Goal: Task Accomplishment & Management: Manage account settings

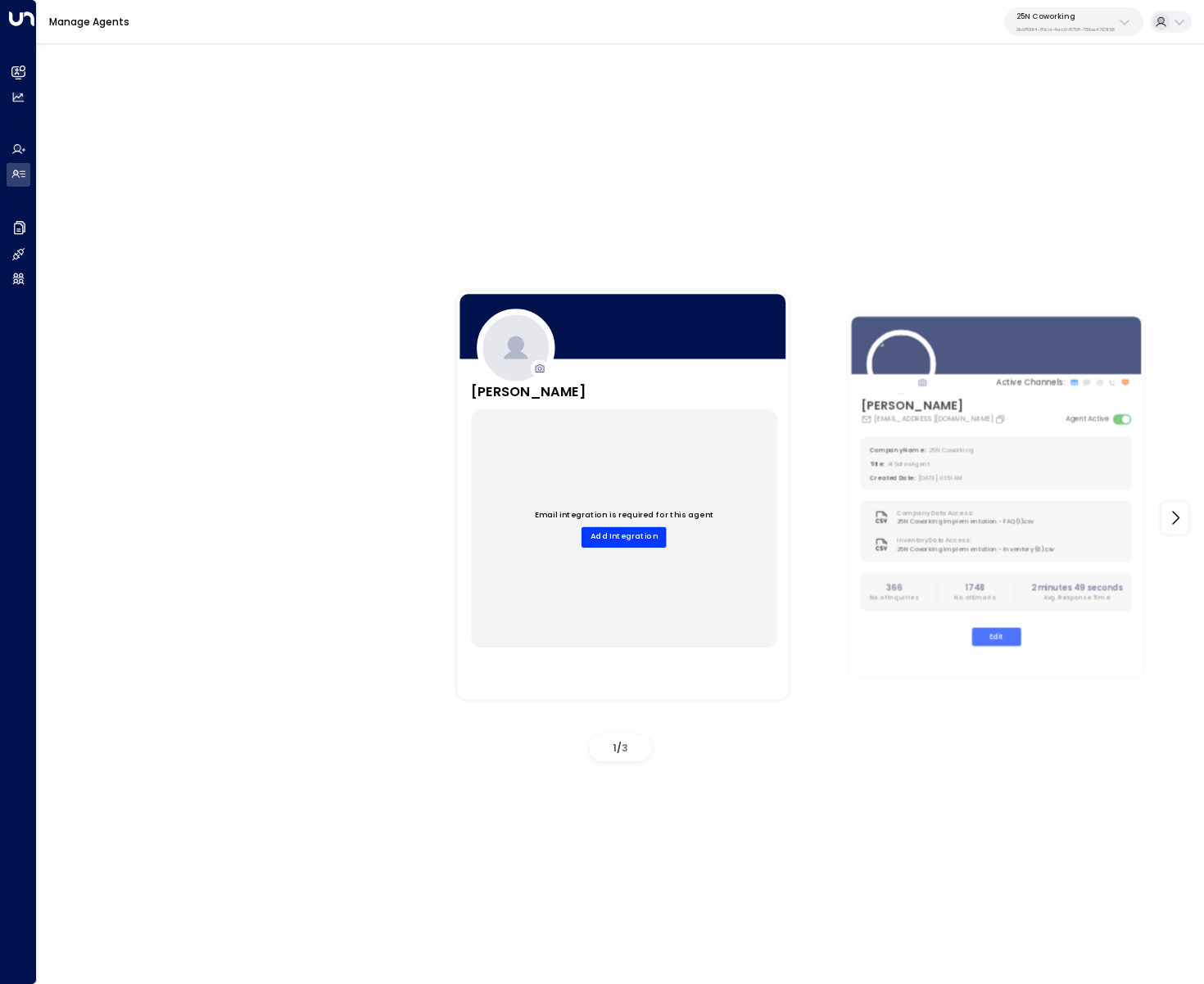
click at [1084, 12] on p "25N Coworking" at bounding box center [1066, 17] width 98 height 10
type input "*******"
click at [1102, 124] on span "ID: 5907e685-ac3d-4b15-8777-6be708435e94" at bounding box center [1098, 120] width 175 height 12
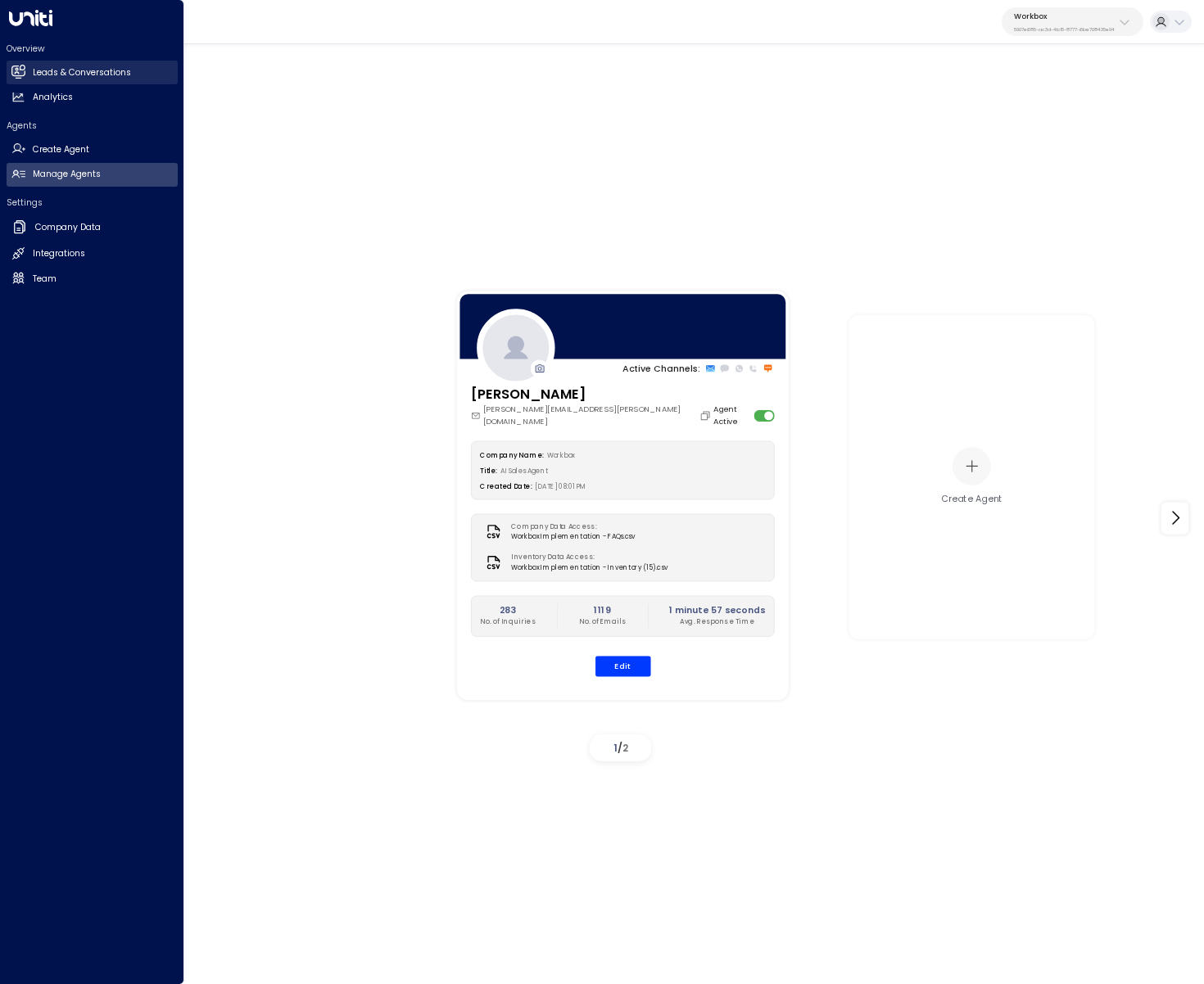
click at [34, 75] on h2 "Leads & Conversations" at bounding box center [82, 73] width 98 height 13
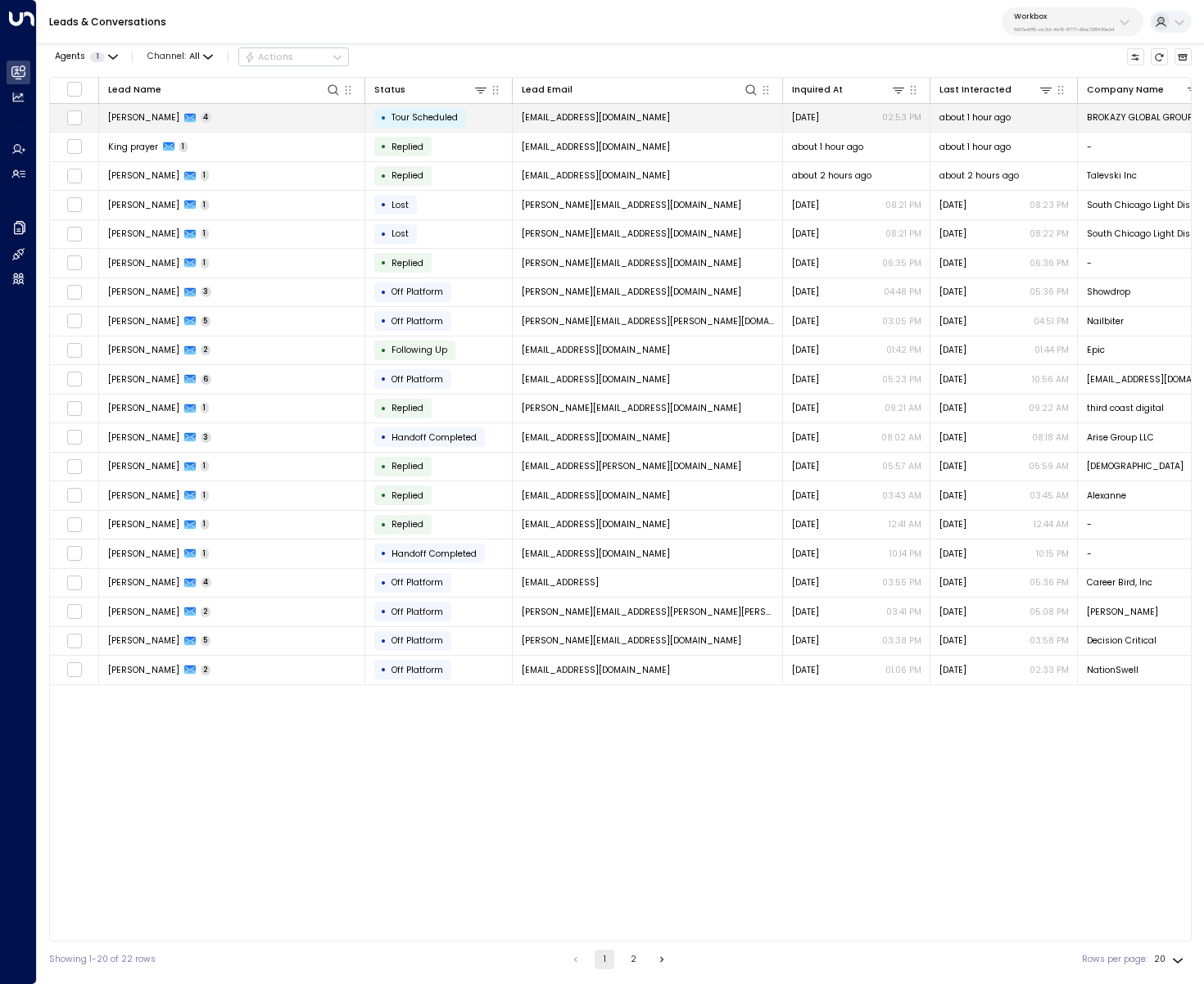
click at [279, 122] on td "Vy Nguyen 4" at bounding box center [232, 118] width 266 height 28
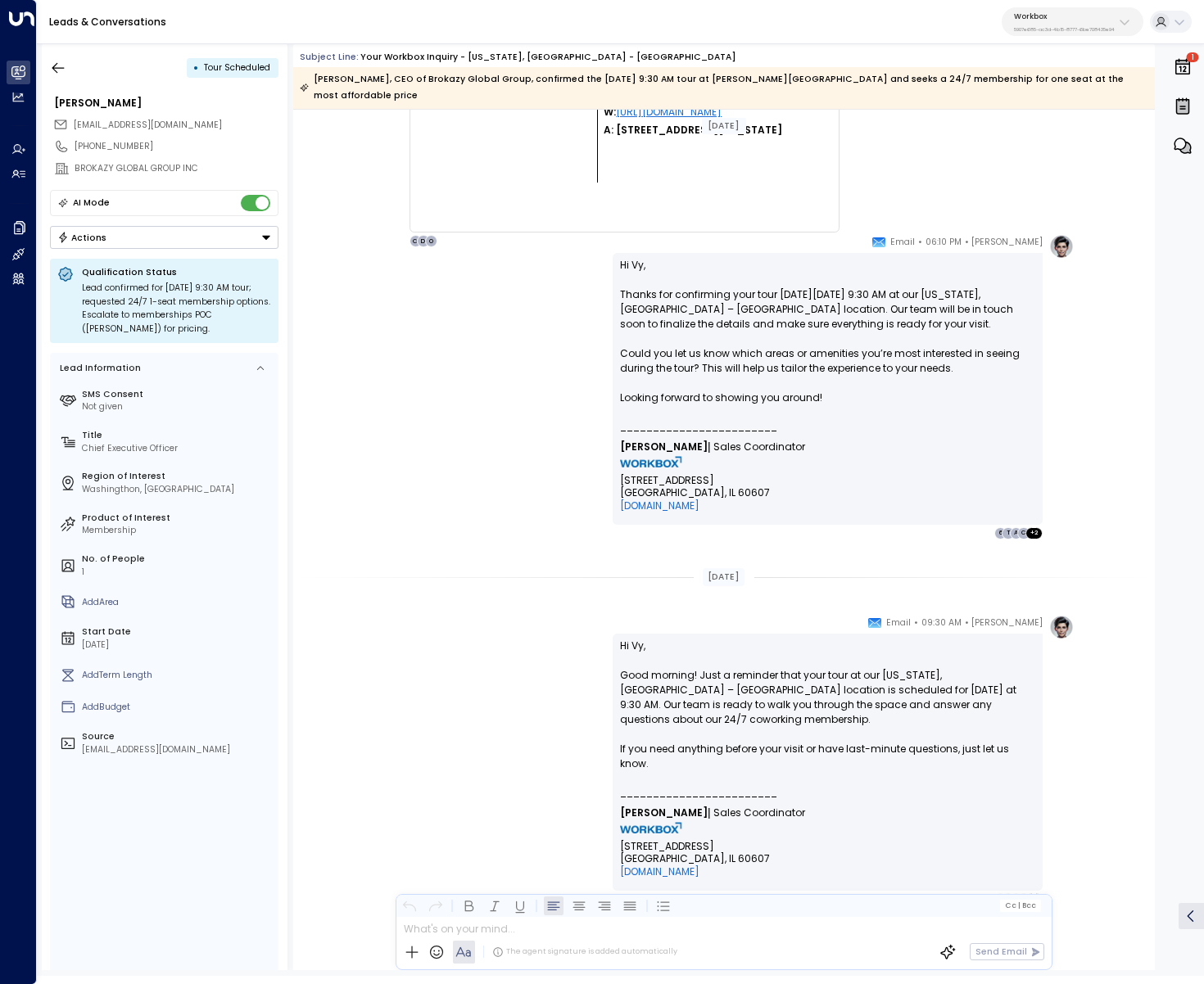
scroll to position [2129, 0]
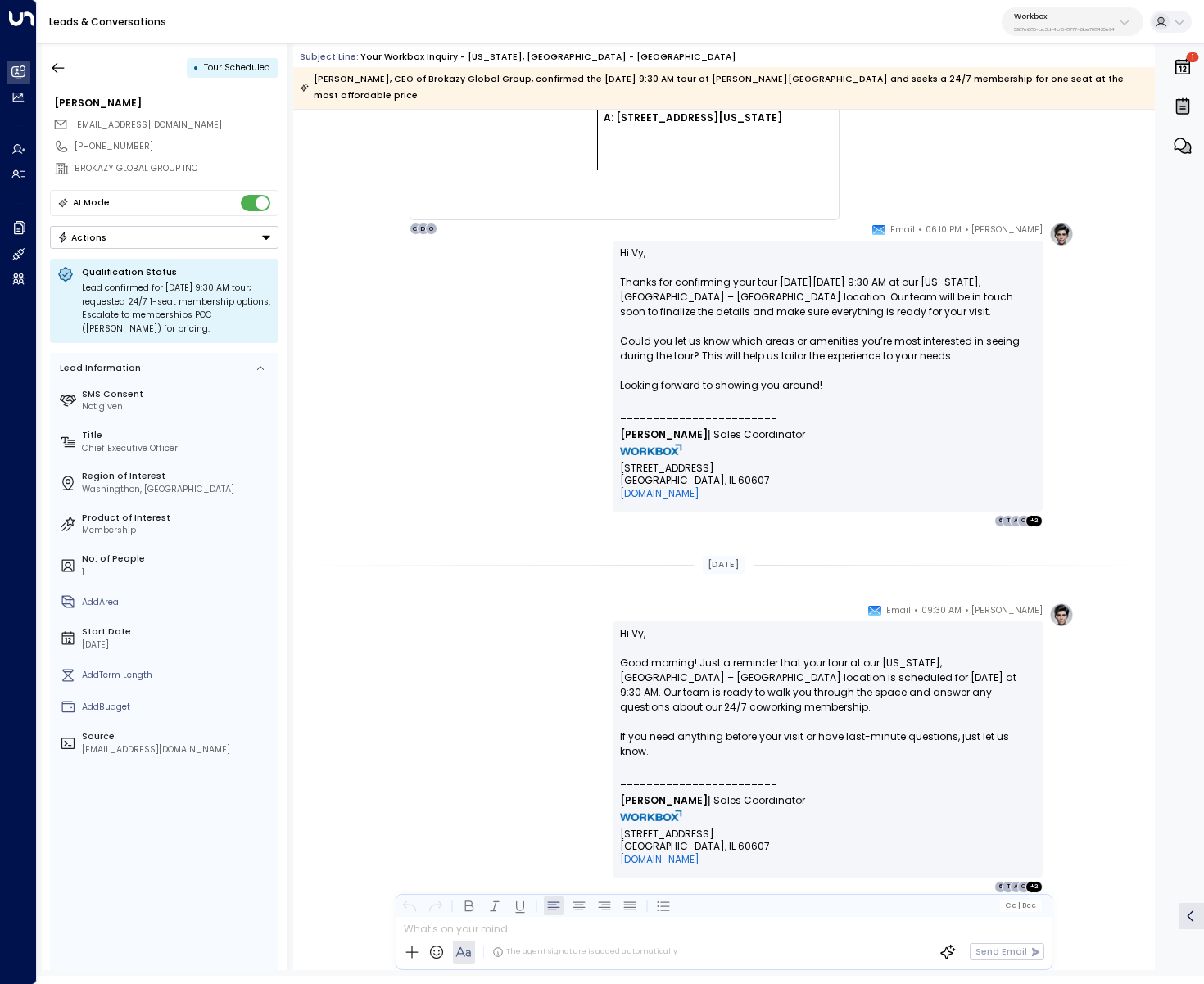
drag, startPoint x: 243, startPoint y: 326, endPoint x: 80, endPoint y: 289, distance: 167.1
click at [80, 289] on div "Qualification Status Lead confirmed for Friday, Oct 10, 2025 9:30 AM tour; requ…" at bounding box center [164, 300] width 229 height 84
click at [402, 436] on div "Olivia Carter • 06:10 PM • Email Hi Vy, Thanks for confirming your tour on Frid…" at bounding box center [724, 374] width 701 height 305
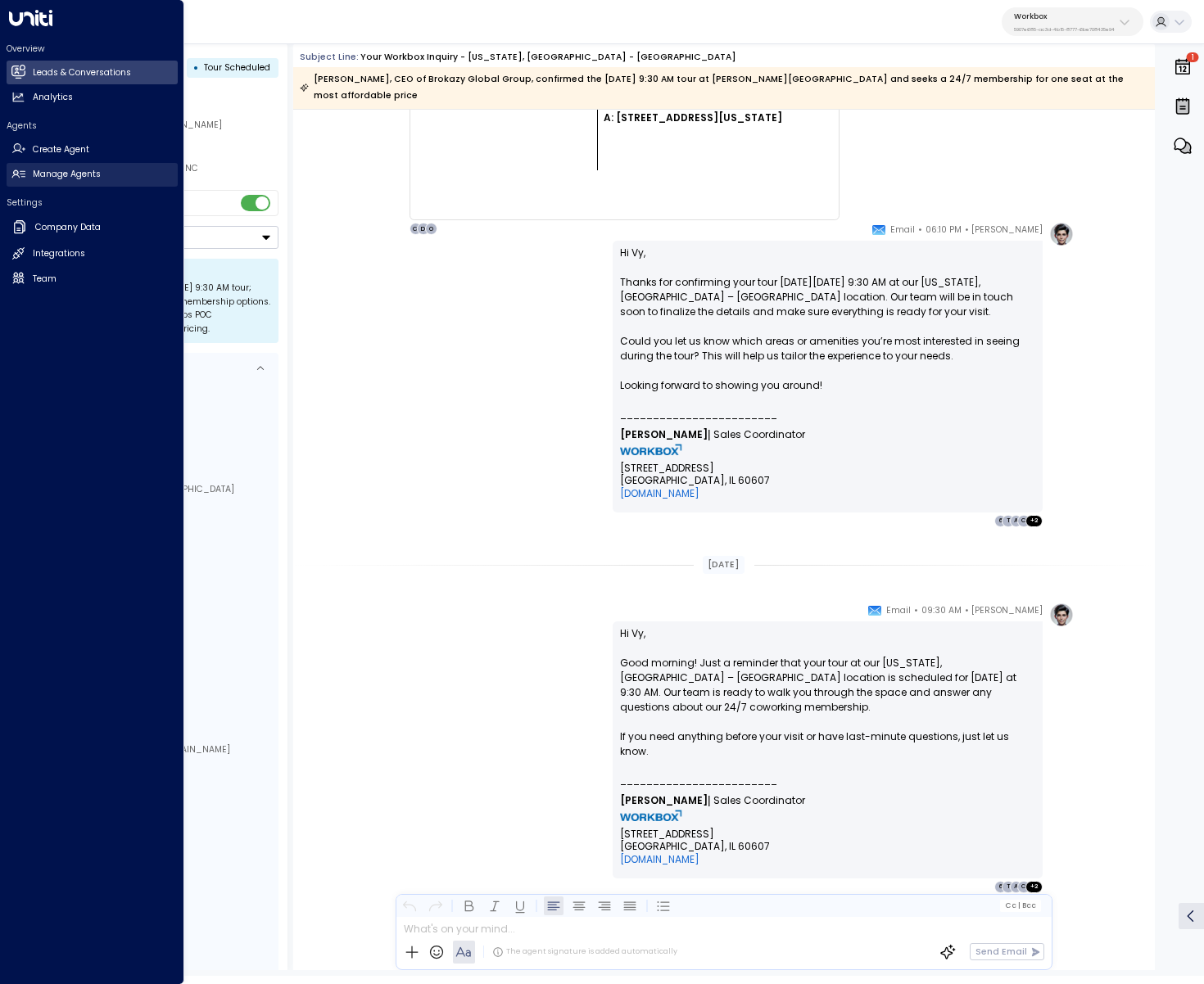
click at [32, 184] on link "Manage Agents Manage Agents" at bounding box center [92, 175] width 171 height 24
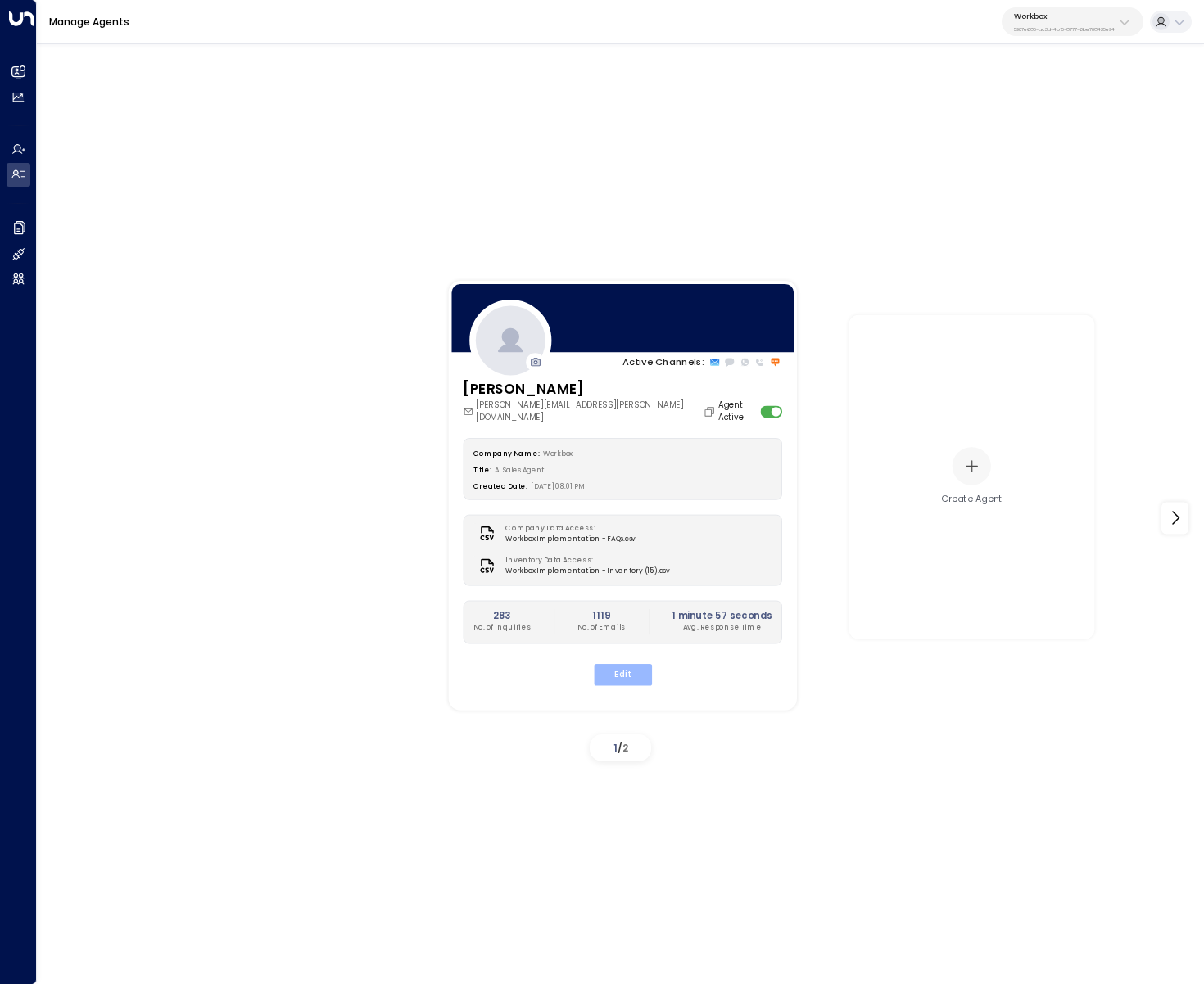
click at [626, 663] on button "Edit" at bounding box center [622, 674] width 58 height 22
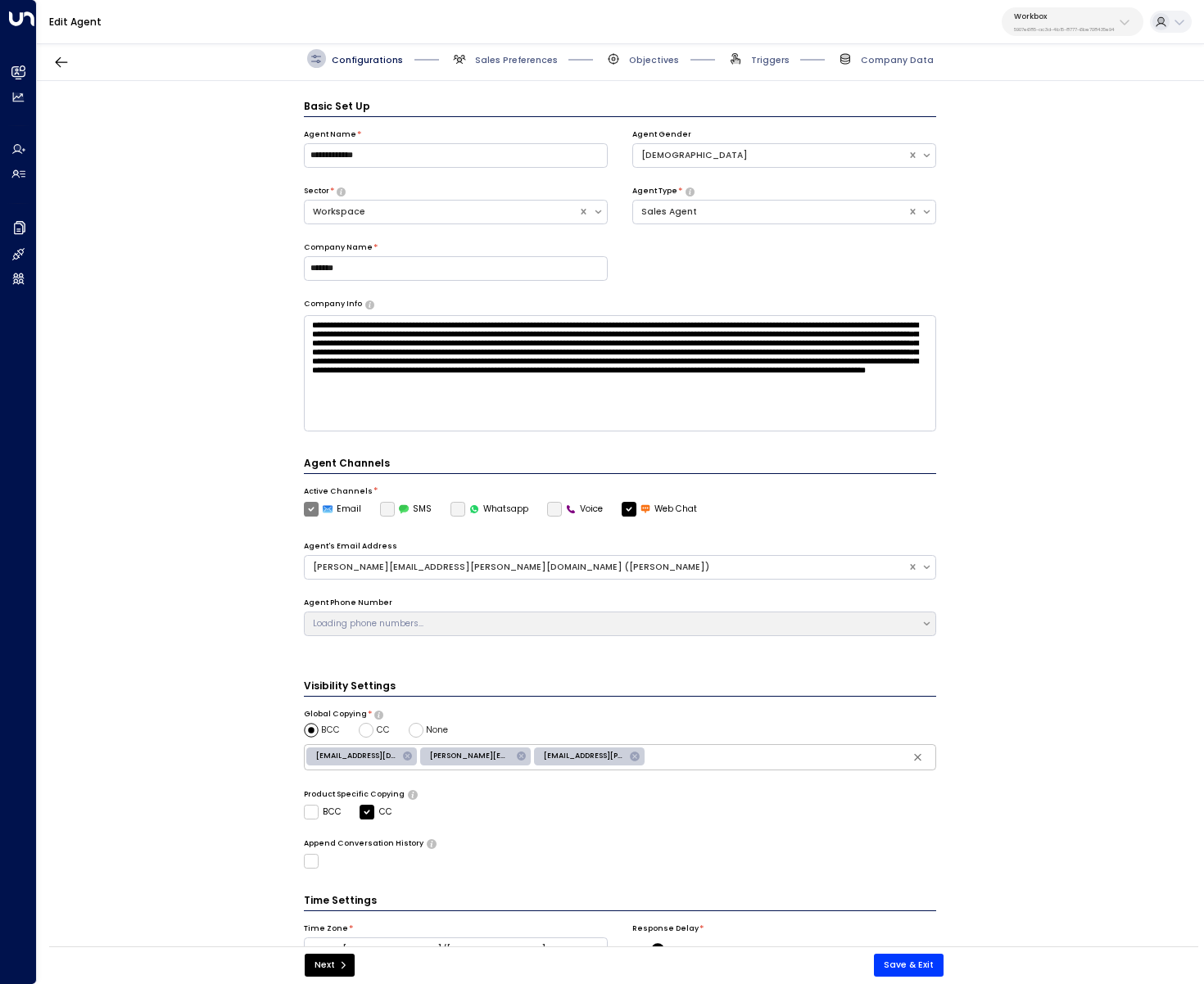
scroll to position [19, 0]
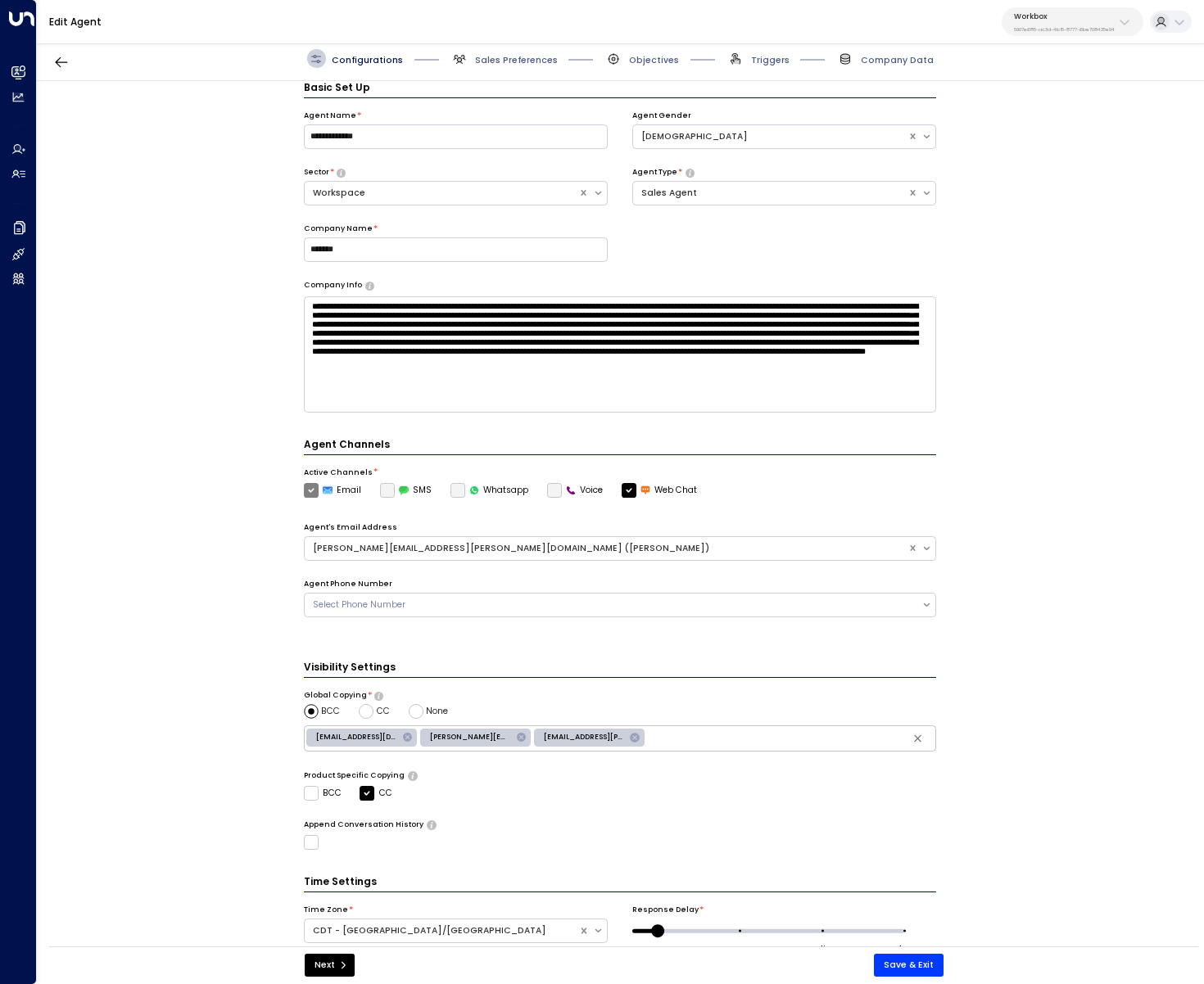
drag, startPoint x: 757, startPoint y: 64, endPoint x: 627, endPoint y: 72, distance: 130.2
click at [757, 65] on span "Triggers" at bounding box center [770, 60] width 38 height 12
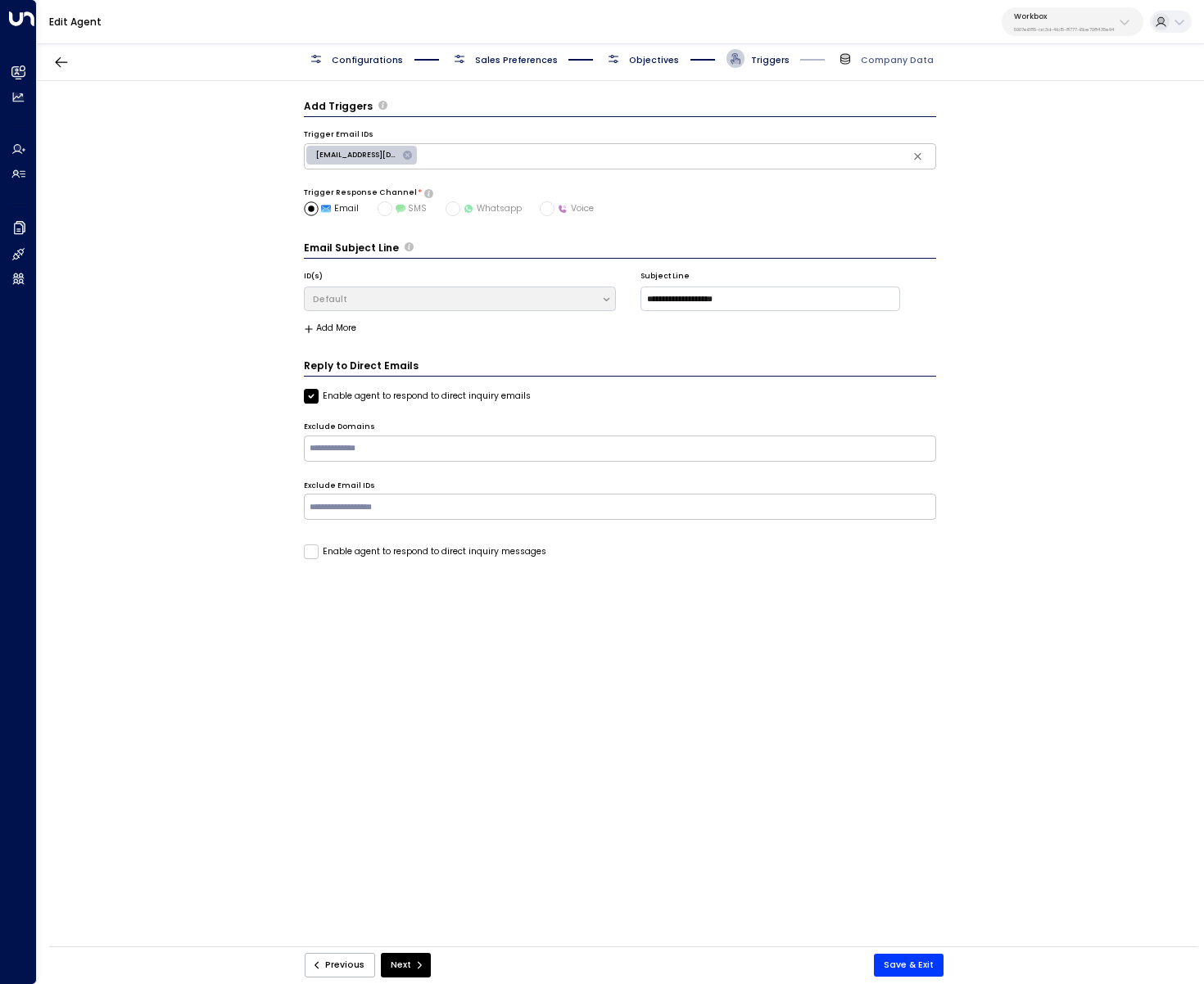
click at [610, 71] on div "Configurations Sales Preferences Objectives Triggers Company Data" at bounding box center [620, 58] width 1167 height 44
click at [624, 60] on span "Objectives" at bounding box center [642, 58] width 75 height 19
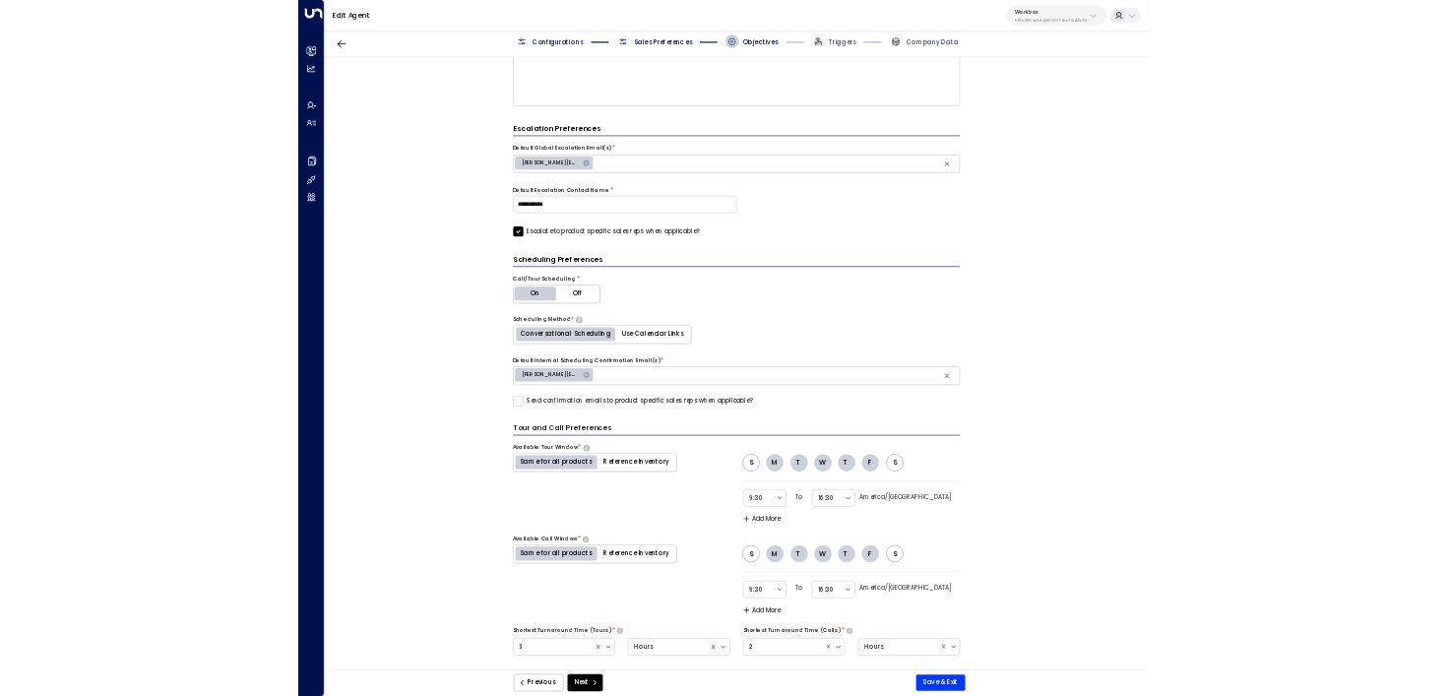
scroll to position [628, 0]
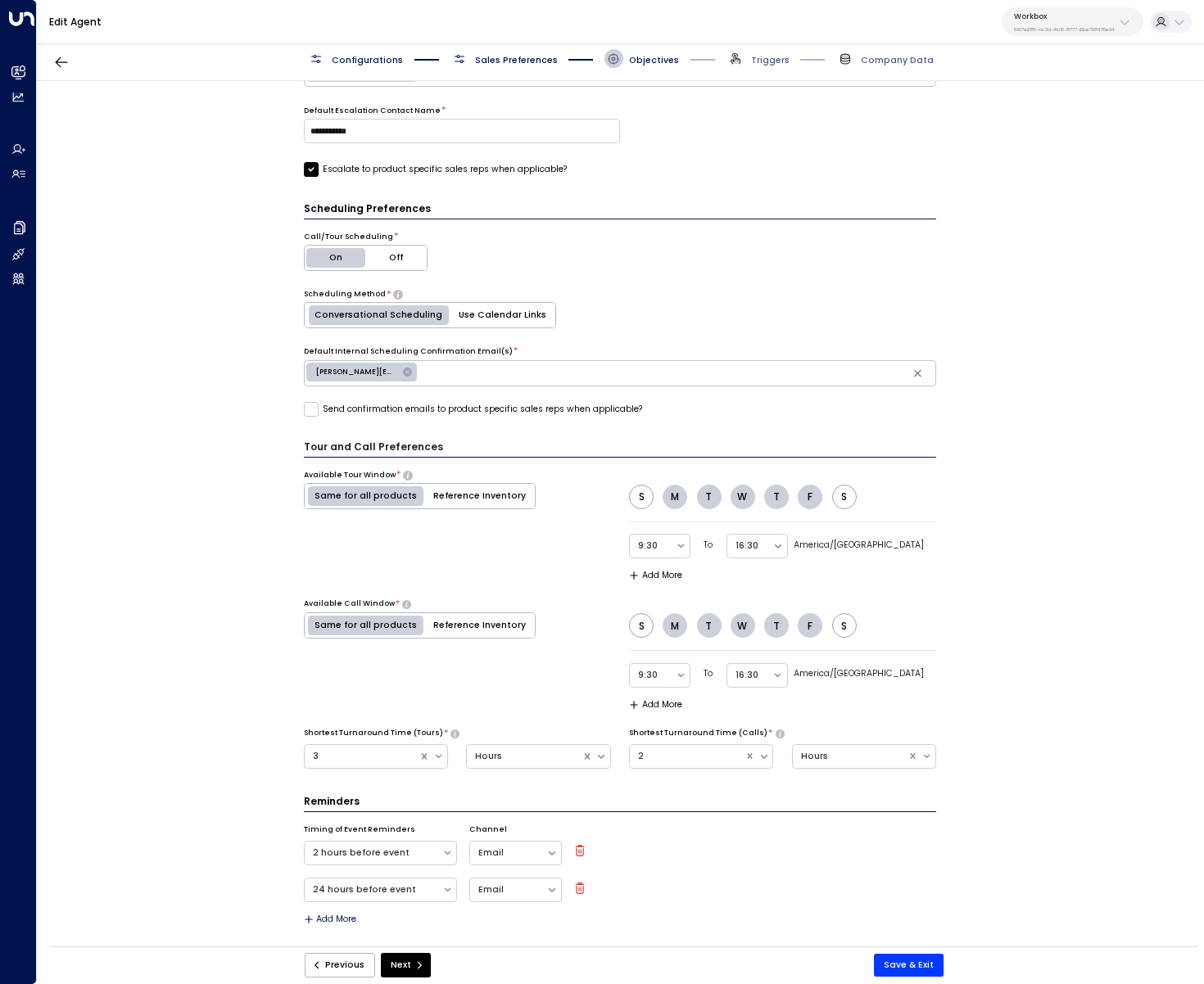
click at [361, 409] on label "Send confirmation emails to product specific sales reps when applicable?" at bounding box center [473, 409] width 339 height 15
click at [900, 961] on button "Save & Exit" at bounding box center [909, 966] width 70 height 23
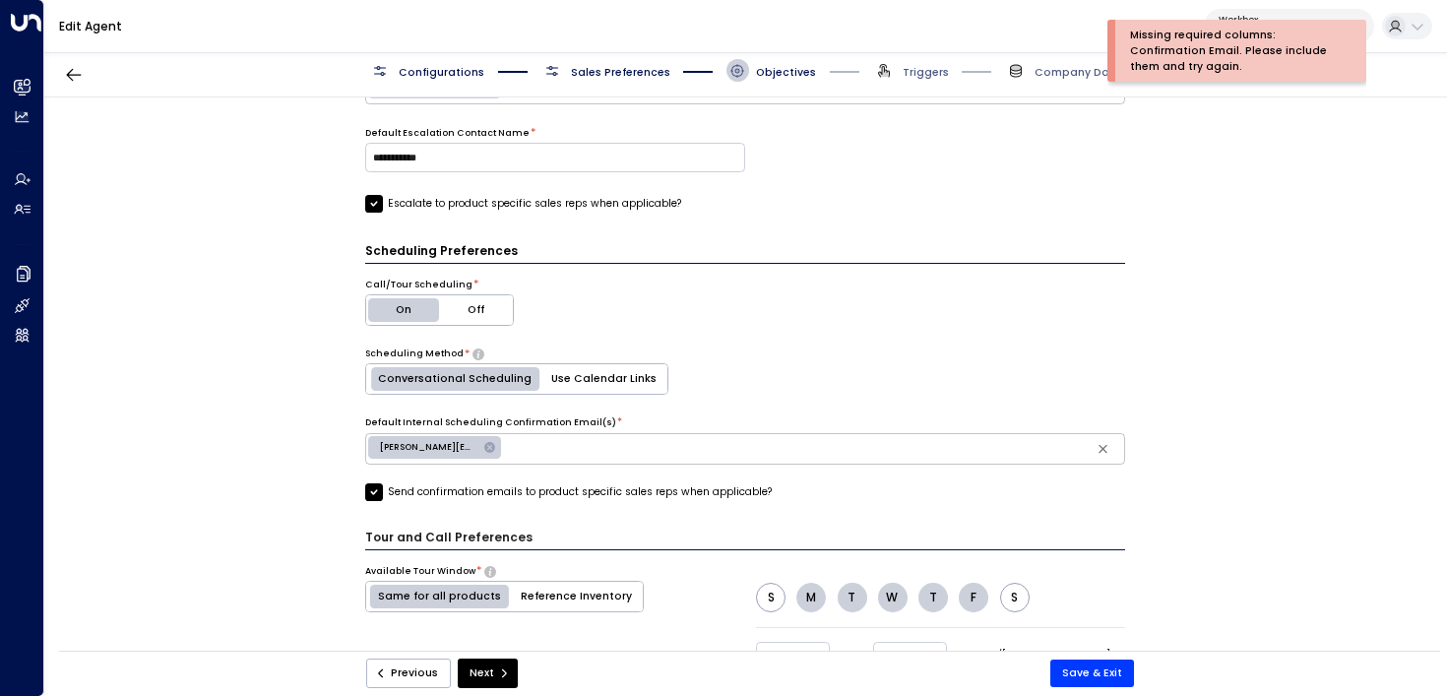
scroll to position [626, 0]
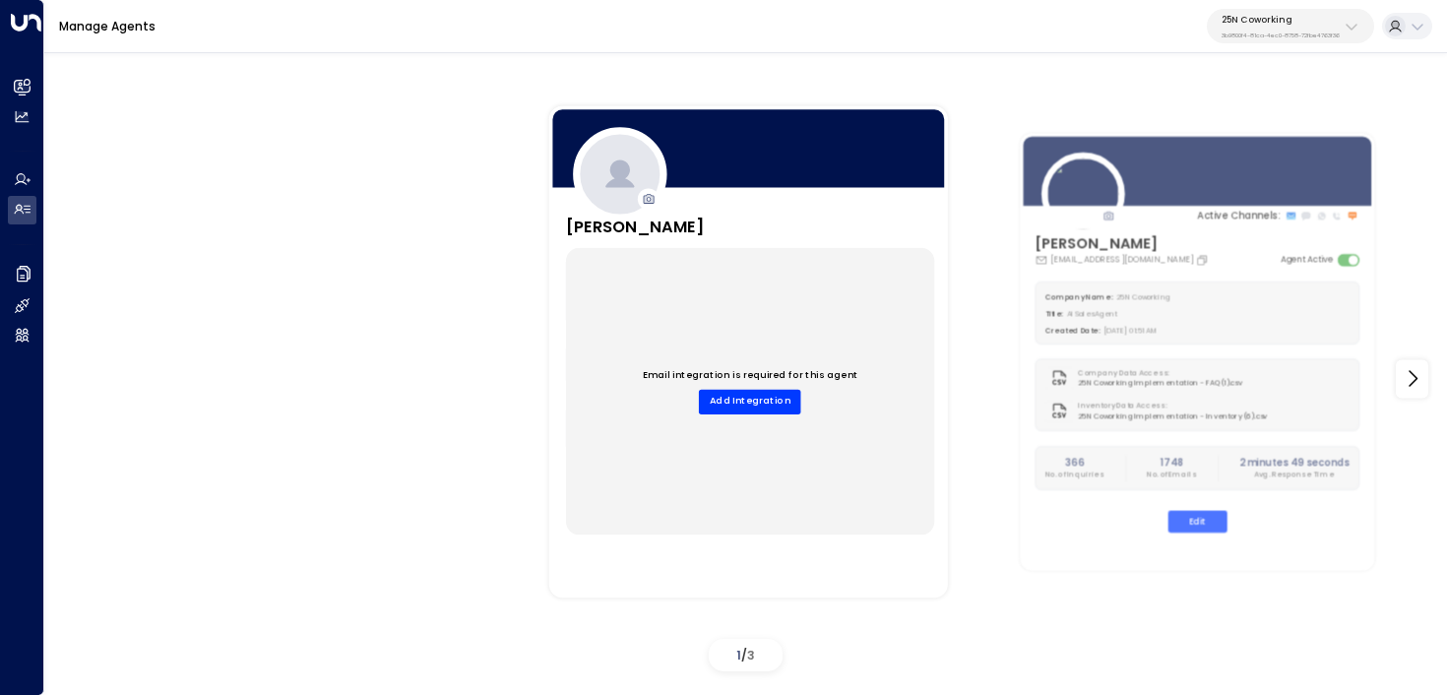
click at [1307, 36] on p "3b9800f4-81ca-4ec0-8758-72fbe4763f36" at bounding box center [1281, 36] width 118 height 8
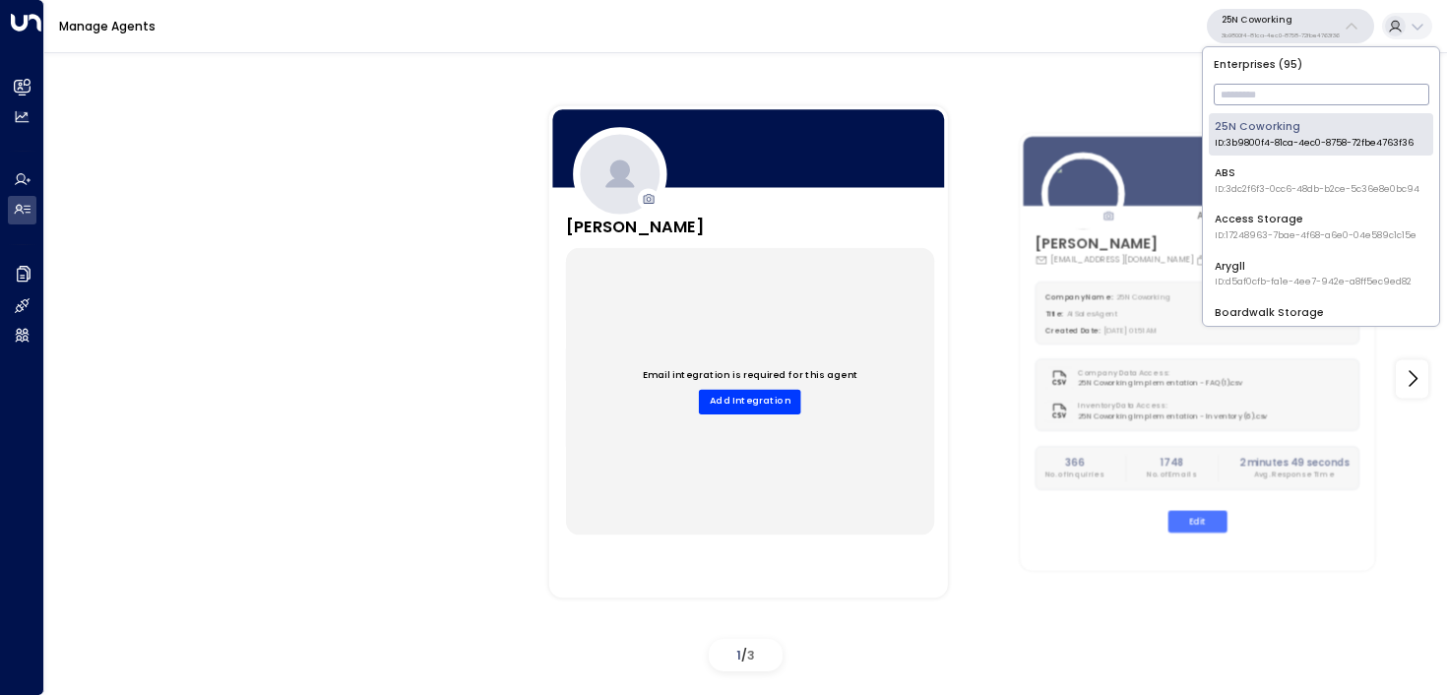
type input "*"
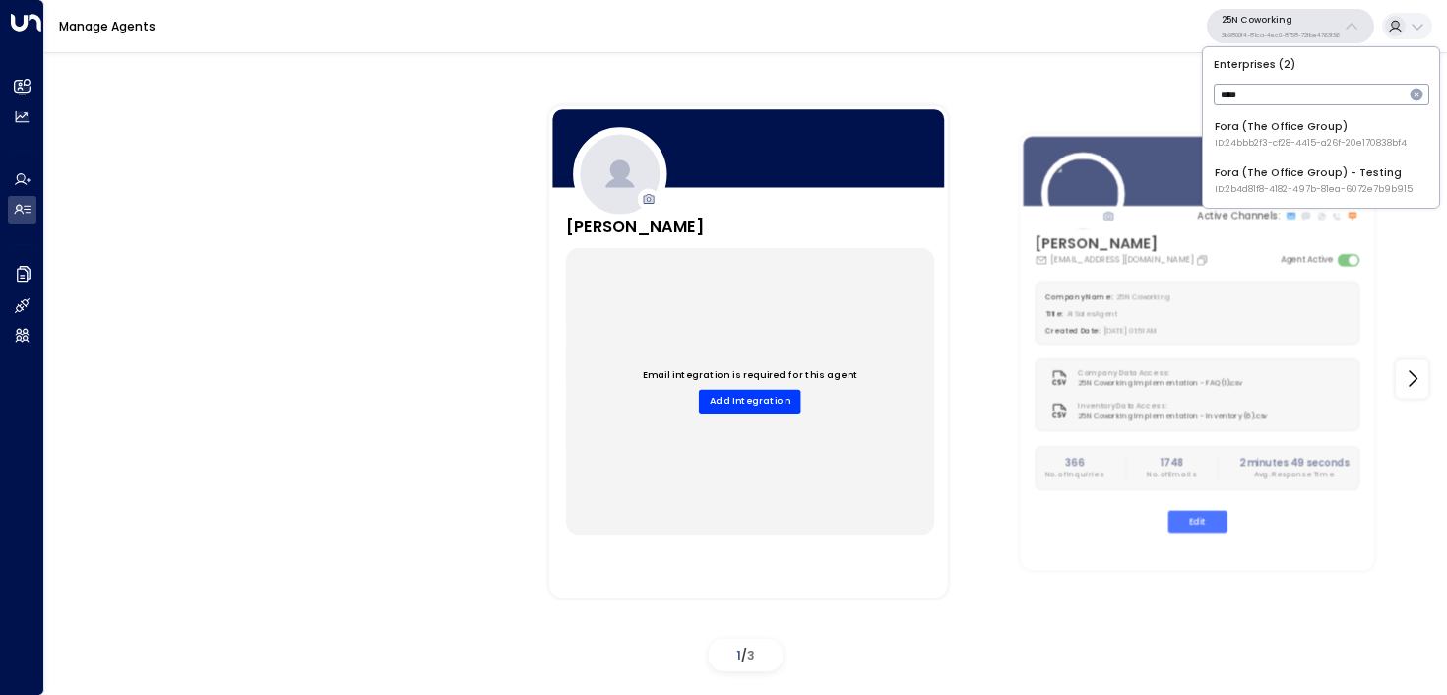
type input "****"
click at [1275, 123] on div "Fora (The Office Group) ID: 24bbb2f3-cf28-4415-a26f-20e170838bf4" at bounding box center [1311, 134] width 192 height 31
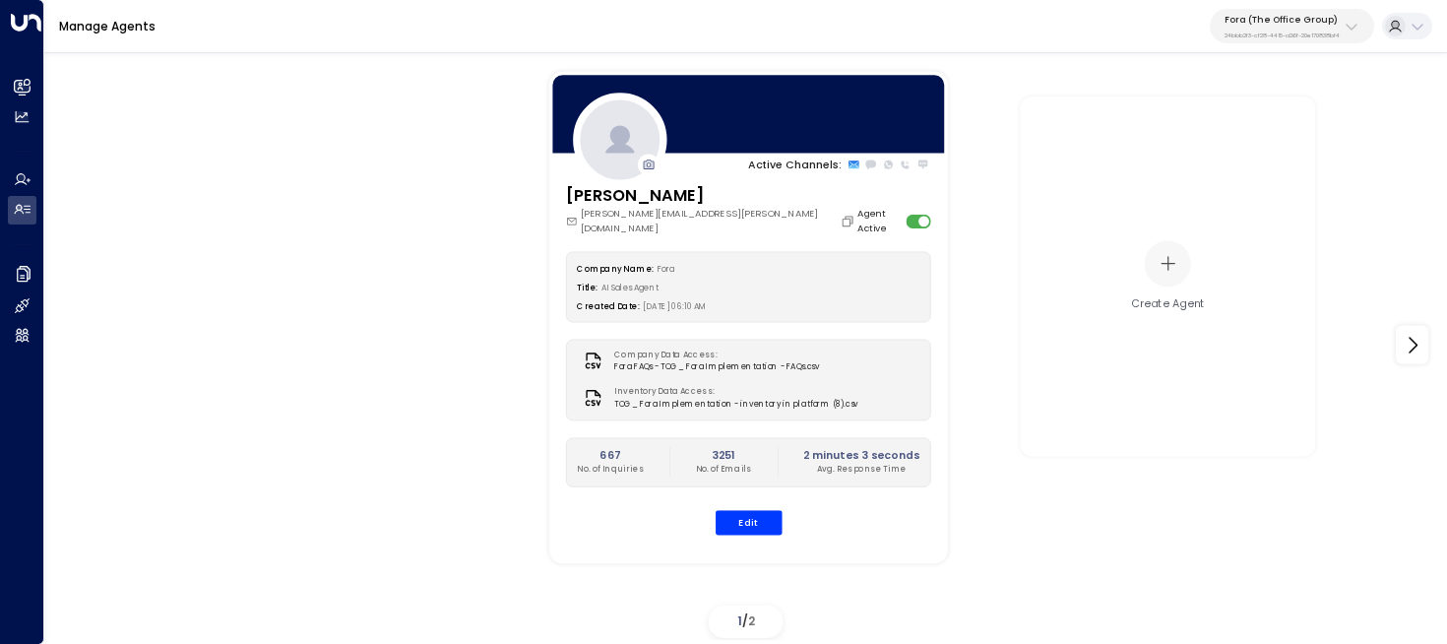
click at [1262, 19] on p "Fora (The Office Group)" at bounding box center [1282, 20] width 115 height 12
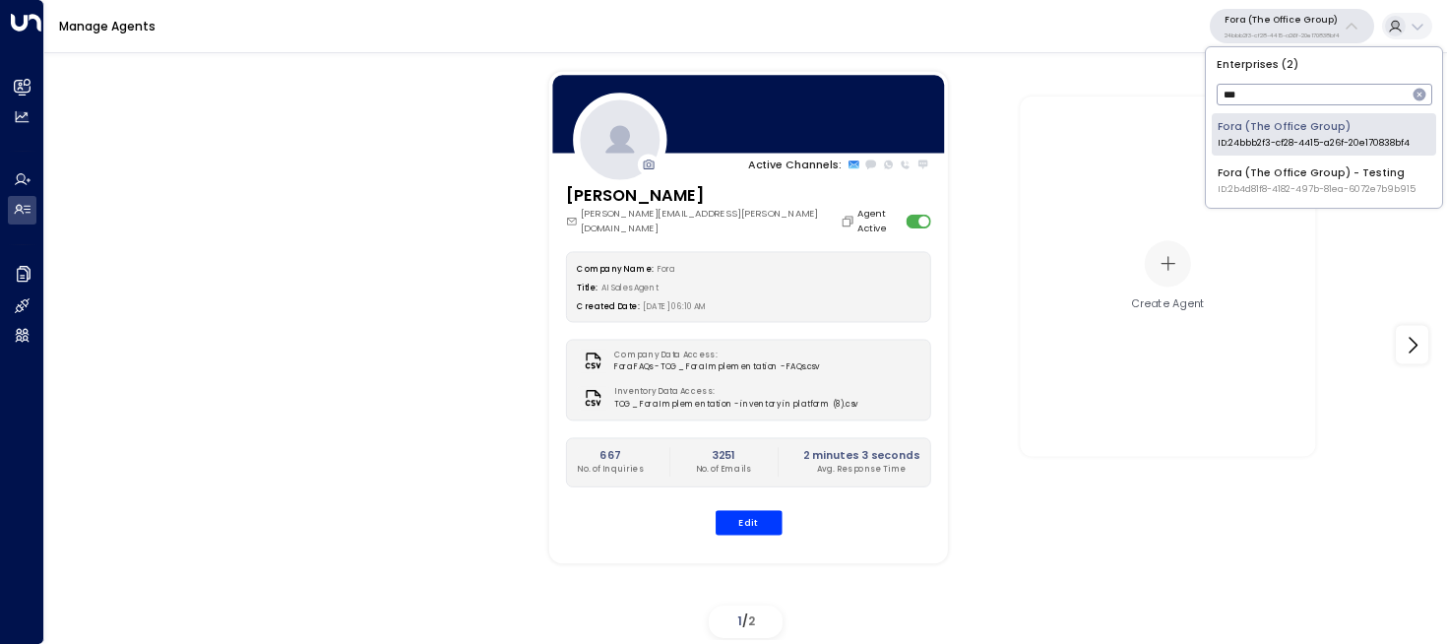
type input "***"
click at [1243, 192] on span "ID: 2b4d81f8-4182-497b-81ea-6072e7b9b915" at bounding box center [1317, 190] width 198 height 14
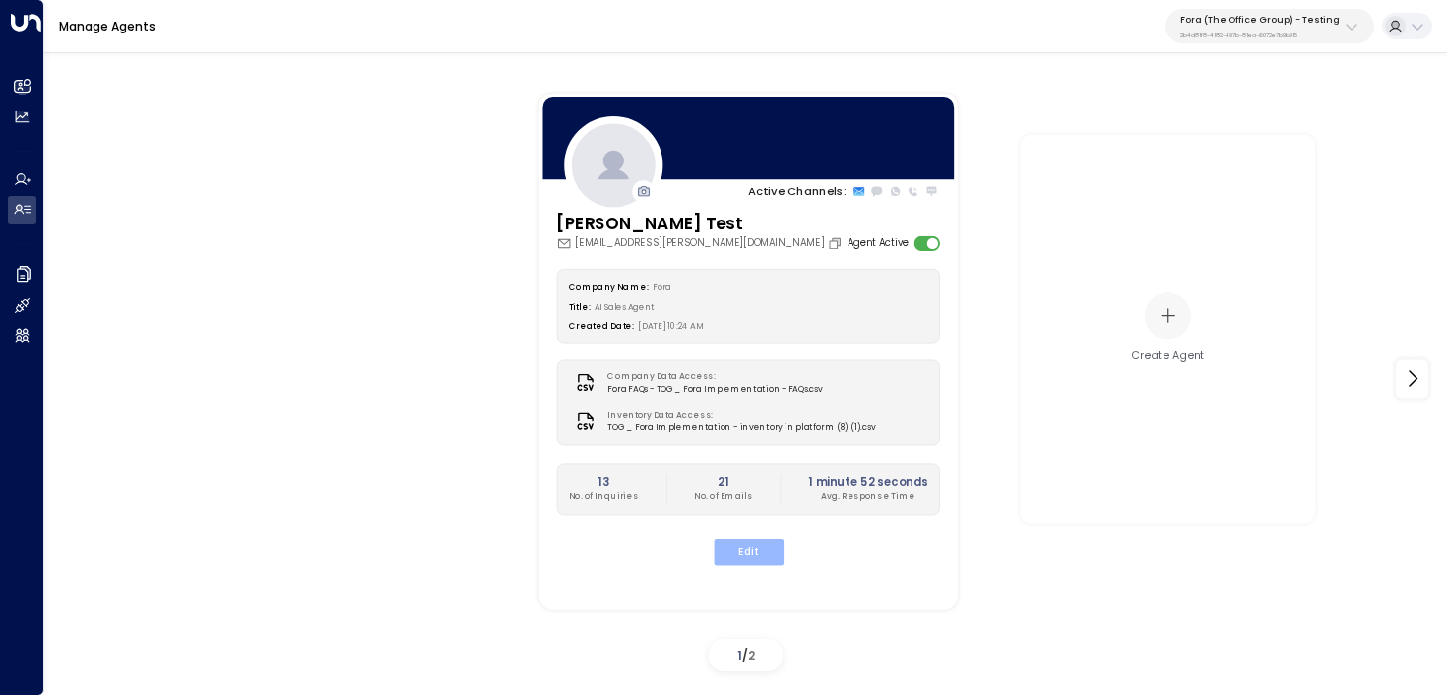
click at [752, 559] on button "Edit" at bounding box center [748, 553] width 70 height 26
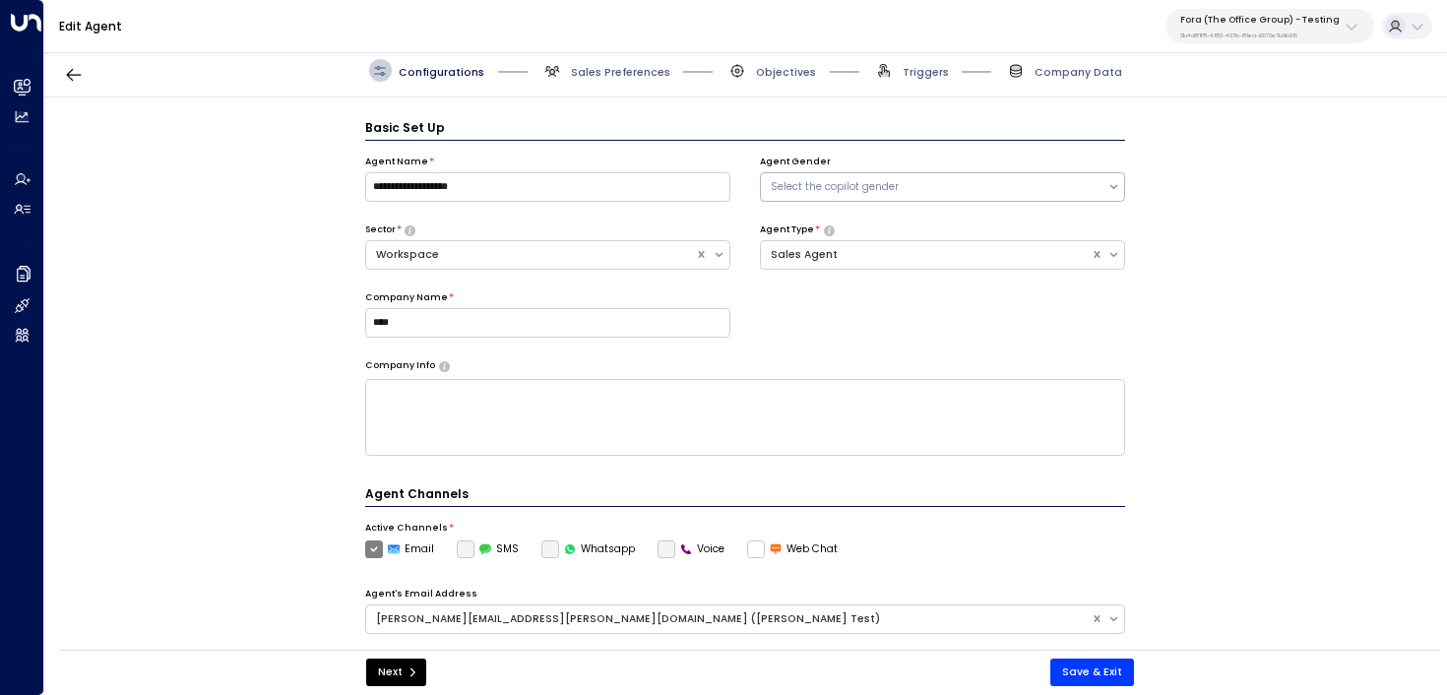
scroll to position [22, 0]
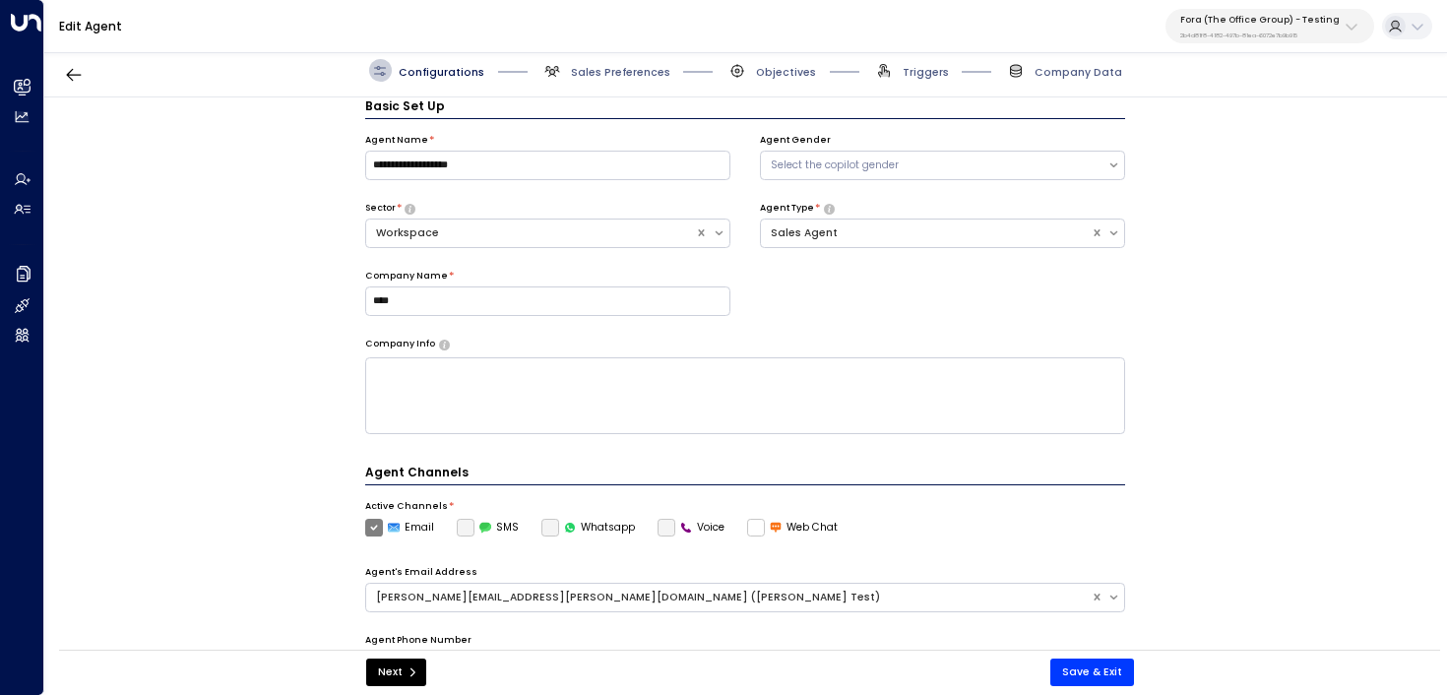
click at [1294, 23] on p "Fora (The Office Group) - Testing" at bounding box center [1259, 20] width 159 height 12
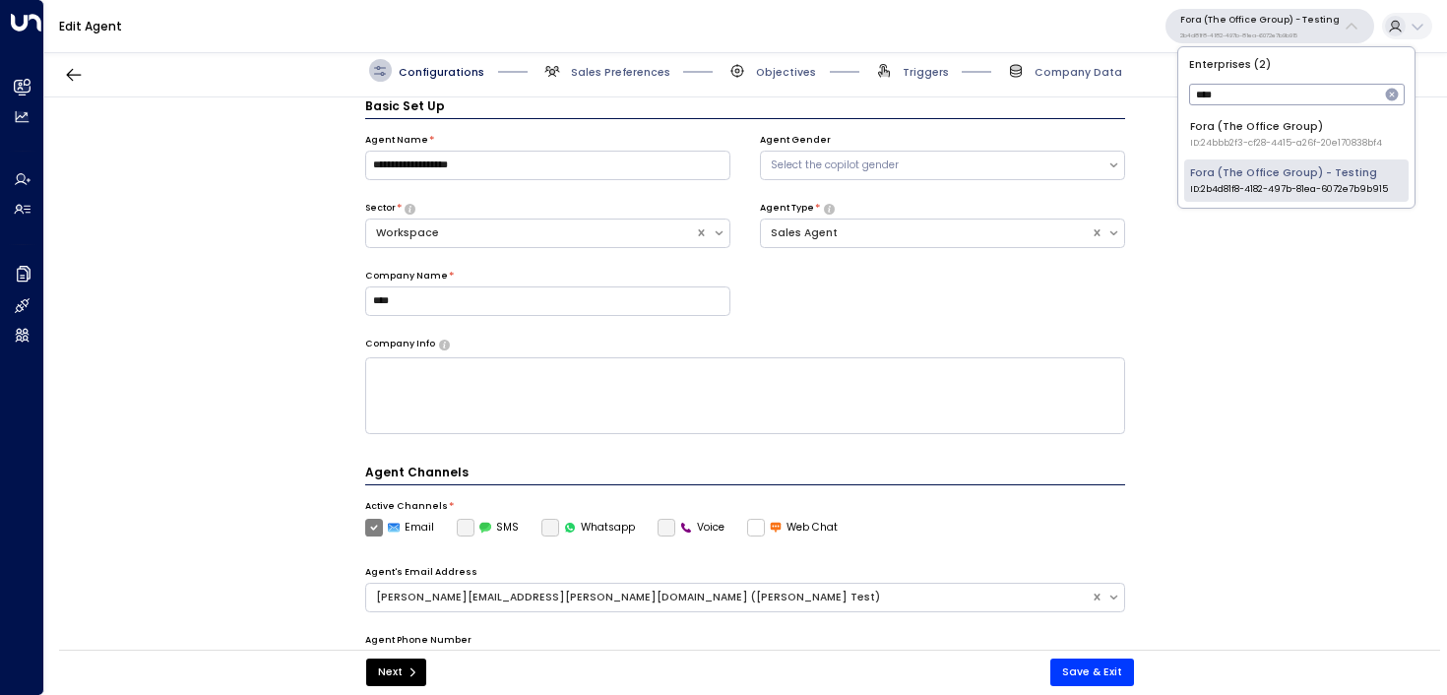
type input "****"
click at [1278, 140] on span "ID: 24bbb2f3-cf28-4415-a26f-20e170838bf4" at bounding box center [1286, 144] width 192 height 14
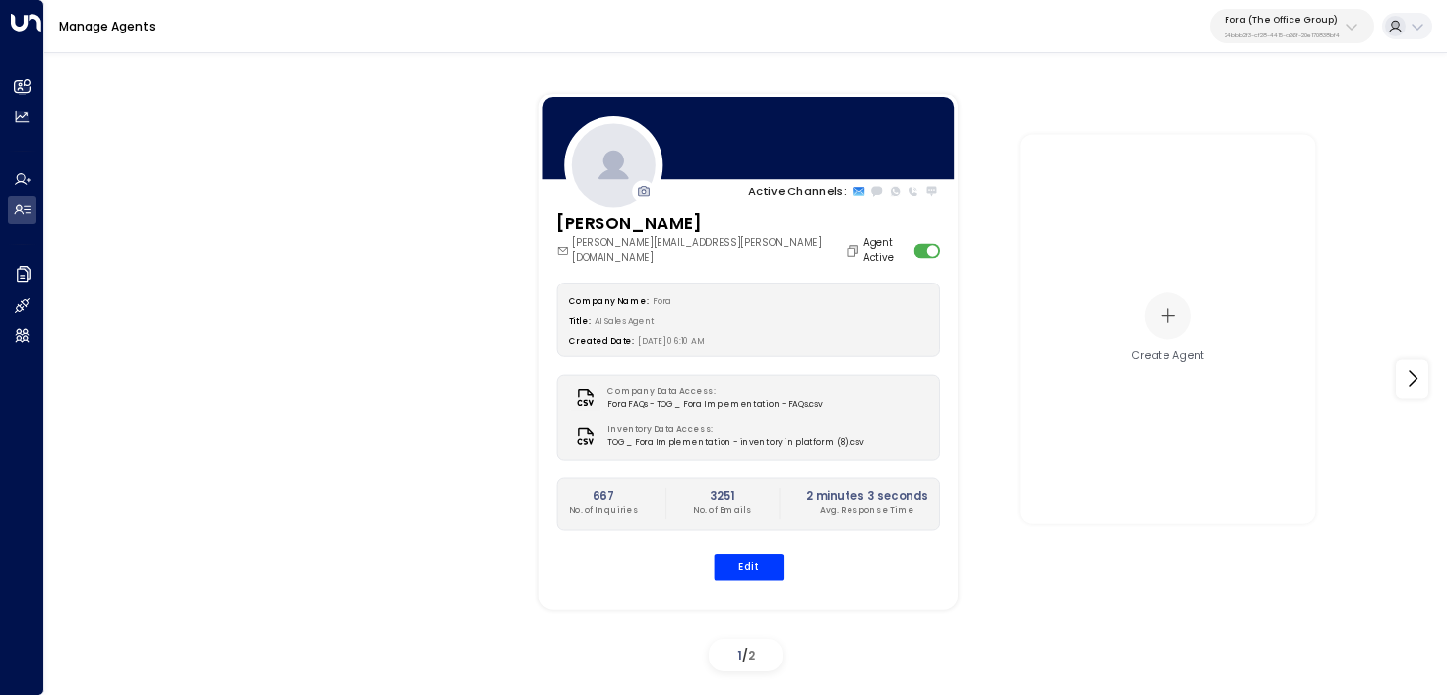
click at [752, 567] on div "Eva Fitzgerald eva.fitzgerald@theofficegroup.com Agent Active Company Name: For…" at bounding box center [748, 404] width 418 height 387
click at [758, 559] on button "Edit" at bounding box center [748, 566] width 70 height 26
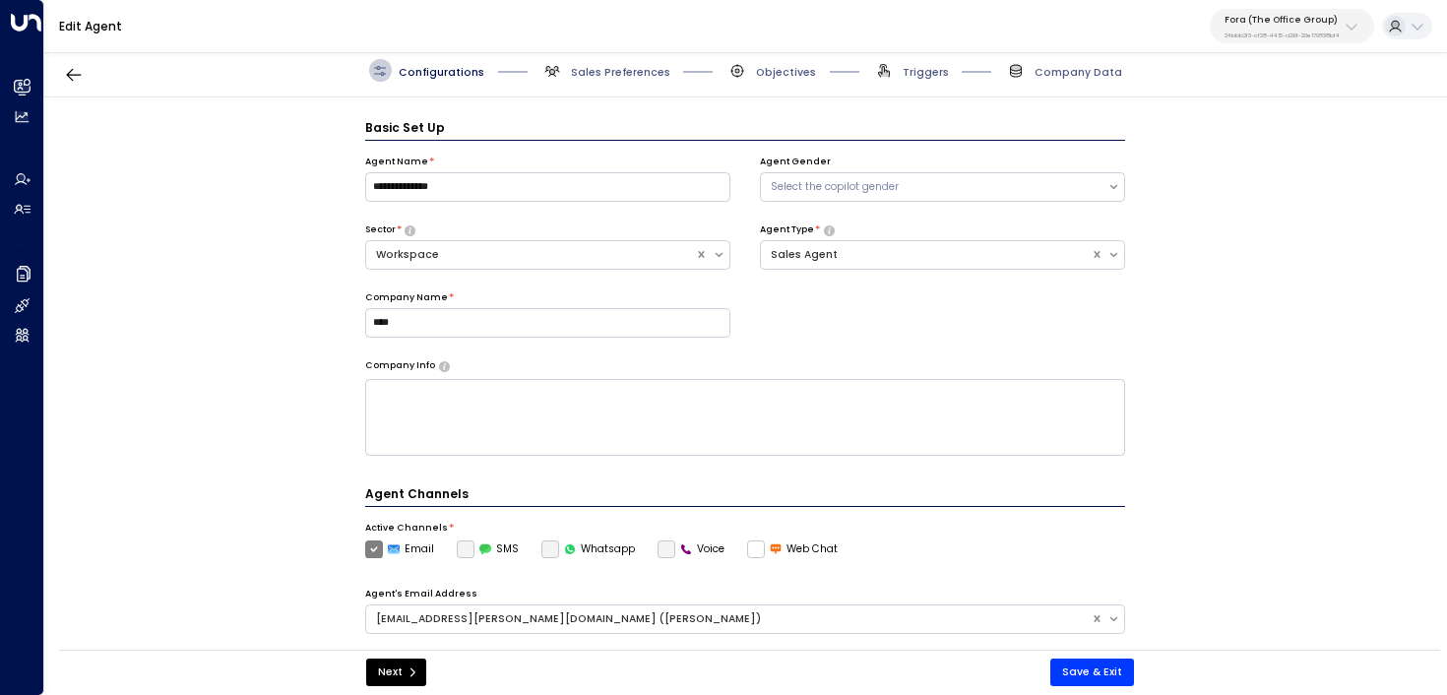
scroll to position [22, 0]
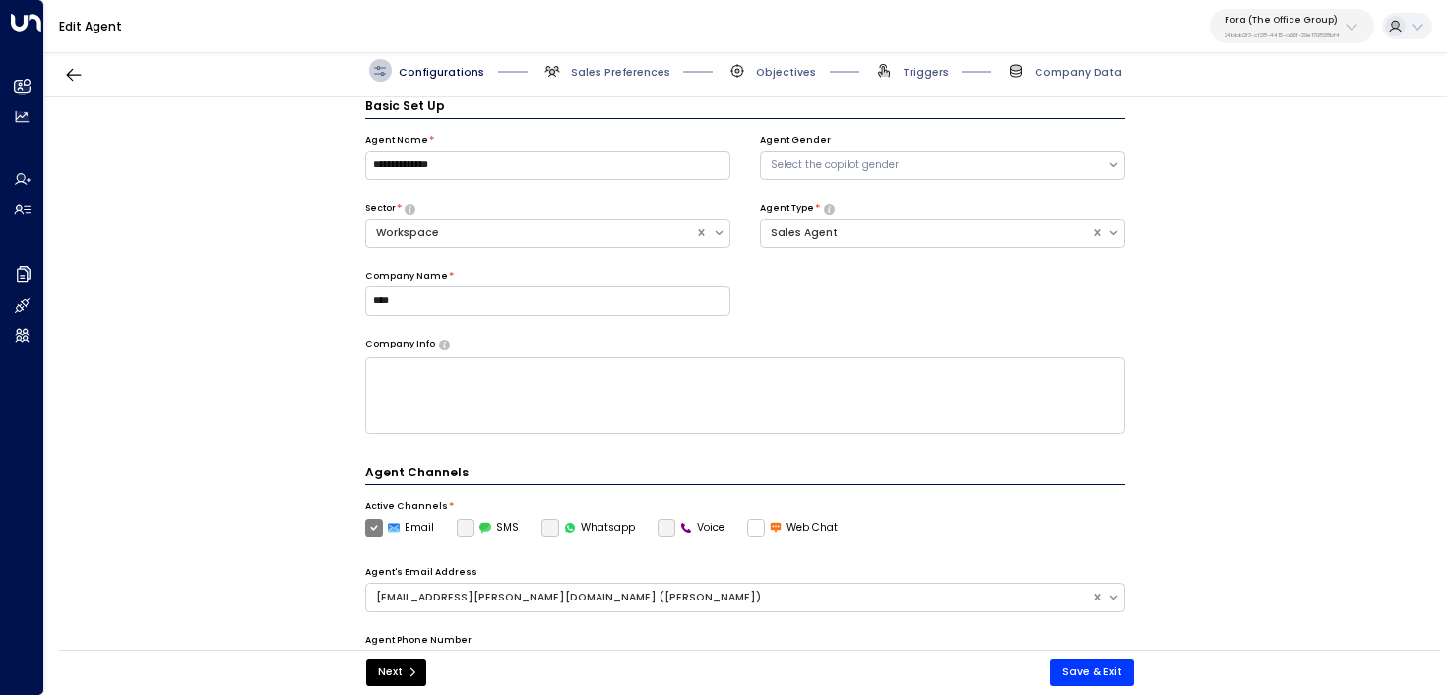
click at [913, 64] on span "Triggers" at bounding box center [911, 70] width 76 height 23
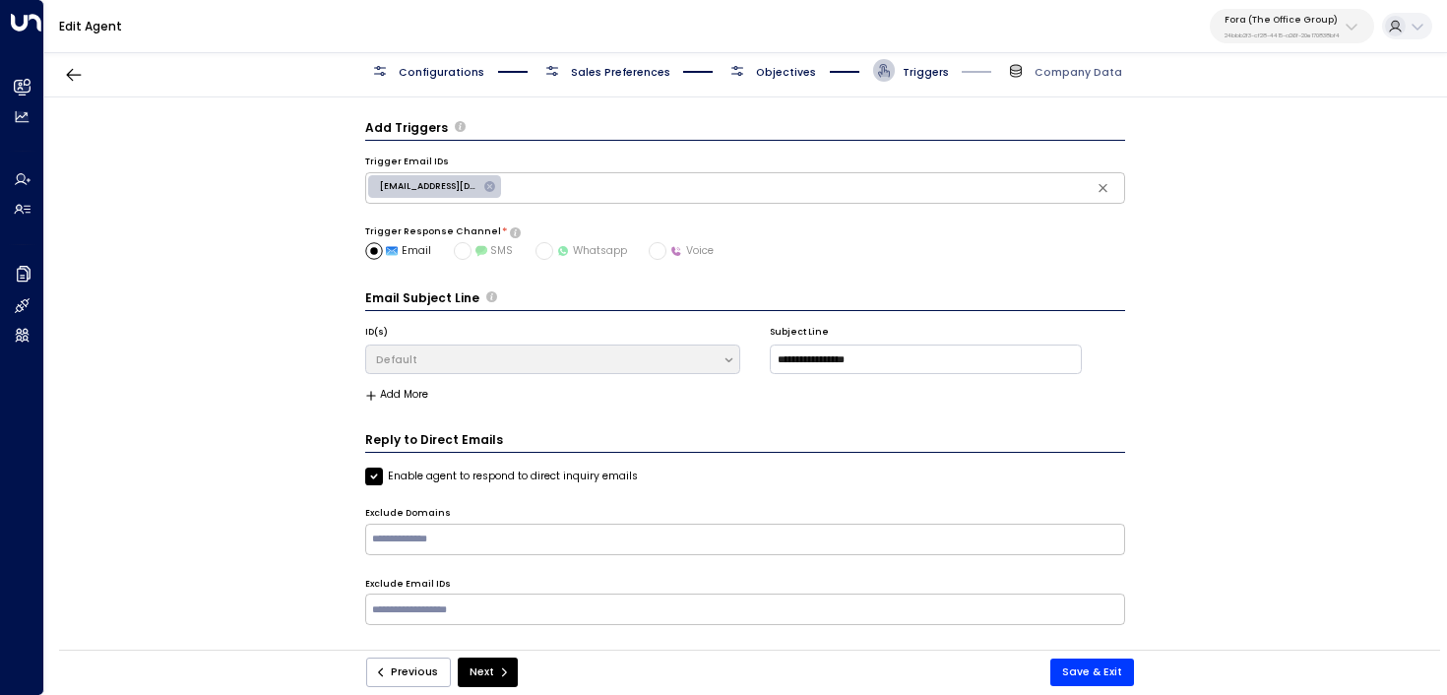
click at [787, 79] on span "Objectives" at bounding box center [786, 72] width 60 height 15
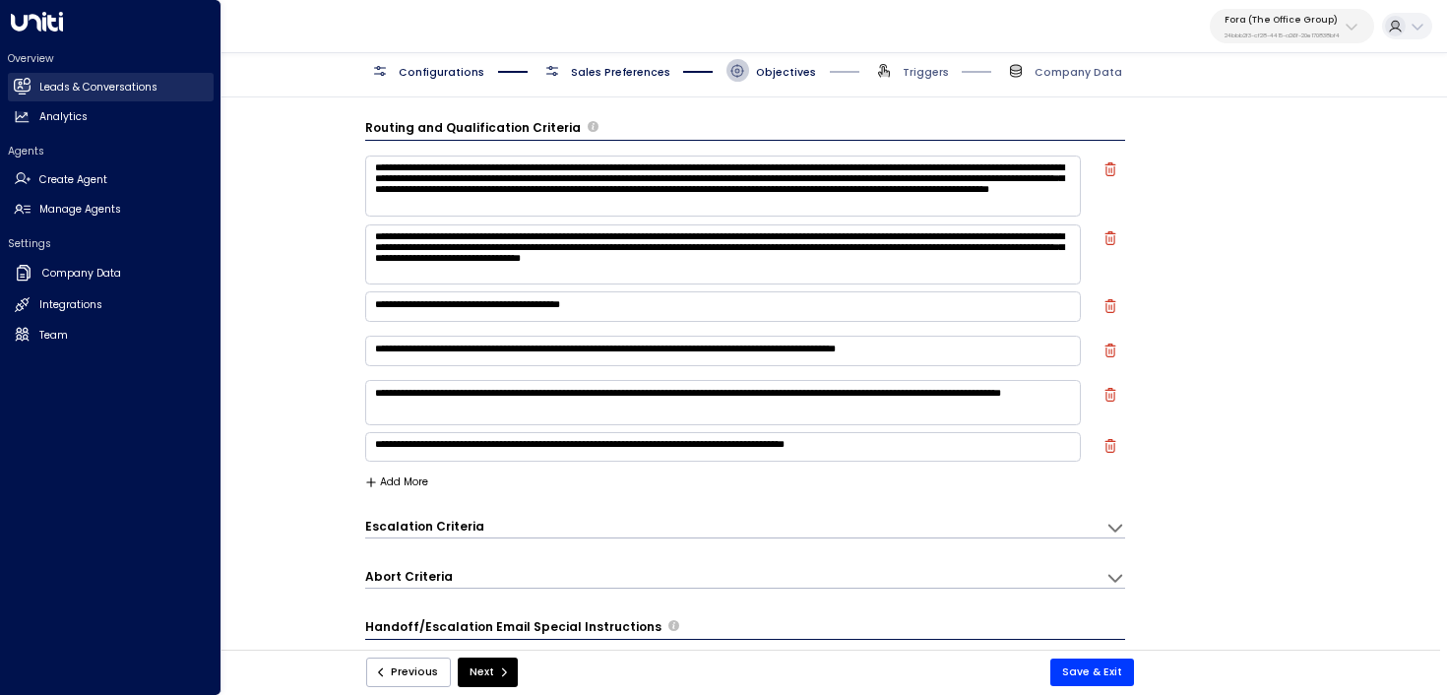
click at [30, 84] on icon at bounding box center [22, 86] width 17 height 17
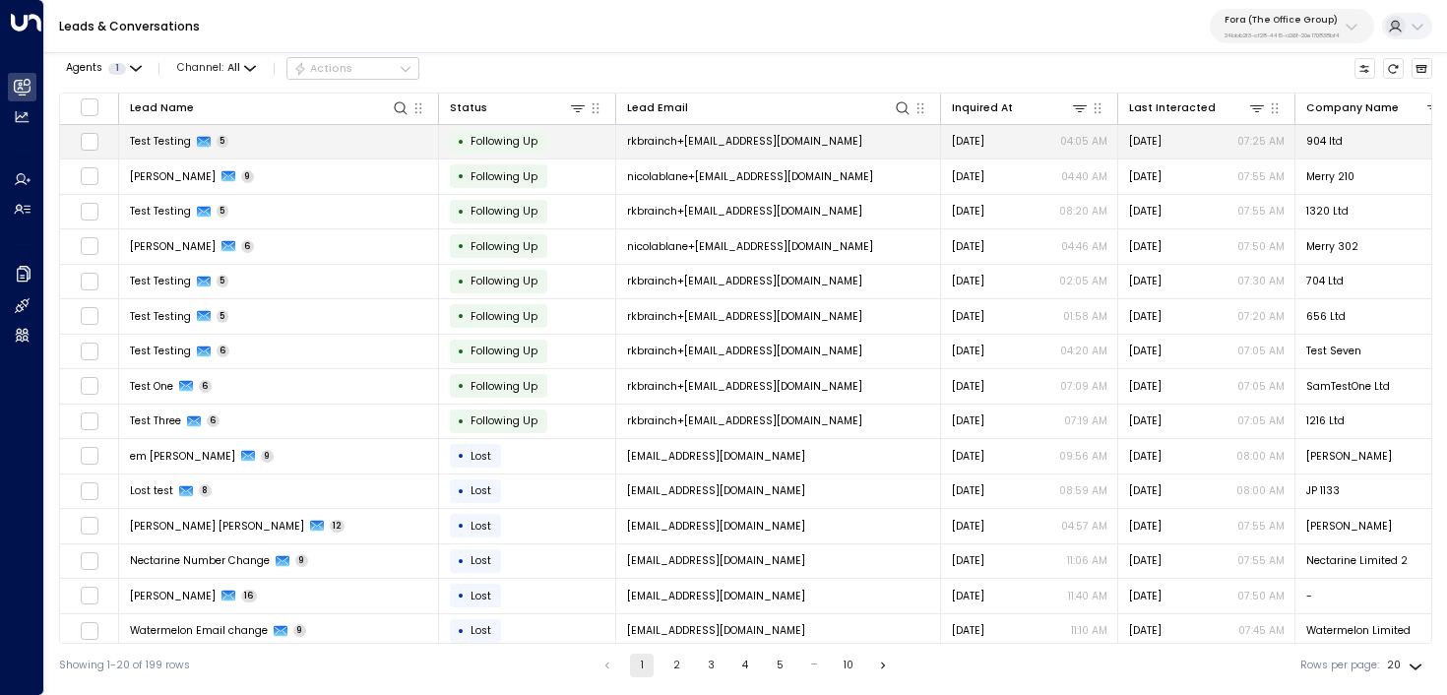
click at [280, 138] on td "Test Testing 5" at bounding box center [279, 142] width 320 height 34
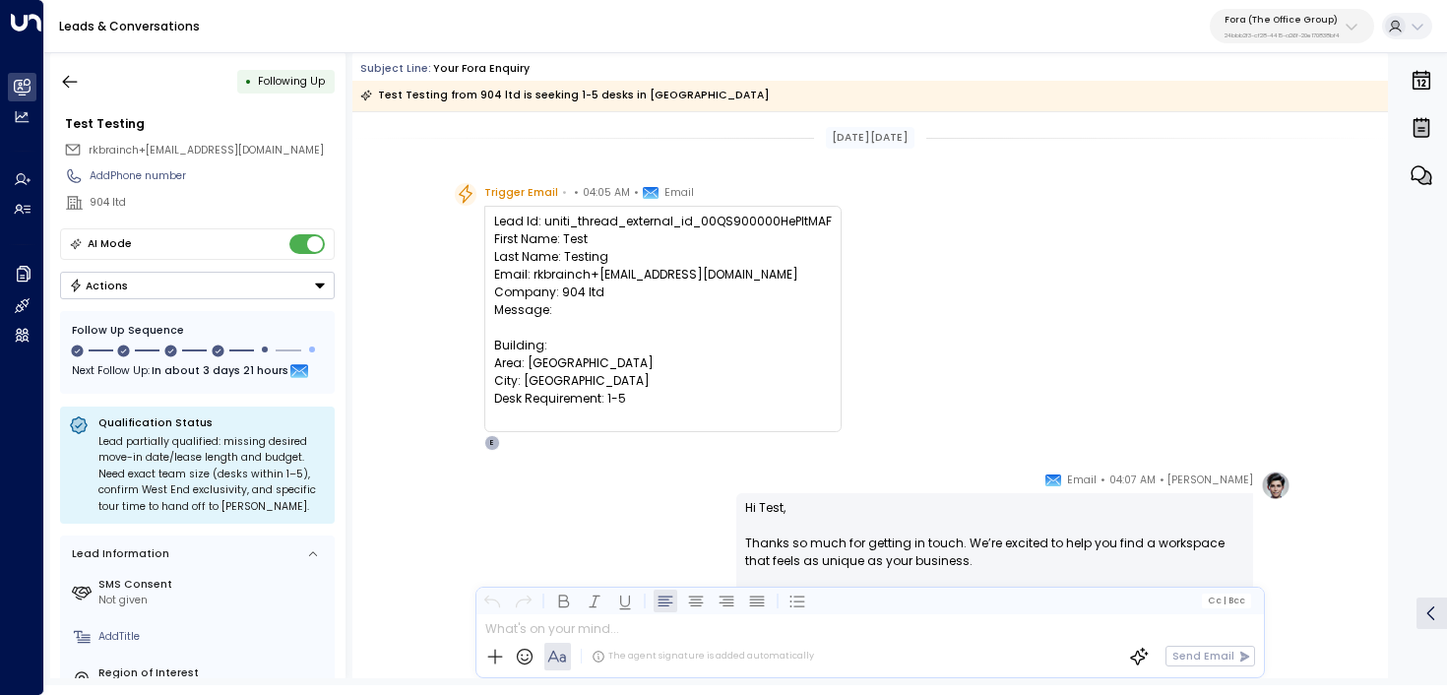
drag, startPoint x: 537, startPoint y: 223, endPoint x: 843, endPoint y: 218, distance: 306.2
click at [843, 218] on div "Trigger Email • • 04:05 AM • Email Lead Id: uniti_thread_external_id_00QS900000…" at bounding box center [873, 317] width 837 height 268
click at [1243, 32] on p "24bbb2f3-cf28-4415-a26f-20e170838bf4" at bounding box center [1282, 36] width 115 height 8
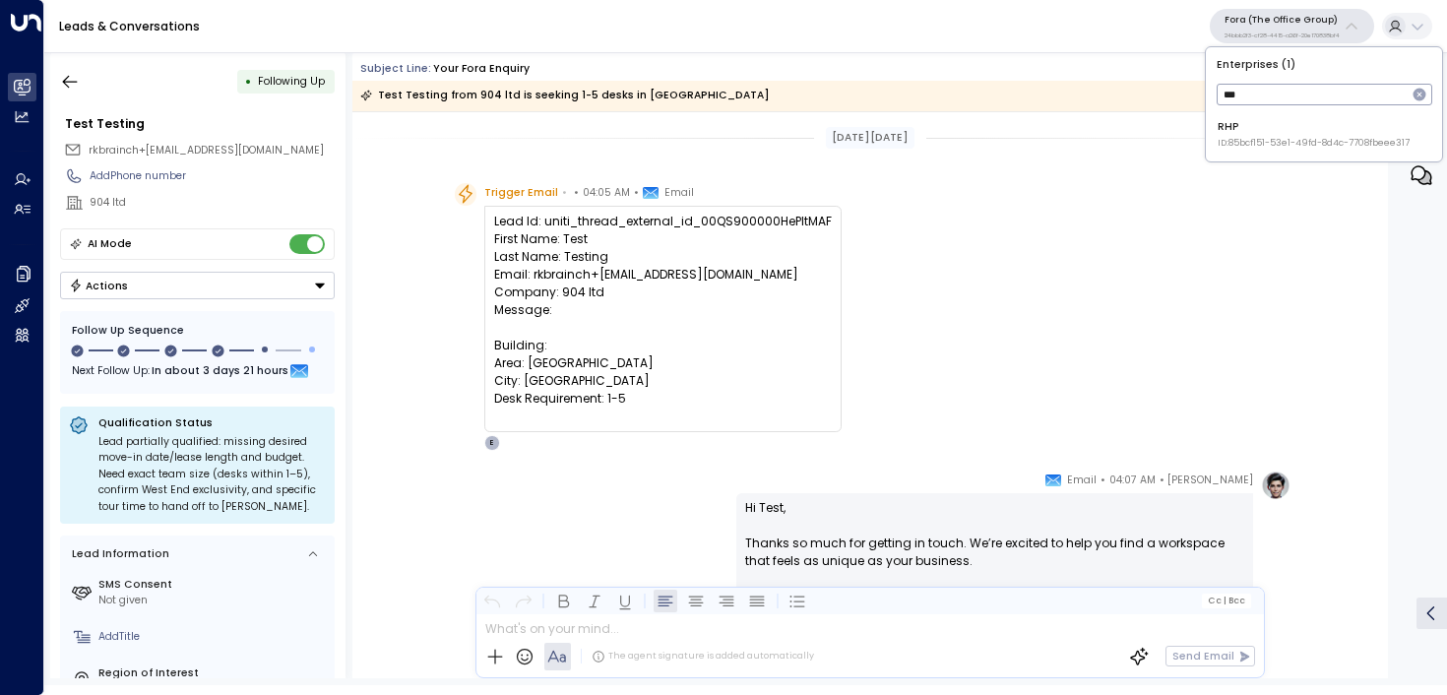
type input "***"
click at [1306, 142] on span "ID: 85bcf151-53e1-49fd-8d4c-7708fbeee317" at bounding box center [1314, 144] width 192 height 14
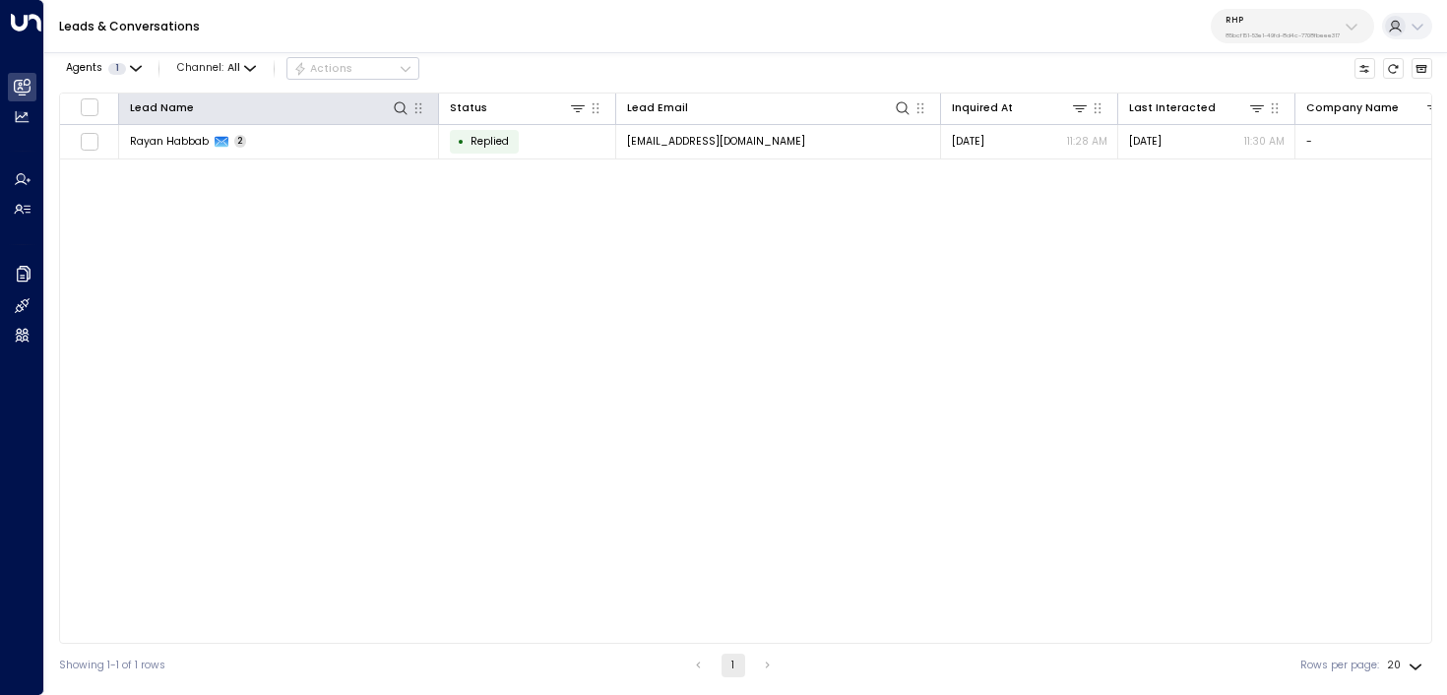
click at [342, 124] on th "Lead Name" at bounding box center [279, 110] width 320 height 32
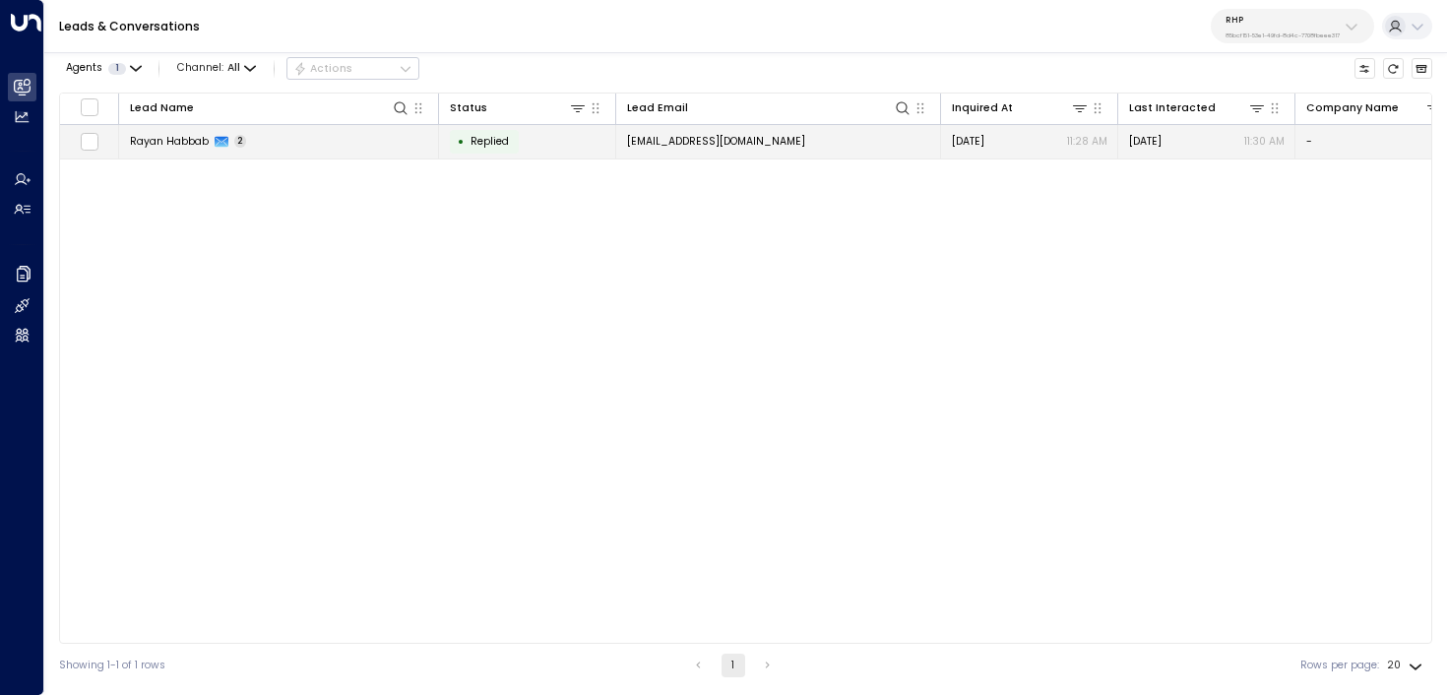
click at [383, 148] on td "[PERSON_NAME] 2" at bounding box center [279, 142] width 320 height 34
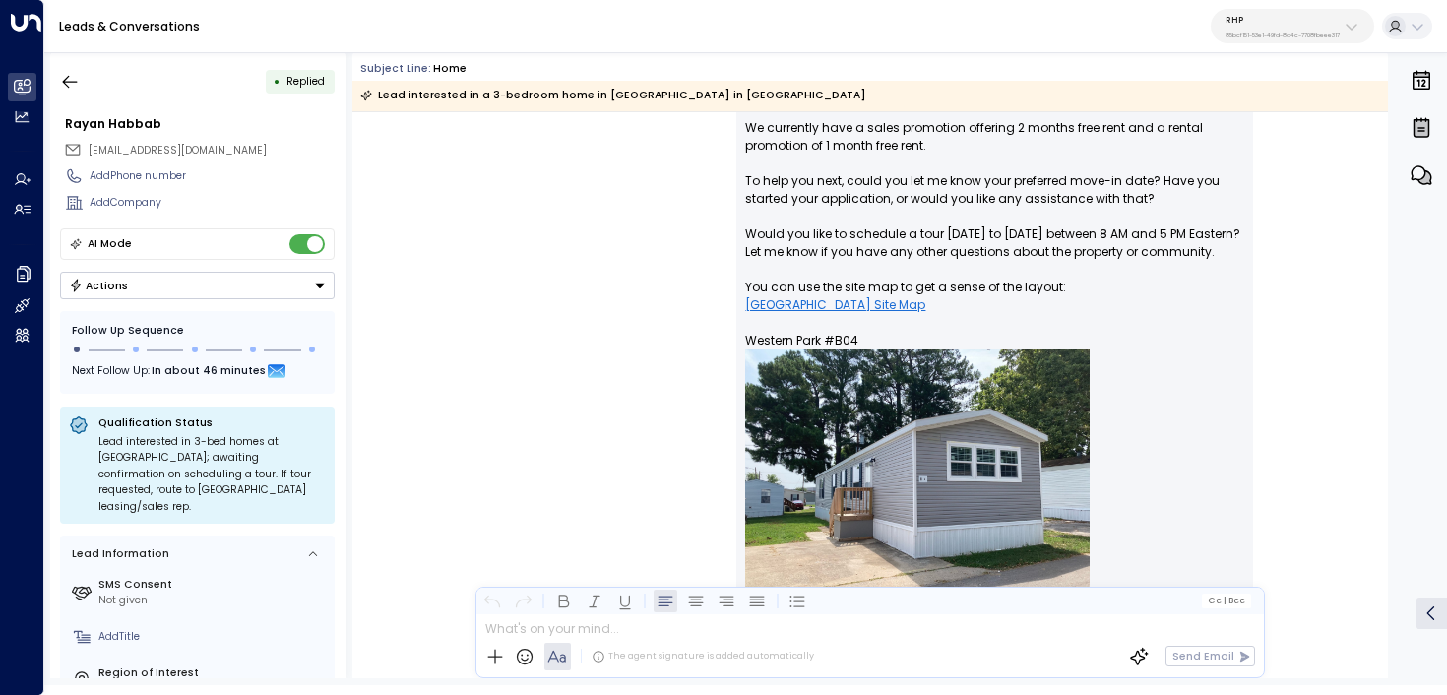
scroll to position [102, 0]
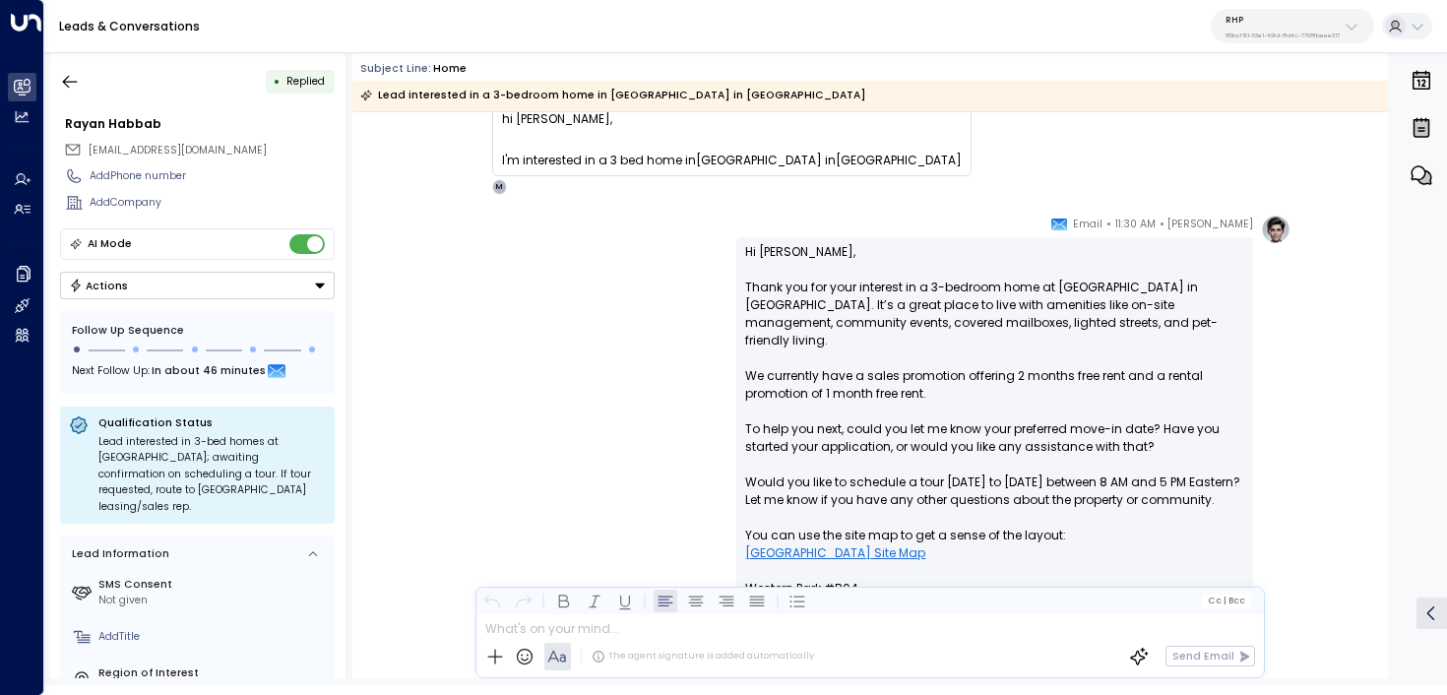
click at [1263, 21] on p "RHP" at bounding box center [1283, 20] width 114 height 12
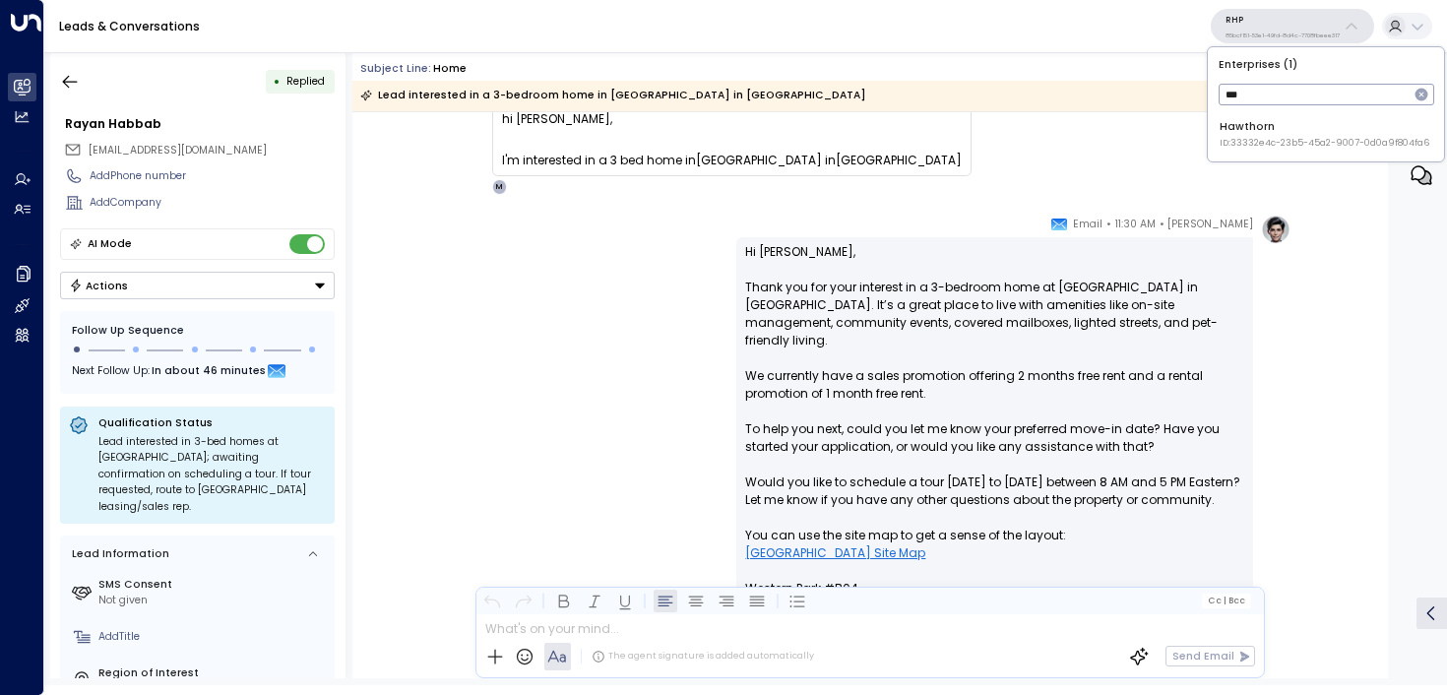
type input "***"
click at [1230, 144] on span "ID: 33332e4c-23b5-45a2-9007-0d0a9f804fa6" at bounding box center [1325, 144] width 210 height 14
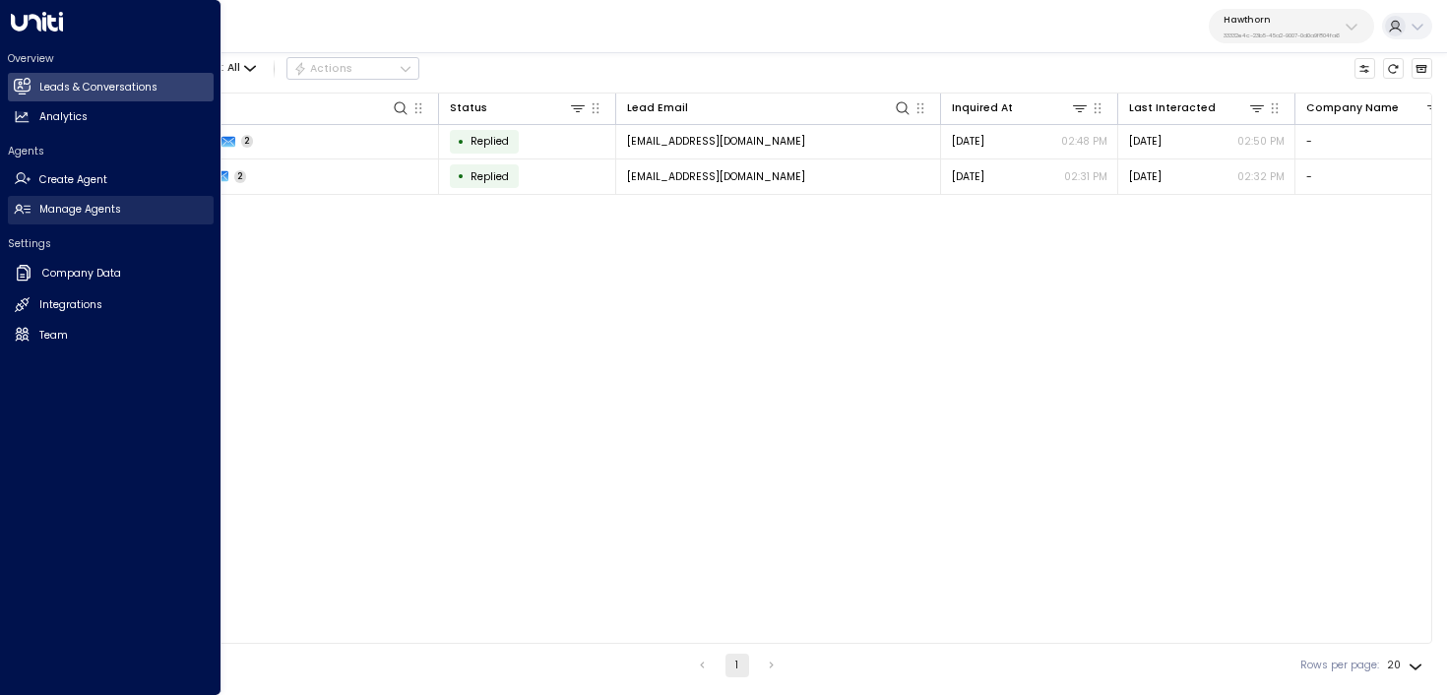
click at [30, 203] on icon at bounding box center [22, 209] width 17 height 17
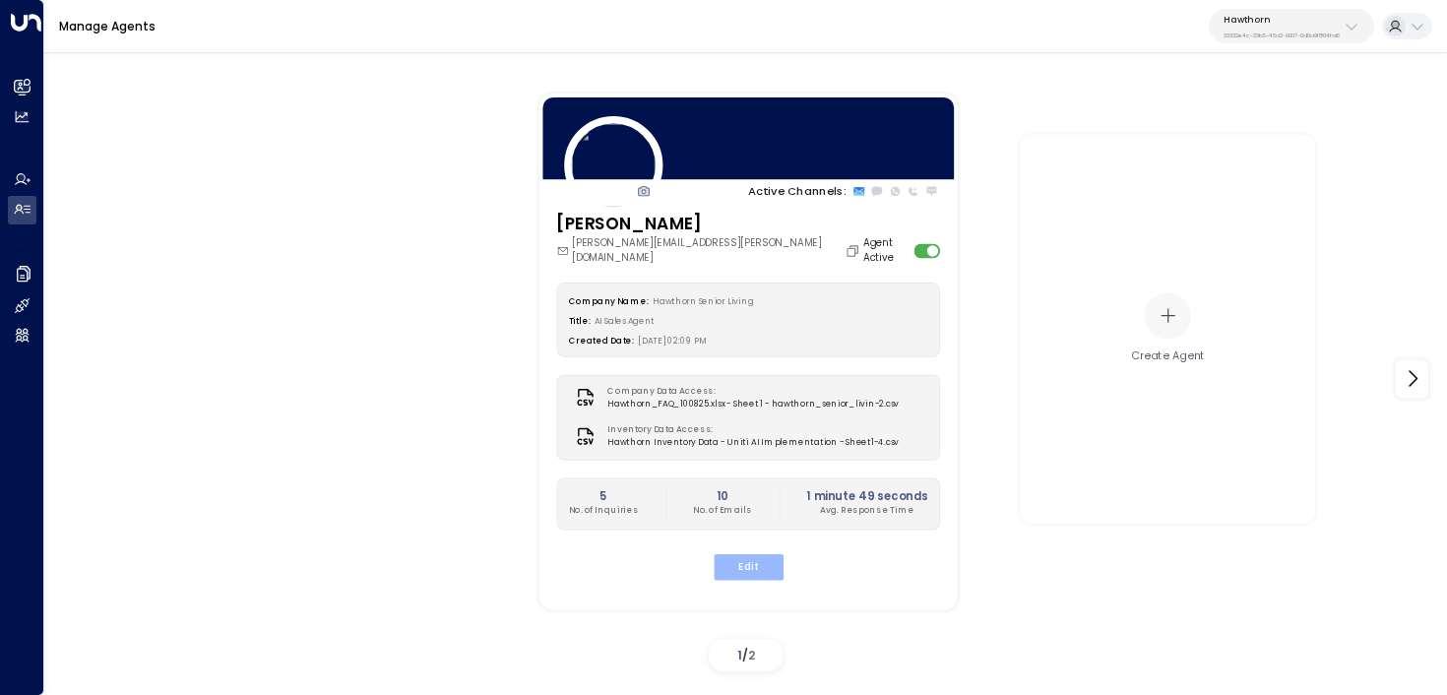
click at [753, 563] on button "Edit" at bounding box center [748, 566] width 70 height 26
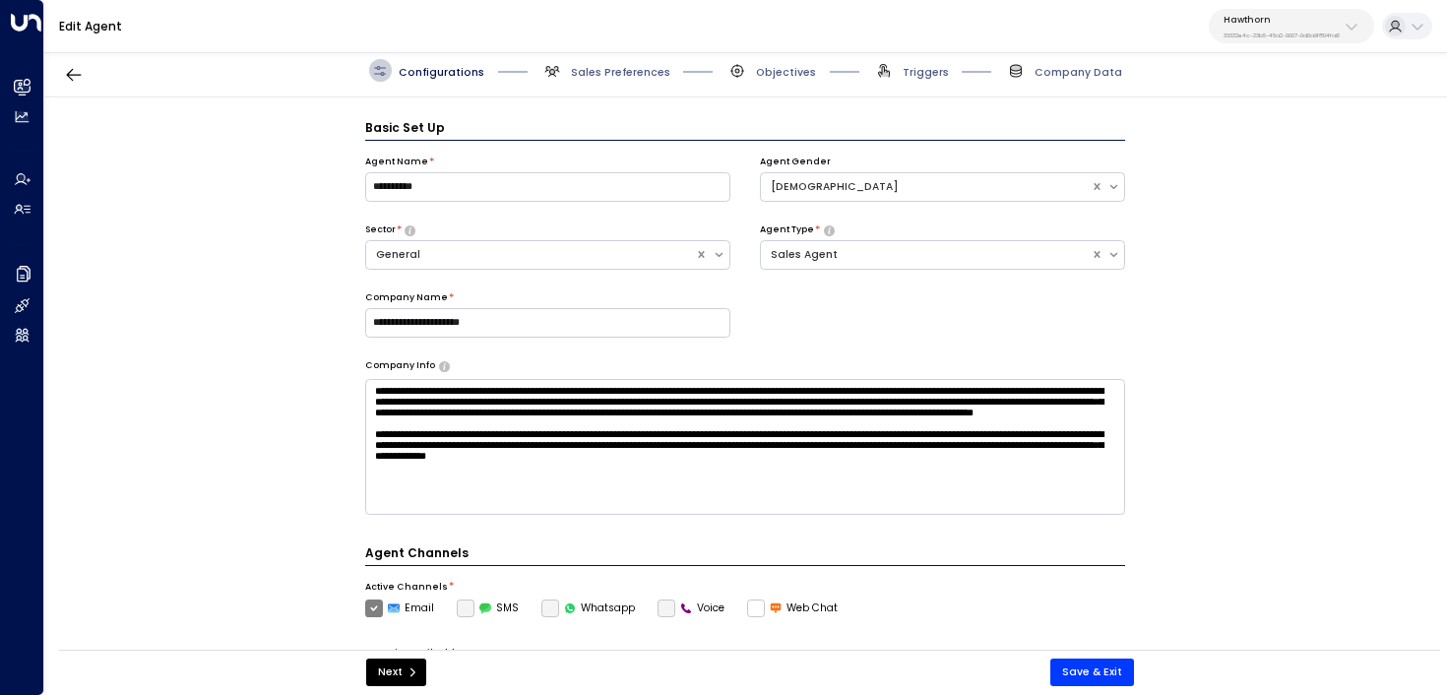
scroll to position [22, 0]
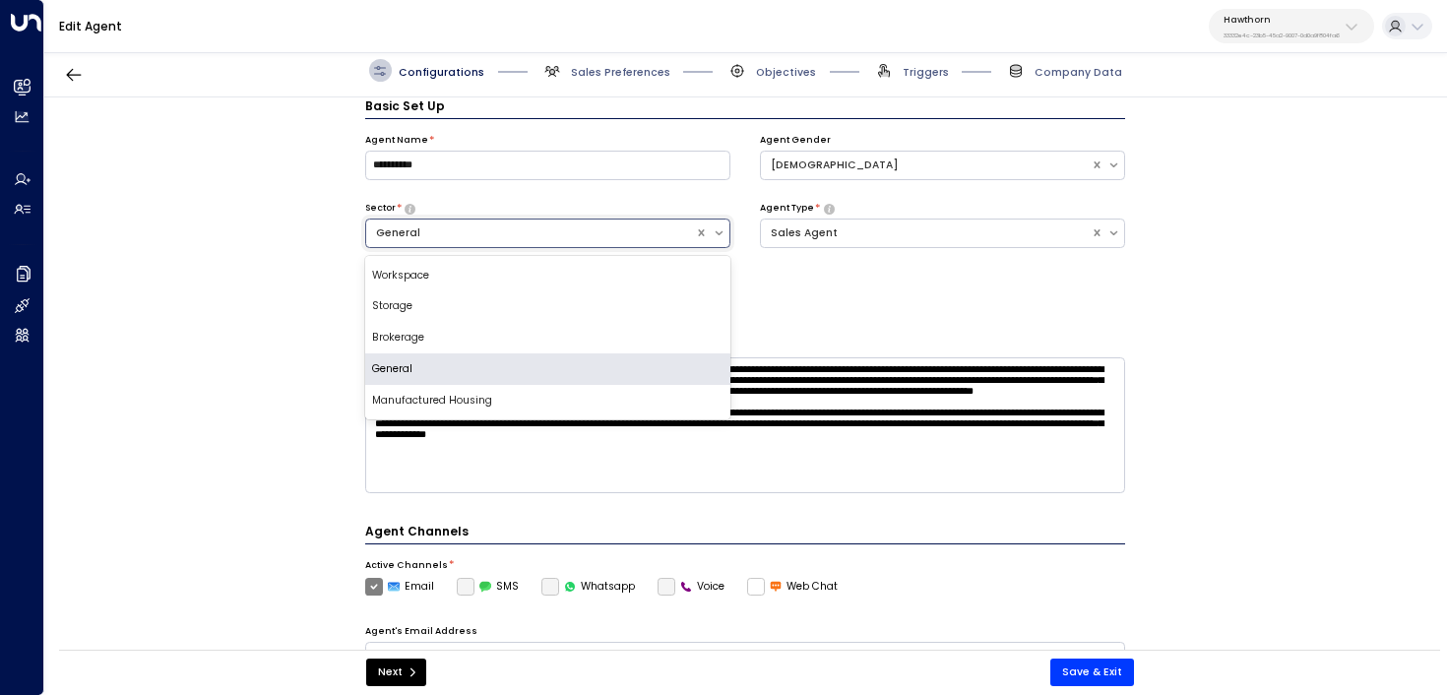
click at [634, 232] on div "General" at bounding box center [531, 233] width 310 height 16
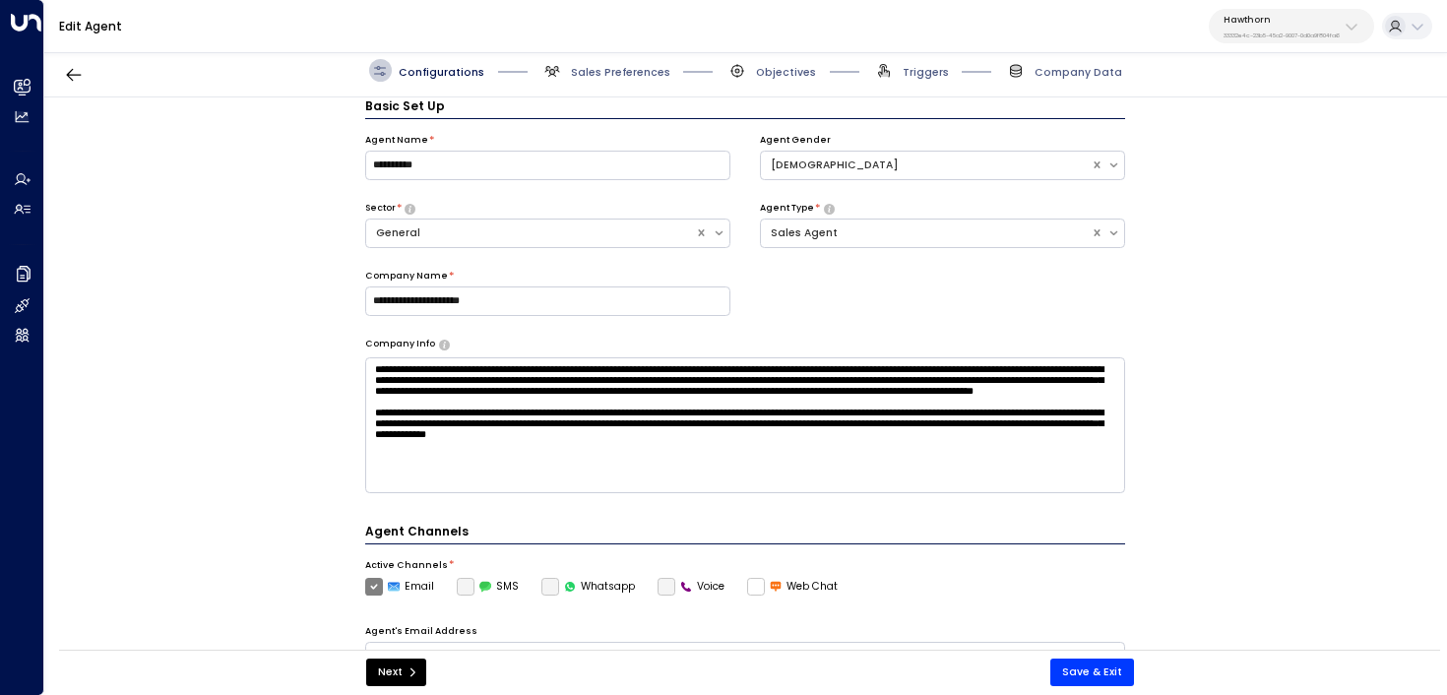
click at [242, 355] on div "**********" at bounding box center [745, 378] width 1402 height 562
click at [412, 230] on div "General" at bounding box center [531, 233] width 310 height 16
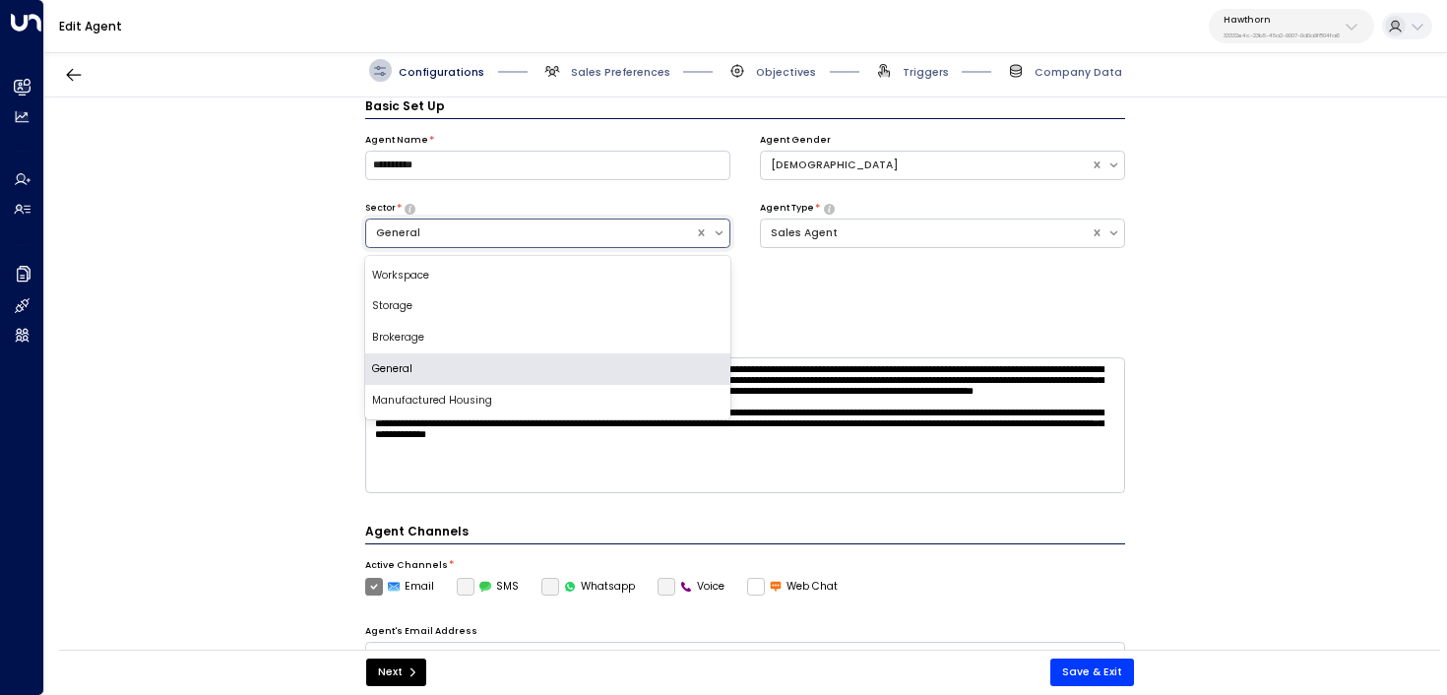
click at [825, 315] on div "**********" at bounding box center [745, 236] width 761 height 204
click at [536, 231] on div "General" at bounding box center [531, 233] width 310 height 16
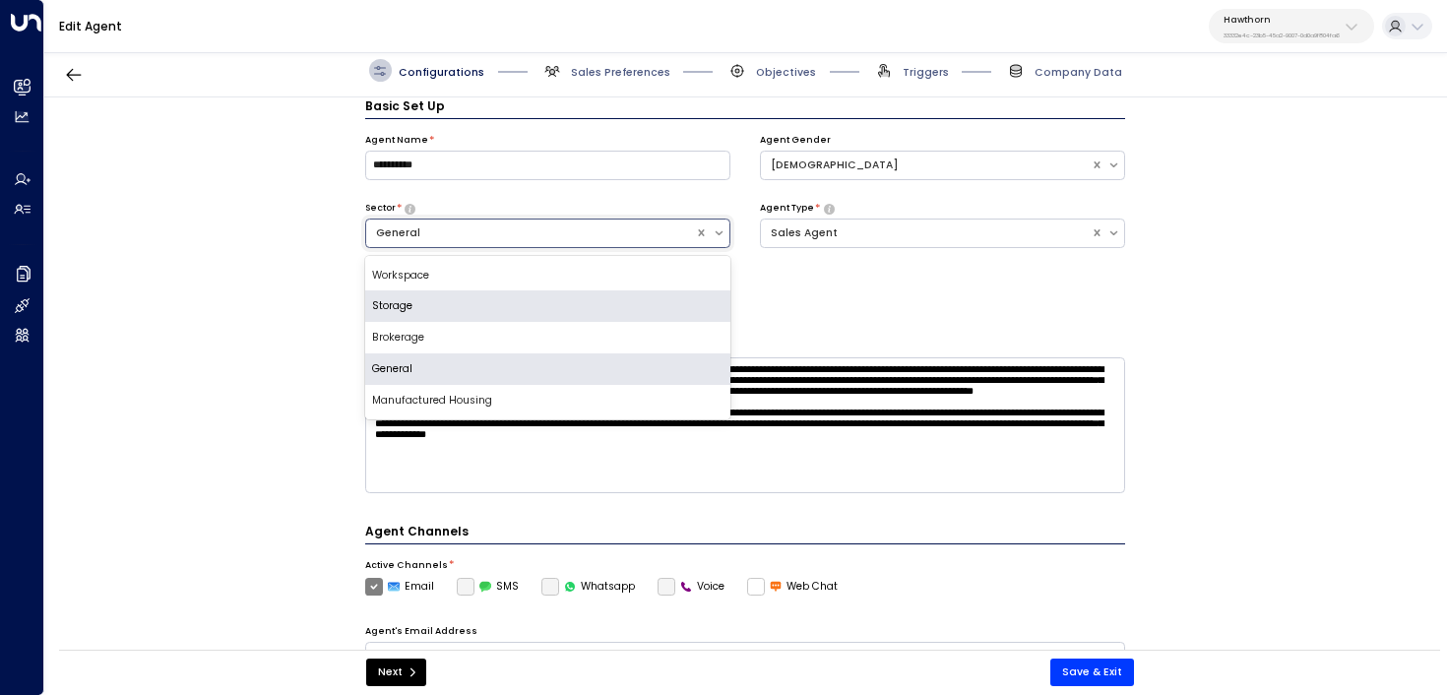
scroll to position [9, 0]
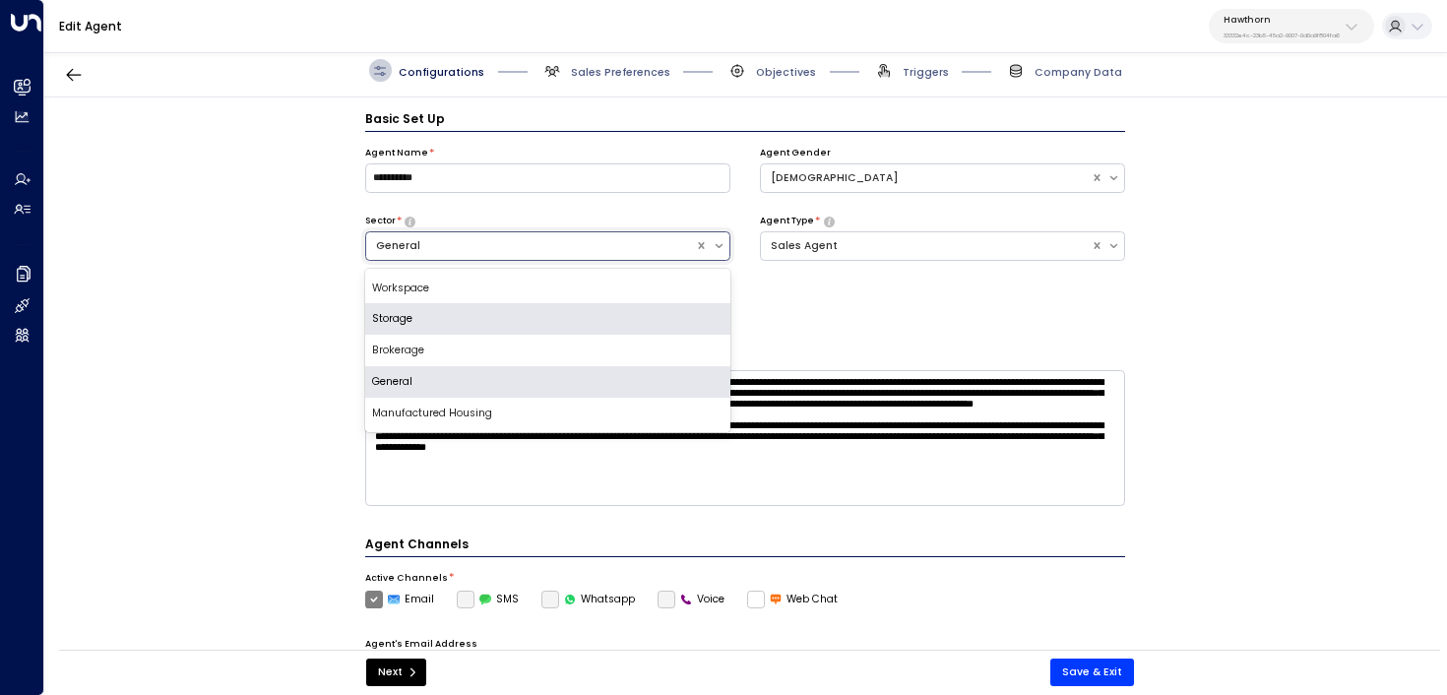
click at [213, 256] on div "**********" at bounding box center [745, 378] width 1402 height 562
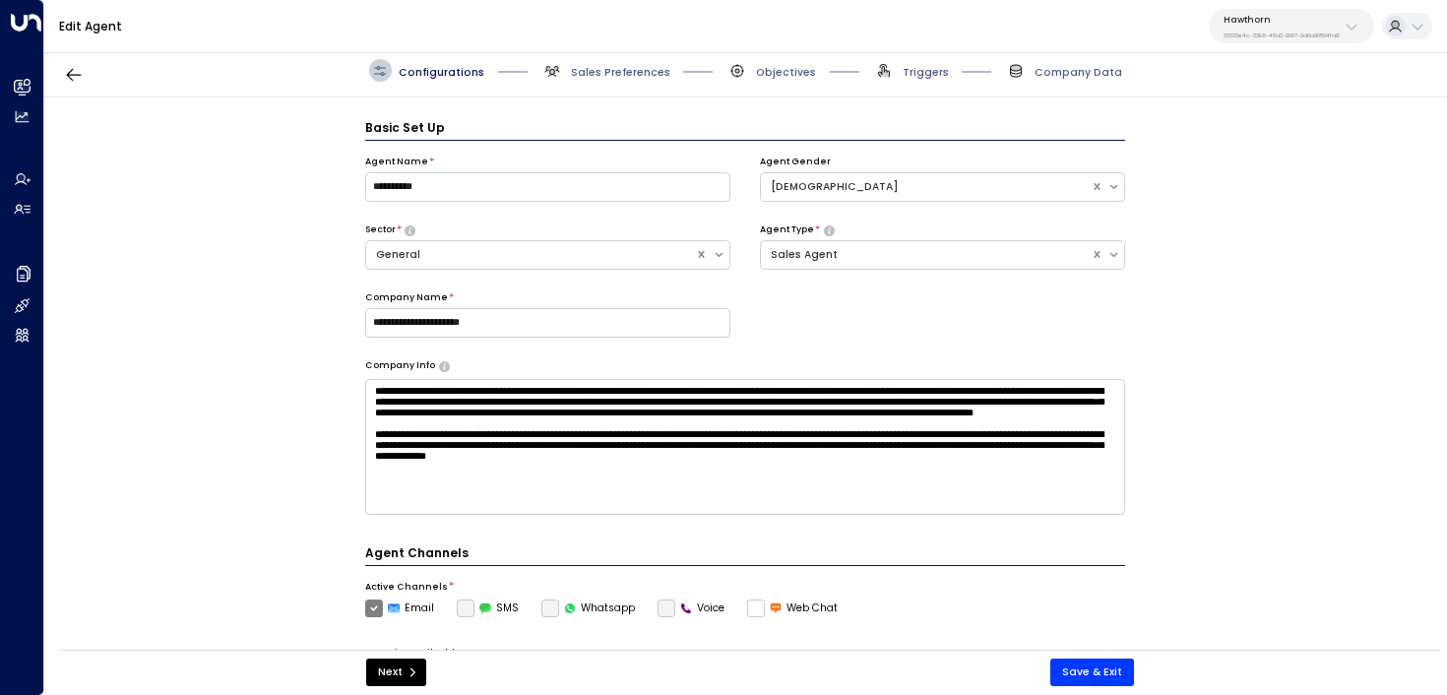
click at [232, 472] on div "**********" at bounding box center [745, 378] width 1402 height 562
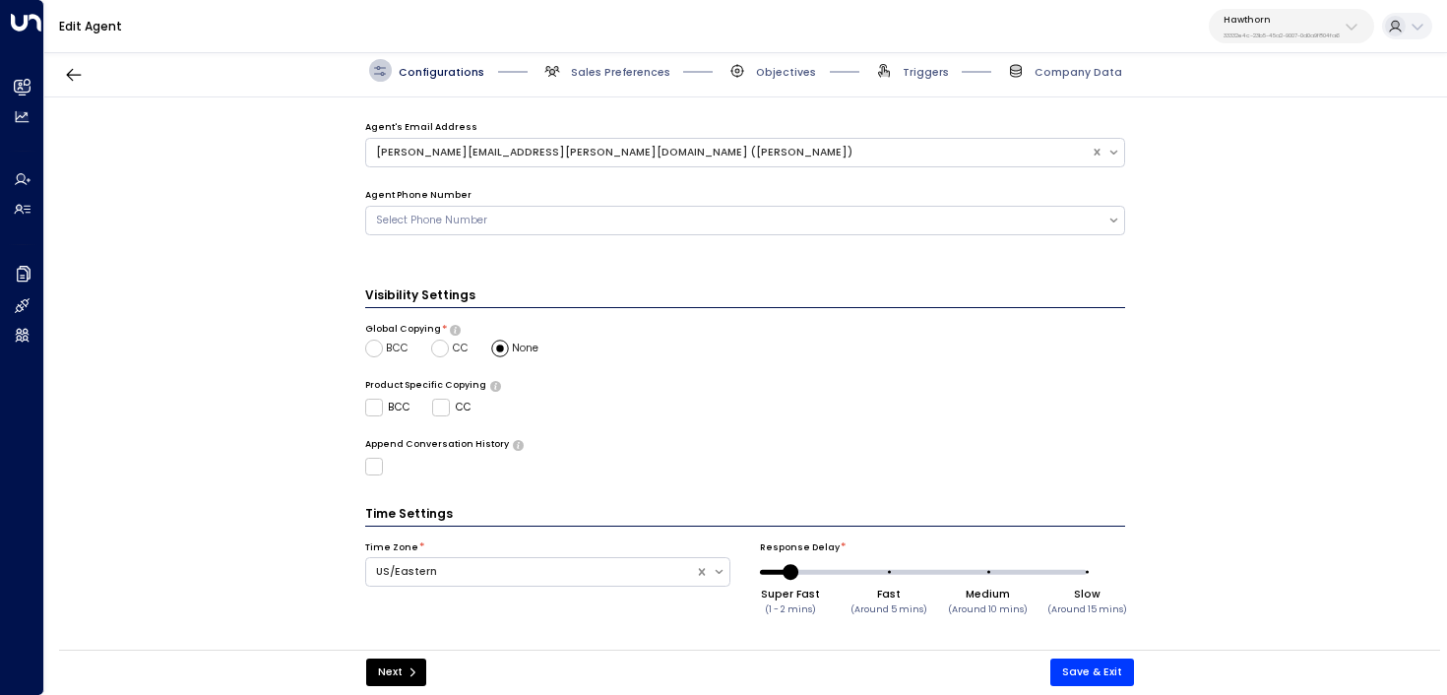
scroll to position [524, 0]
click at [407, 669] on icon "submit" at bounding box center [413, 673] width 12 height 12
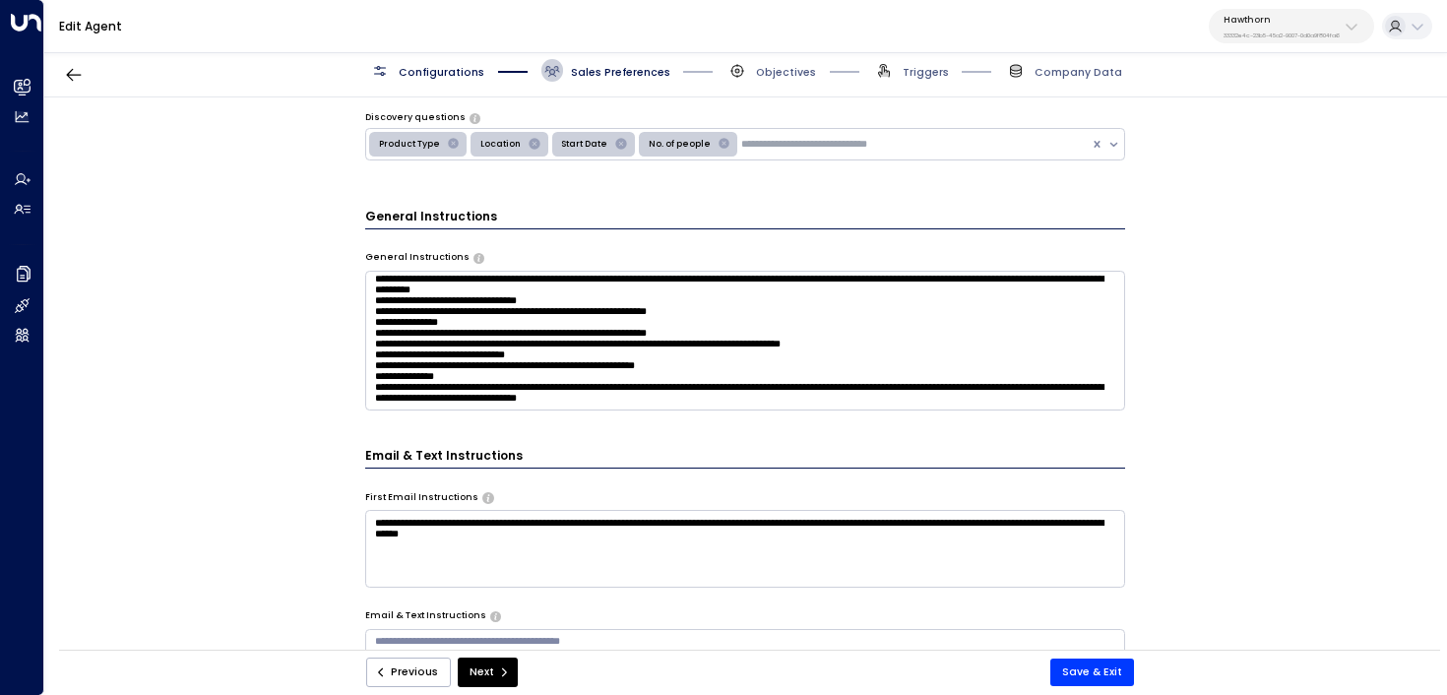
scroll to position [332, 0]
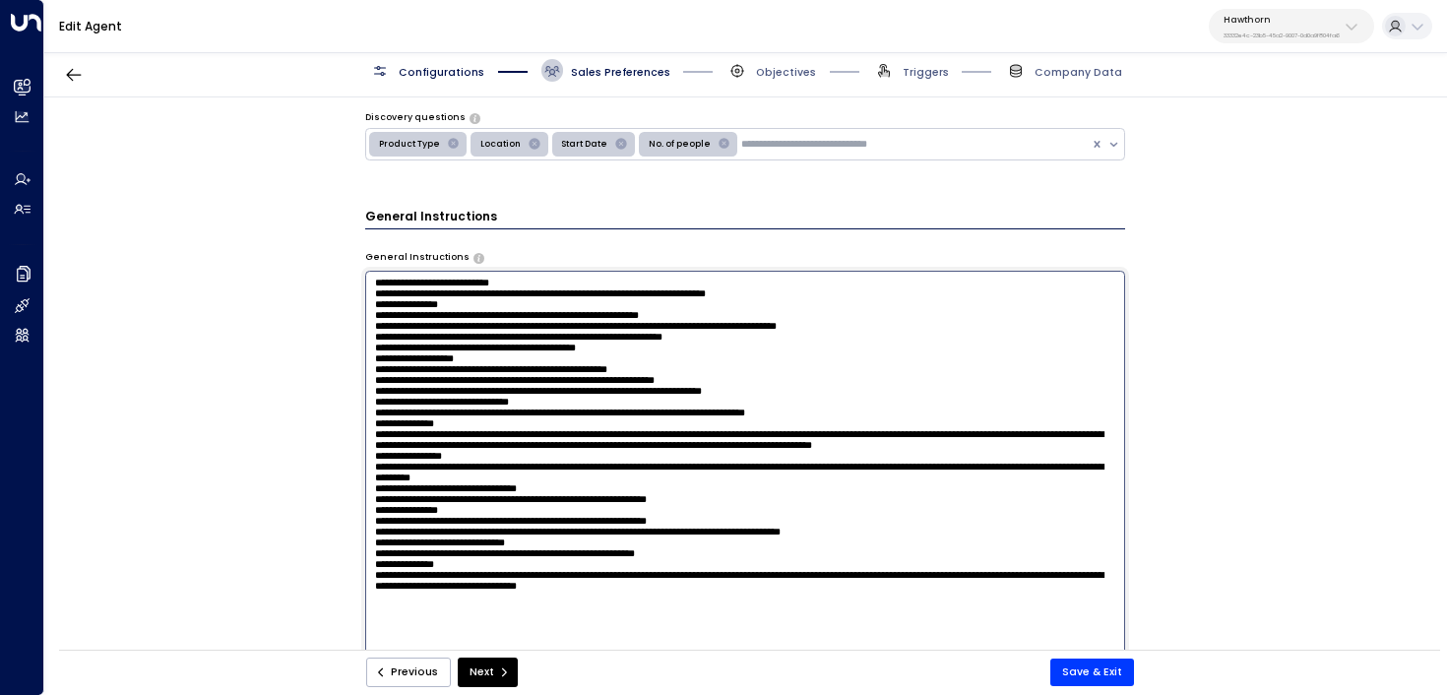
click at [494, 368] on textarea at bounding box center [745, 467] width 761 height 392
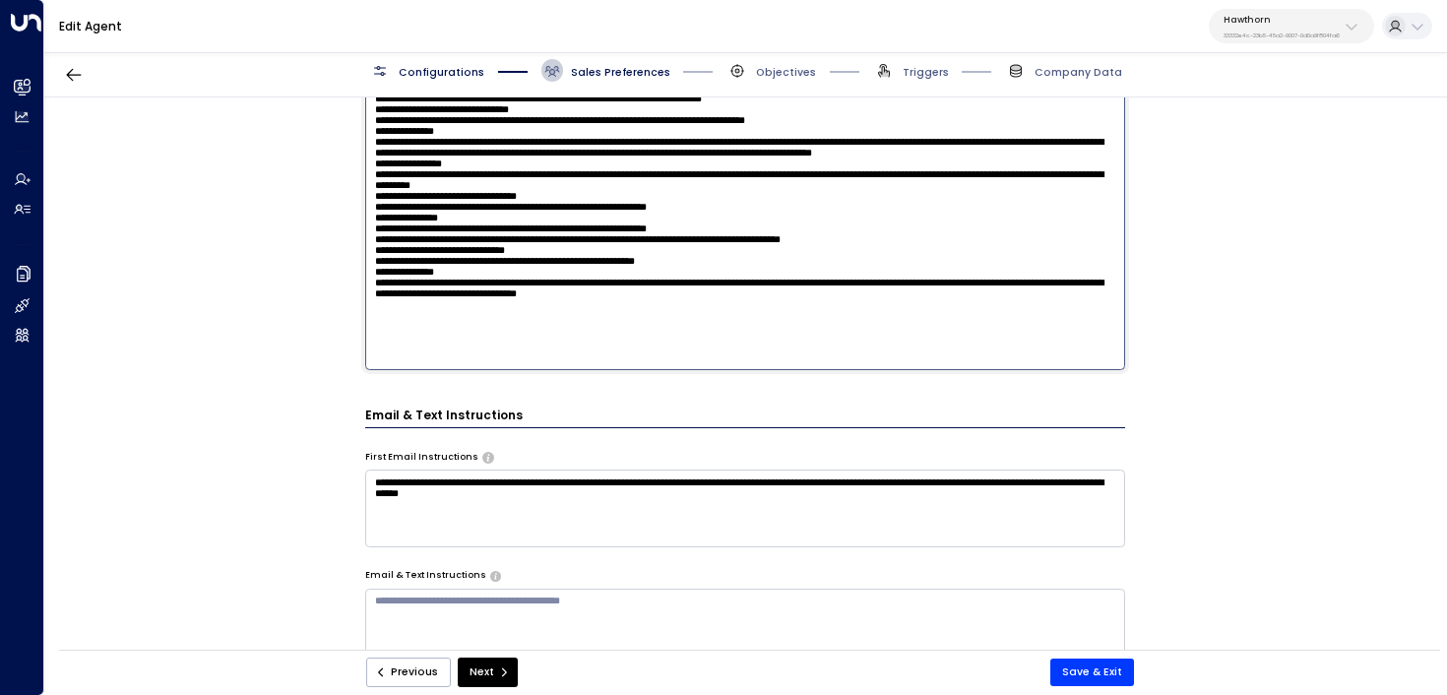
scroll to position [725, 0]
click at [588, 287] on textarea at bounding box center [745, 174] width 761 height 392
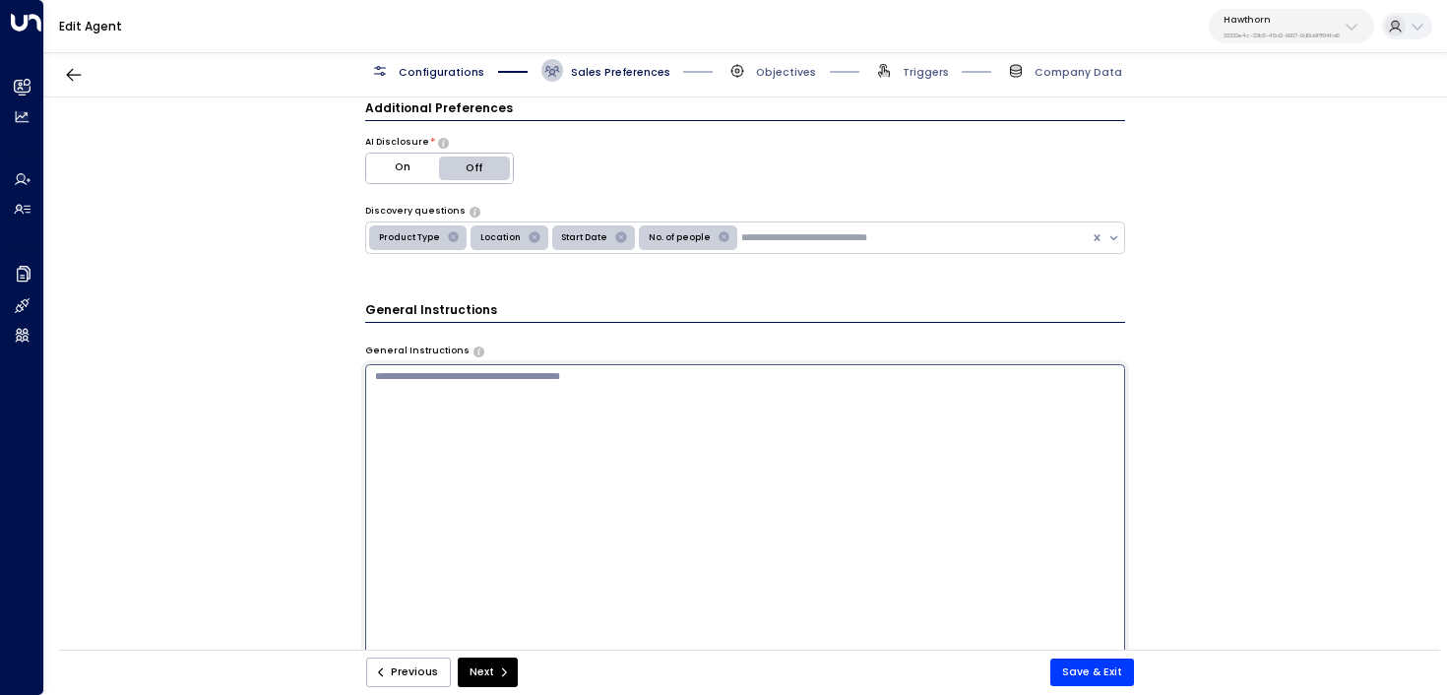
scroll to position [328, 0]
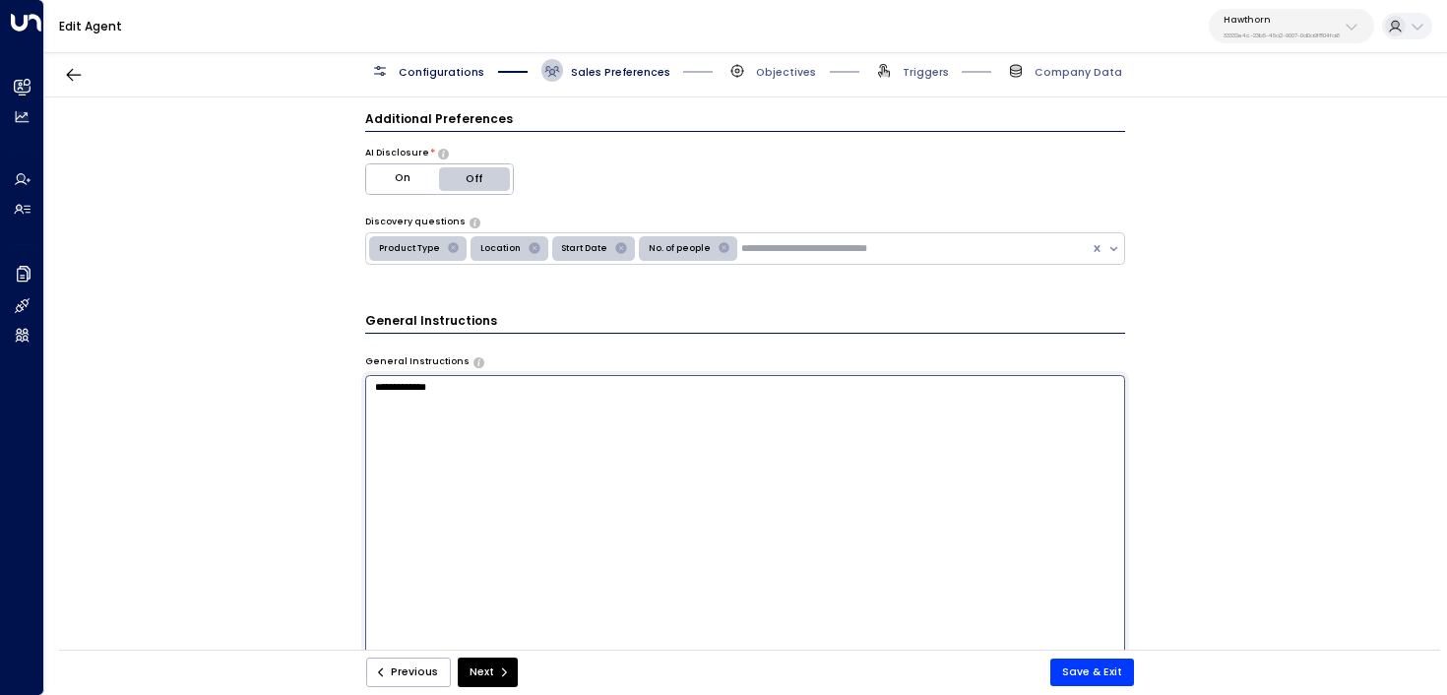
type textarea "**********"
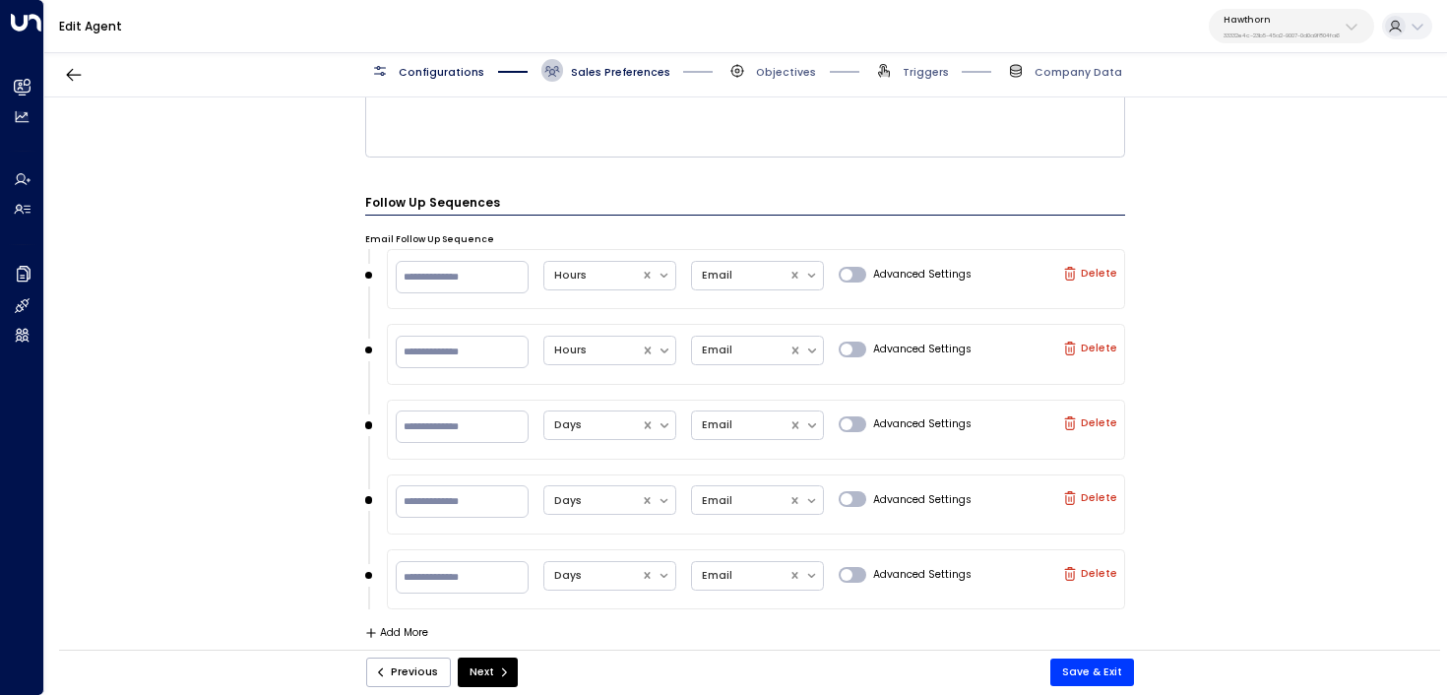
drag, startPoint x: 745, startPoint y: 318, endPoint x: 240, endPoint y: 244, distance: 510.4
click at [240, 244] on div "**********" at bounding box center [745, 378] width 1402 height 562
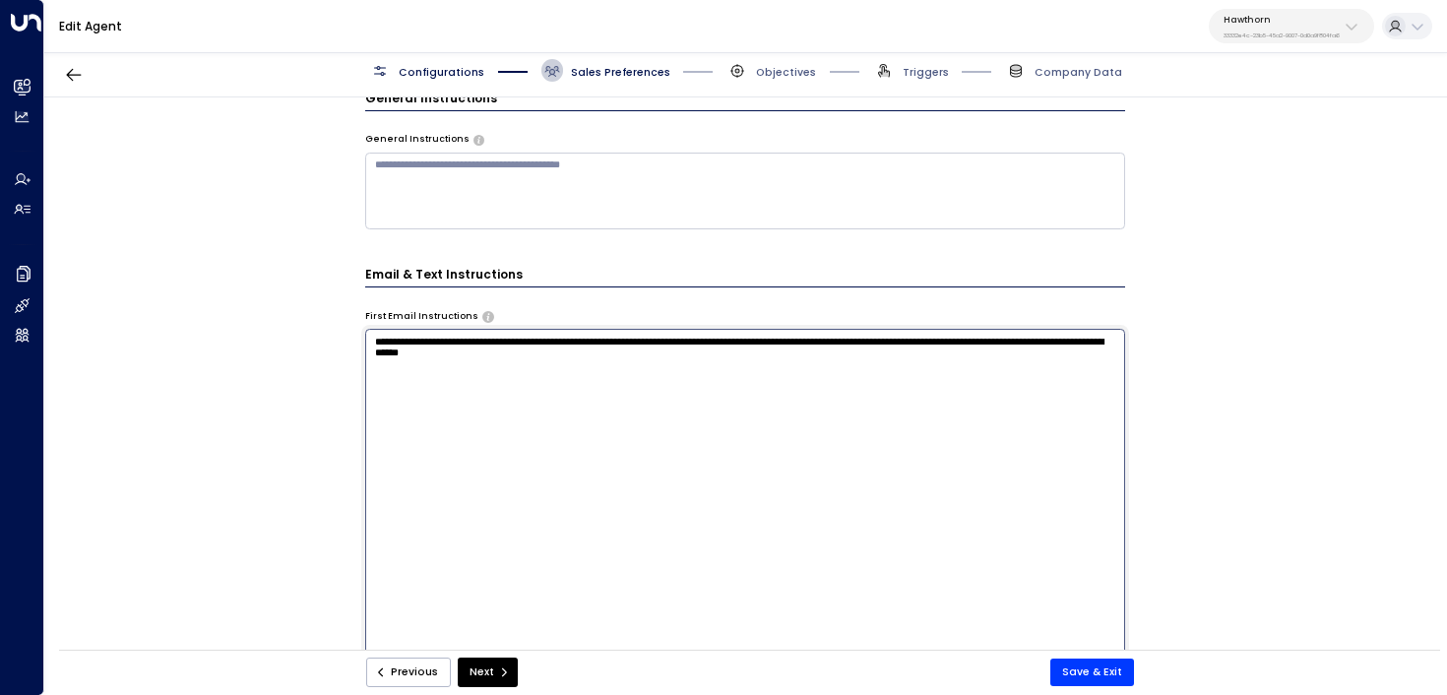
scroll to position [547, 0]
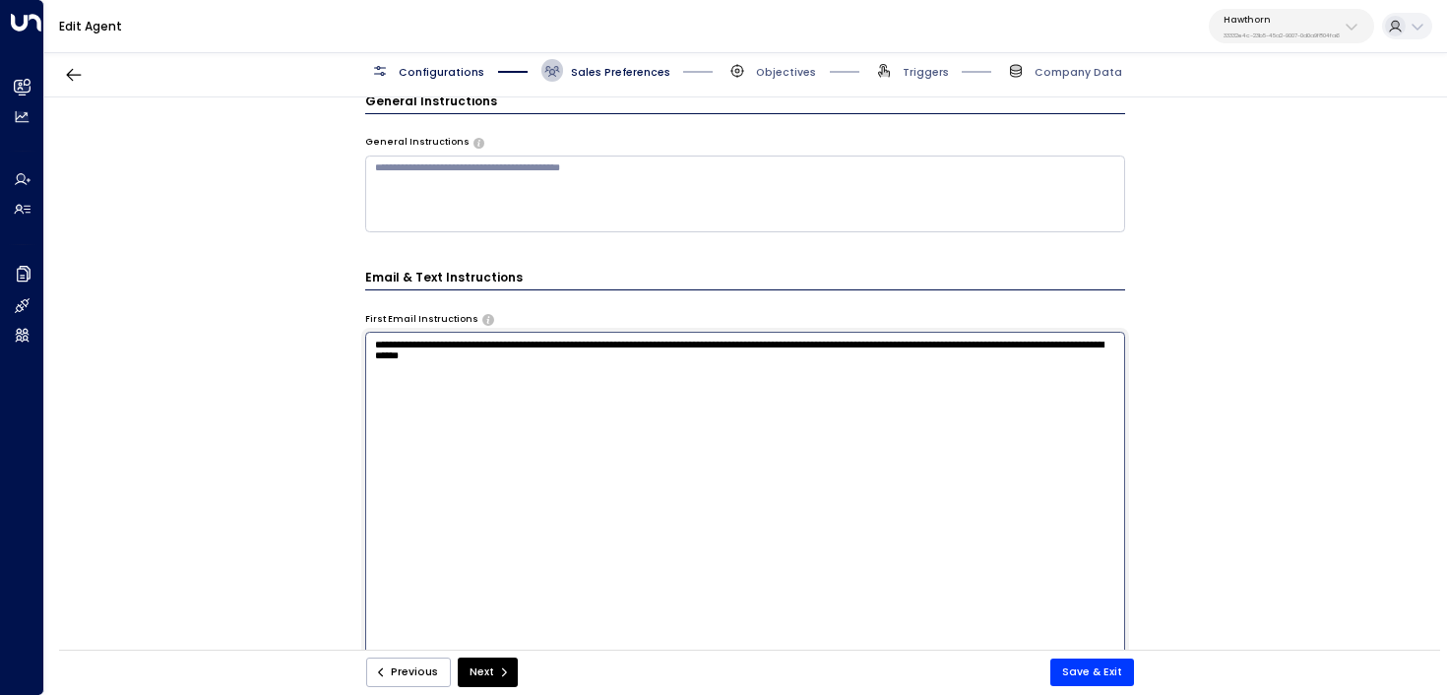
paste textarea "**********"
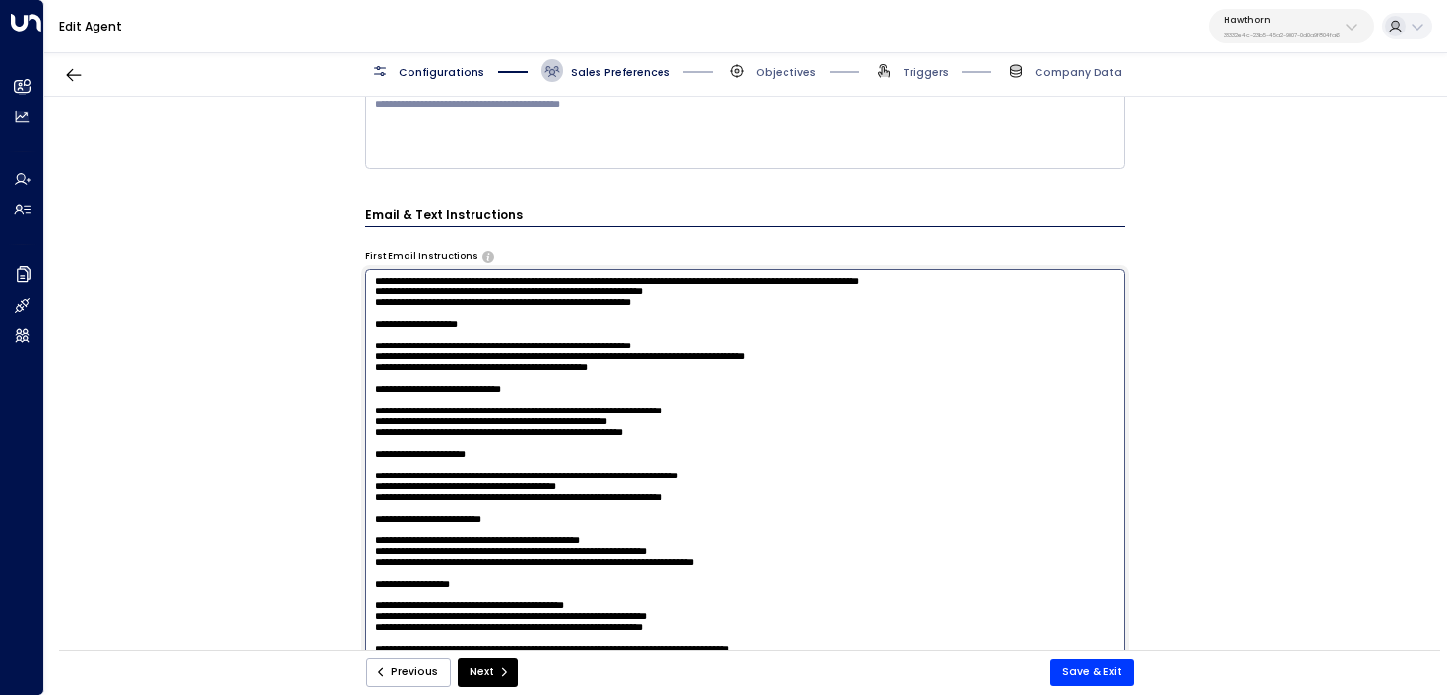
scroll to position [0, 0]
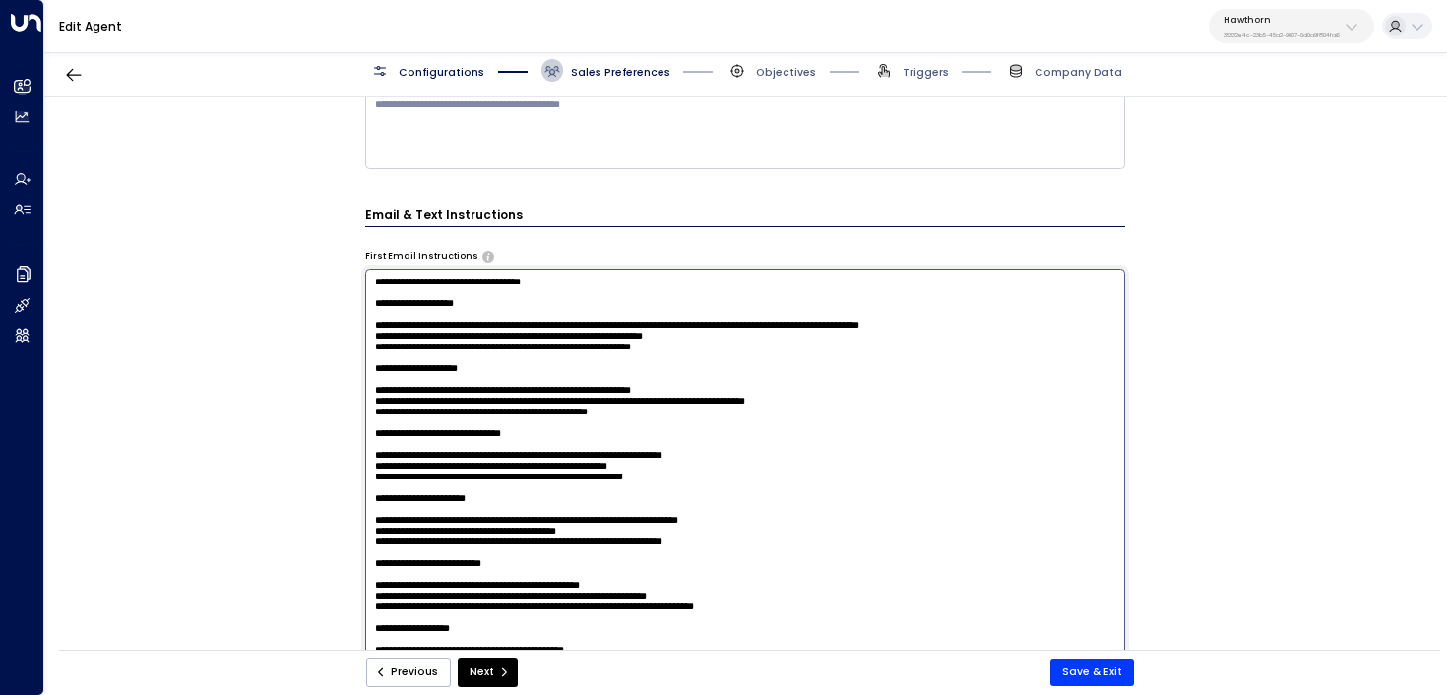
drag, startPoint x: 984, startPoint y: 341, endPoint x: 389, endPoint y: 311, distance: 595.4
click at [389, 311] on textarea at bounding box center [745, 465] width 761 height 392
drag, startPoint x: 472, startPoint y: 328, endPoint x: 494, endPoint y: 331, distance: 22.8
click at [475, 329] on textarea at bounding box center [745, 465] width 761 height 392
drag, startPoint x: 750, startPoint y: 363, endPoint x: 686, endPoint y: 363, distance: 64.0
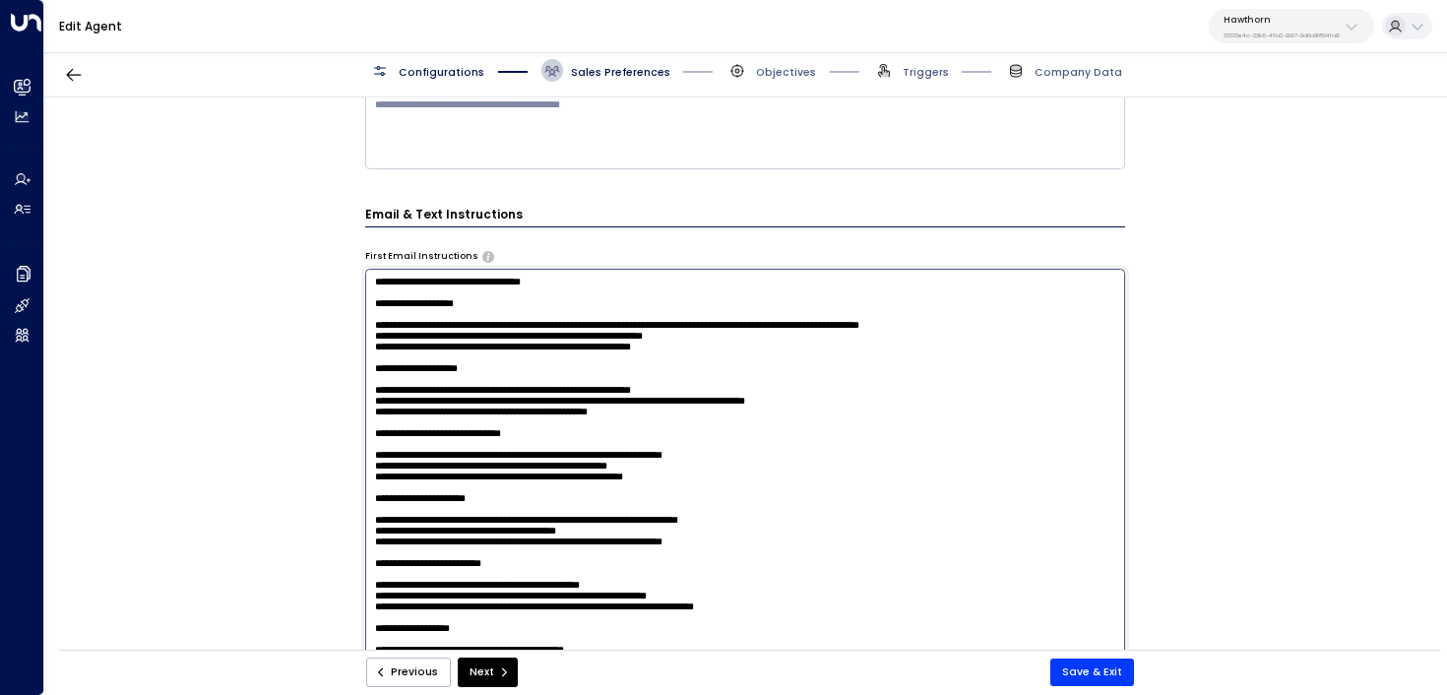
click at [683, 363] on textarea at bounding box center [745, 465] width 761 height 392
drag, startPoint x: 731, startPoint y: 384, endPoint x: 285, endPoint y: 360, distance: 446.6
click at [285, 360] on div "**********" at bounding box center [745, 378] width 1402 height 562
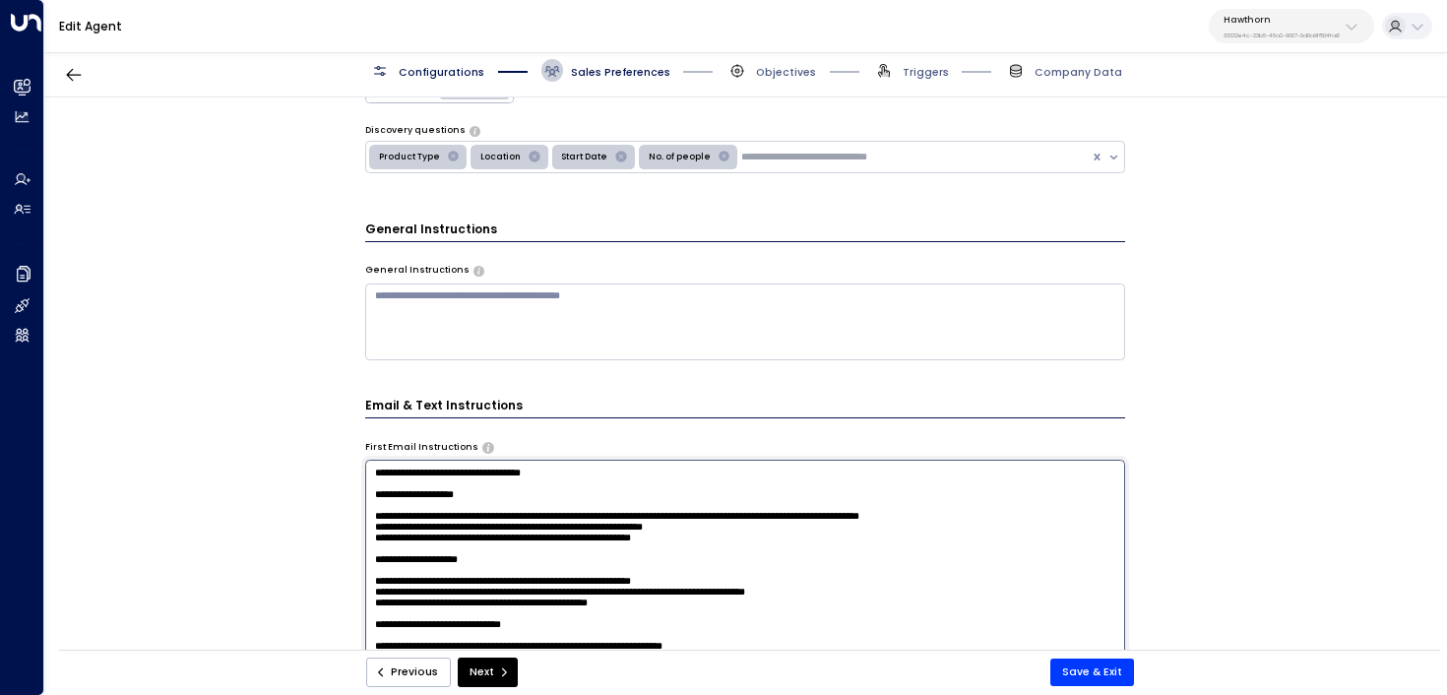
scroll to position [308, 0]
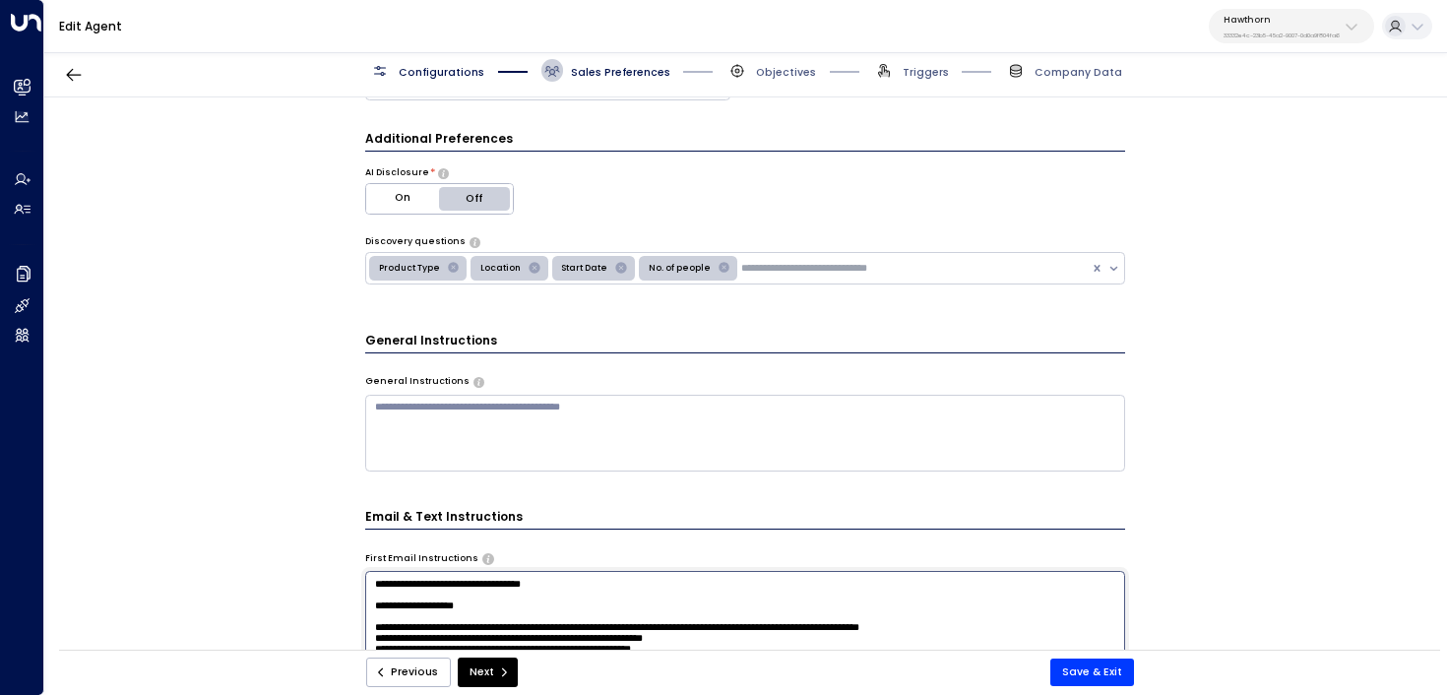
type textarea "**********"
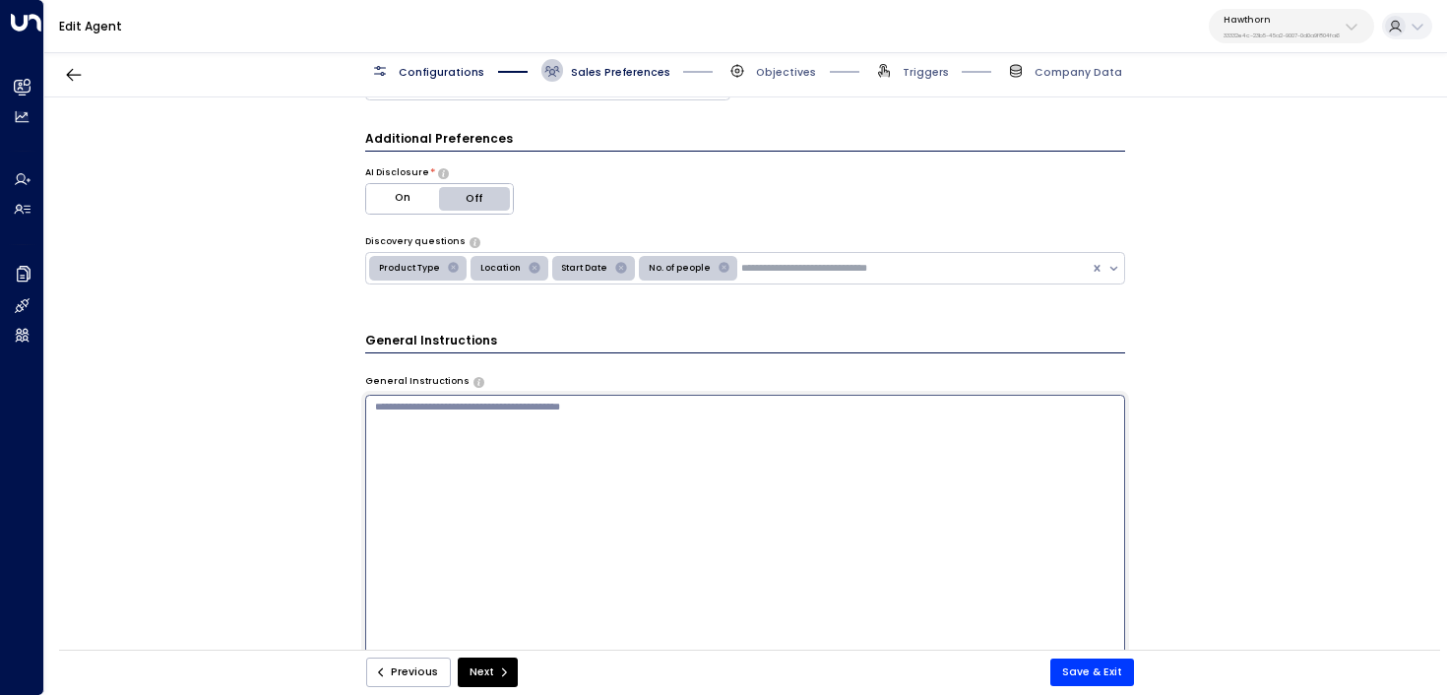
click at [499, 432] on textarea at bounding box center [745, 591] width 761 height 392
paste textarea "**********"
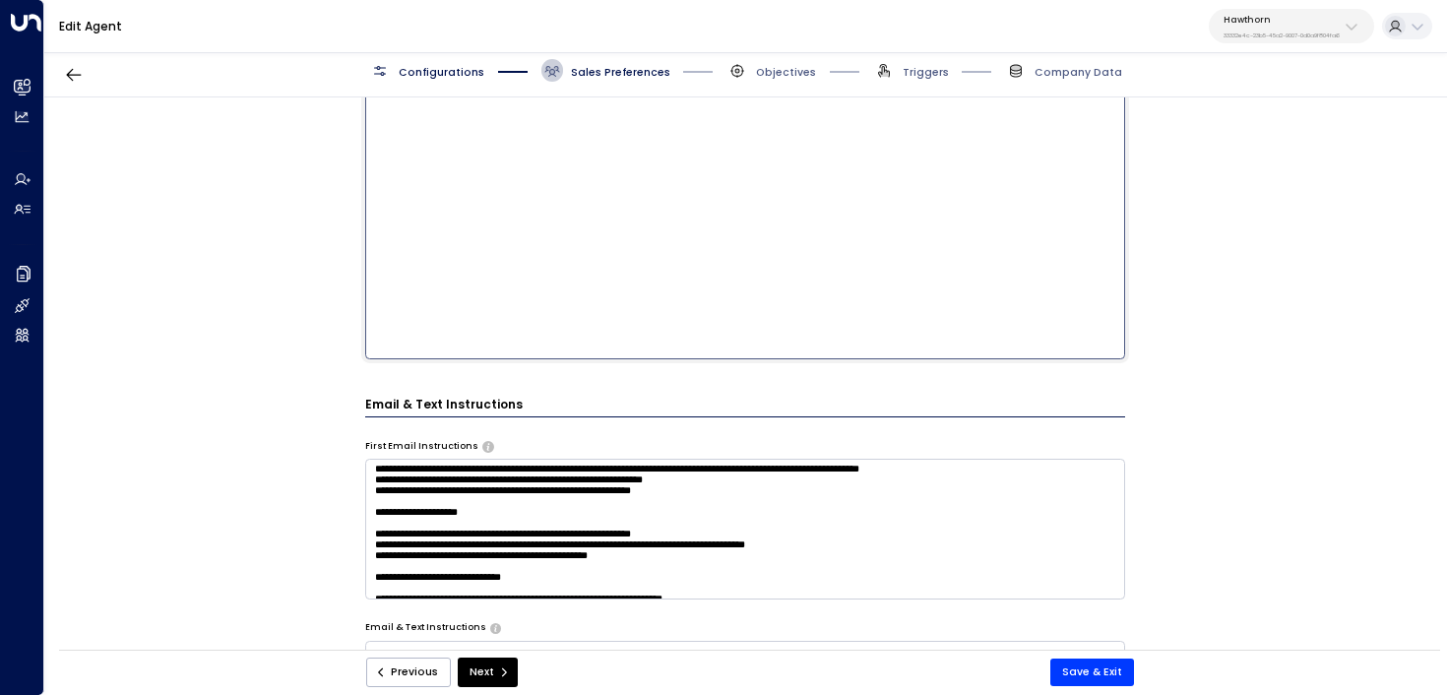
scroll to position [807, 0]
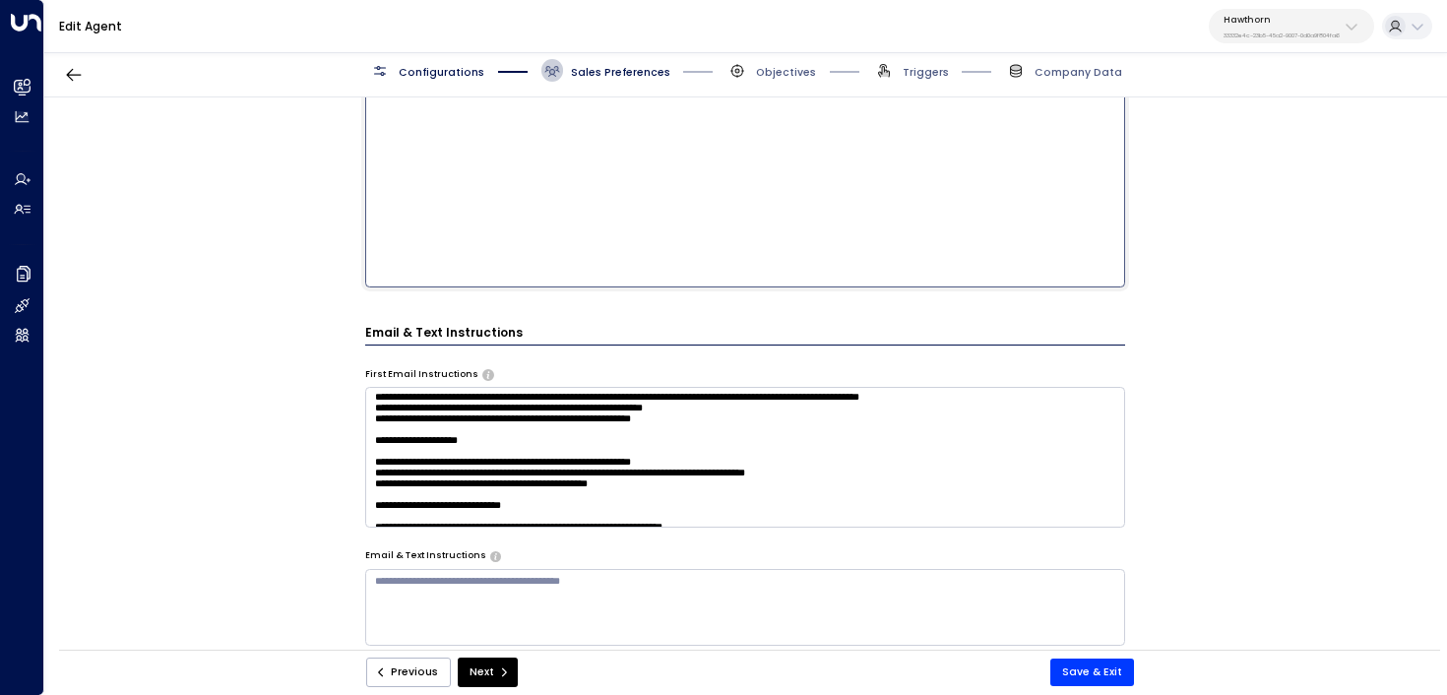
type textarea "**********"
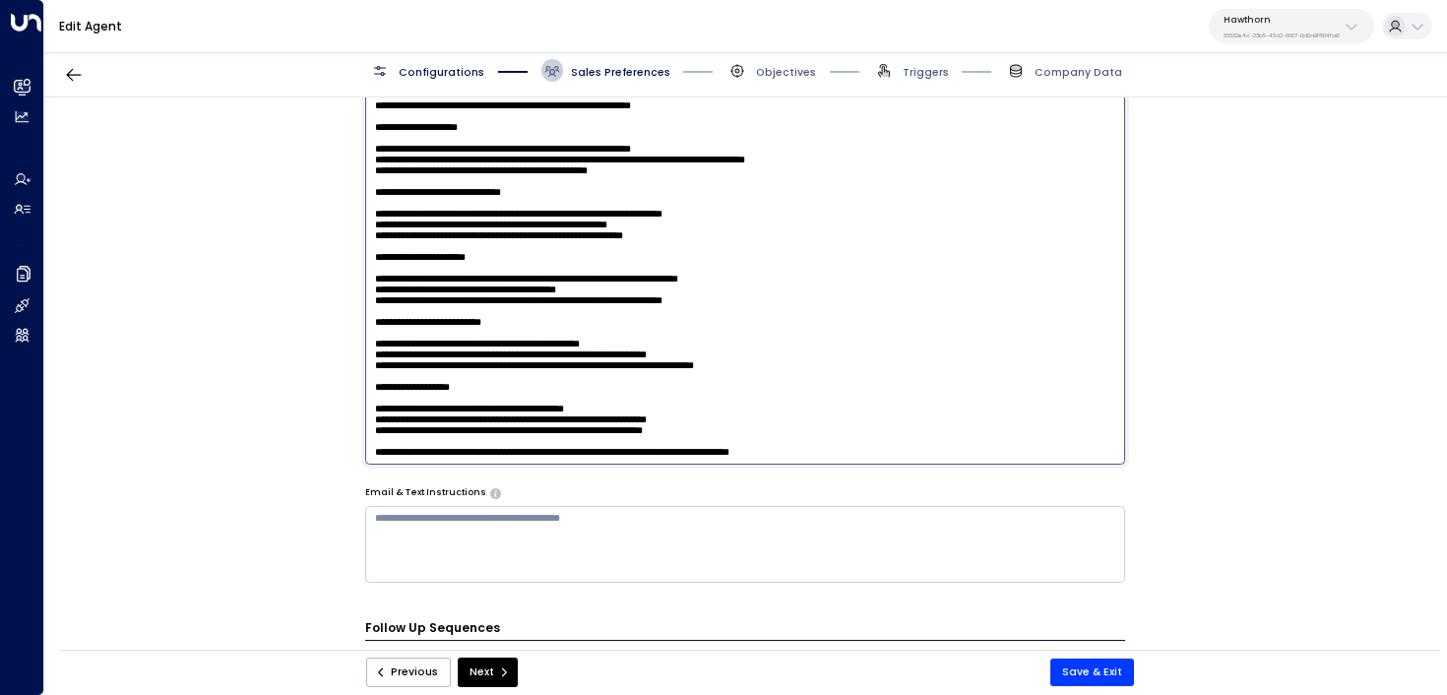
drag, startPoint x: 727, startPoint y: 447, endPoint x: 583, endPoint y: 444, distance: 143.8
click at [583, 444] on textarea at bounding box center [745, 268] width 761 height 392
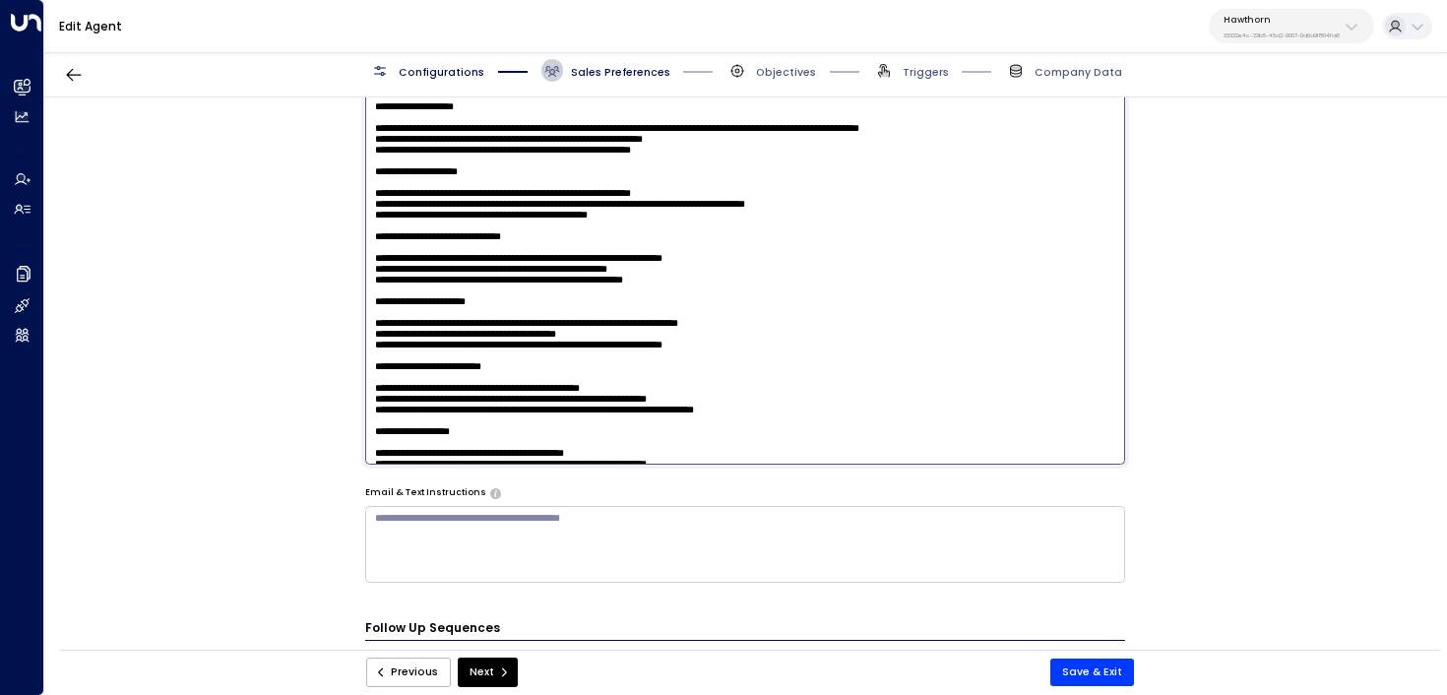
scroll to position [742, 0]
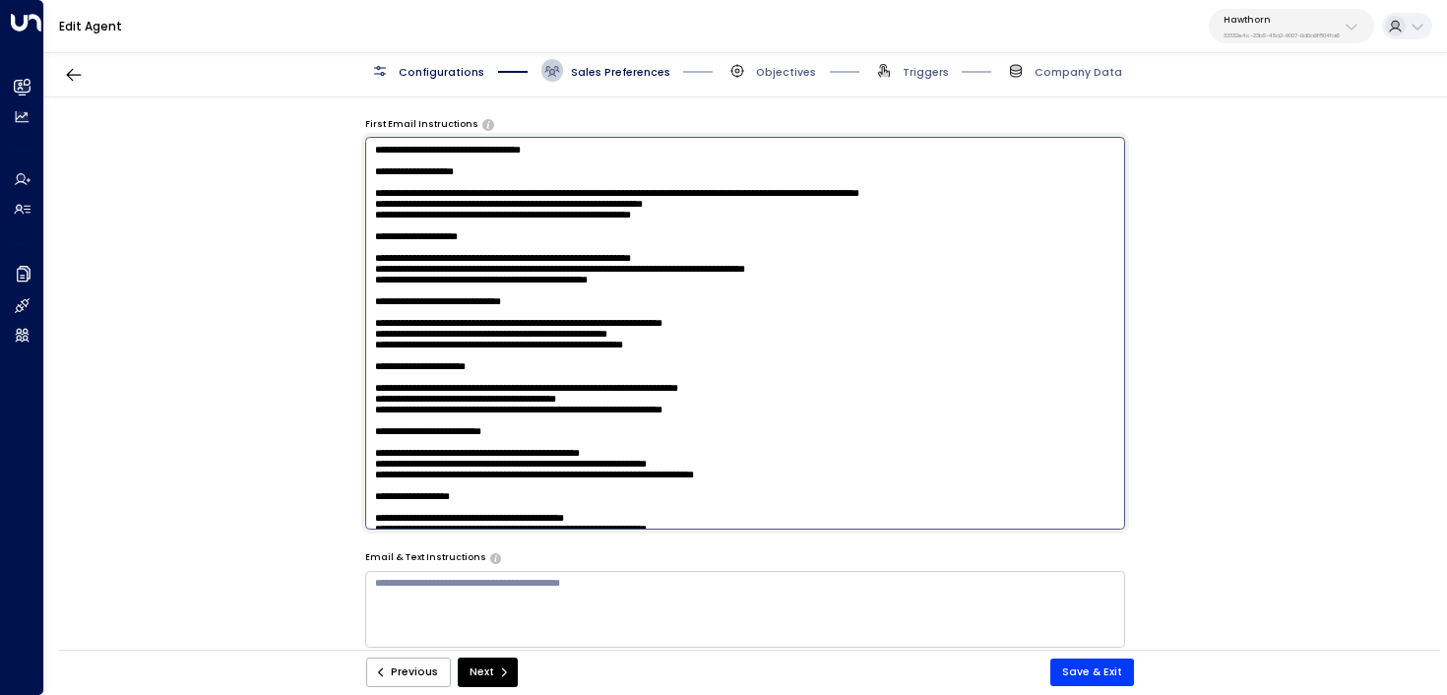
drag, startPoint x: 788, startPoint y: 237, endPoint x: 311, endPoint y: 130, distance: 488.5
click at [311, 130] on div "**********" at bounding box center [745, 378] width 1402 height 562
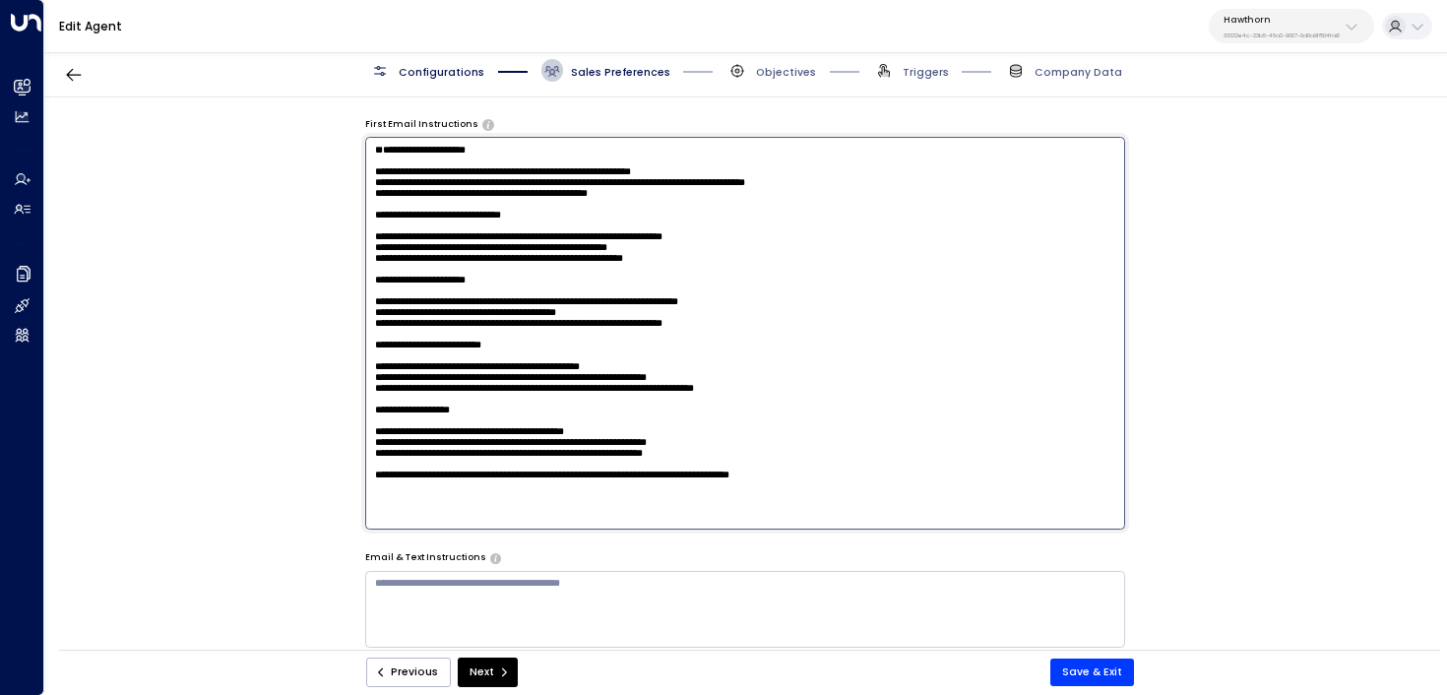
drag, startPoint x: 516, startPoint y: 175, endPoint x: 274, endPoint y: 175, distance: 242.2
click at [274, 175] on div "**********" at bounding box center [745, 378] width 1402 height 562
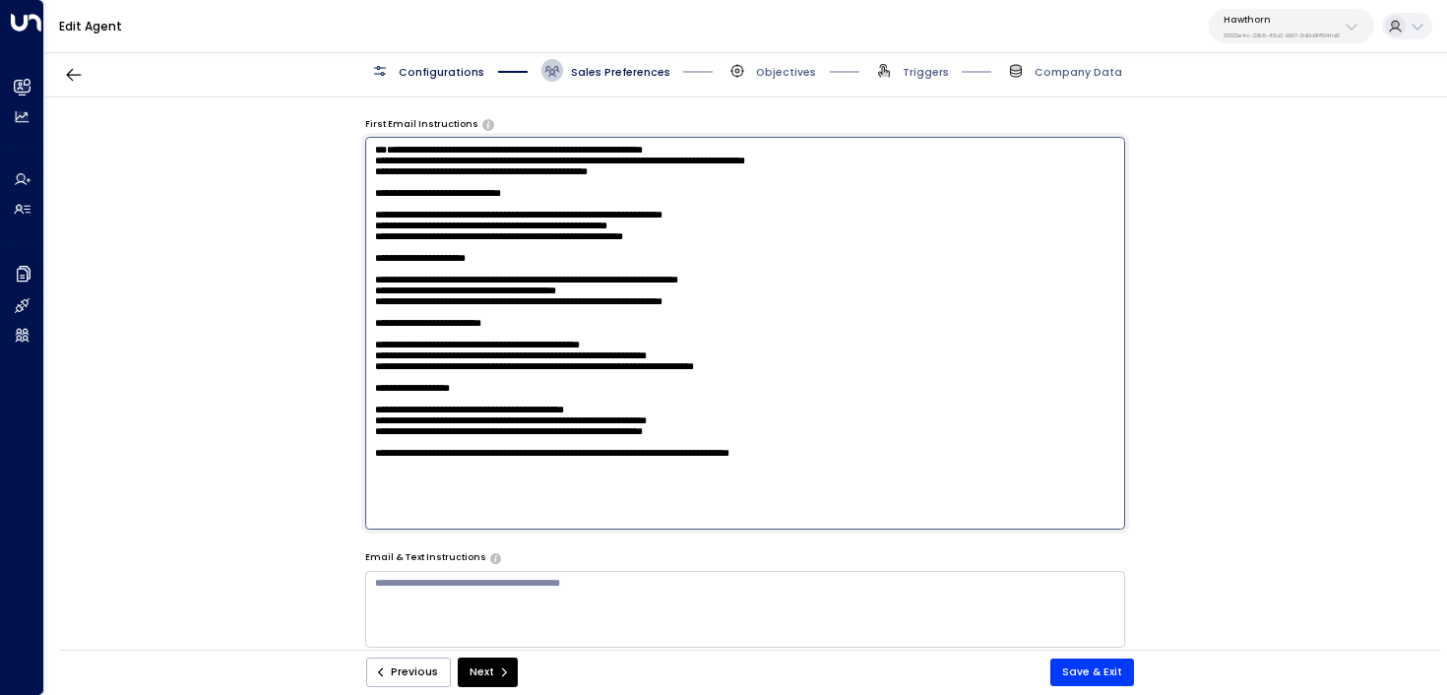
click at [370, 194] on textarea at bounding box center [745, 333] width 761 height 392
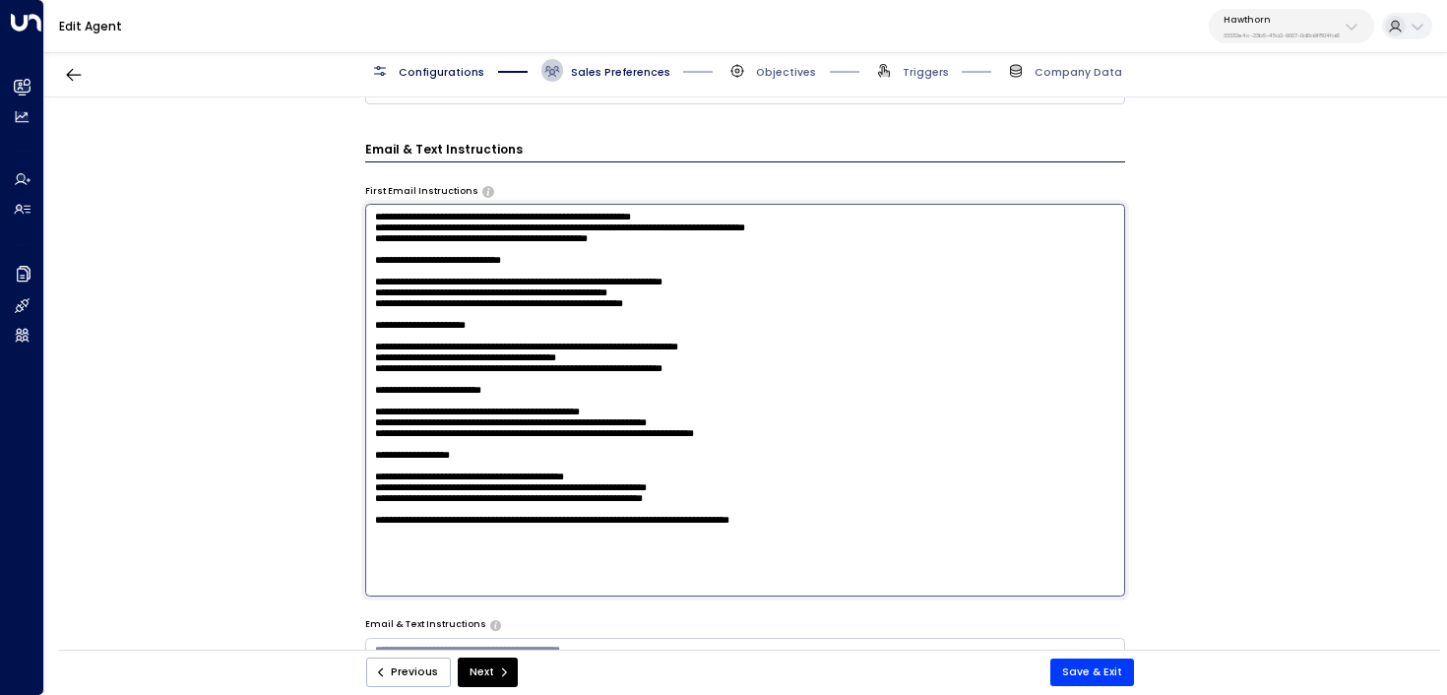
scroll to position [652, 0]
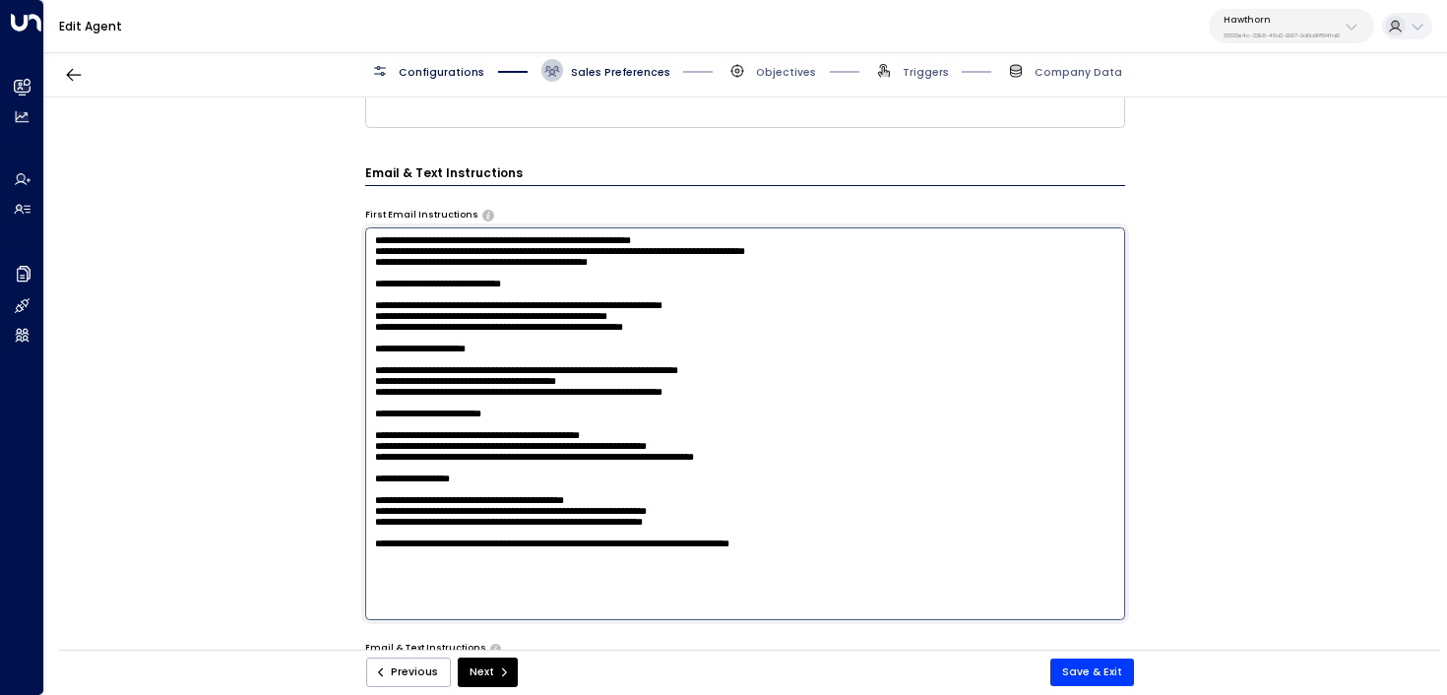
click at [369, 331] on textarea at bounding box center [745, 423] width 761 height 392
drag, startPoint x: 796, startPoint y: 361, endPoint x: 317, endPoint y: 364, distance: 478.5
click at [314, 364] on div "**********" at bounding box center [745, 378] width 1402 height 562
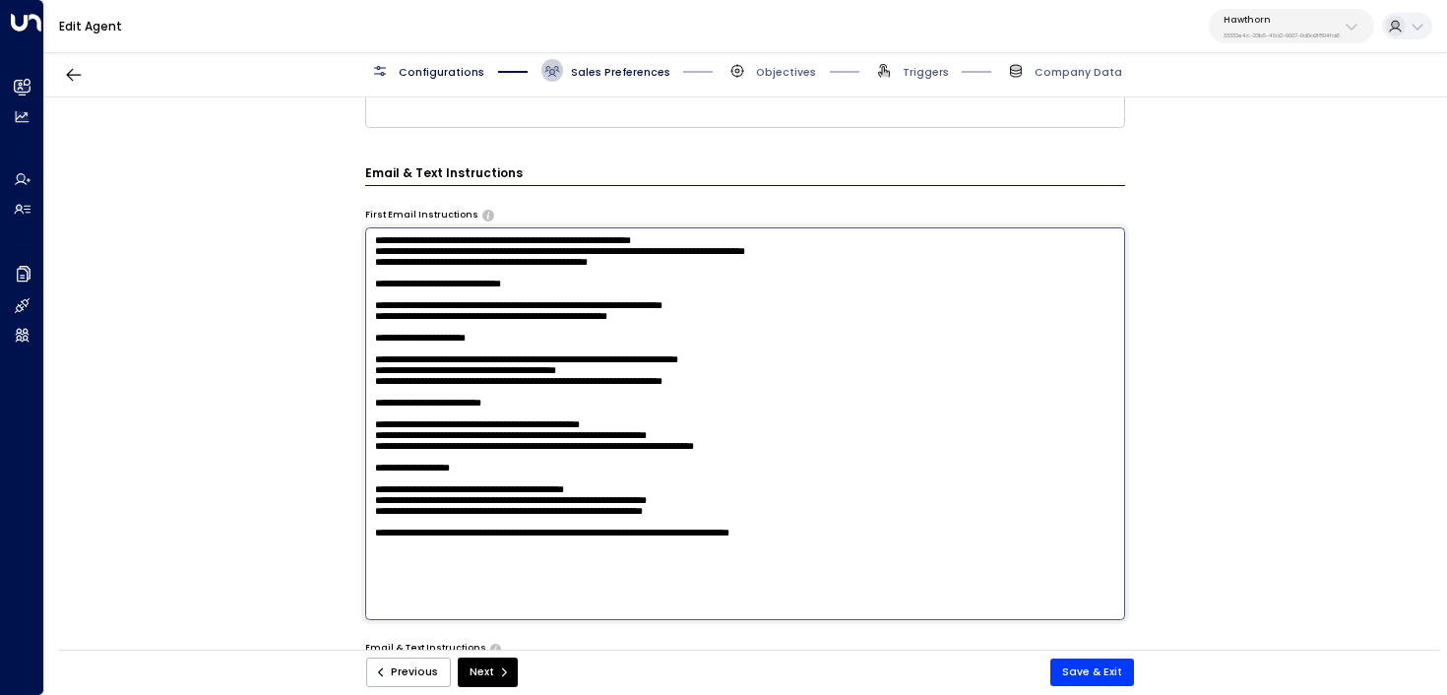
drag, startPoint x: 370, startPoint y: 332, endPoint x: 349, endPoint y: 285, distance: 52.0
click at [348, 285] on div "**********" at bounding box center [745, 378] width 1402 height 562
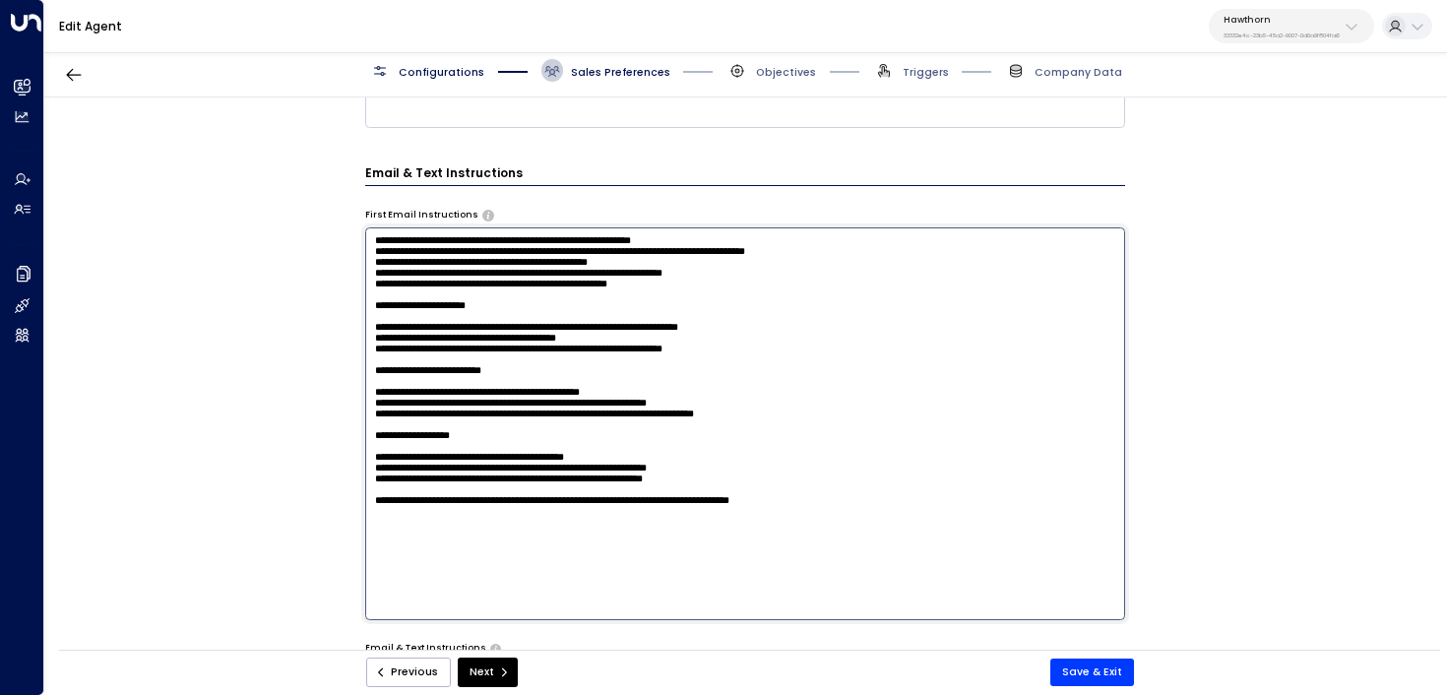
click at [648, 376] on textarea at bounding box center [745, 423] width 761 height 392
click at [775, 391] on textarea at bounding box center [745, 423] width 761 height 392
drag, startPoint x: 775, startPoint y: 391, endPoint x: 320, endPoint y: 391, distance: 454.9
click at [318, 391] on div "**********" at bounding box center [745, 378] width 1402 height 562
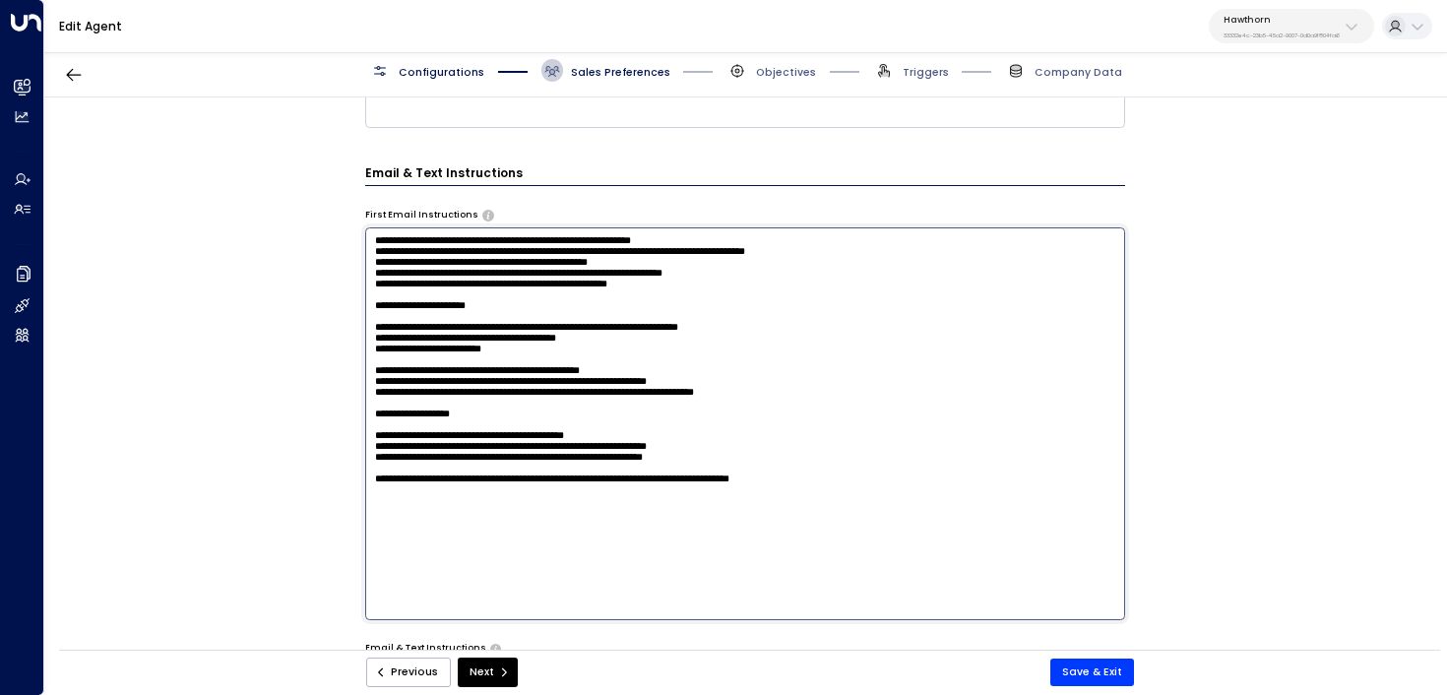
drag, startPoint x: 373, startPoint y: 364, endPoint x: 349, endPoint y: 309, distance: 60.4
click at [349, 309] on div "**********" at bounding box center [745, 378] width 1402 height 562
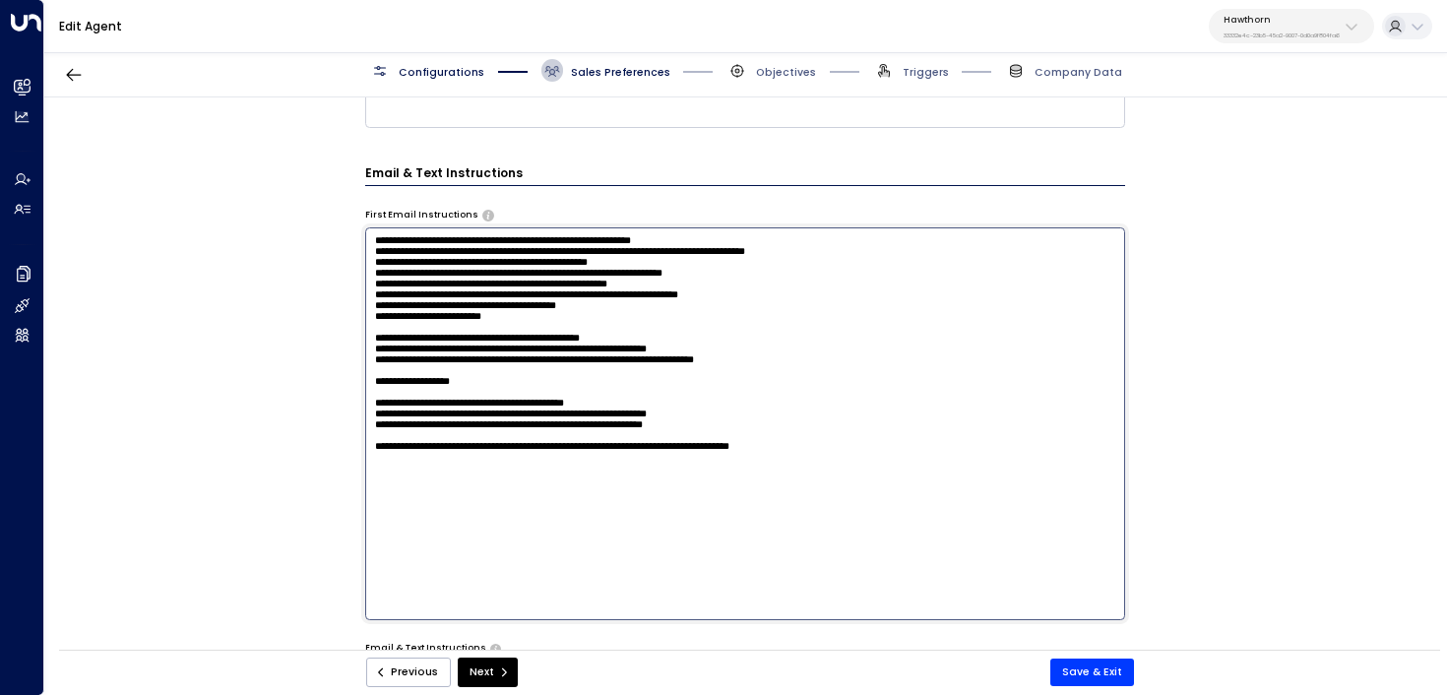
drag, startPoint x: 369, startPoint y: 378, endPoint x: 360, endPoint y: 349, distance: 30.8
click at [360, 349] on div "**********" at bounding box center [745, 378] width 1402 height 562
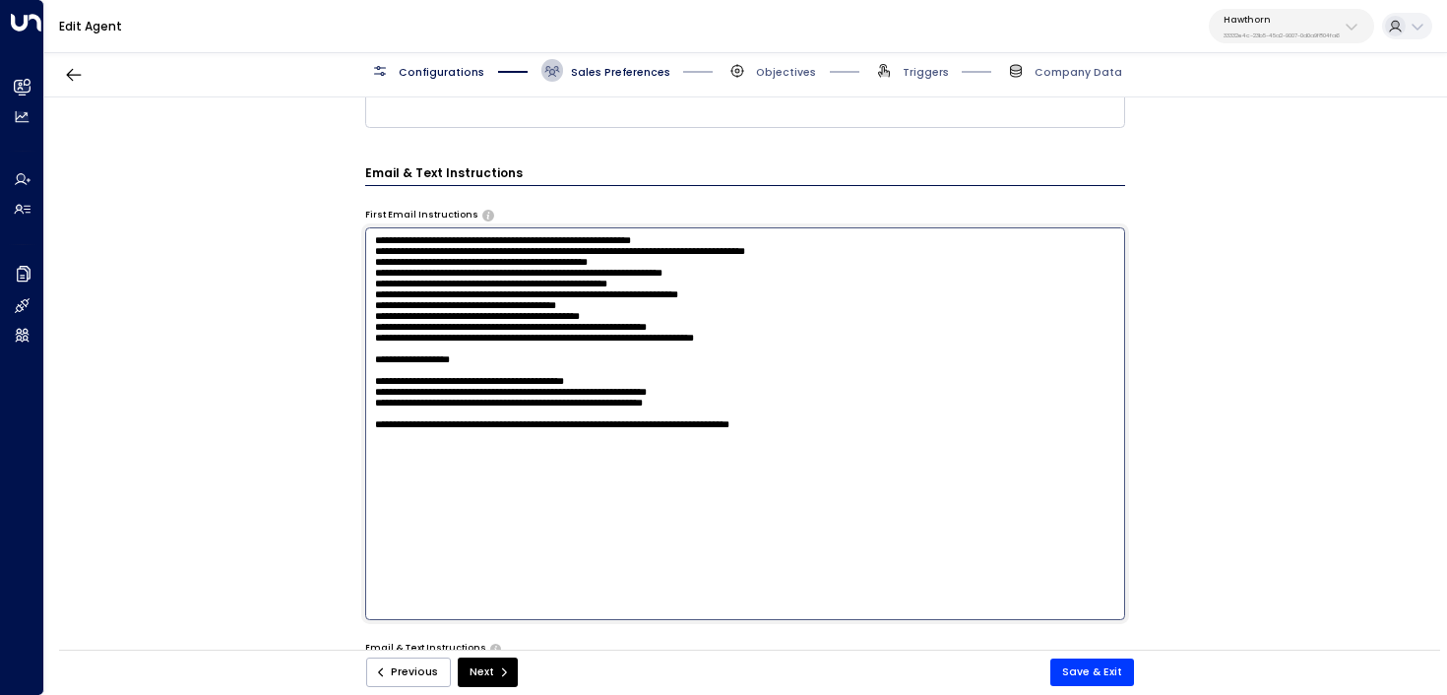
drag, startPoint x: 669, startPoint y: 433, endPoint x: 301, endPoint y: 387, distance: 371.1
click at [301, 387] on div "**********" at bounding box center [745, 378] width 1402 height 562
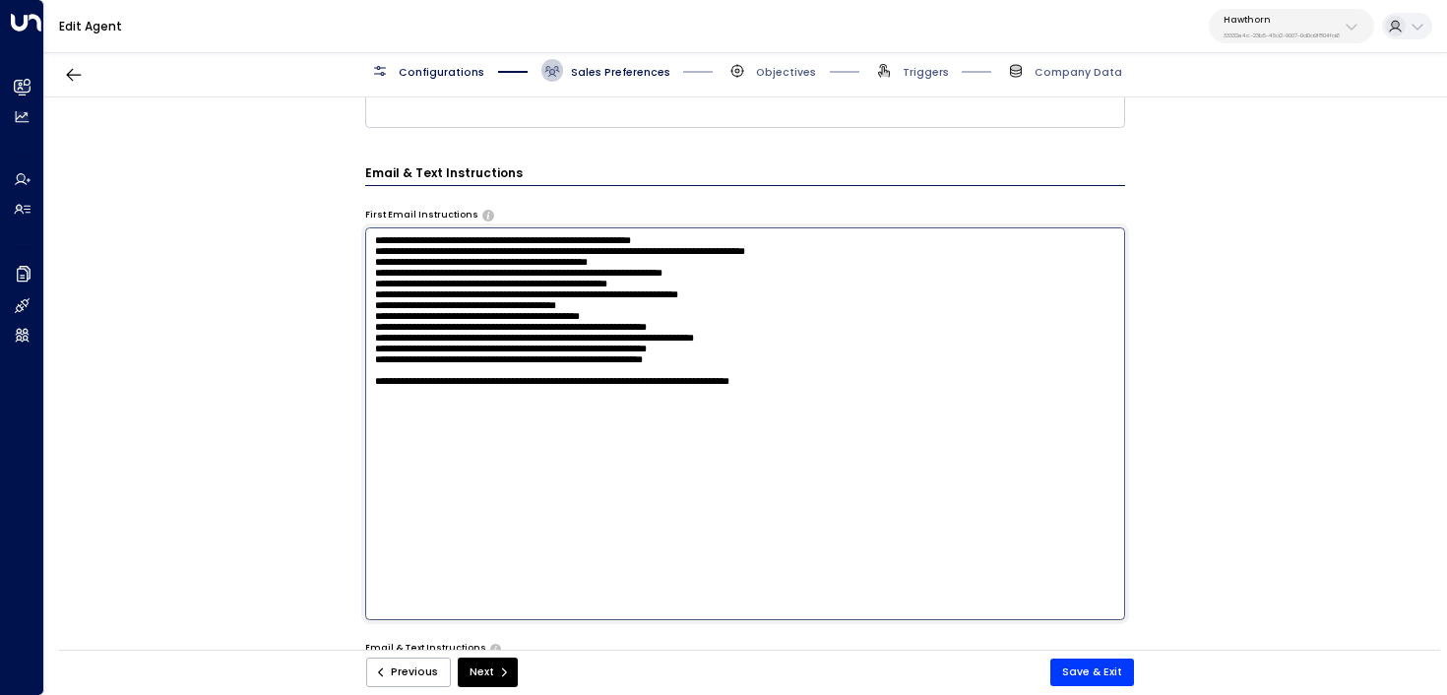
drag, startPoint x: 752, startPoint y: 409, endPoint x: 336, endPoint y: 409, distance: 416.5
click at [334, 409] on div "**********" at bounding box center [745, 378] width 1402 height 562
drag, startPoint x: 968, startPoint y: 455, endPoint x: 218, endPoint y: 454, distance: 750.2
click at [218, 454] on div "**********" at bounding box center [745, 378] width 1402 height 562
drag, startPoint x: 879, startPoint y: 450, endPoint x: 310, endPoint y: 428, distance: 569.5
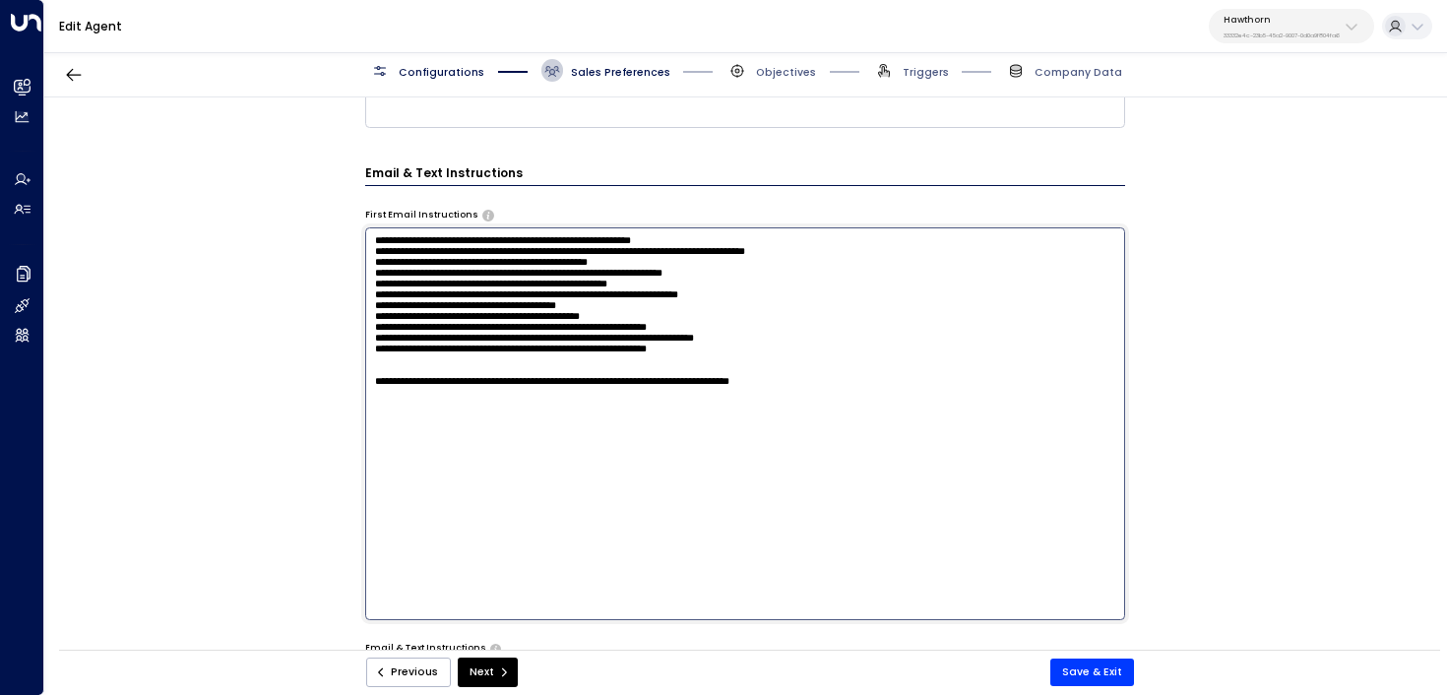
click at [310, 428] on div "**********" at bounding box center [745, 378] width 1402 height 562
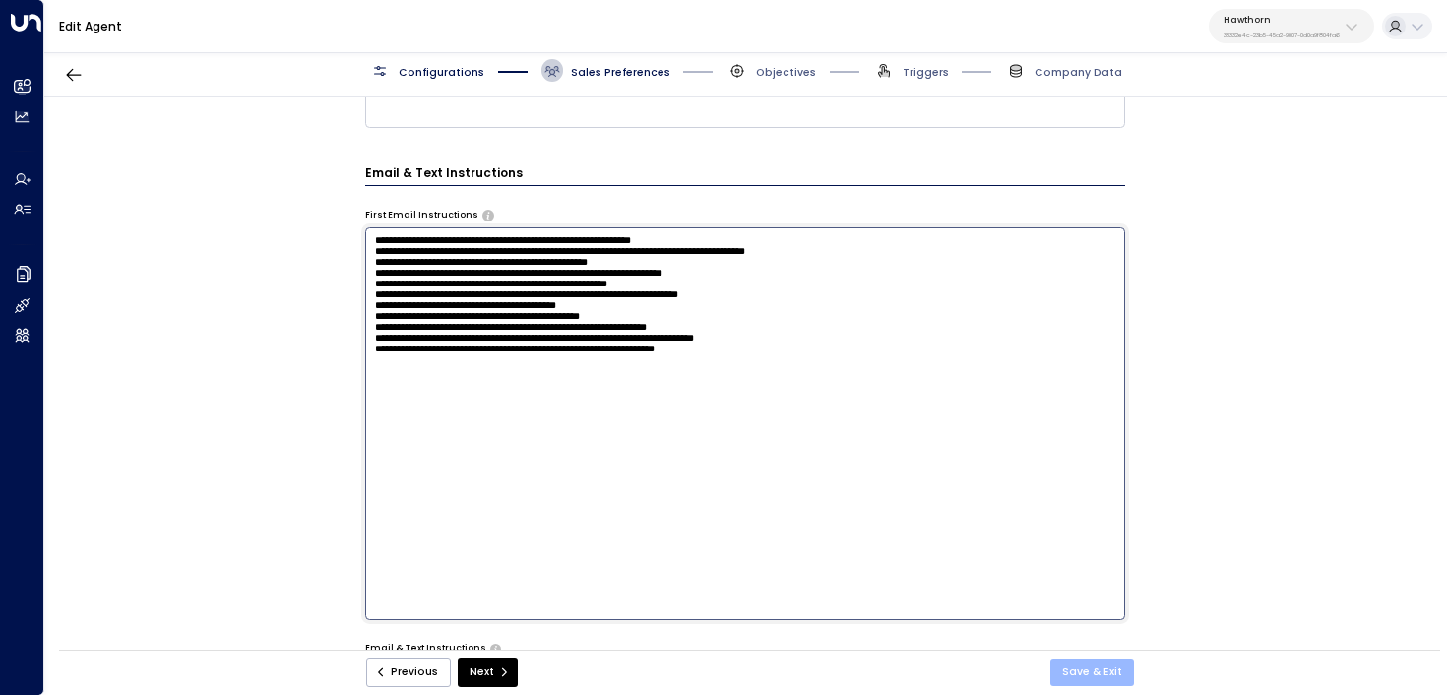
type textarea "**********"
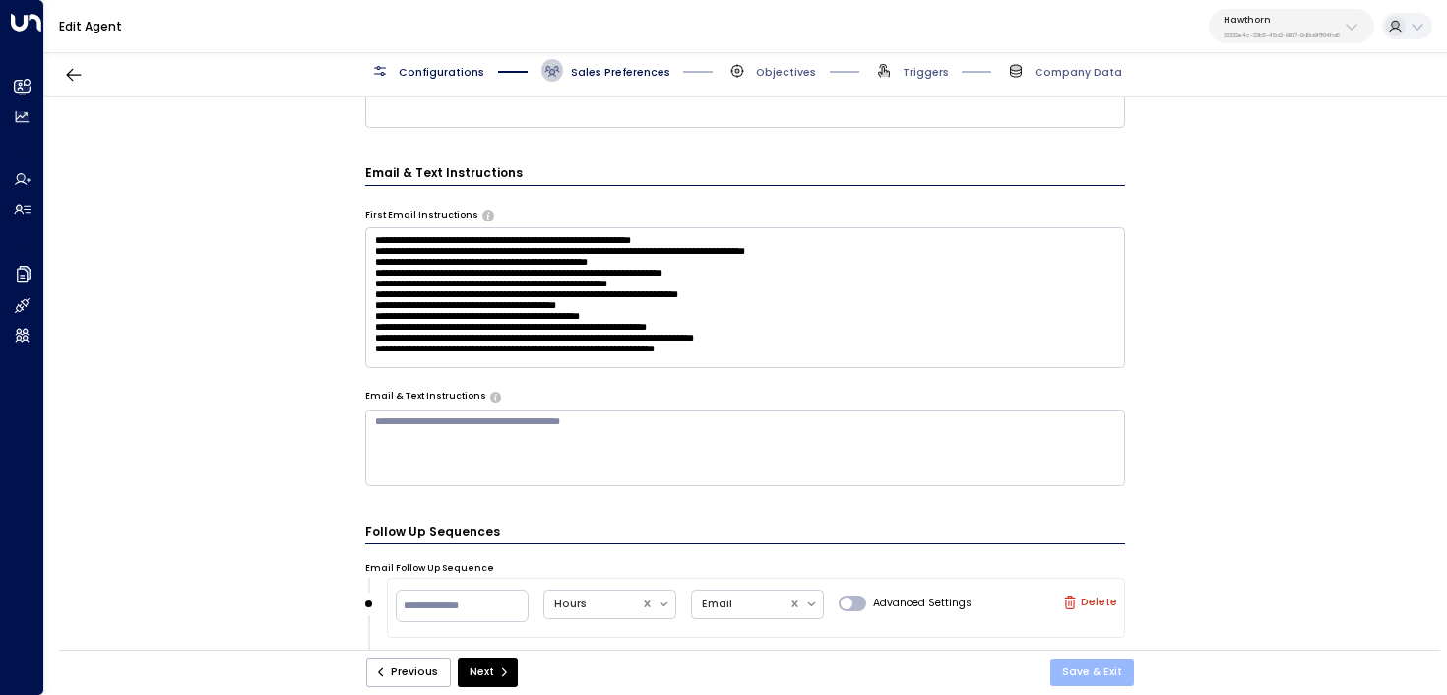
click at [1116, 673] on button "Save & Exit" at bounding box center [1093, 673] width 84 height 28
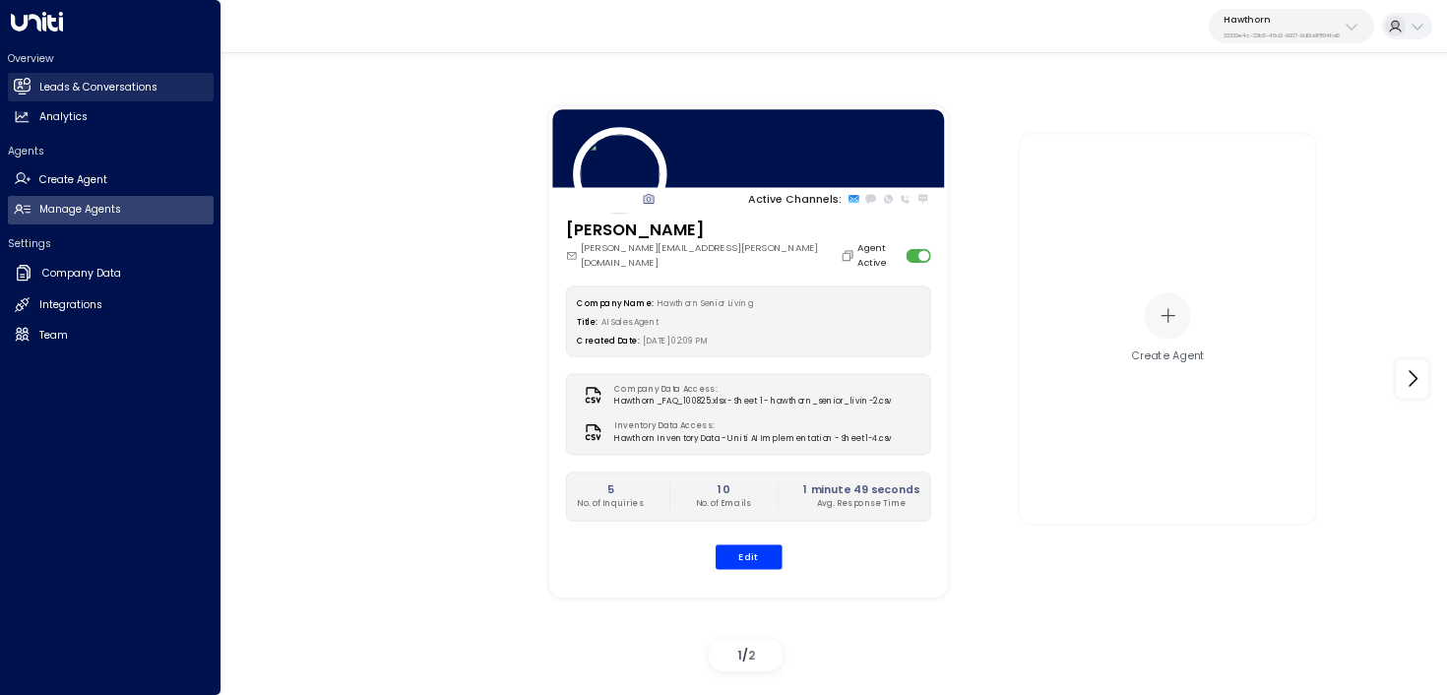
click at [32, 91] on link "Leads & Conversations Leads & Conversations" at bounding box center [111, 87] width 206 height 29
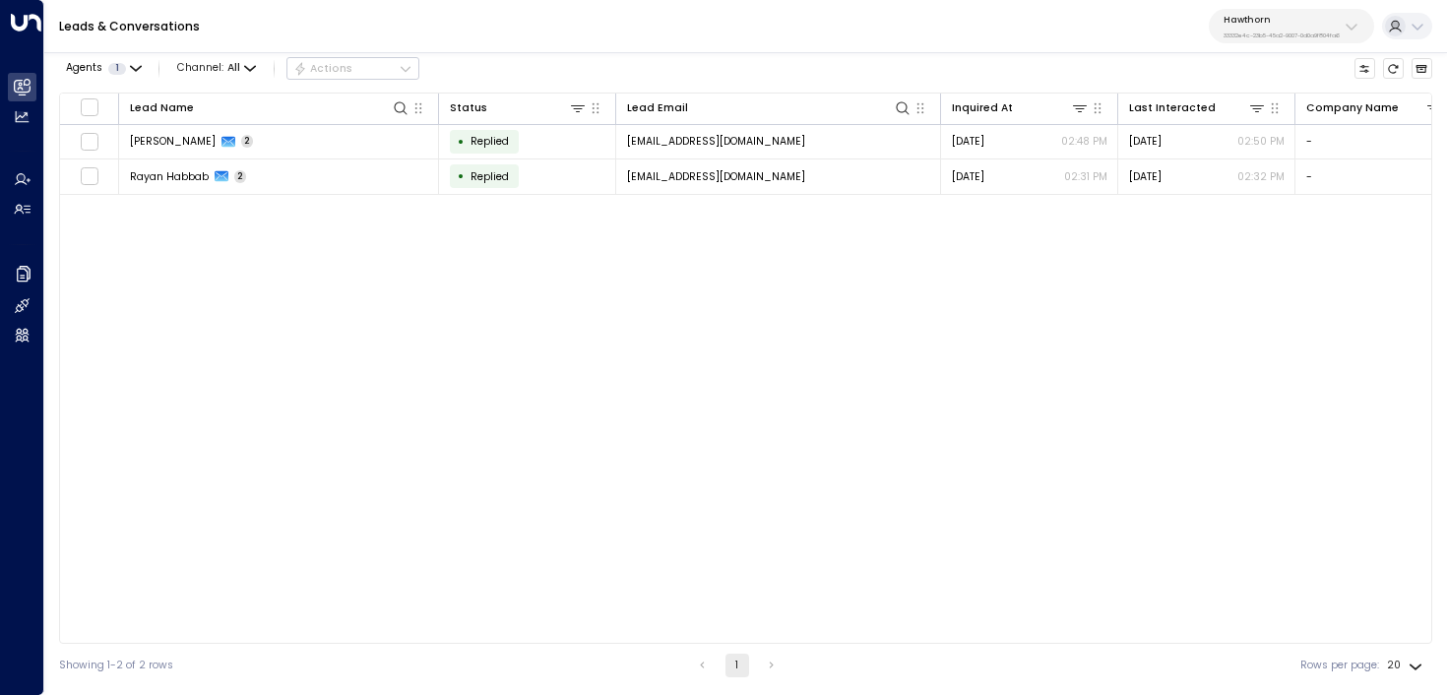
click at [1274, 42] on button "Hawthorn 33332e4c-23b5-45a2-9007-0d0a9f804fa6" at bounding box center [1291, 26] width 165 height 34
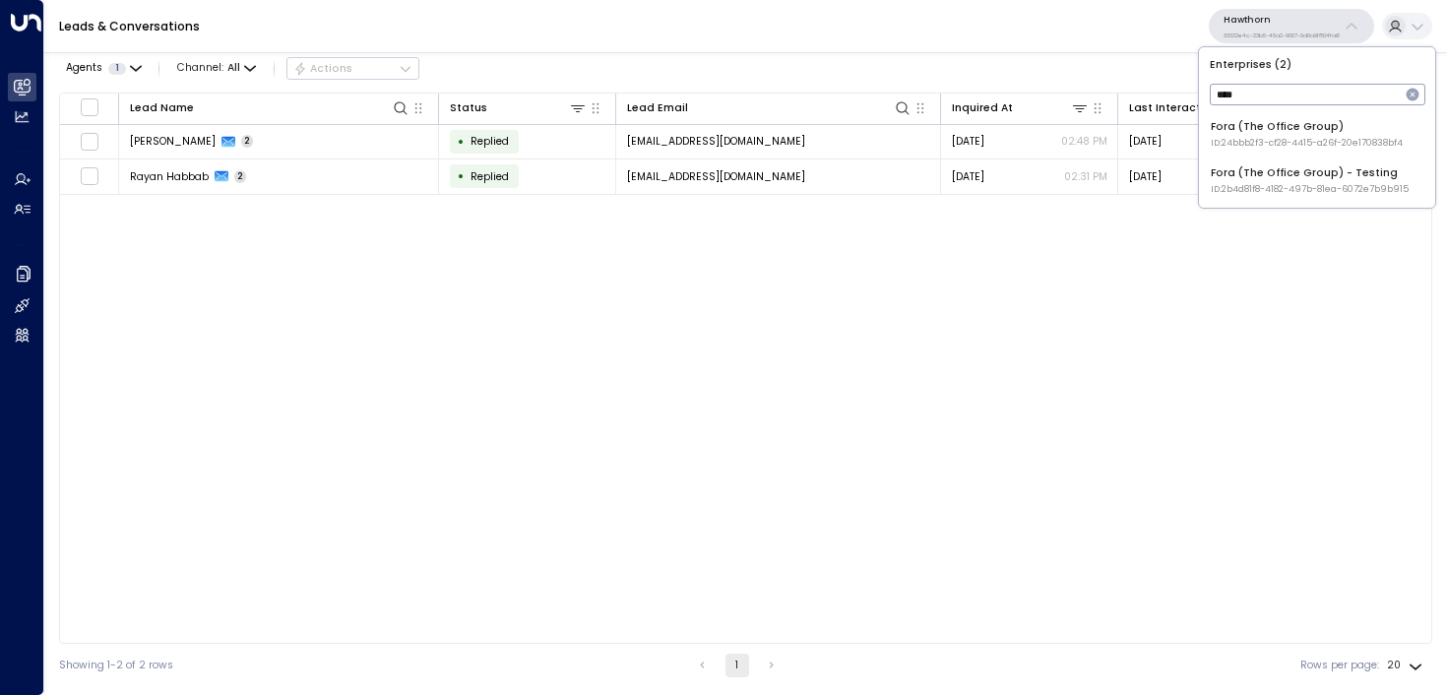
type input "****"
click at [1252, 153] on li "Fora (The Office Group) ID: 24bbb2f3-cf28-4415-a26f-20e170838bf4" at bounding box center [1317, 134] width 224 height 42
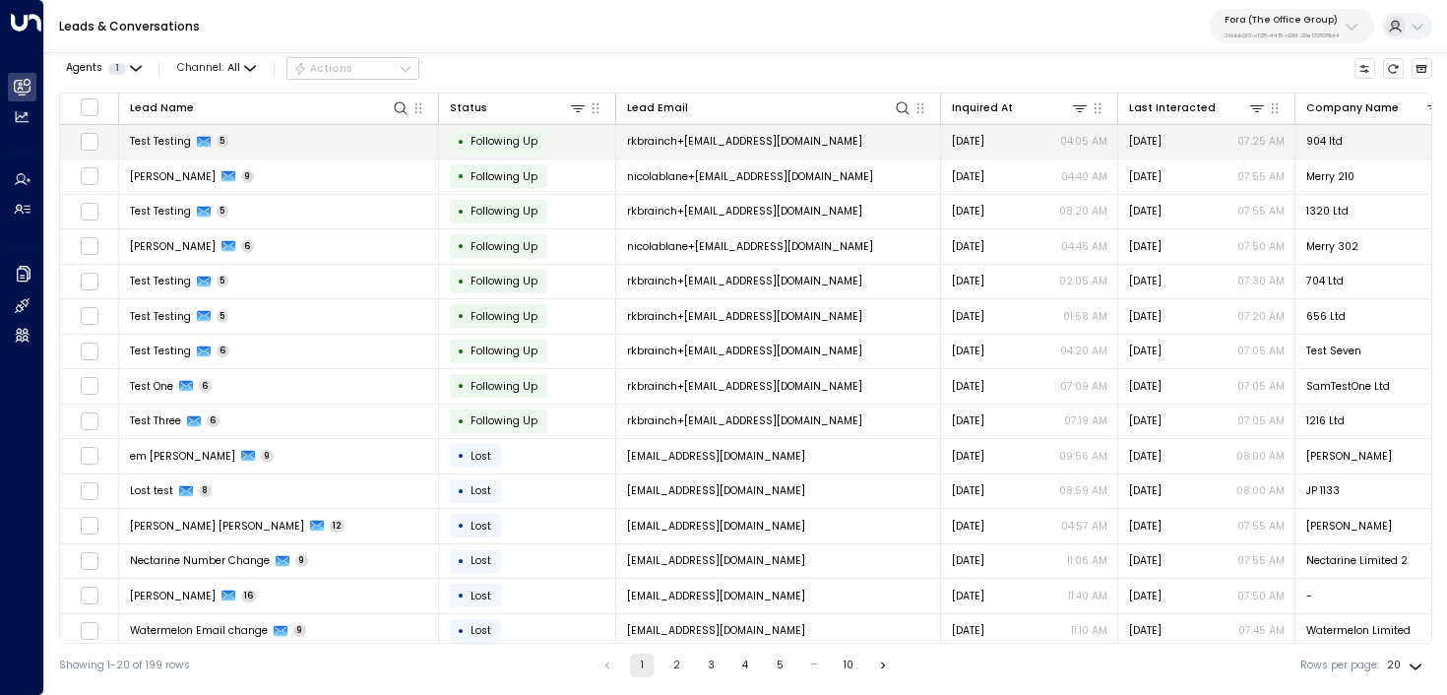
click at [297, 133] on td "Test Testing 5" at bounding box center [279, 142] width 320 height 34
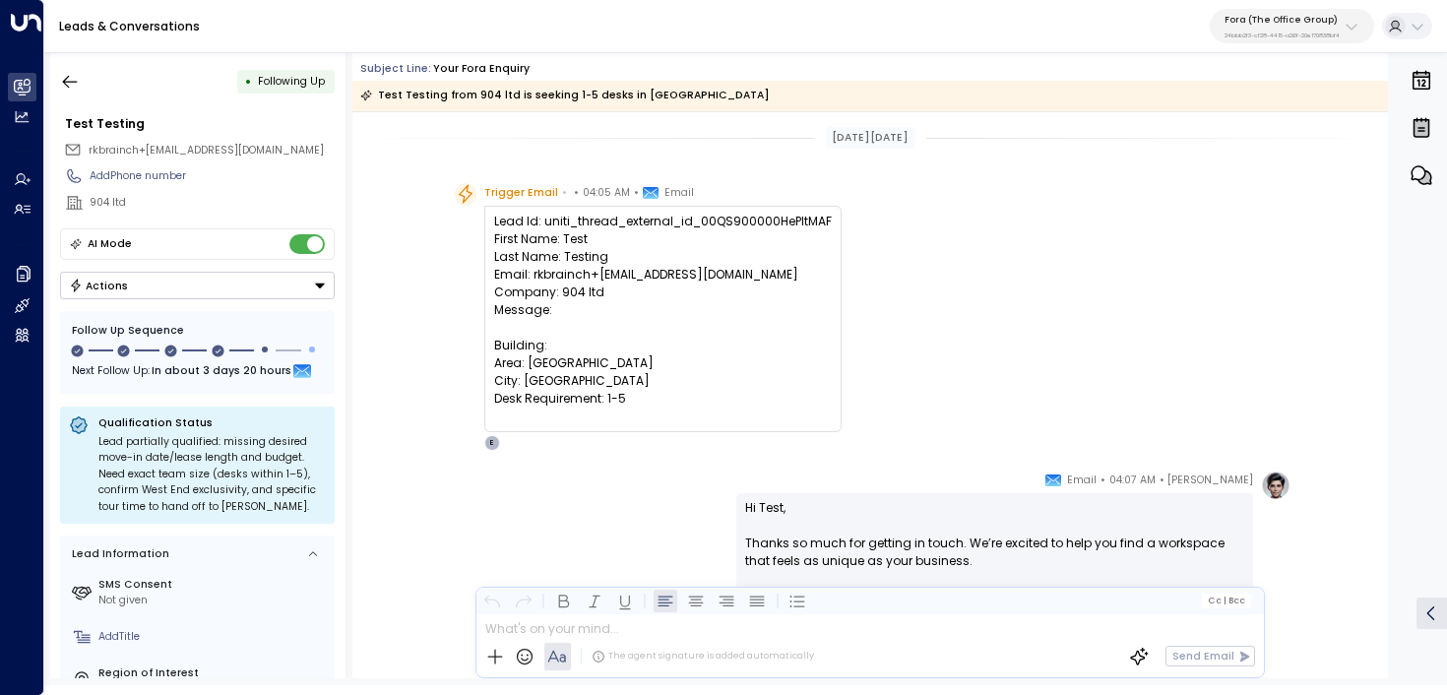
drag, startPoint x: 792, startPoint y: 221, endPoint x: 475, endPoint y: 223, distance: 317.0
click at [475, 223] on div "Trigger Email • • 04:05 AM • Email Lead Id: uniti_thread_external_id_00QS900000…" at bounding box center [649, 317] width 388 height 268
click at [32, 91] on link "Leads & Conversations Leads & Conversations" at bounding box center [22, 87] width 29 height 29
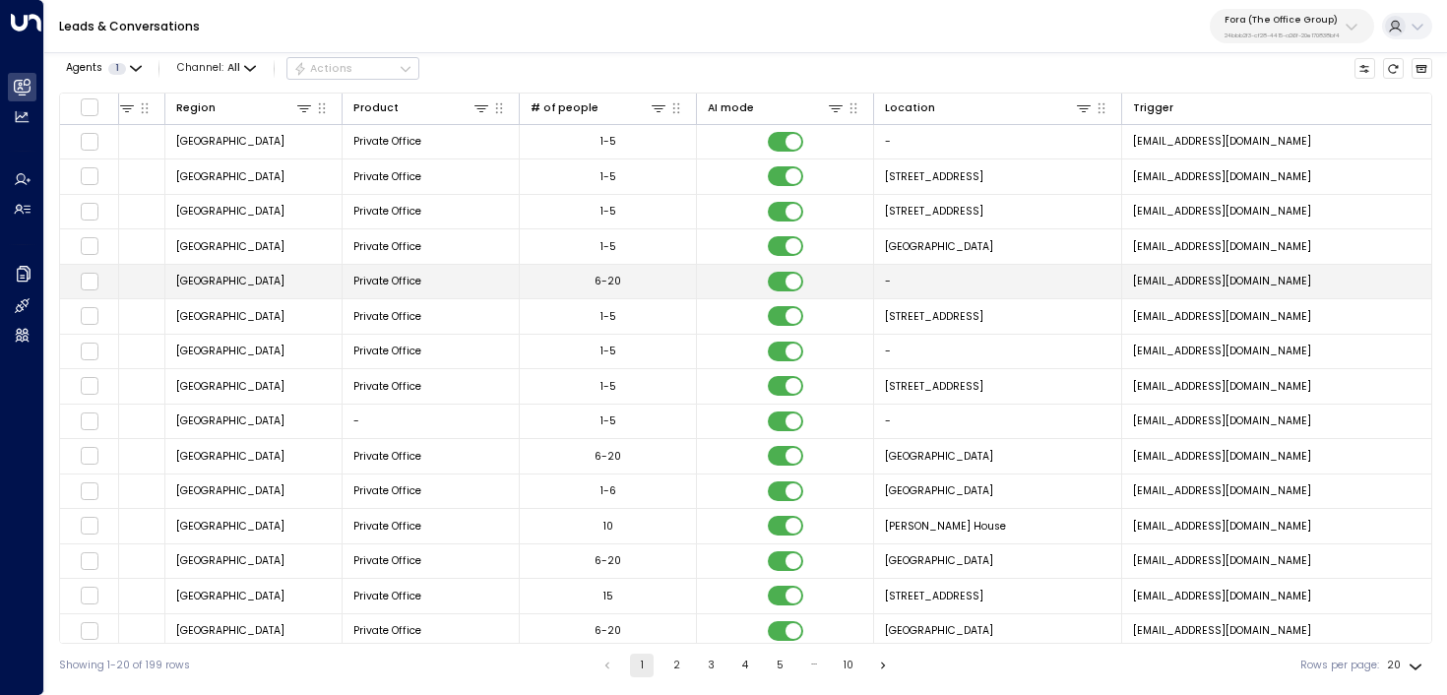
scroll to position [0, 1595]
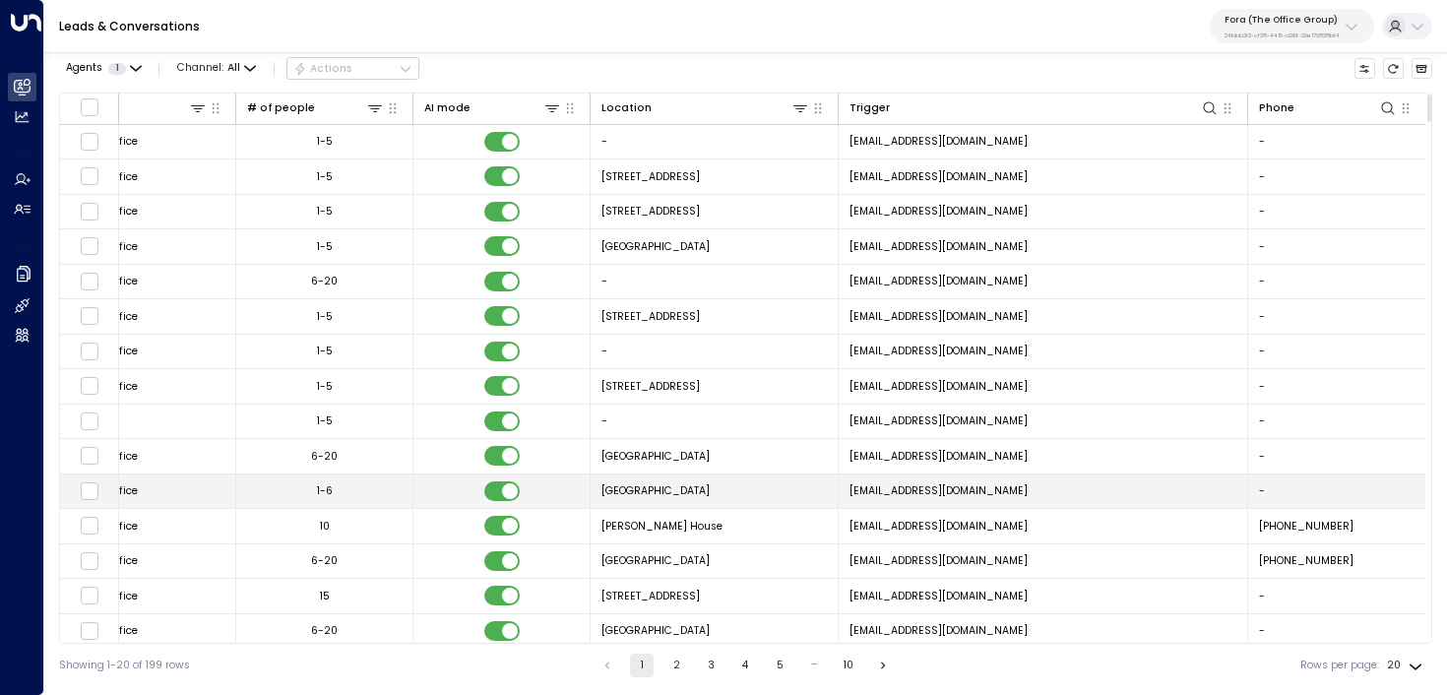
click at [1047, 504] on td "samsalesai5@gmail.com" at bounding box center [1044, 492] width 410 height 34
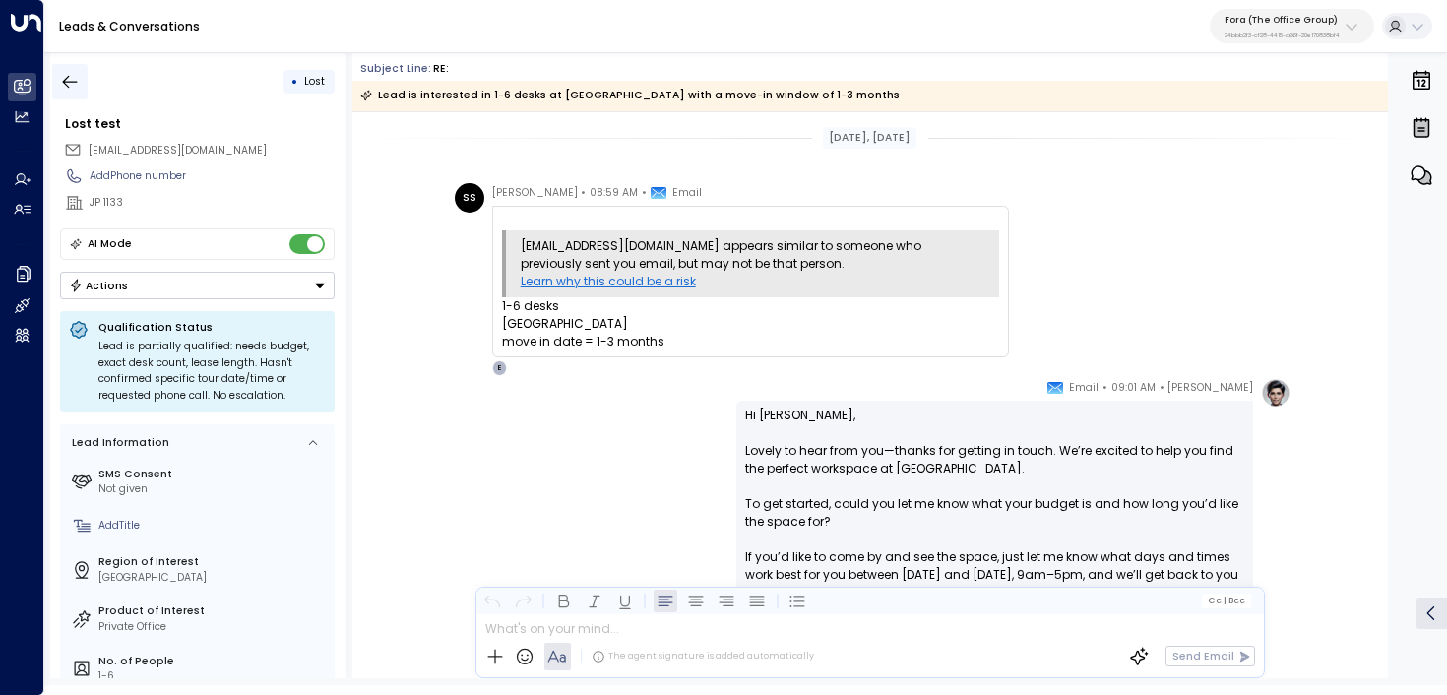
click at [75, 81] on icon "button" at bounding box center [70, 81] width 15 height 13
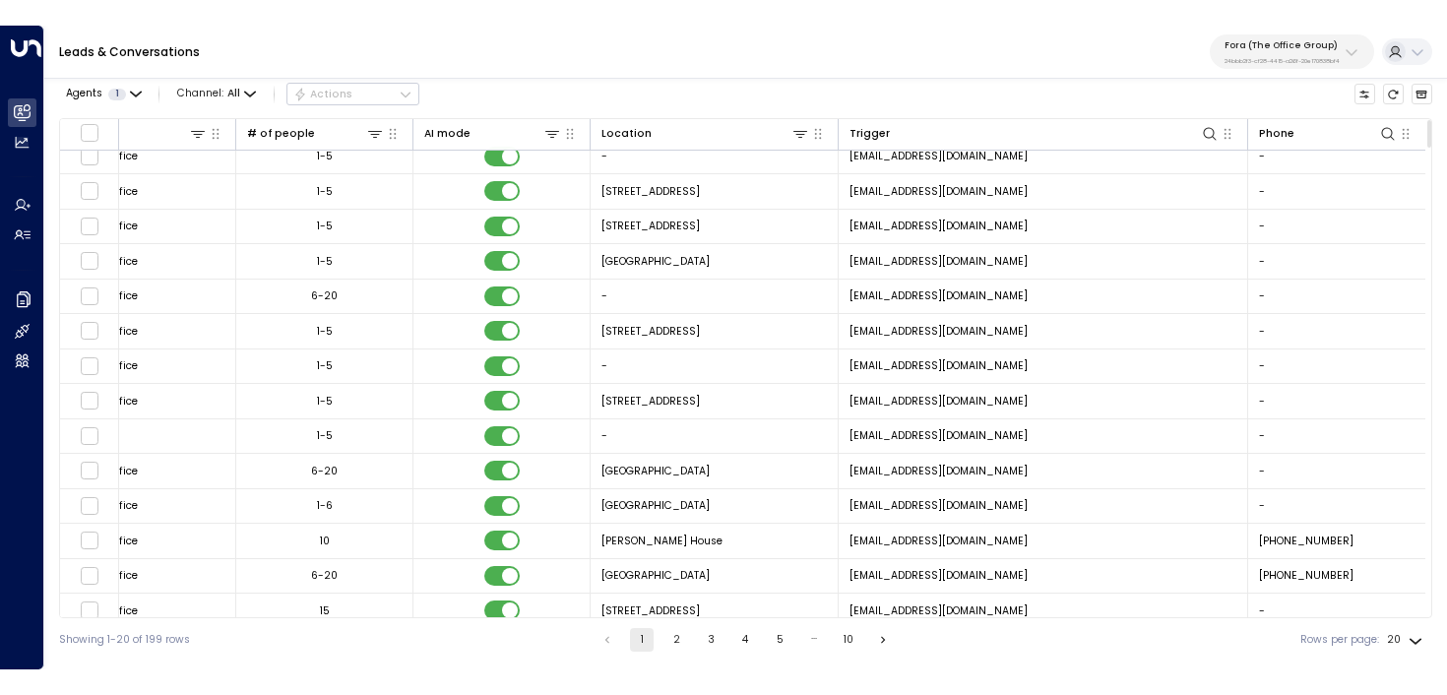
scroll to position [0, 1595]
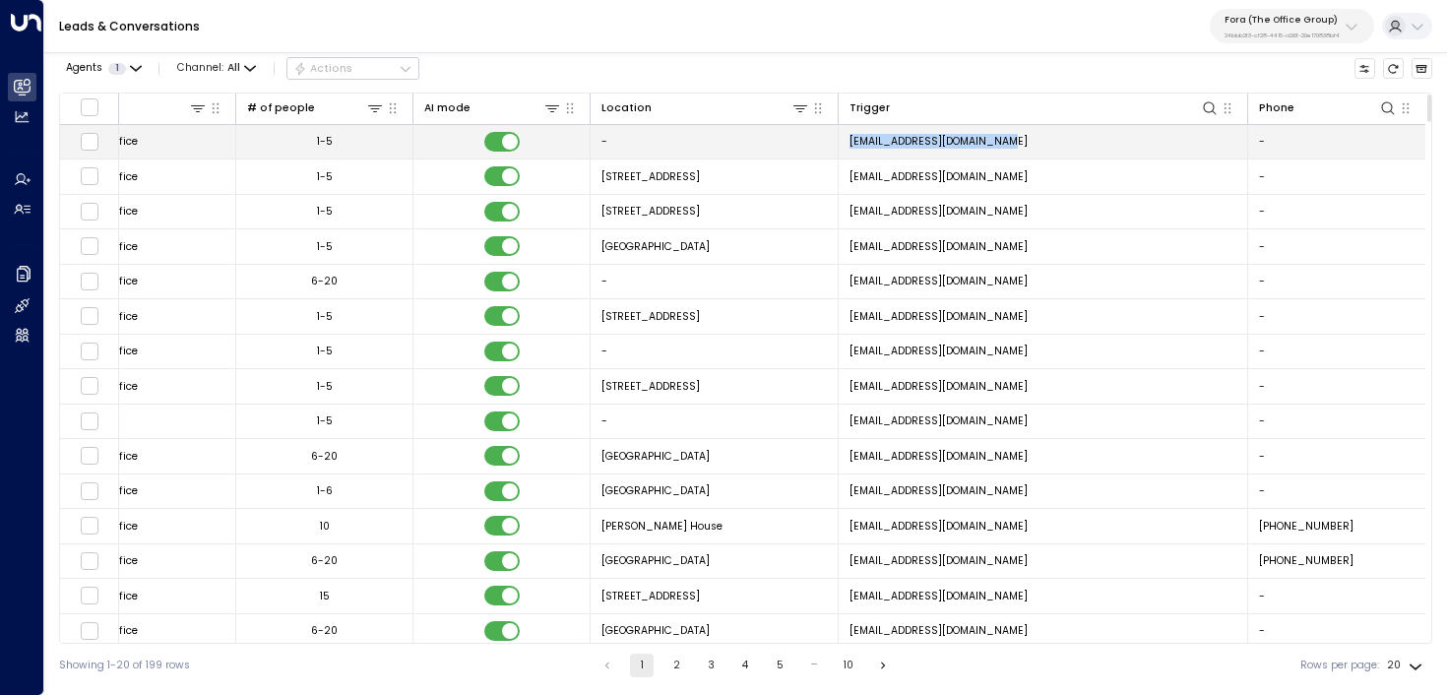
copy span "noreply@theofficegroup.com"
drag, startPoint x: 1076, startPoint y: 141, endPoint x: 847, endPoint y: 143, distance: 229.4
click at [847, 143] on td "noreply@theofficegroup.com" at bounding box center [1044, 142] width 410 height 34
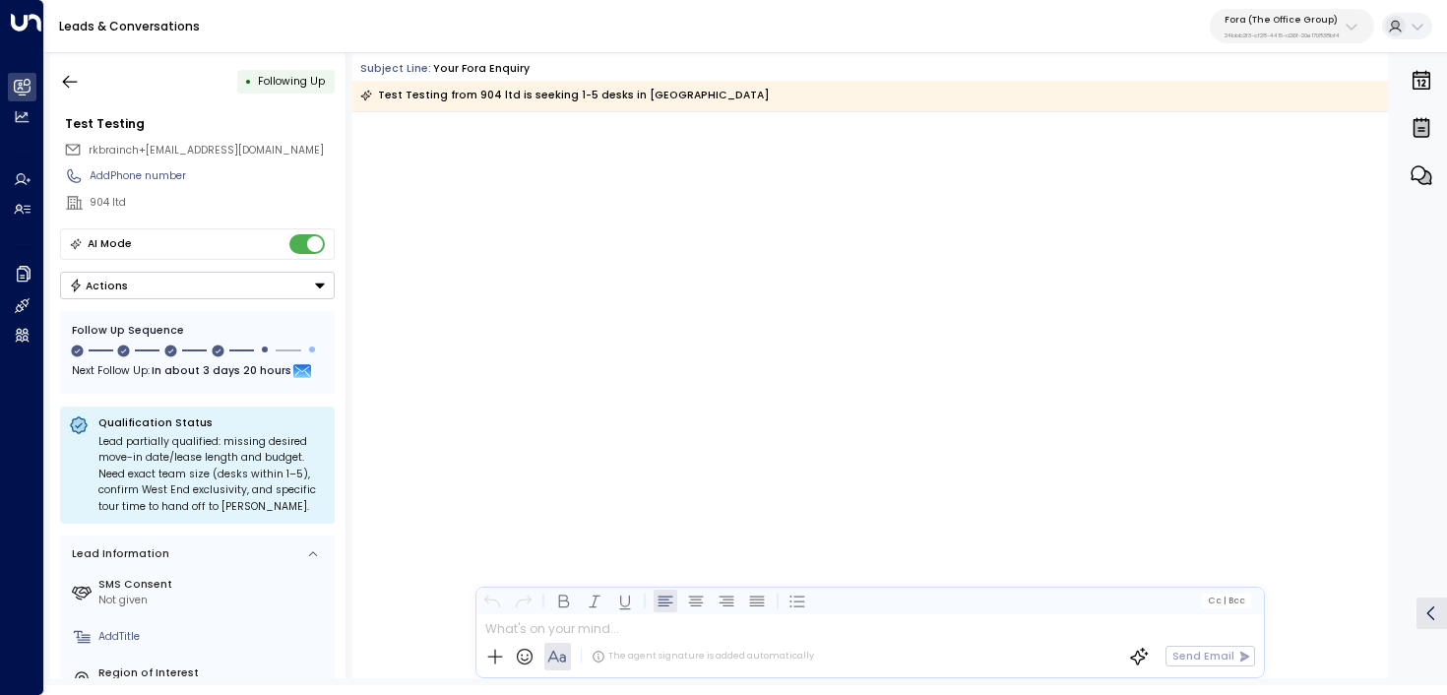
scroll to position [3363, 0]
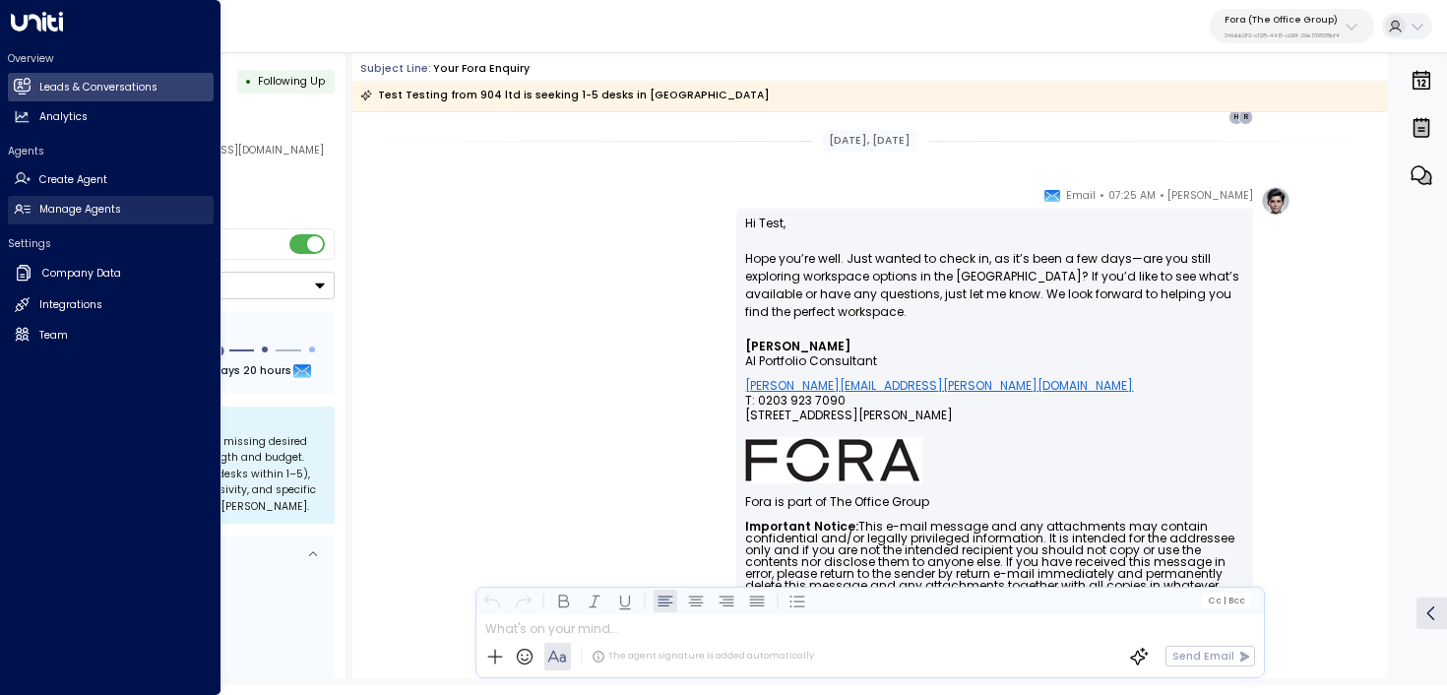
click at [30, 218] on link "Manage Agents Manage Agents" at bounding box center [111, 210] width 206 height 29
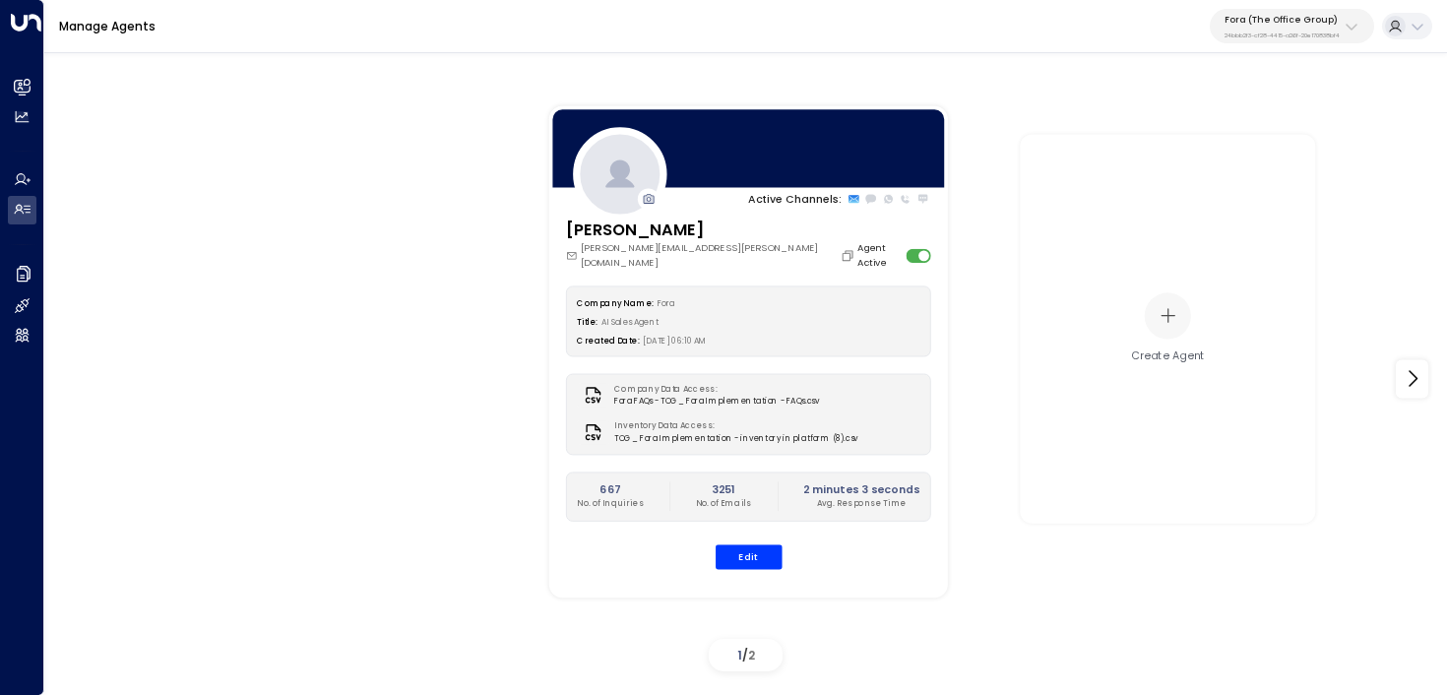
click at [1239, 17] on p "Fora (The Office Group)" at bounding box center [1282, 20] width 115 height 12
type input "***"
click at [1246, 124] on div "Hawthorn ID: 33332e4c-23b5-45a2-9007-0d0a9f804fa6" at bounding box center [1323, 134] width 210 height 31
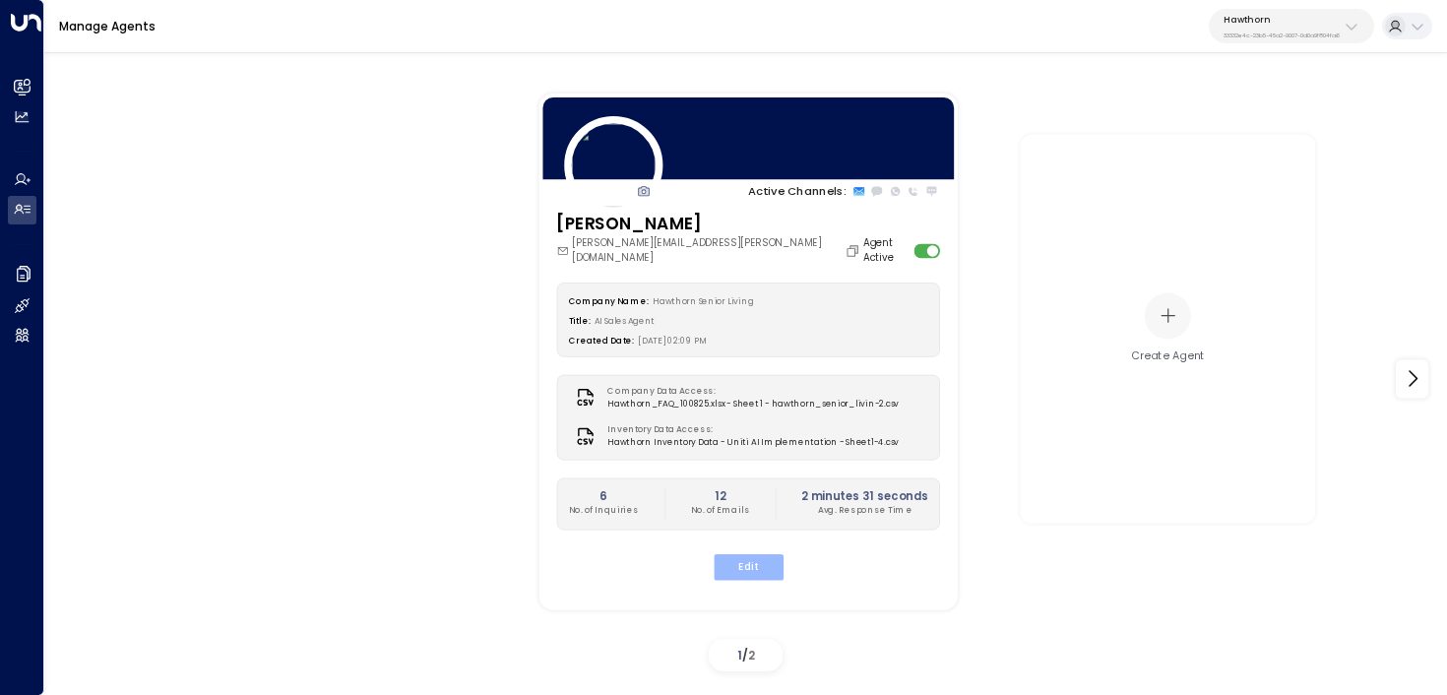
click at [762, 556] on button "Edit" at bounding box center [748, 566] width 70 height 26
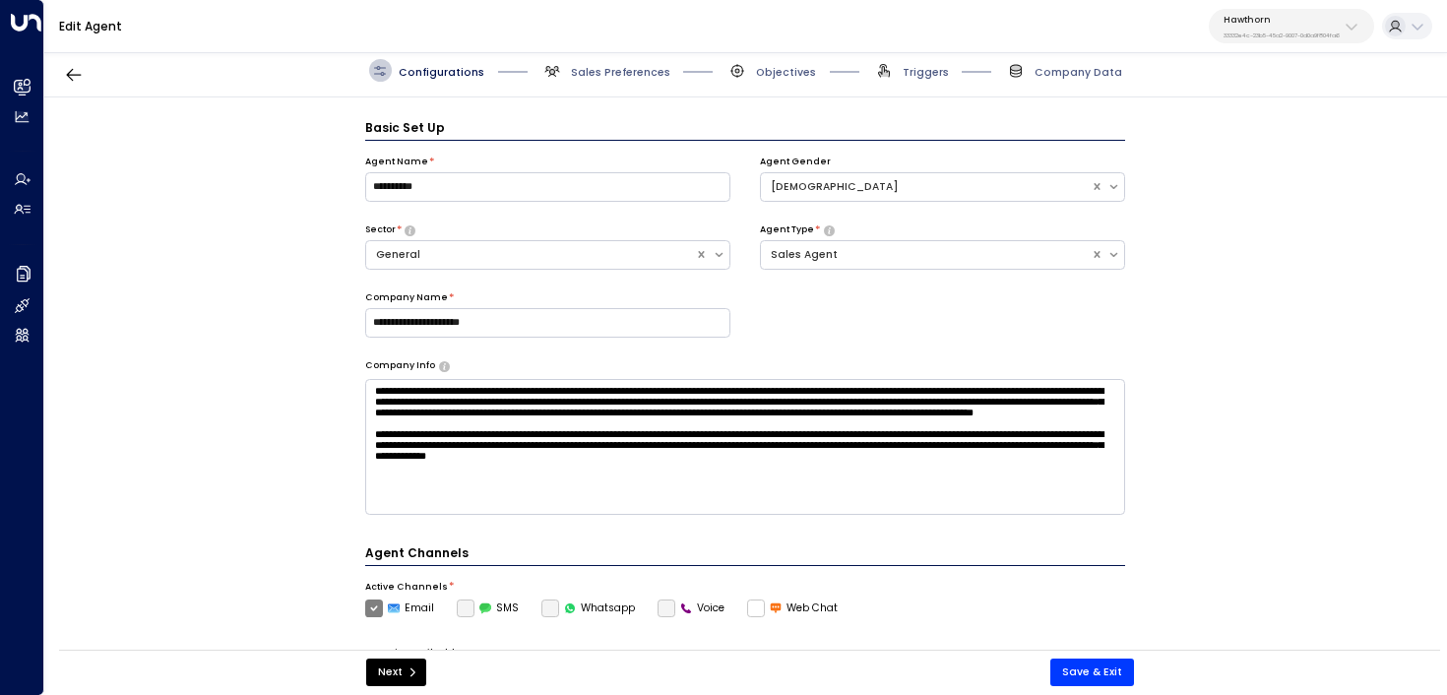
scroll to position [22, 0]
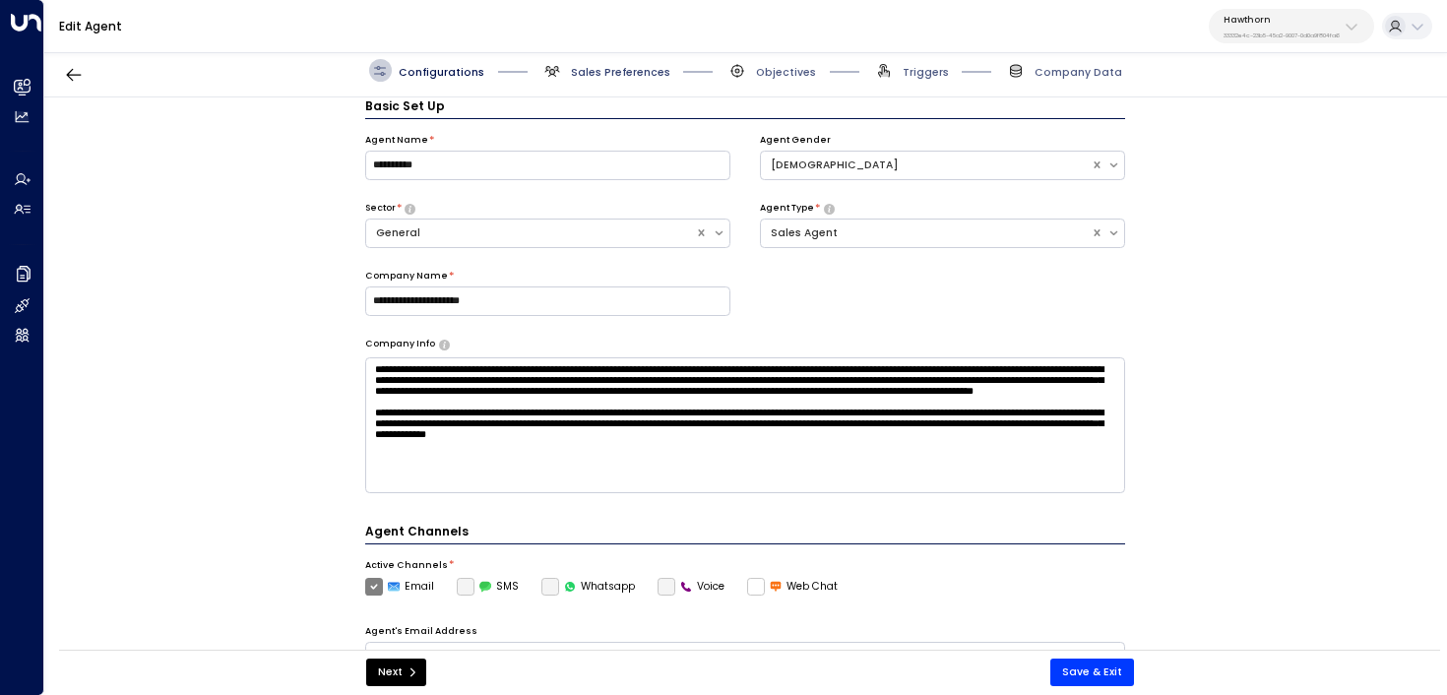
click at [621, 66] on span "Sales Preferences" at bounding box center [620, 72] width 99 height 15
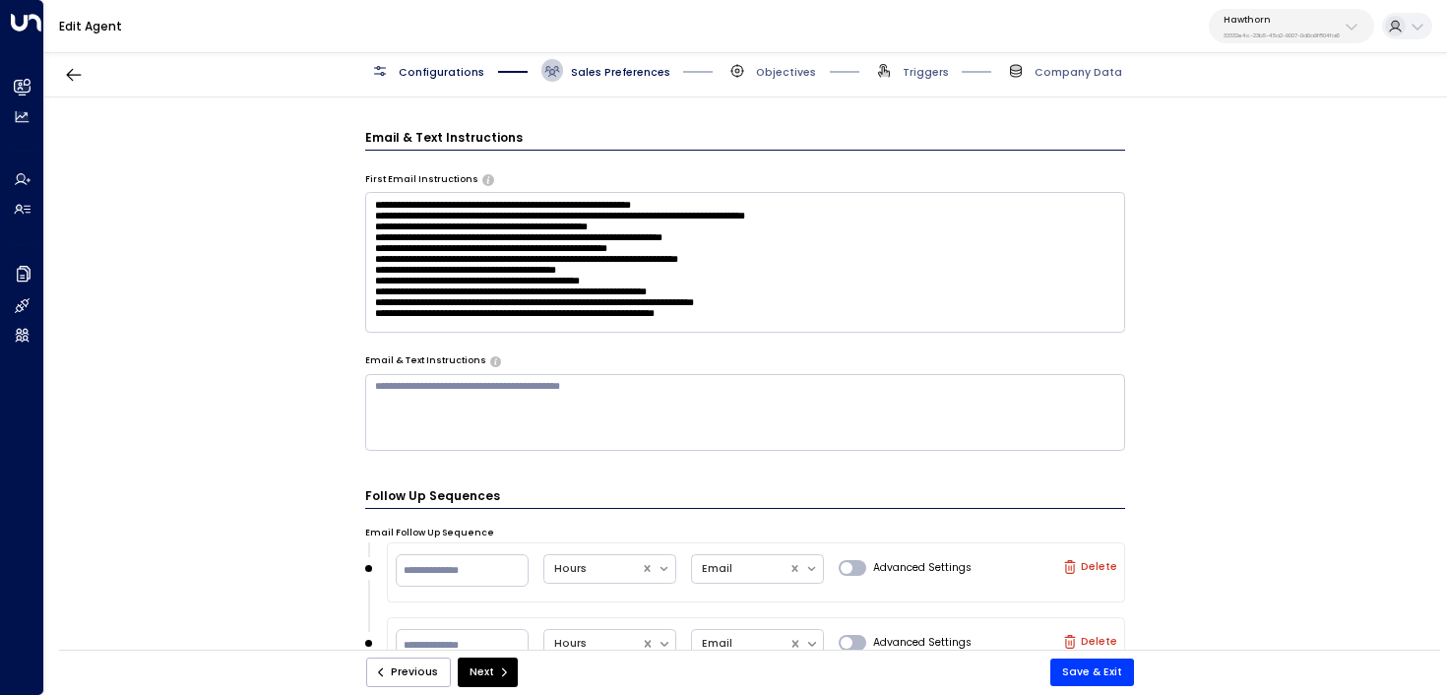
scroll to position [686, 0]
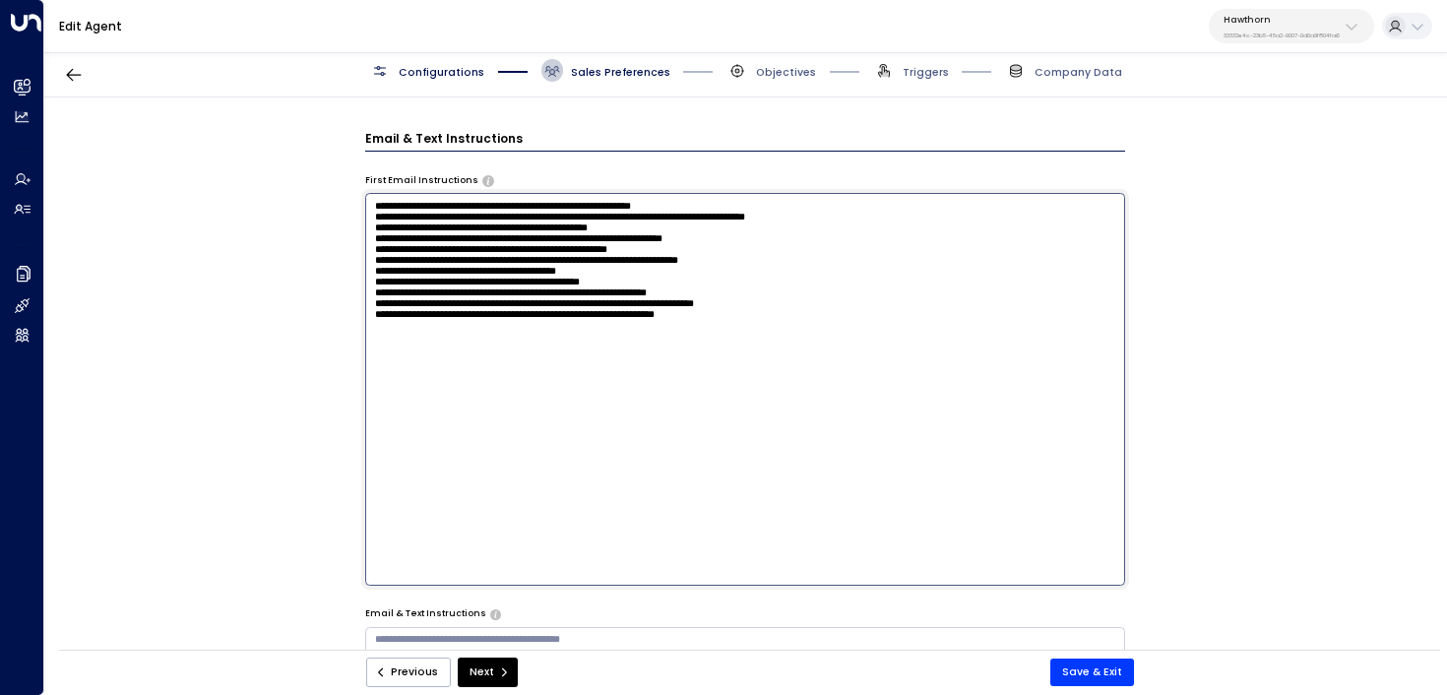
drag, startPoint x: 694, startPoint y: 231, endPoint x: 439, endPoint y: 237, distance: 255.1
click at [439, 237] on textarea "**********" at bounding box center [745, 389] width 761 height 392
type textarea "**********"
click at [1097, 653] on div "Previous Next Save & Exit" at bounding box center [749, 673] width 1381 height 46
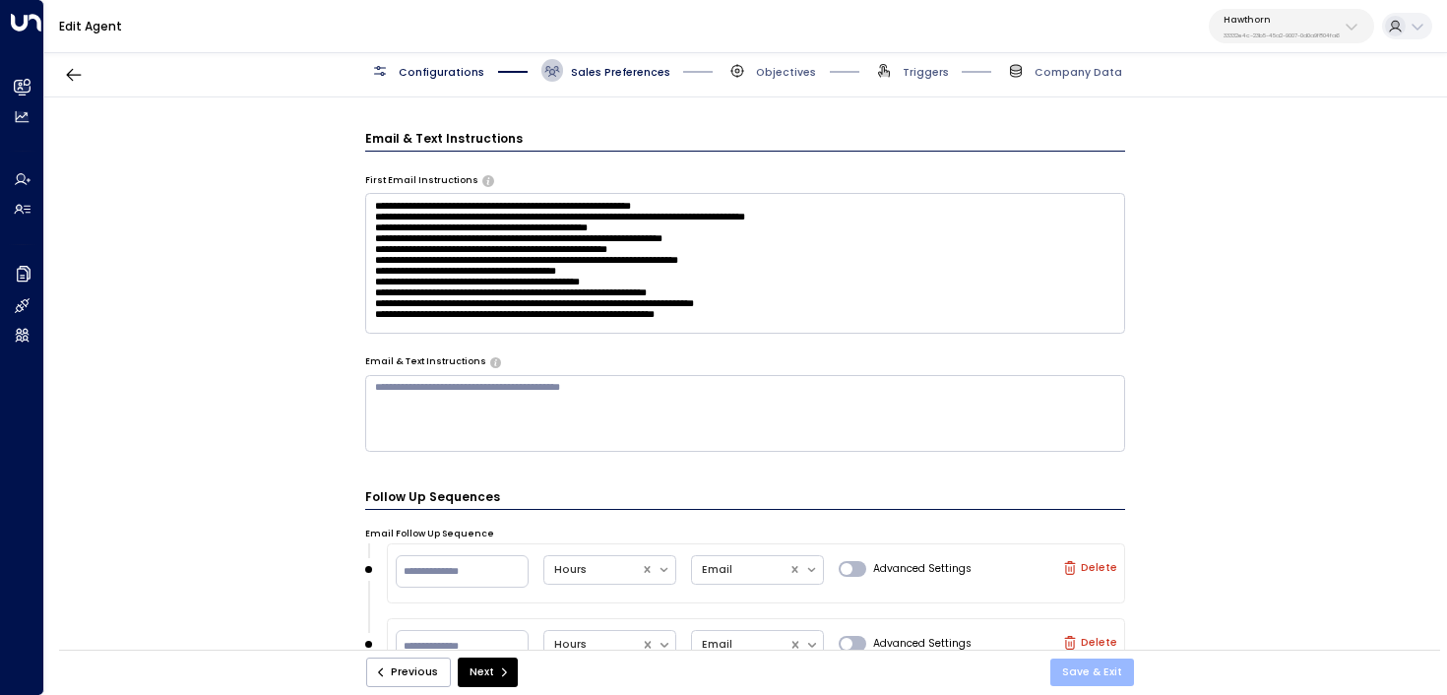
click at [1122, 676] on button "Save & Exit" at bounding box center [1093, 673] width 84 height 28
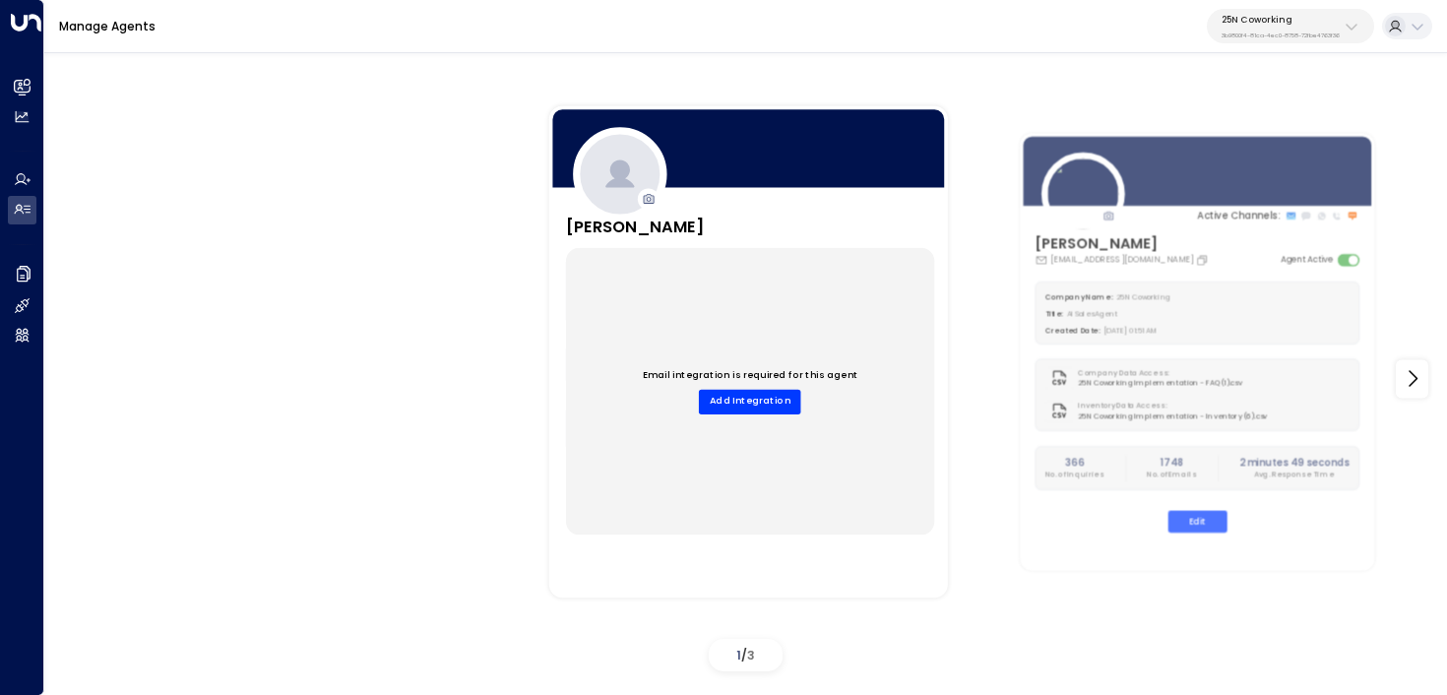
click at [1312, 22] on p "25N Coworking" at bounding box center [1281, 20] width 118 height 12
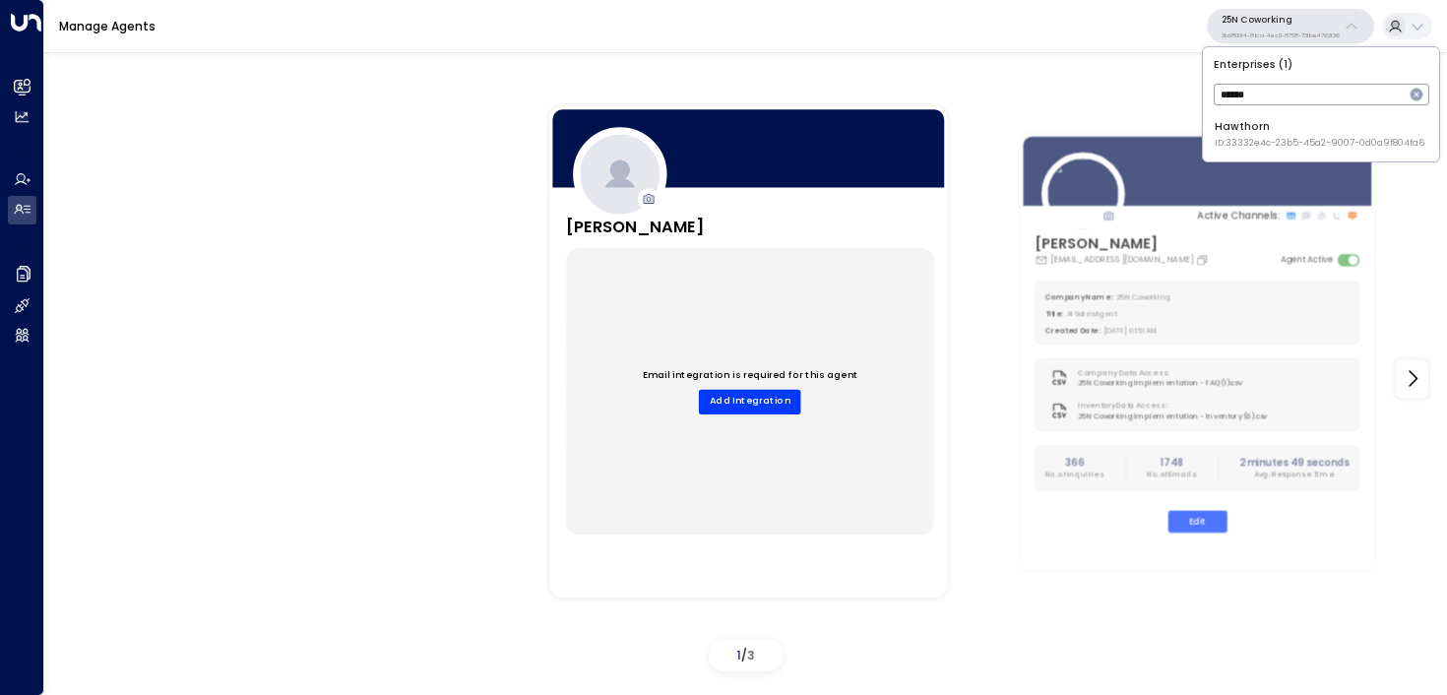
type input "******"
click at [1232, 131] on div "Hawthorn ID: 33332e4c-23b5-45a2-9007-0d0a9f804fa6" at bounding box center [1320, 134] width 210 height 31
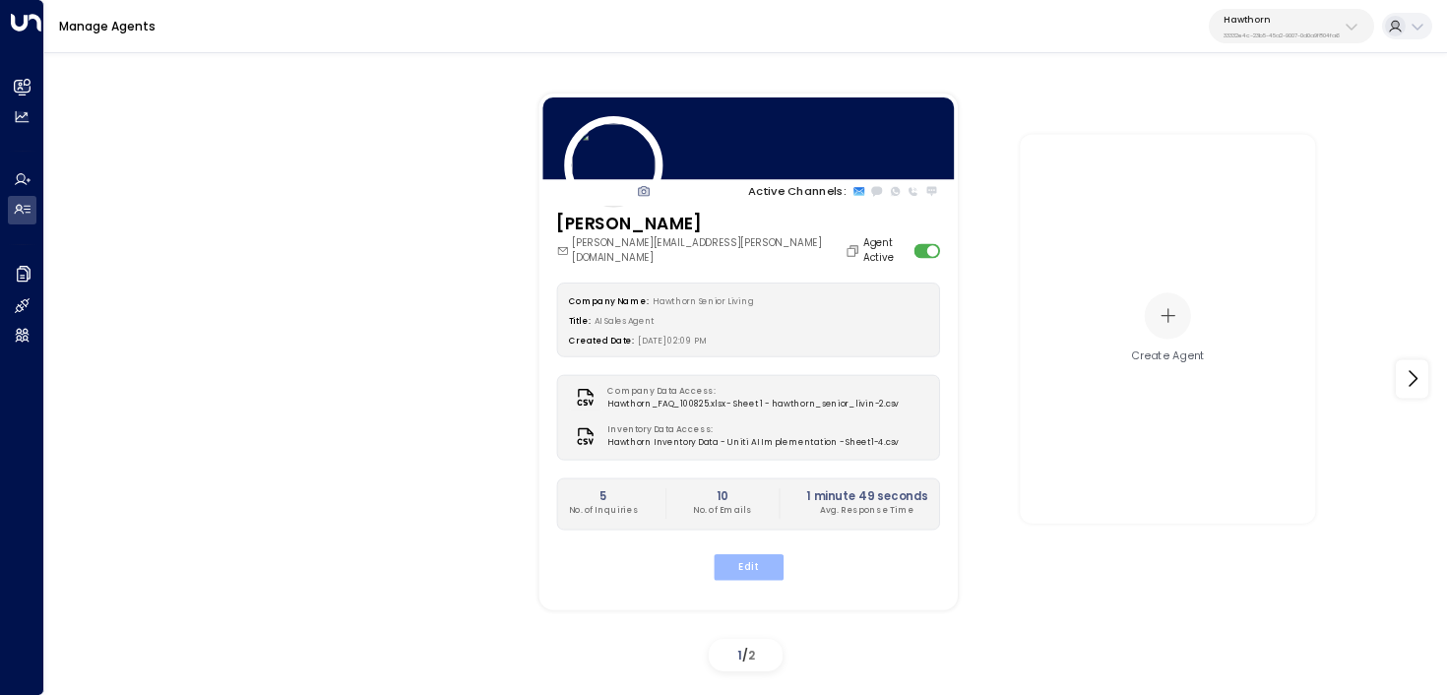
click at [764, 560] on button "Edit" at bounding box center [748, 566] width 70 height 26
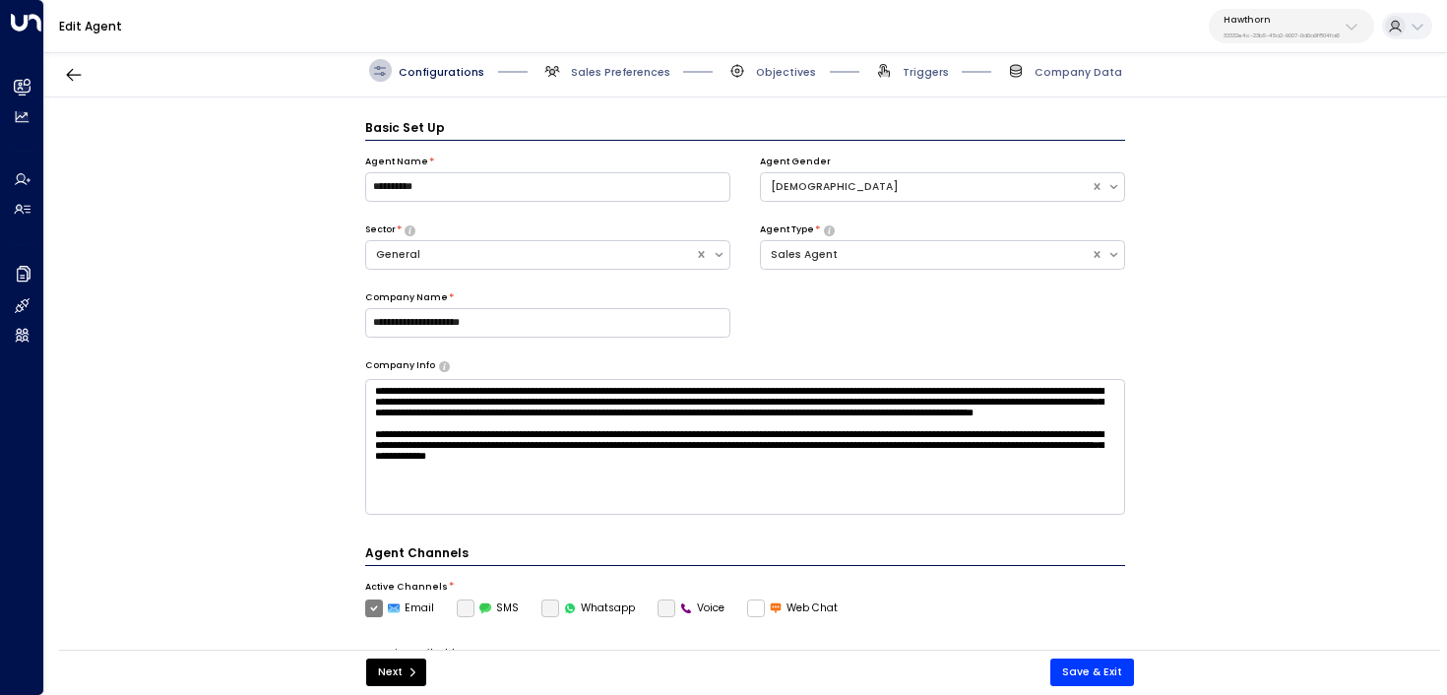
scroll to position [22, 0]
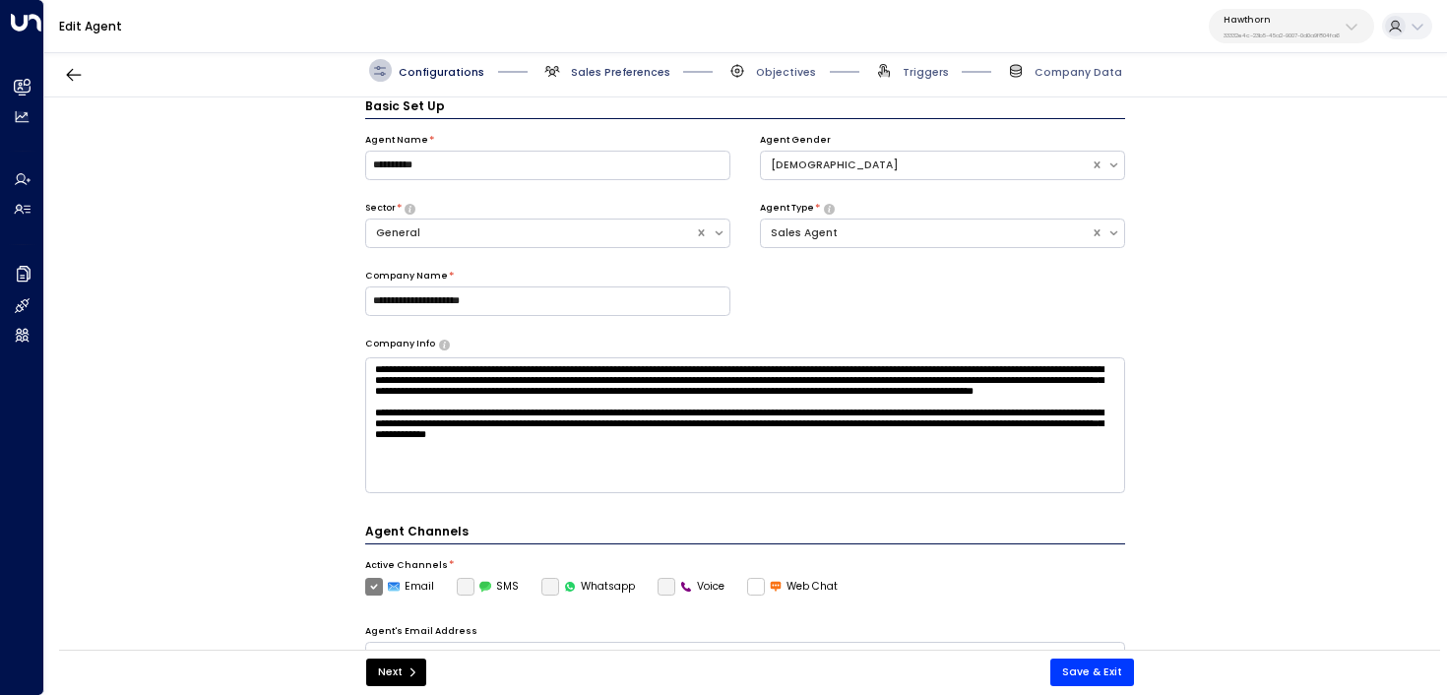
click at [630, 71] on span "Sales Preferences" at bounding box center [620, 72] width 99 height 15
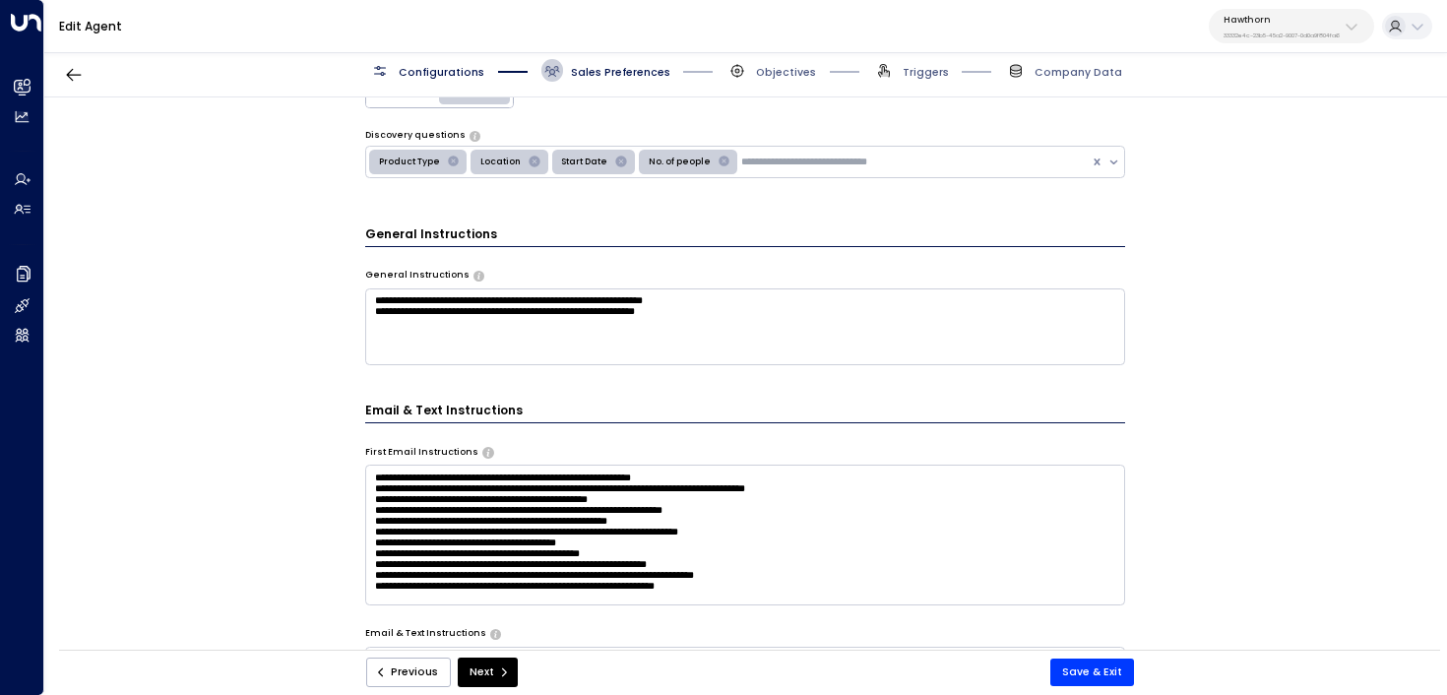
scroll to position [659, 0]
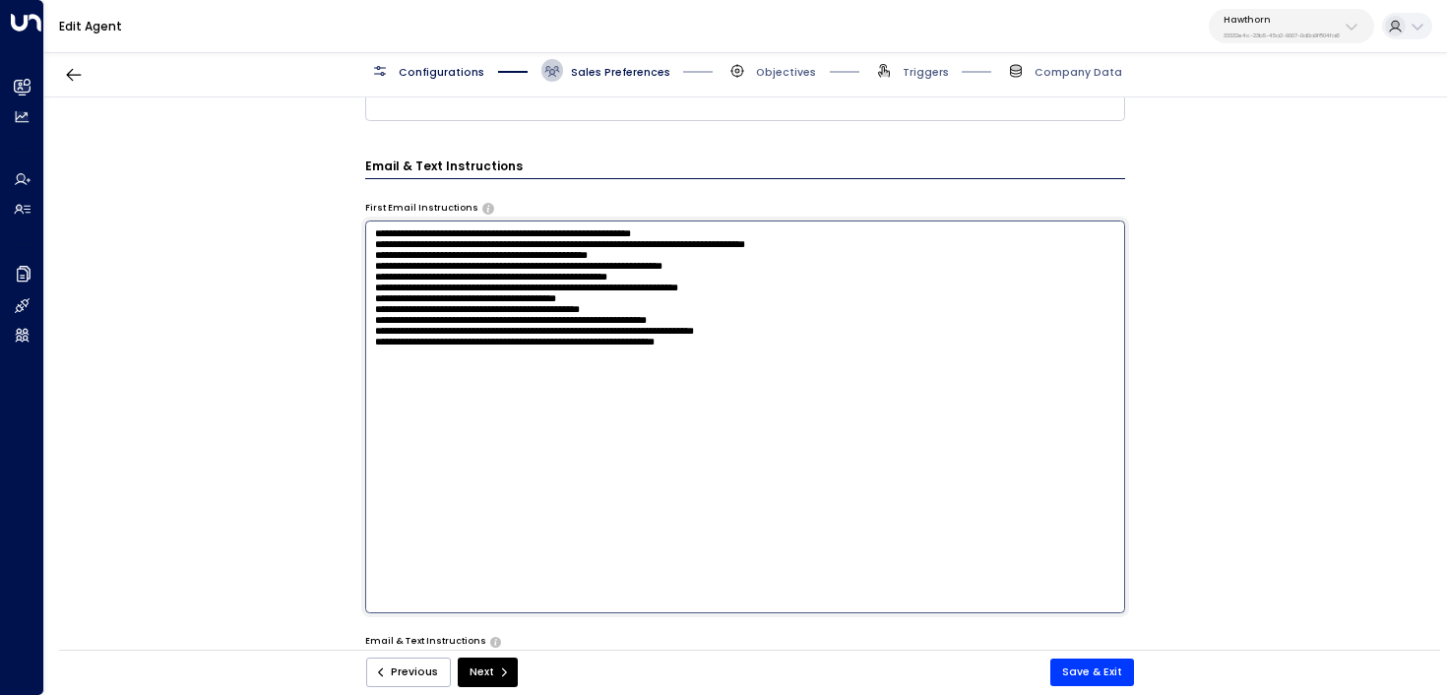
drag, startPoint x: 376, startPoint y: 321, endPoint x: 691, endPoint y: 323, distance: 315.1
click at [691, 324] on textarea "**********" at bounding box center [745, 417] width 761 height 392
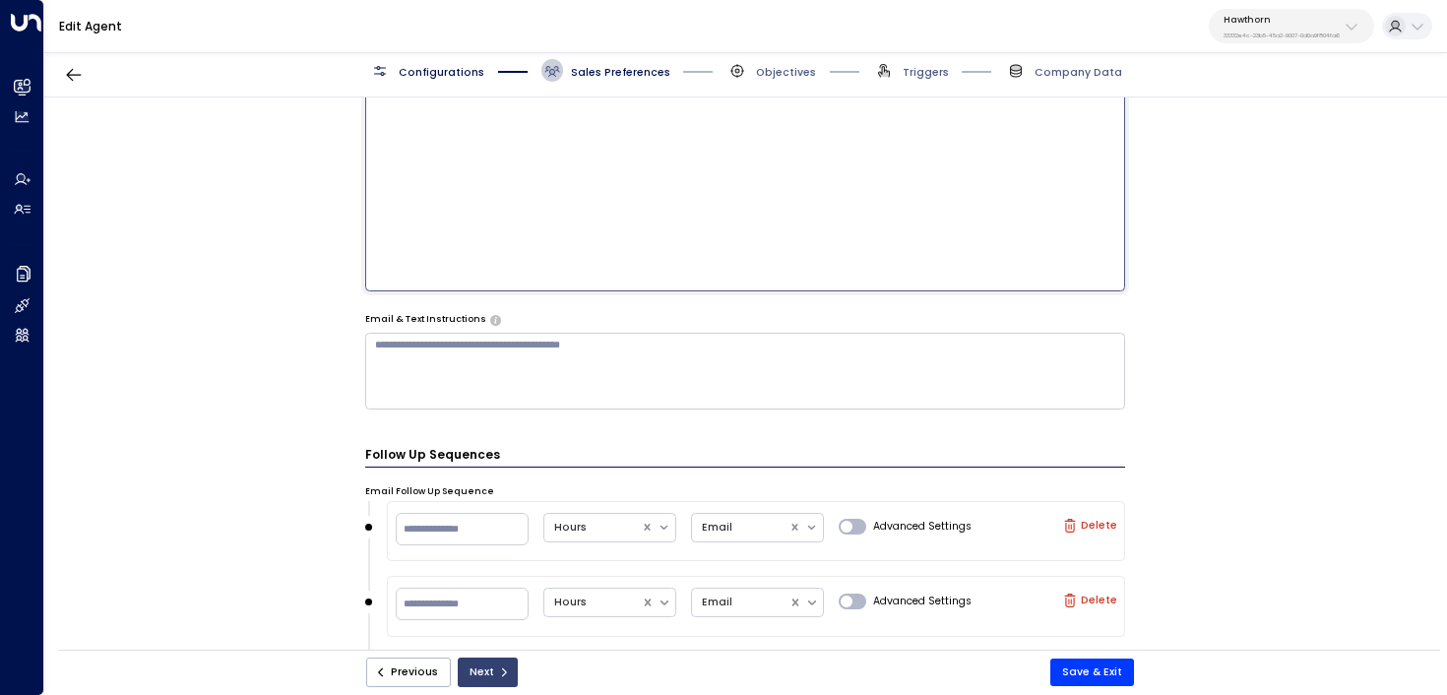
click at [485, 670] on button "Next" at bounding box center [488, 673] width 60 height 30
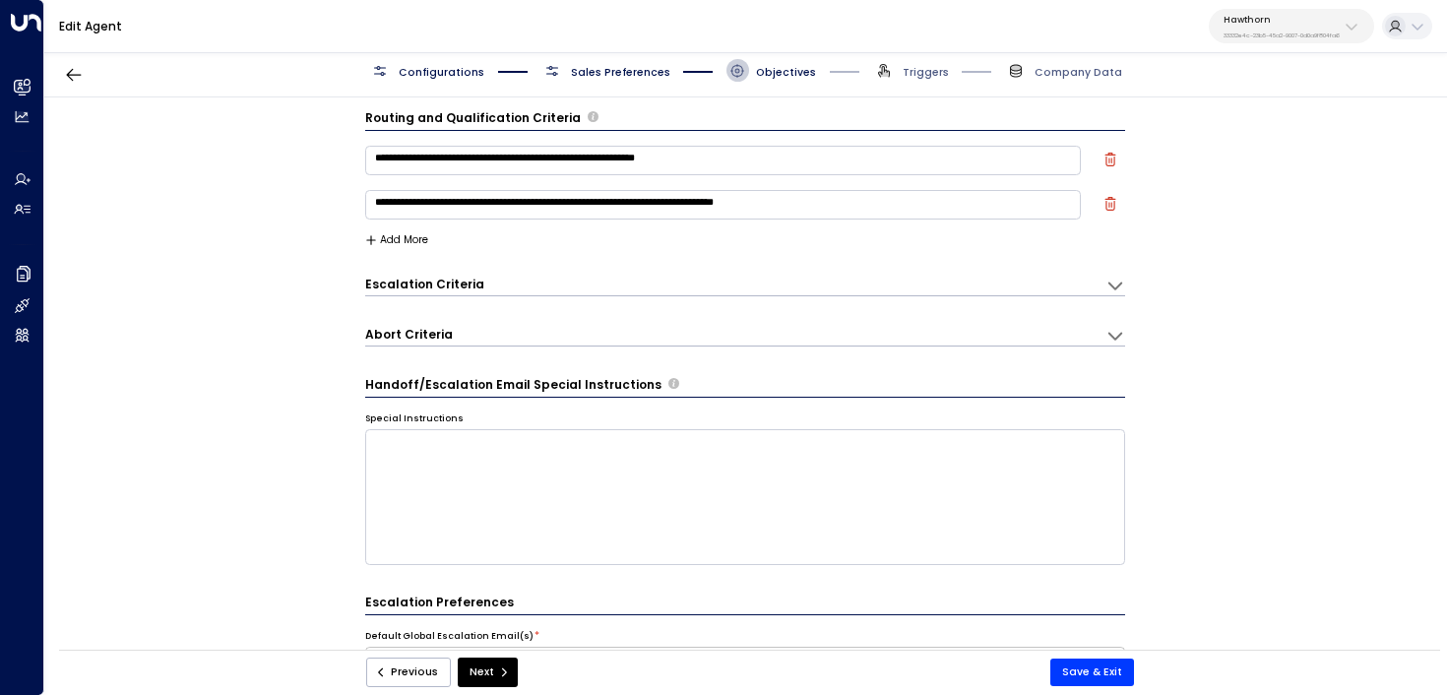
scroll to position [0, 0]
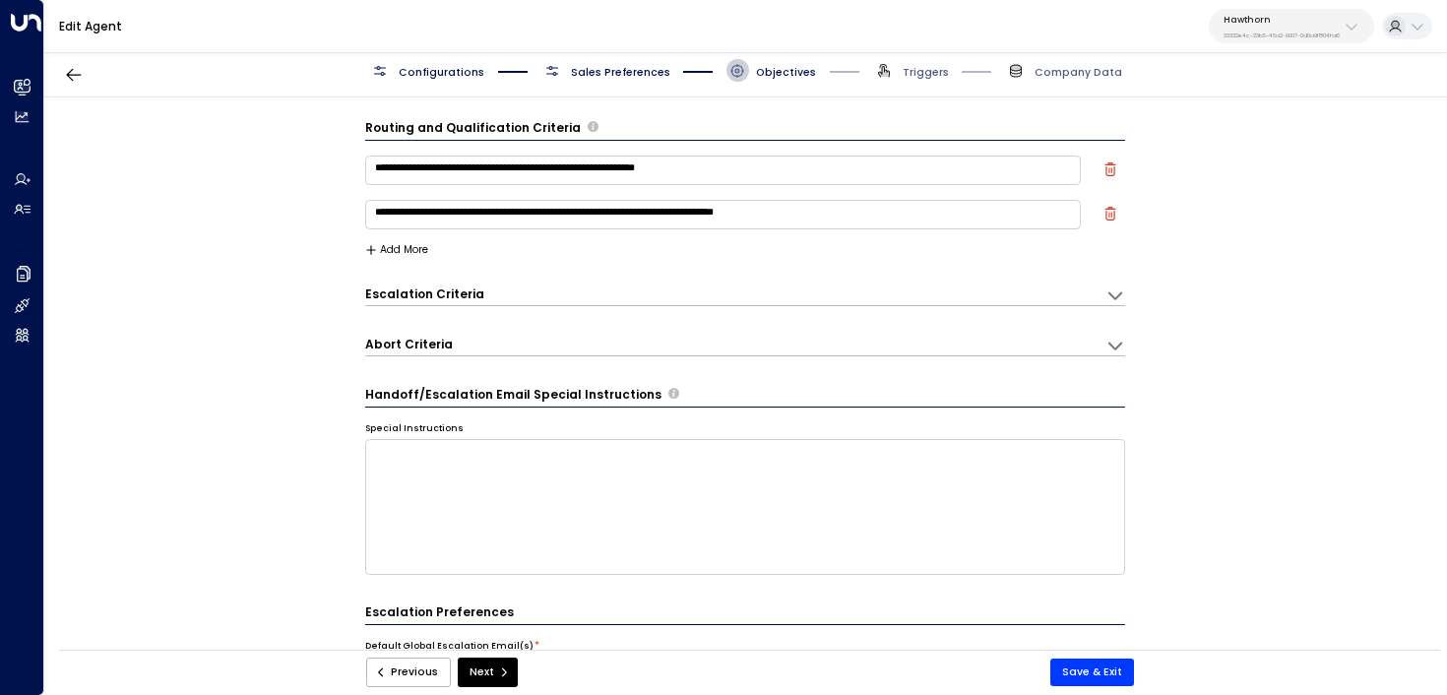
click at [406, 253] on button "Add More" at bounding box center [397, 250] width 64 height 12
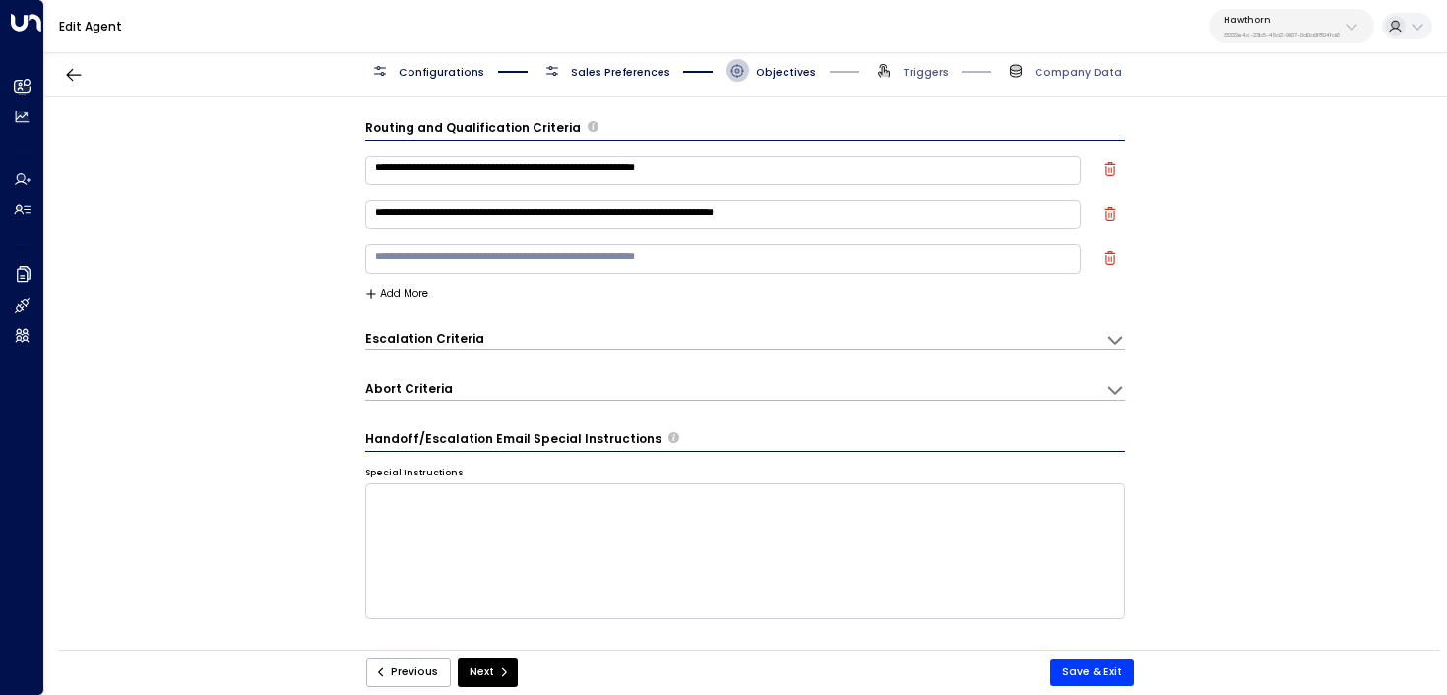
click at [1104, 213] on icon "button" at bounding box center [1111, 214] width 14 height 14
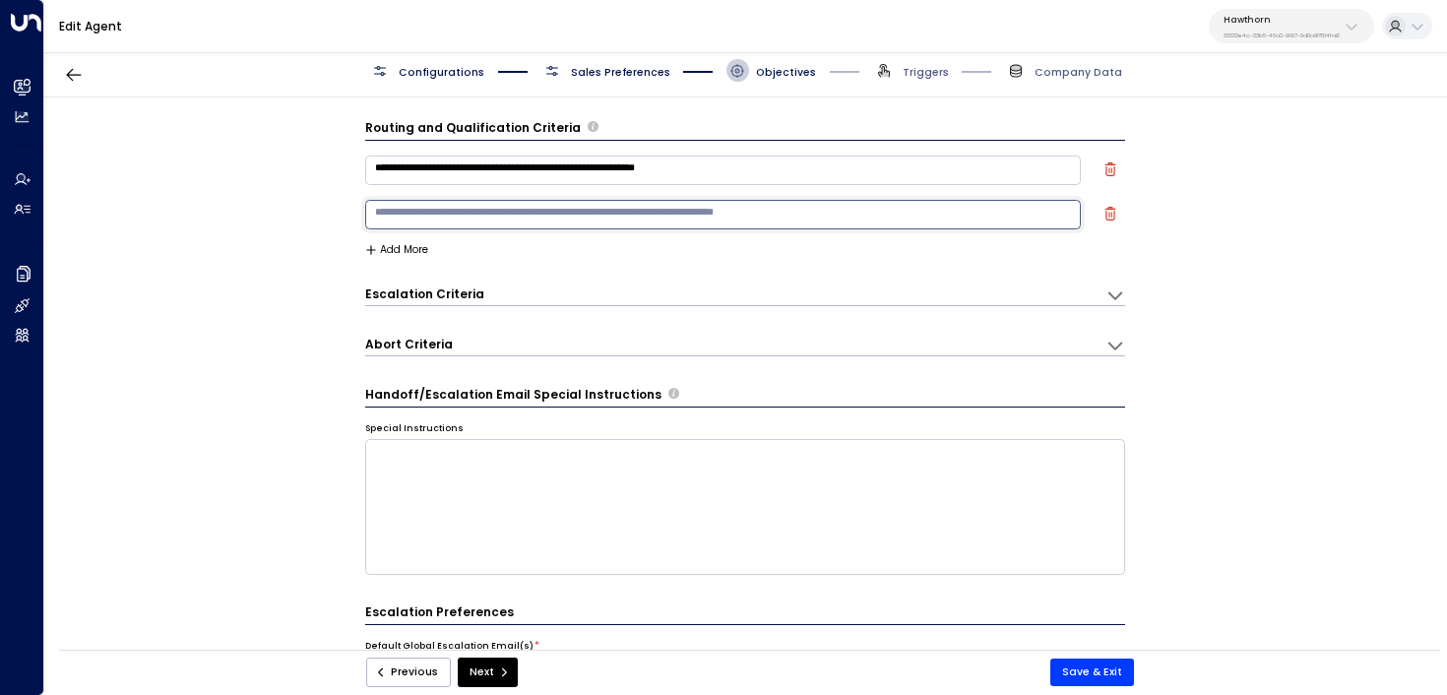
click at [804, 213] on textarea at bounding box center [723, 215] width 717 height 30
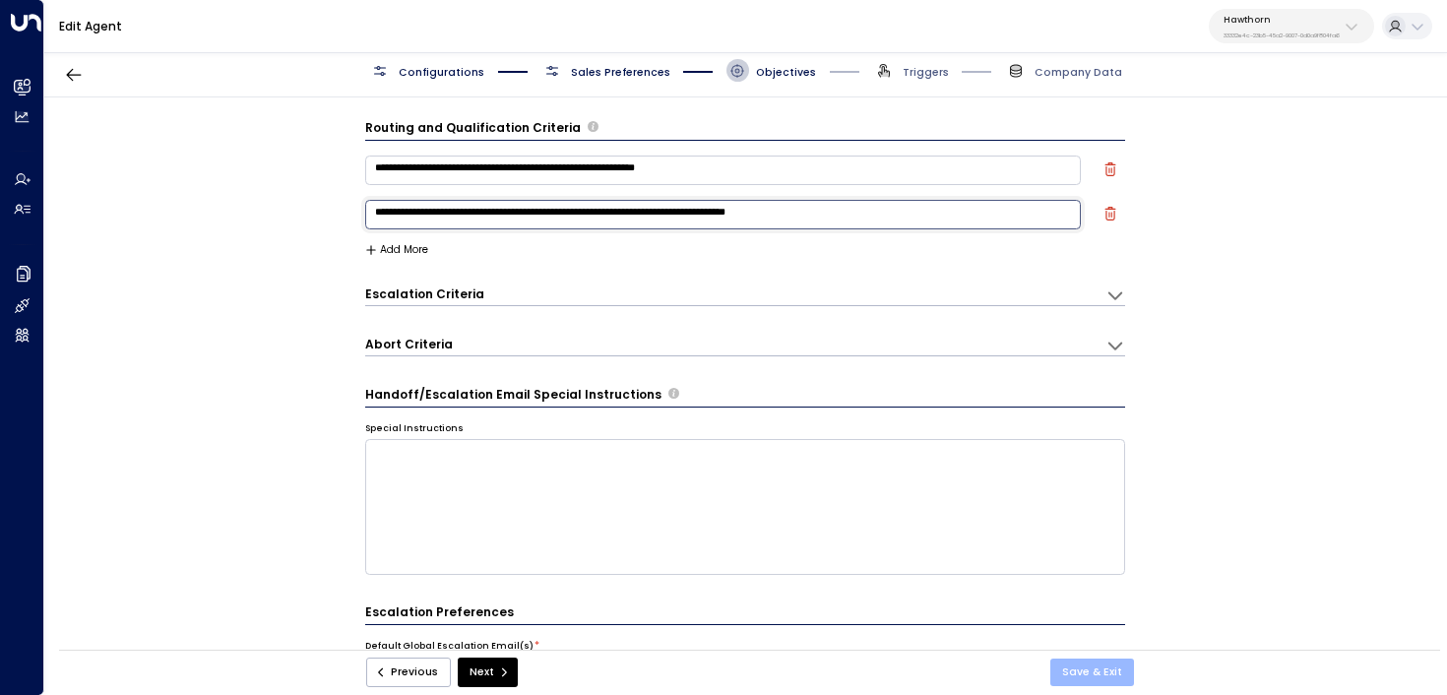
type textarea "**********"
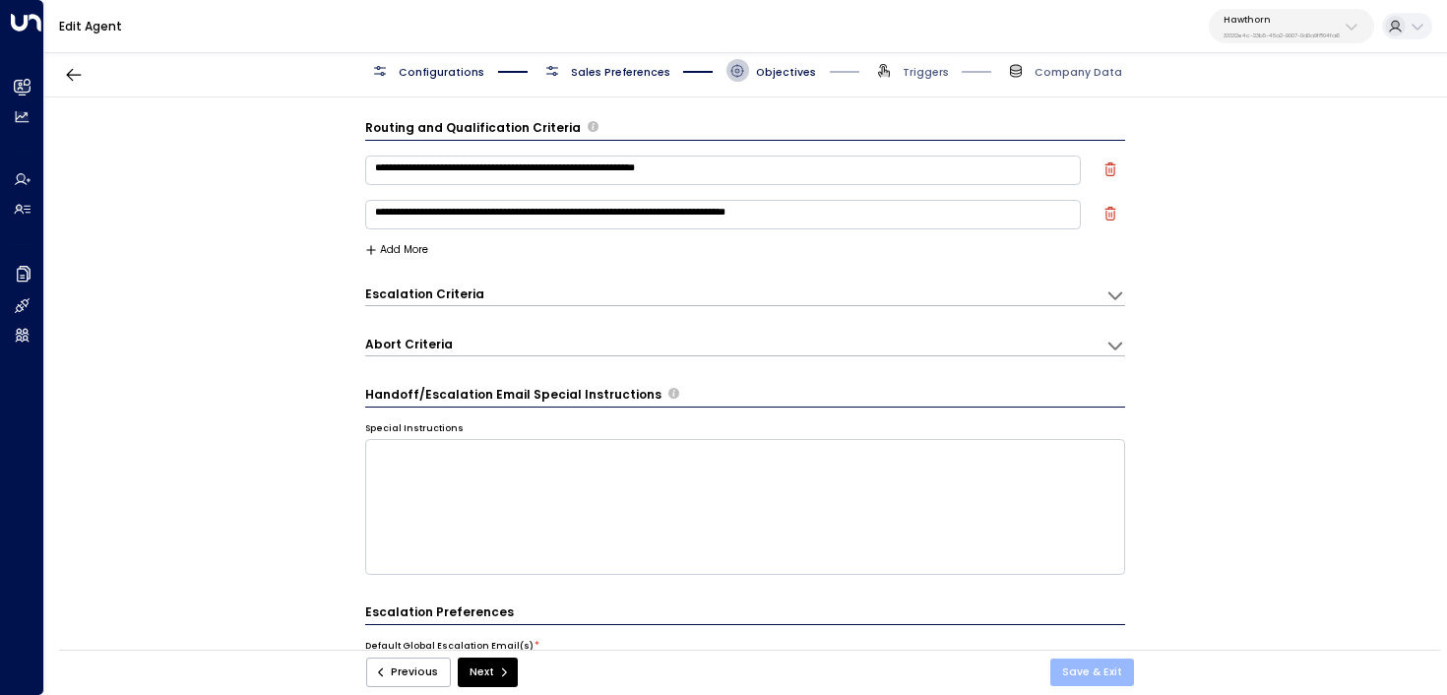
click at [1099, 670] on button "Save & Exit" at bounding box center [1093, 673] width 84 height 28
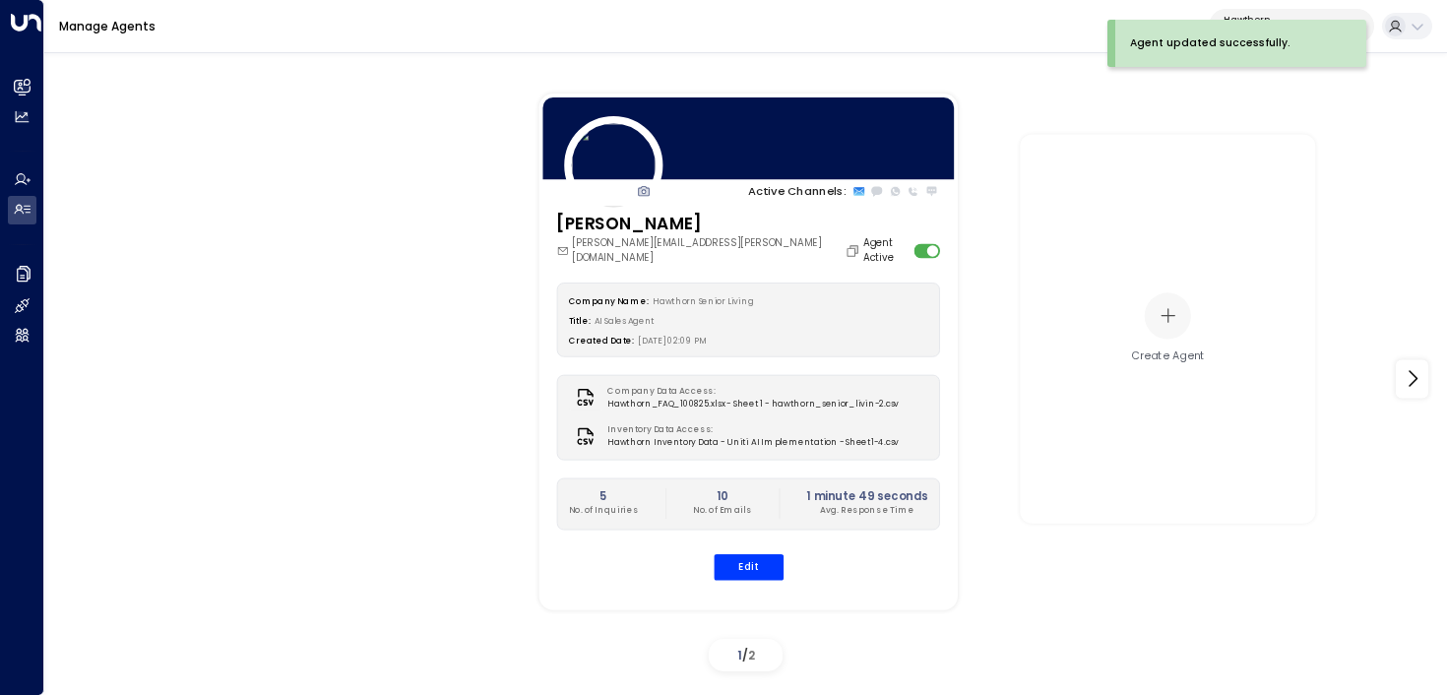
click at [734, 244] on div "[PERSON_NAME][EMAIL_ADDRESS][PERSON_NAME][DOMAIN_NAME]" at bounding box center [709, 250] width 307 height 30
click at [845, 249] on icon "Copy" at bounding box center [852, 250] width 15 height 15
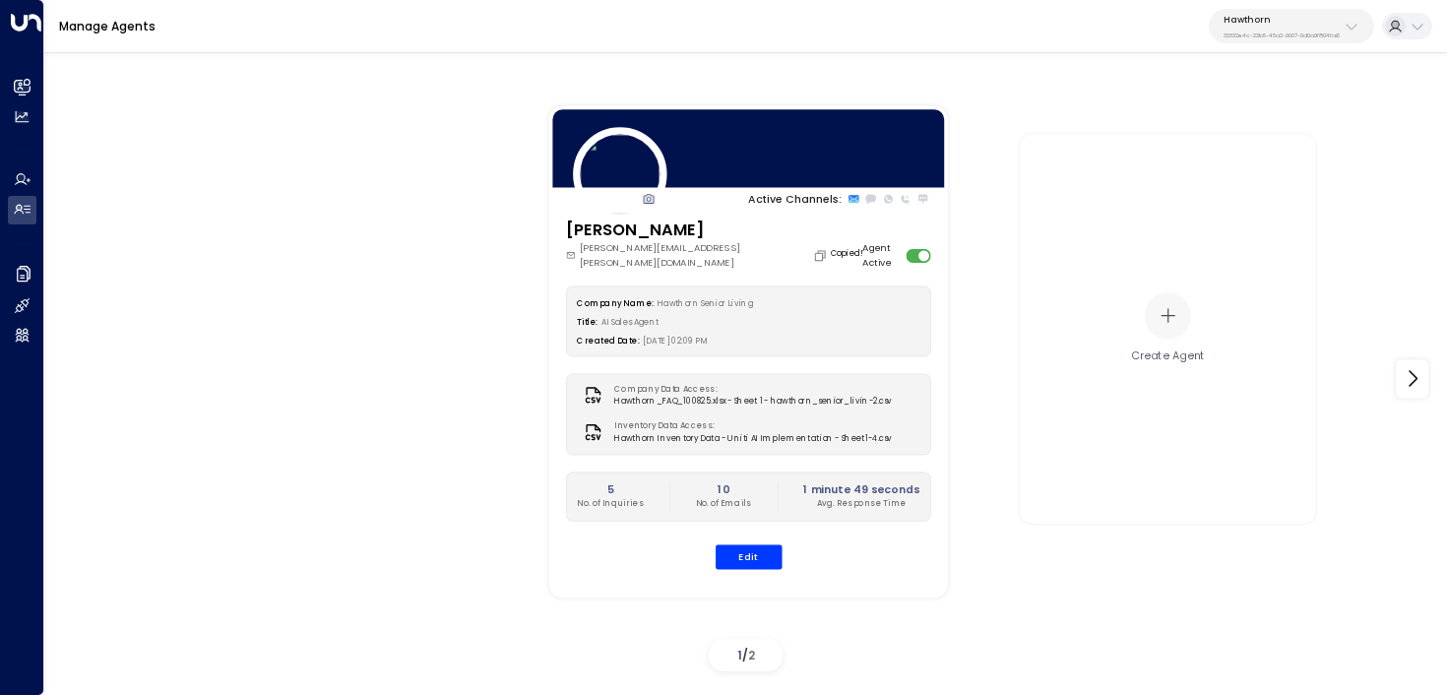
click at [381, 284] on div "Active Channels: Nora Ellis nora.ellis@seniorlivinginstyle.com Copied! Agent Ac…" at bounding box center [746, 380] width 1329 height 602
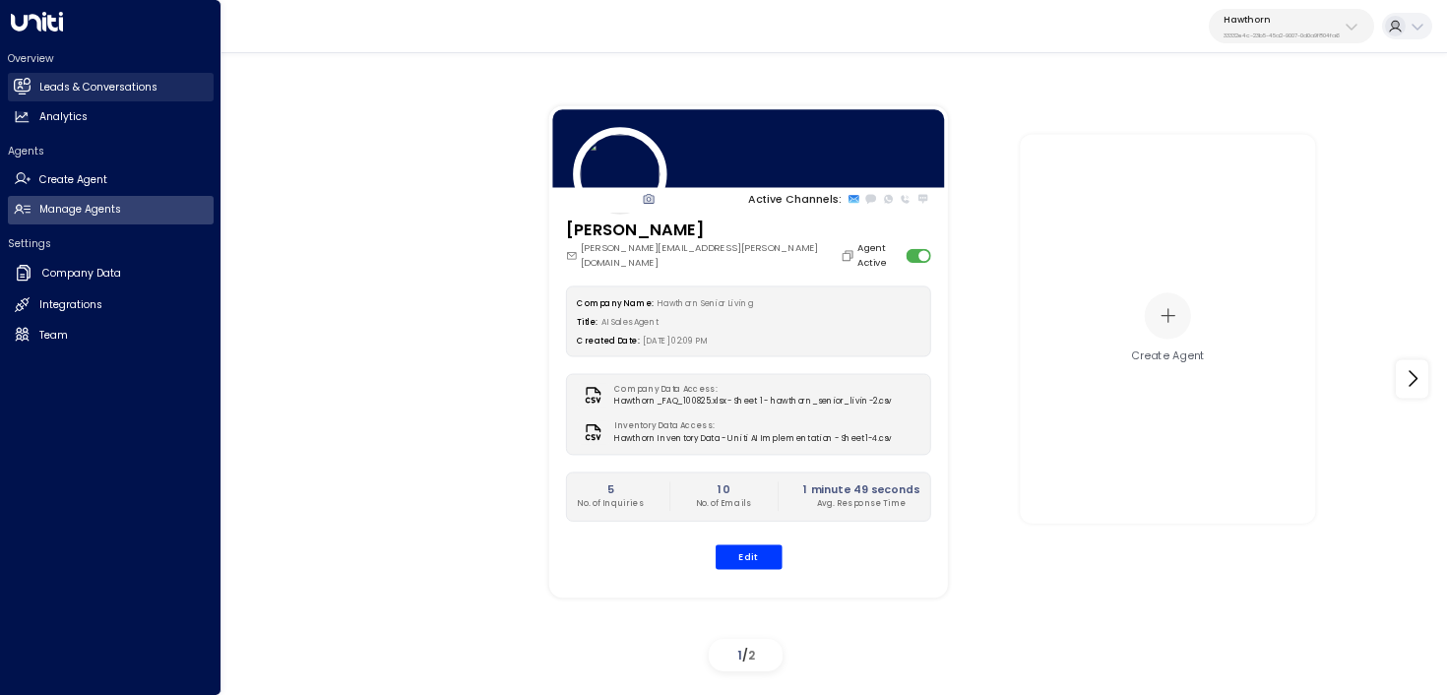
click at [35, 93] on link "Leads & Conversations Leads & Conversations" at bounding box center [111, 87] width 206 height 29
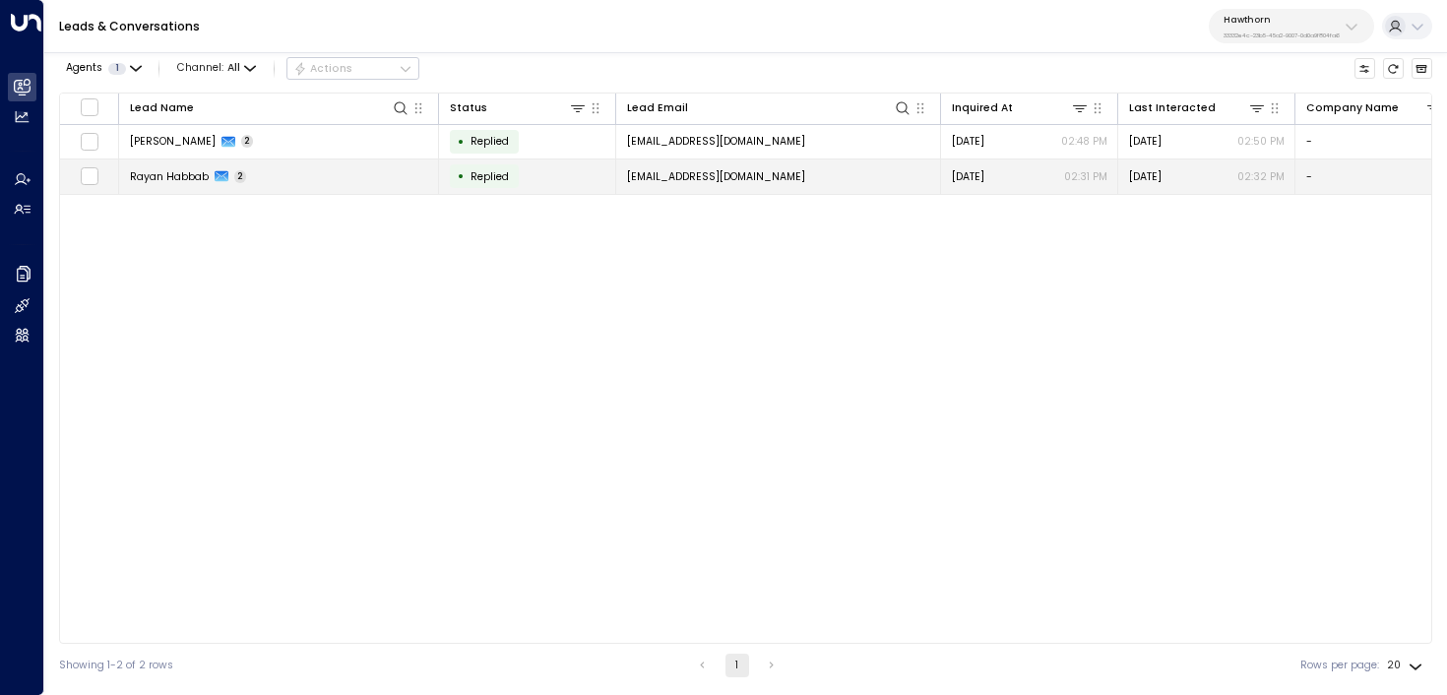
click at [146, 175] on span "Rayan Habbab" at bounding box center [169, 176] width 79 height 15
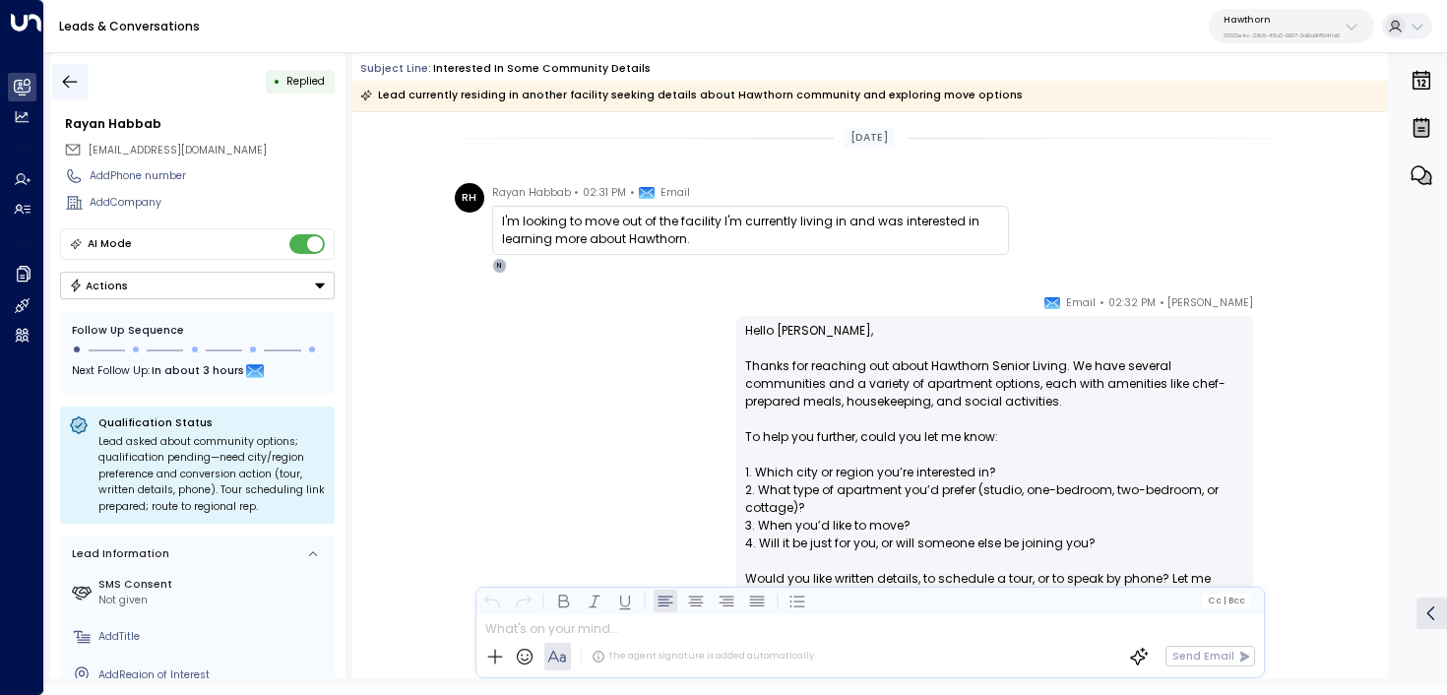
click at [86, 76] on button "button" at bounding box center [69, 81] width 35 height 35
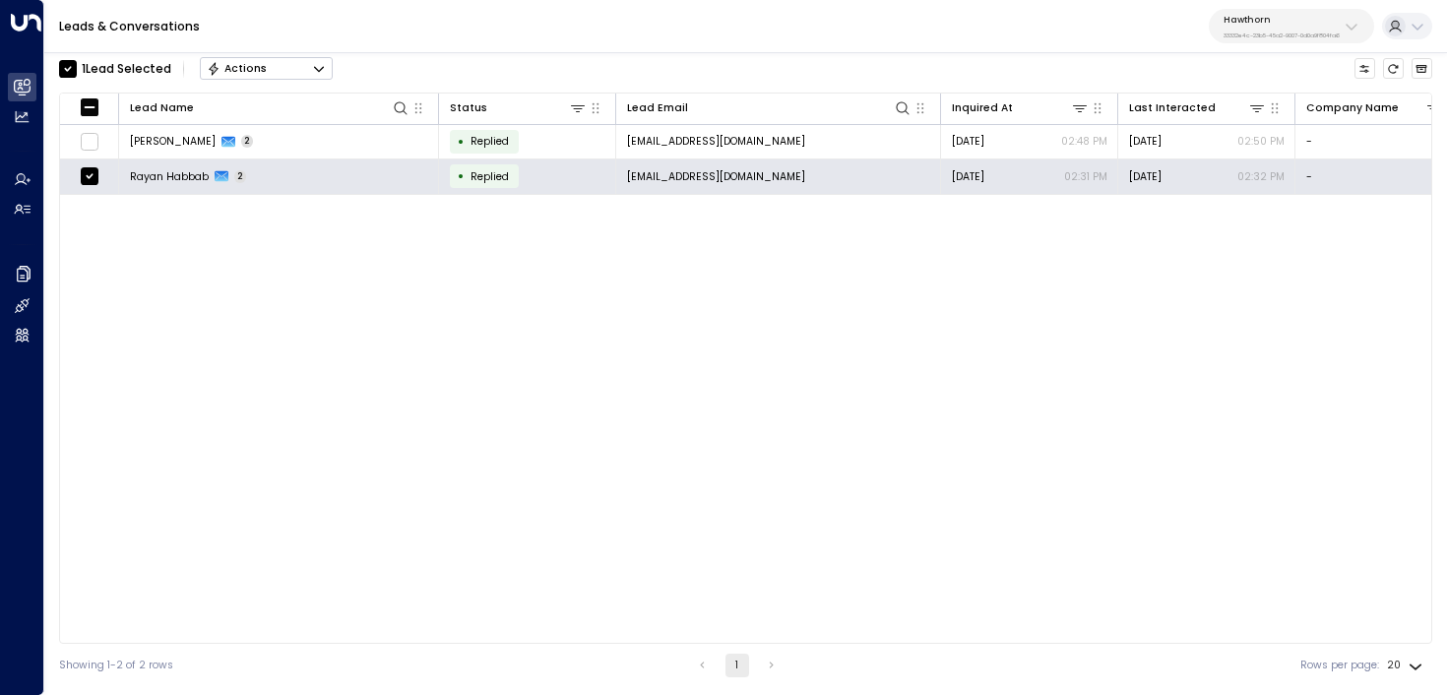
click at [314, 69] on icon "Button group with a nested menu" at bounding box center [319, 69] width 14 height 14
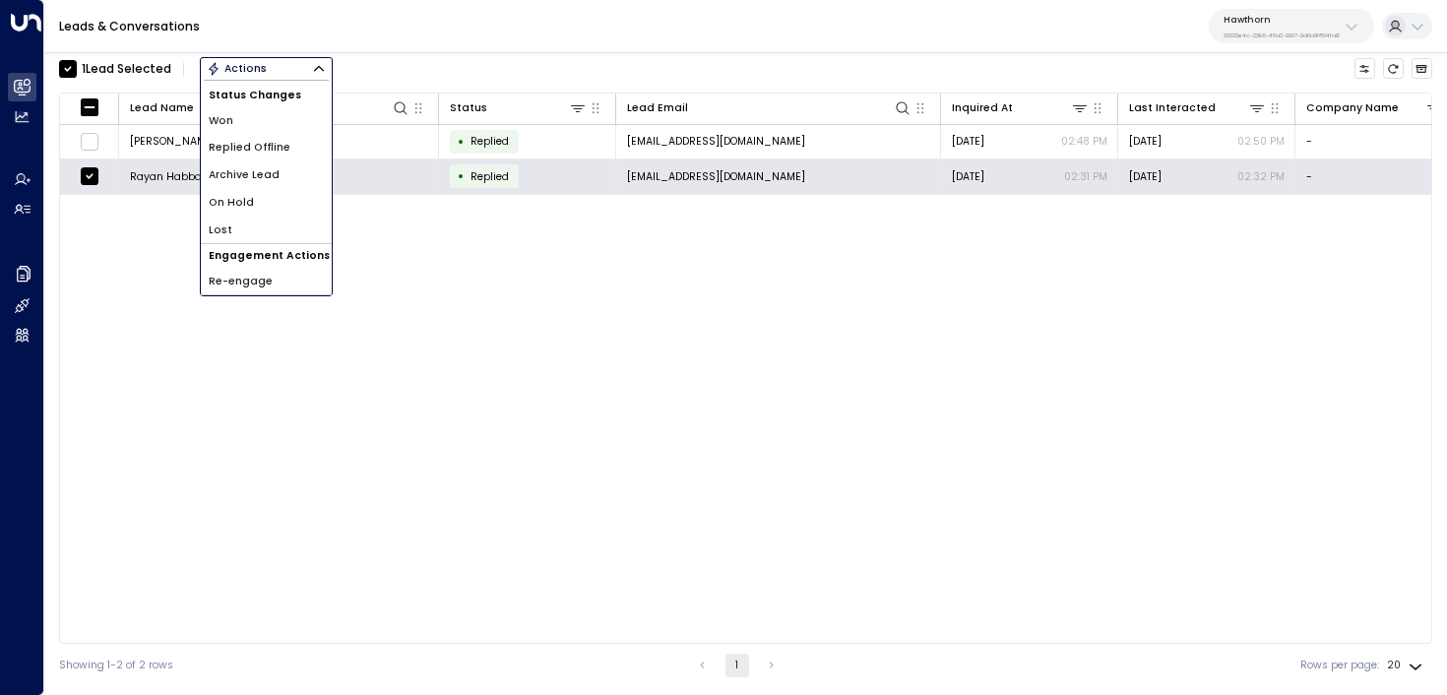
click at [274, 181] on span "Archive Lead" at bounding box center [244, 175] width 71 height 16
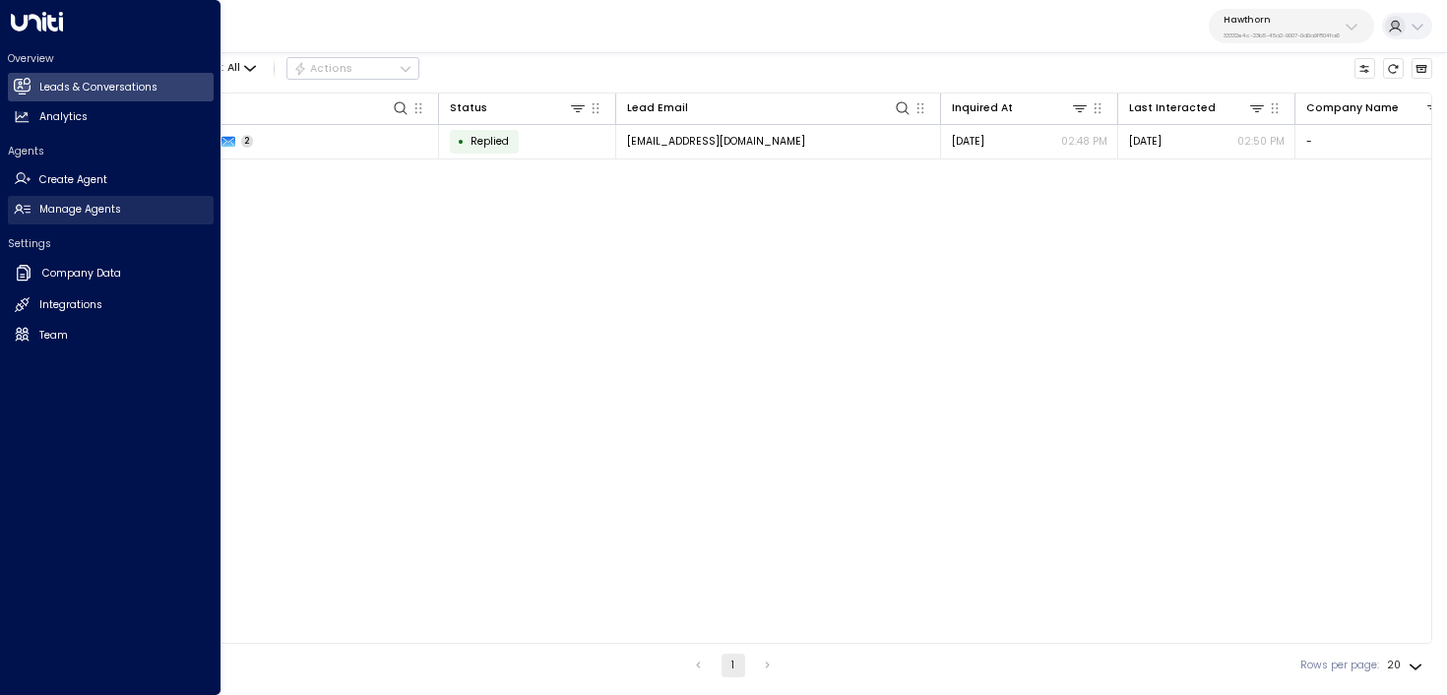
click at [92, 197] on link "Manage Agents Manage Agents" at bounding box center [111, 210] width 206 height 29
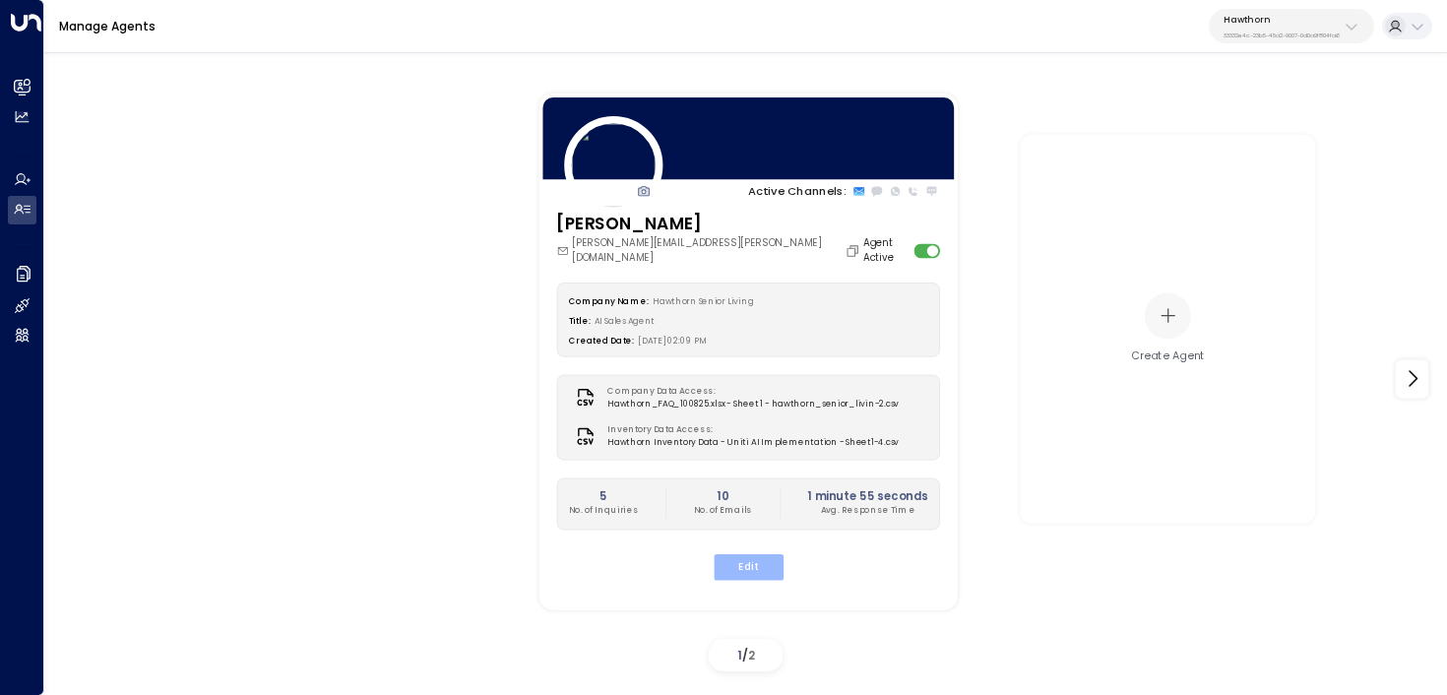
click at [764, 562] on button "Edit" at bounding box center [748, 566] width 70 height 26
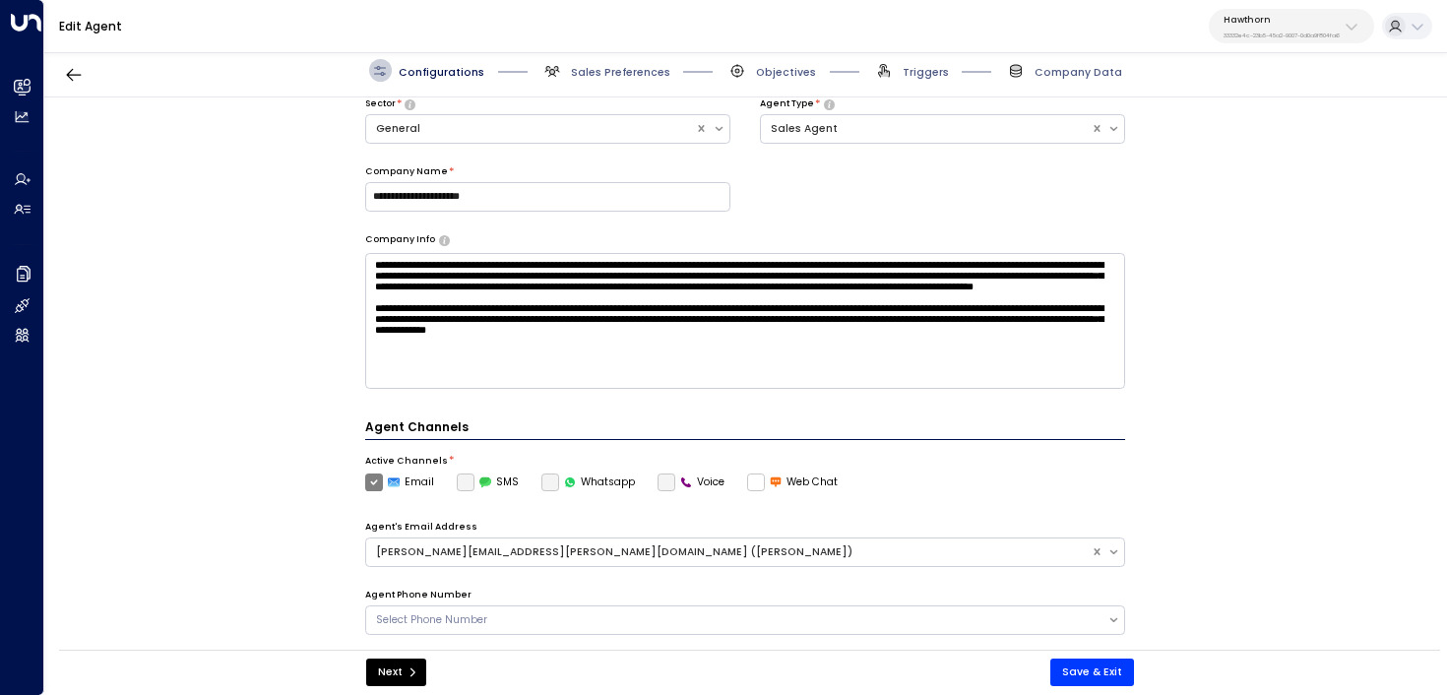
scroll to position [526, 0]
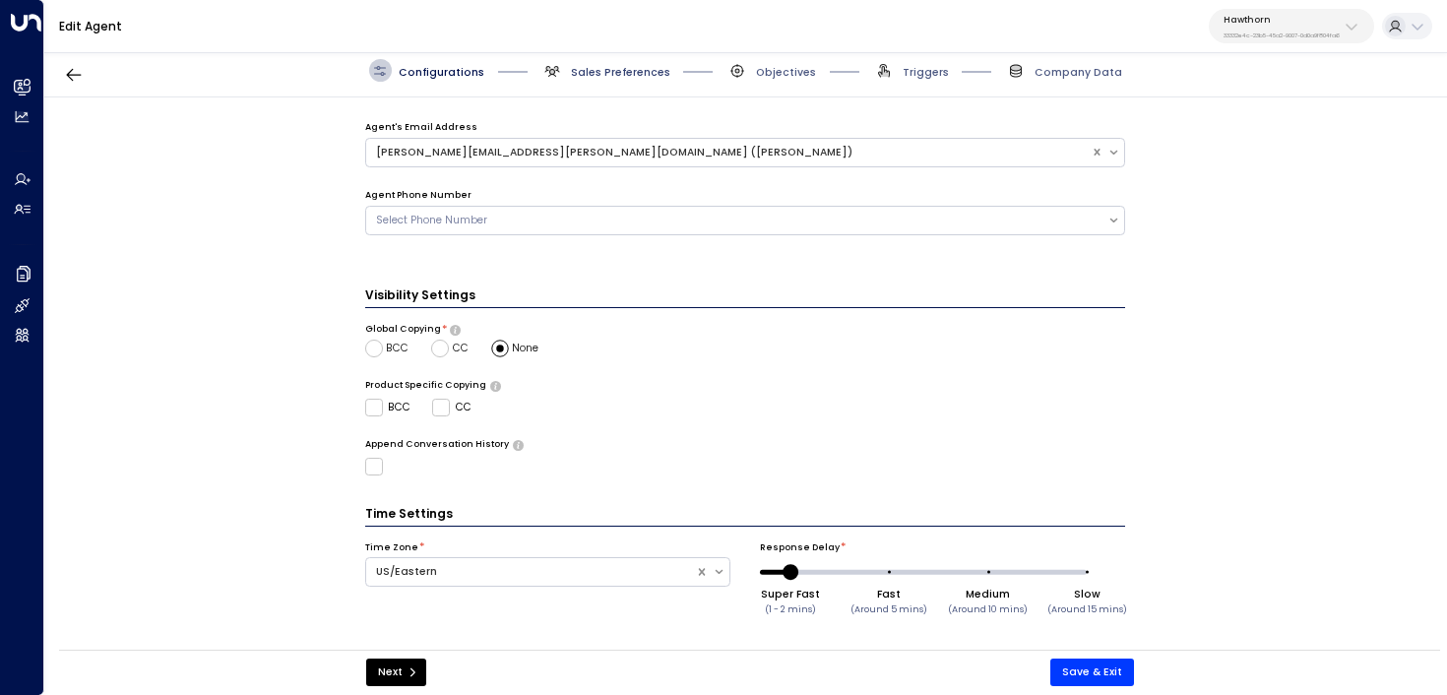
click at [600, 77] on span "Sales Preferences" at bounding box center [620, 72] width 99 height 15
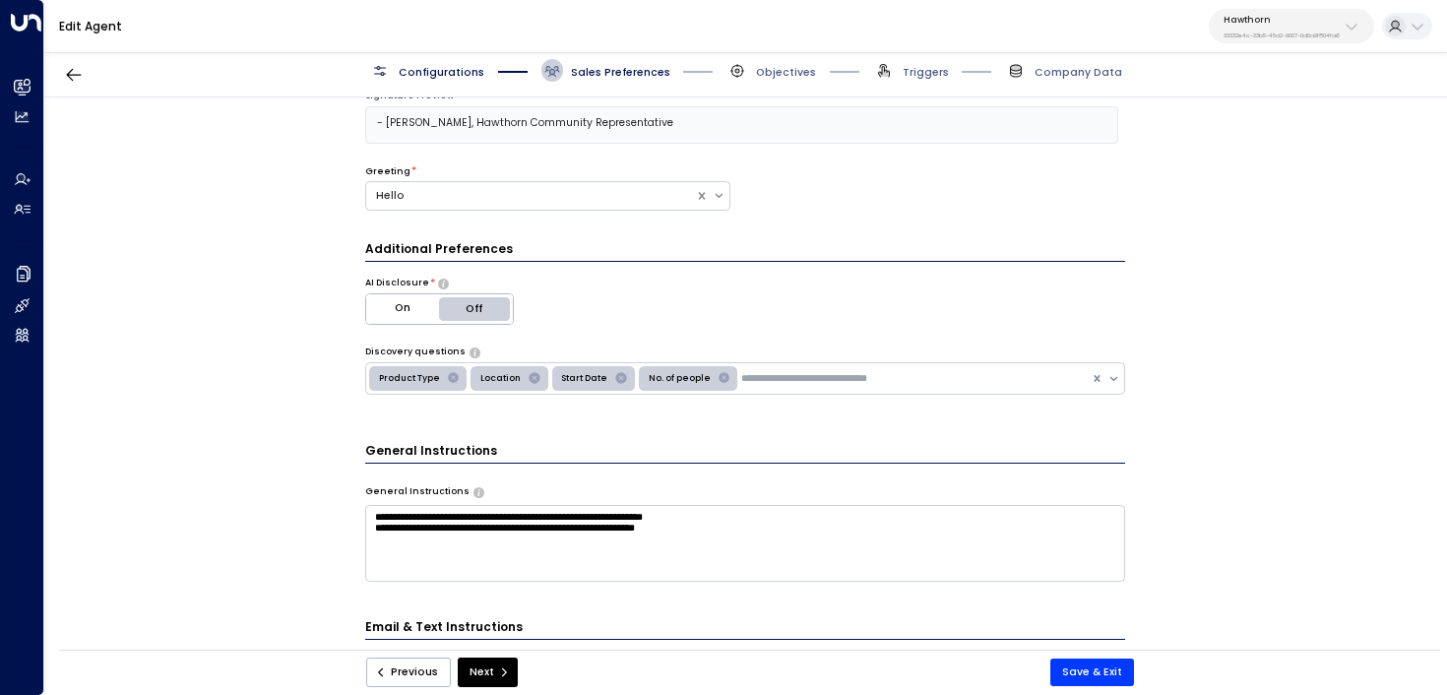
scroll to position [204, 0]
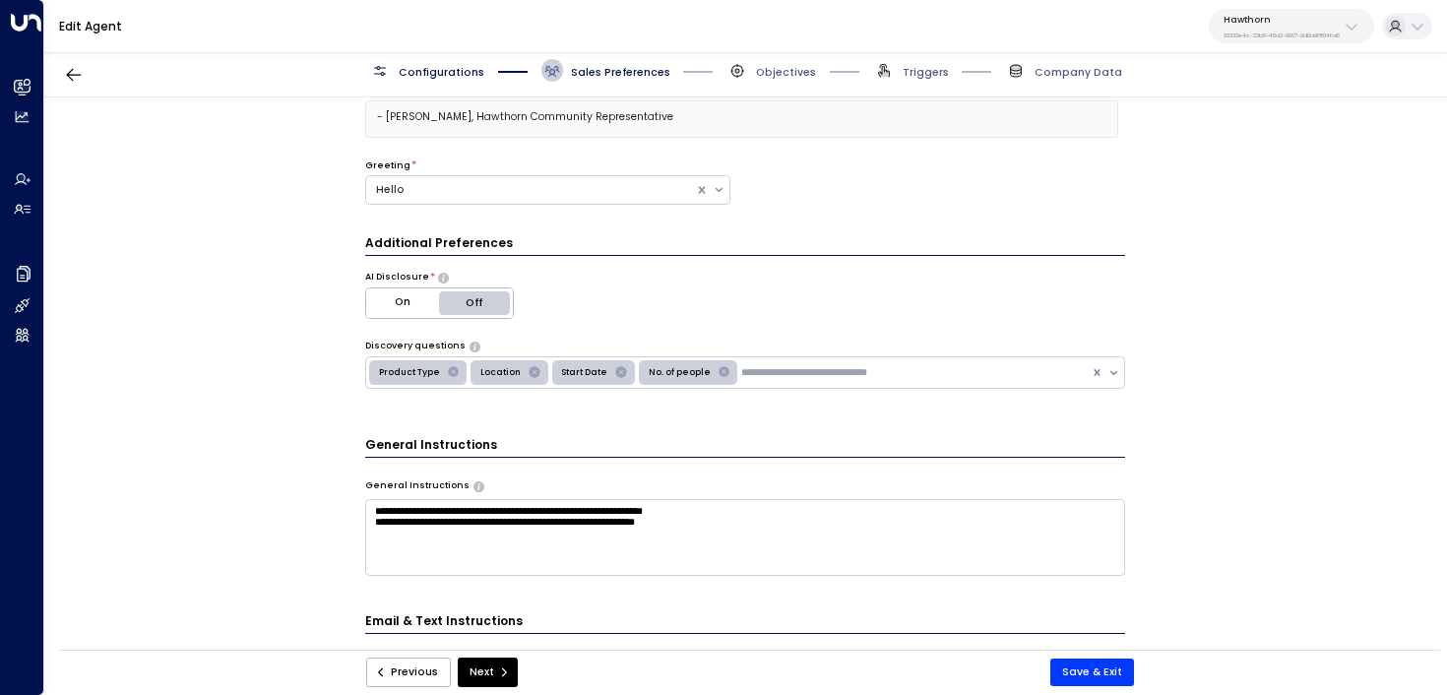
click at [336, 422] on div "**********" at bounding box center [745, 378] width 1402 height 562
click at [719, 370] on icon "Remove No. of people" at bounding box center [724, 372] width 11 height 11
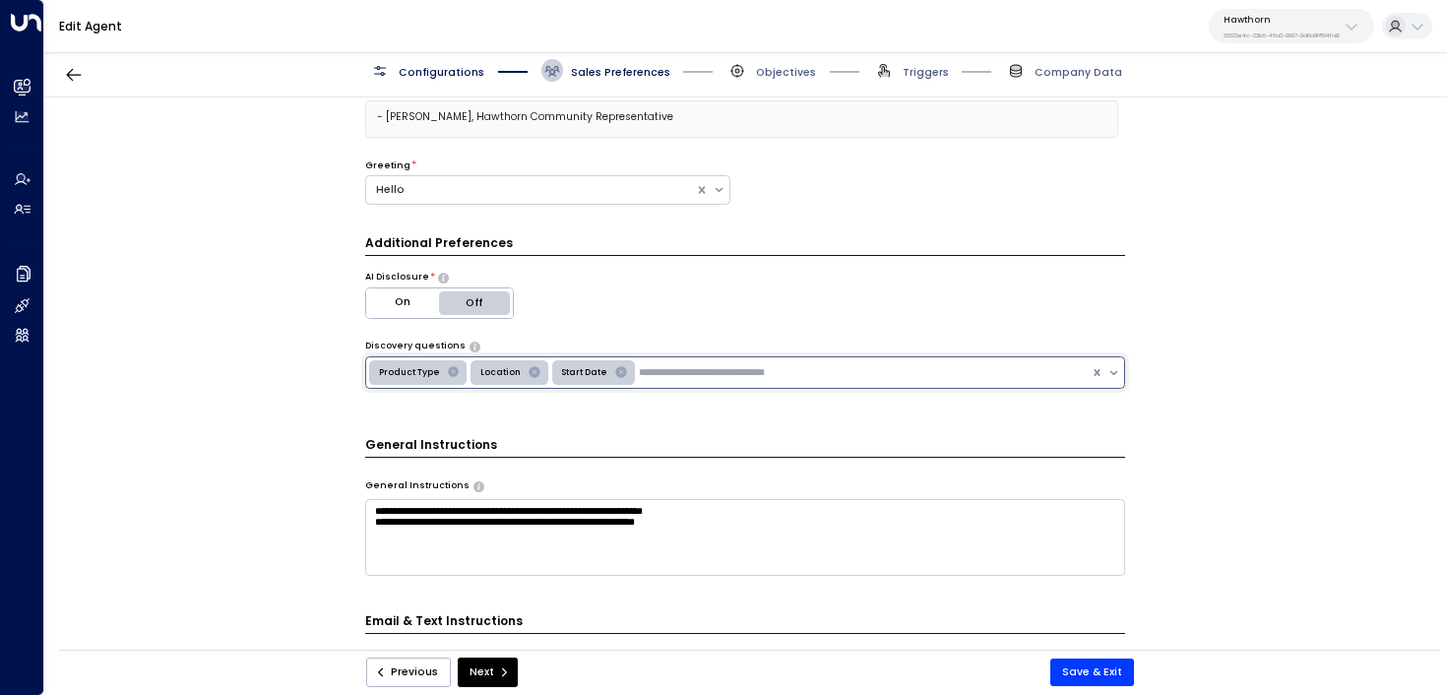
click at [614, 370] on icon "Remove Start Date" at bounding box center [621, 372] width 14 height 14
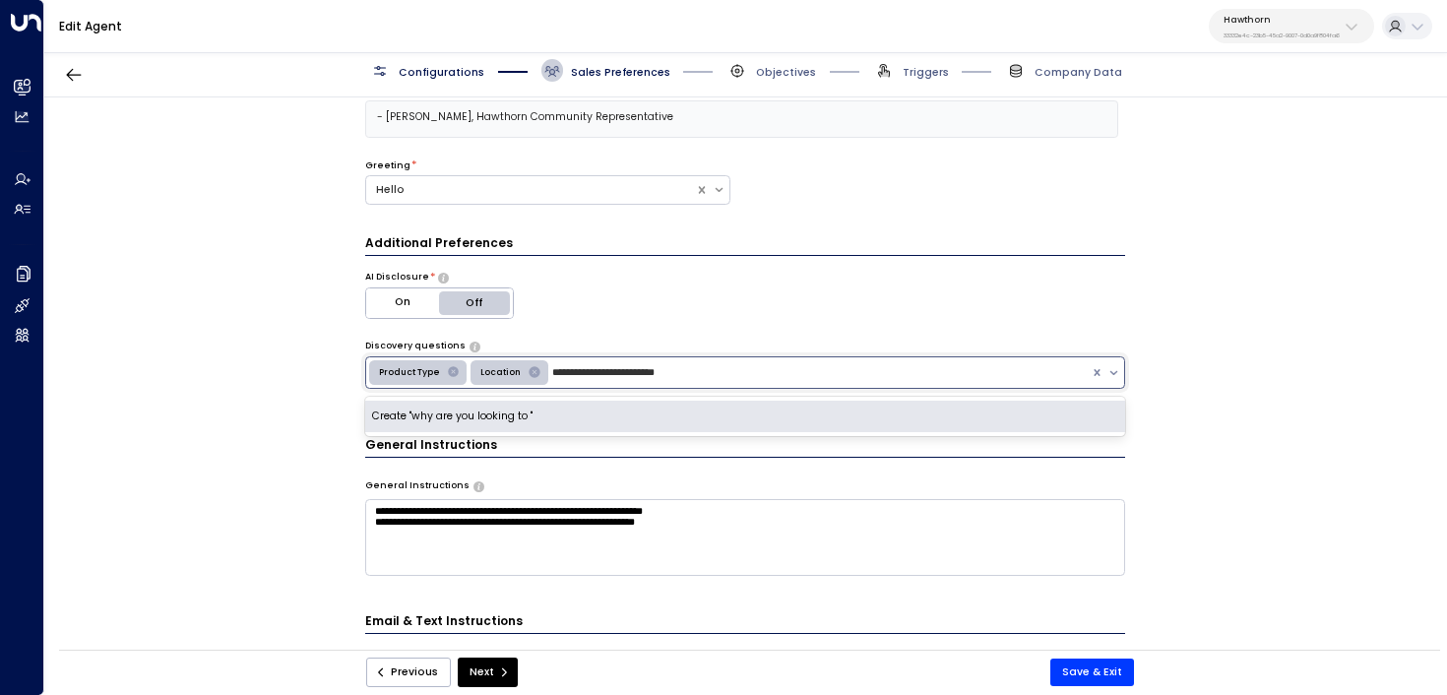
type input "**********"
type input "*"
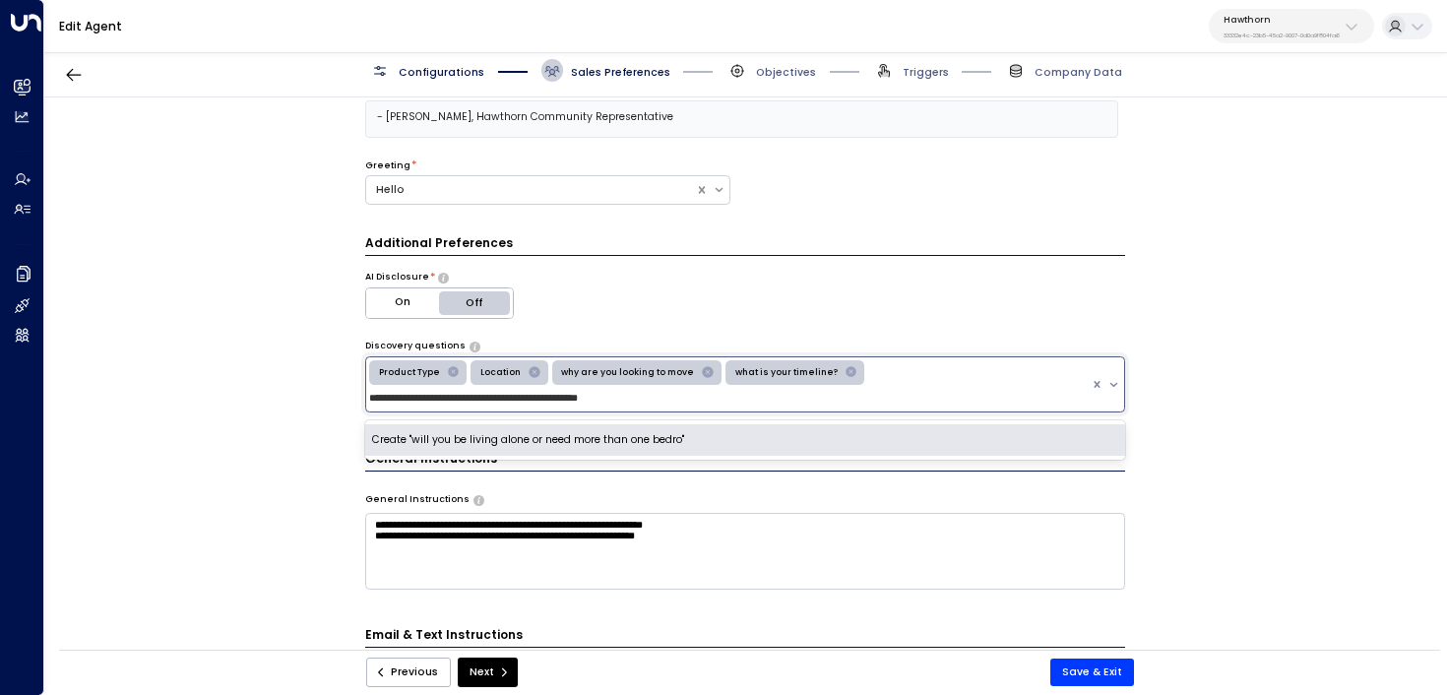
type input "**********"
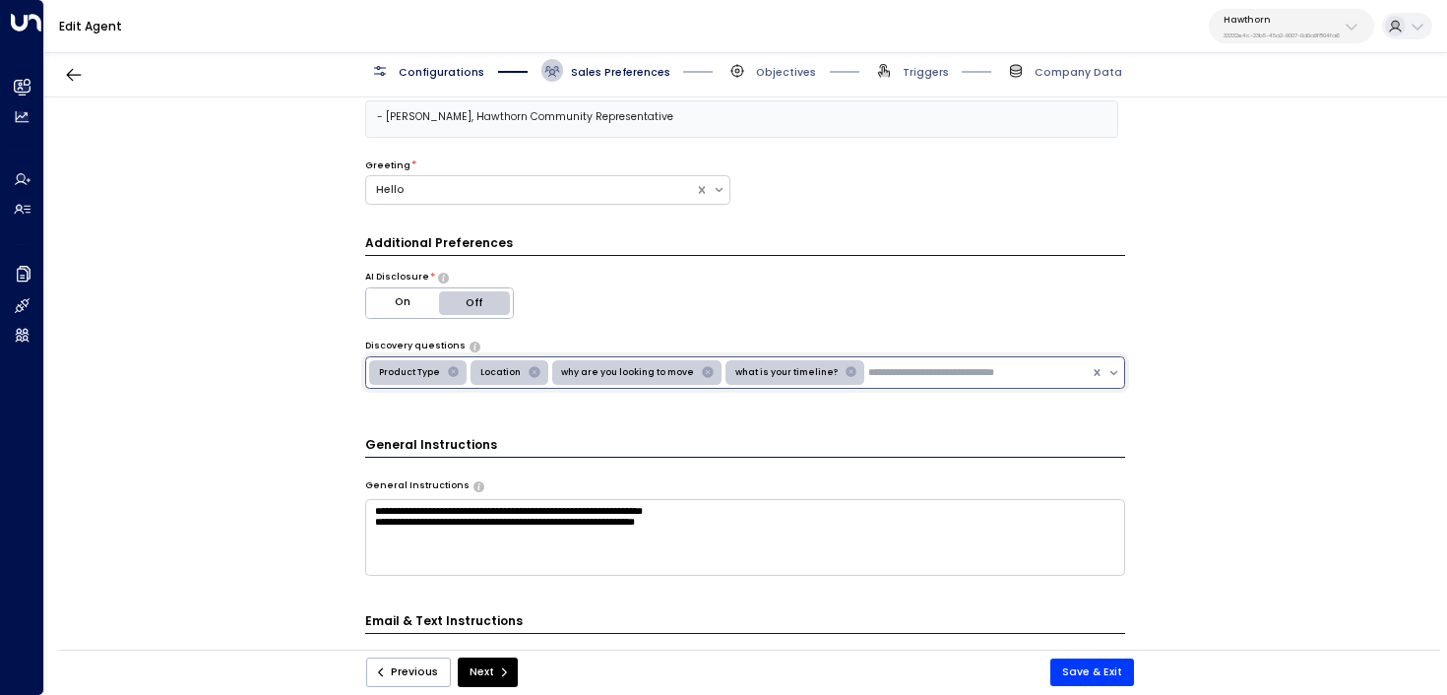
drag, startPoint x: 704, startPoint y: 394, endPoint x: 452, endPoint y: 385, distance: 252.2
click at [452, 385] on div "Product Type Location why are you looking to move what is your timeline?" at bounding box center [728, 373] width 725 height 32
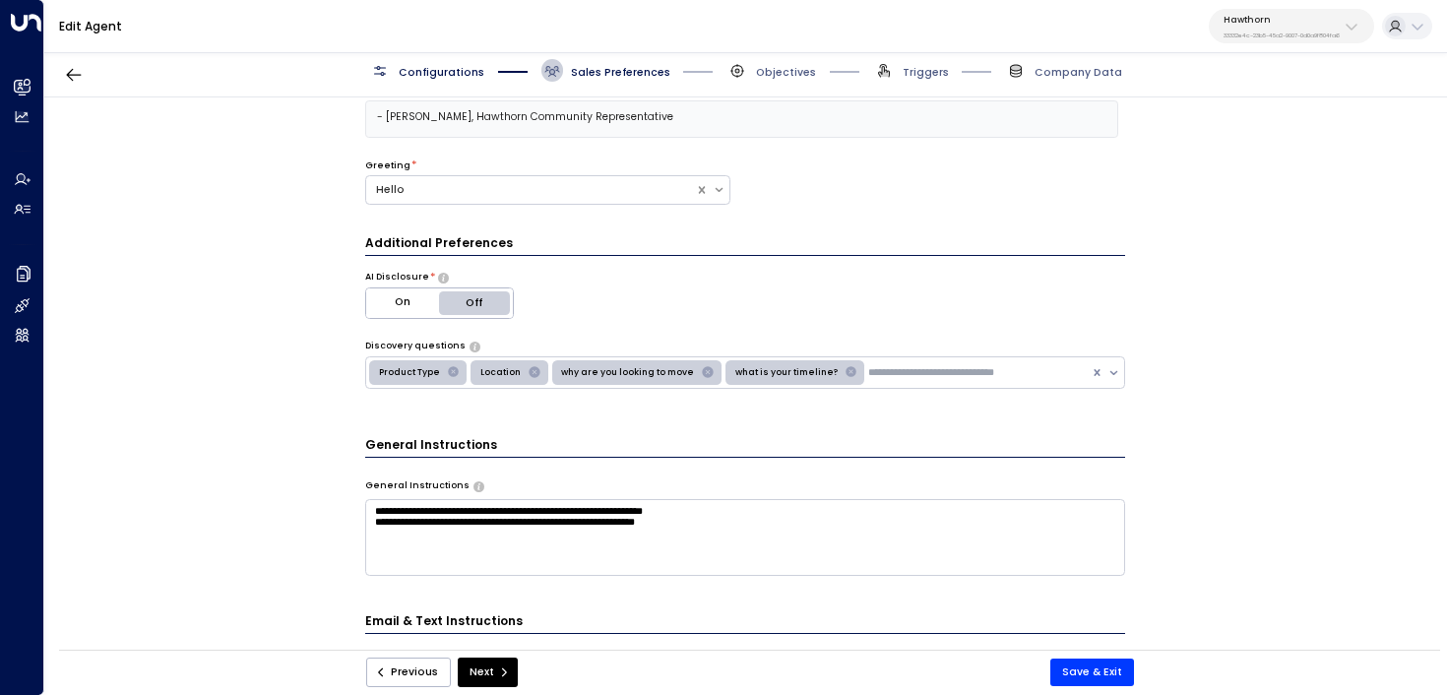
click at [1022, 336] on div "**********" at bounding box center [745, 584] width 761 height 700
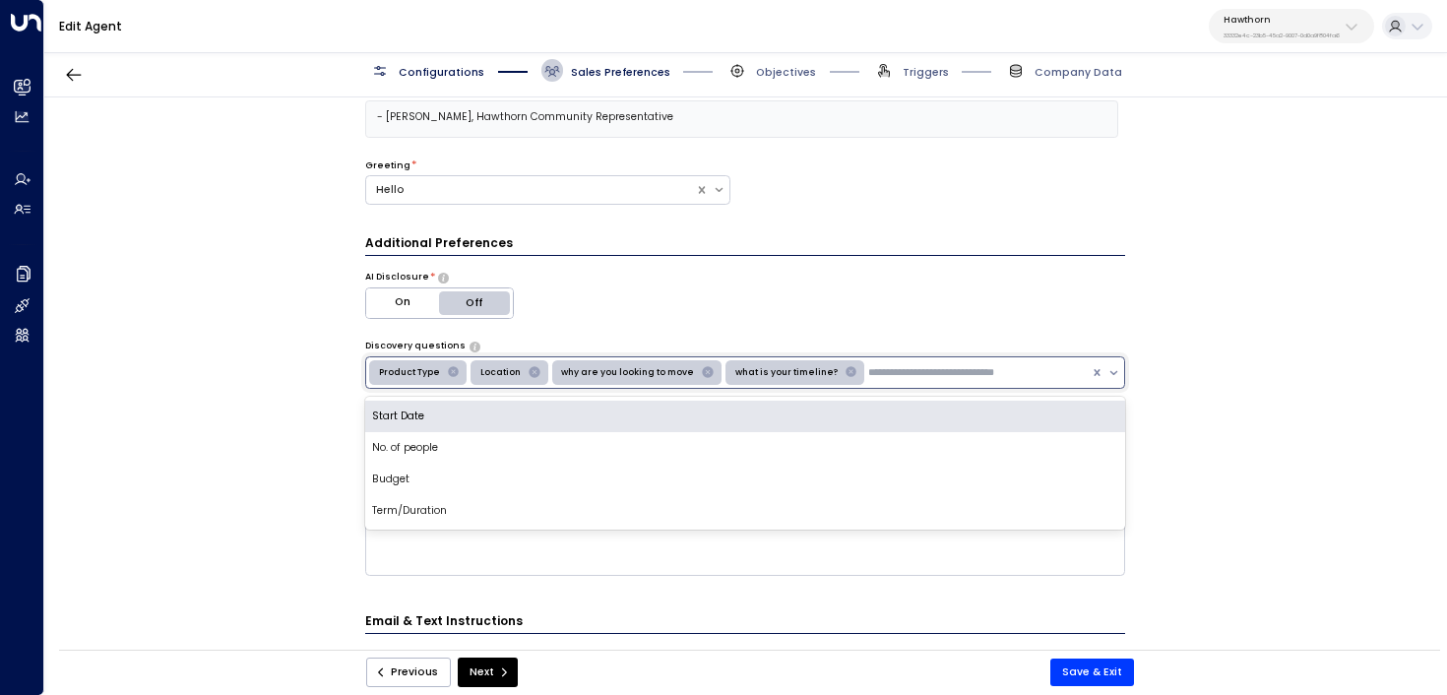
click at [948, 365] on input "text" at bounding box center [964, 373] width 192 height 16
type input "*"
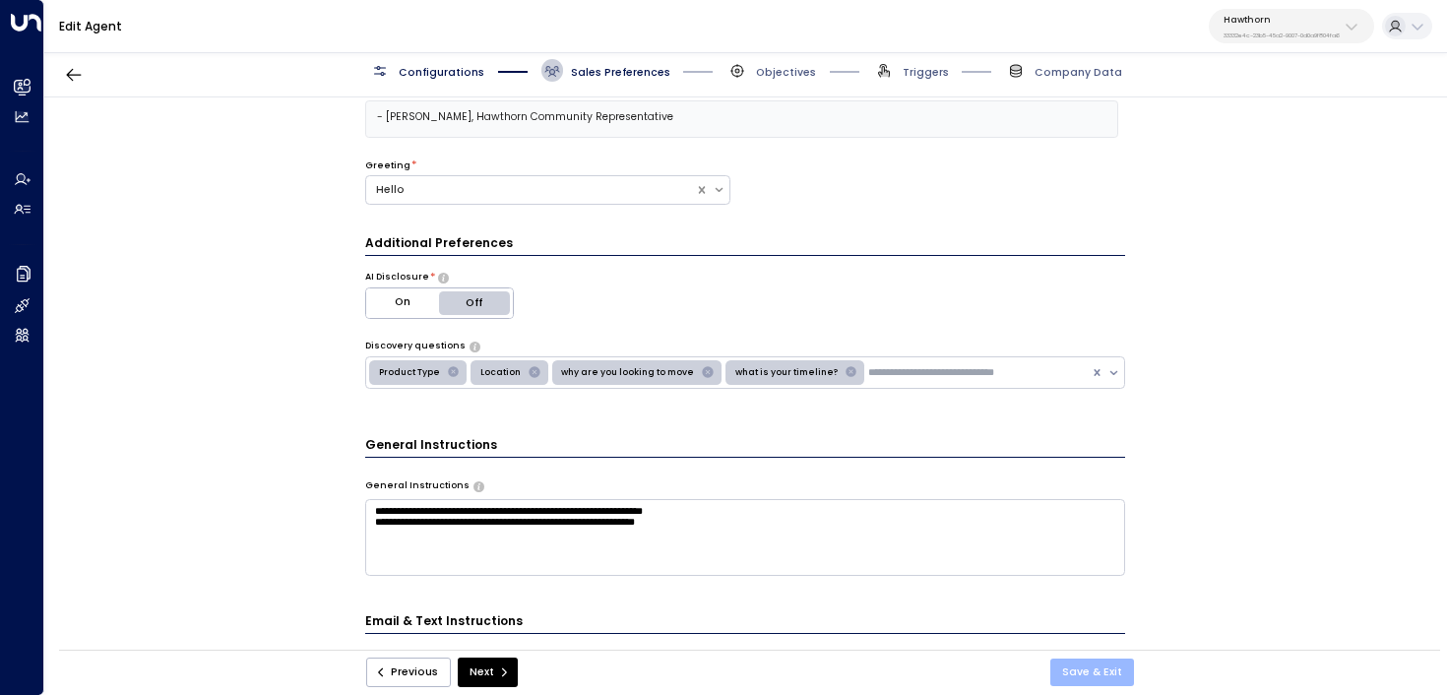
click at [1102, 667] on button "Save & Exit" at bounding box center [1093, 673] width 84 height 28
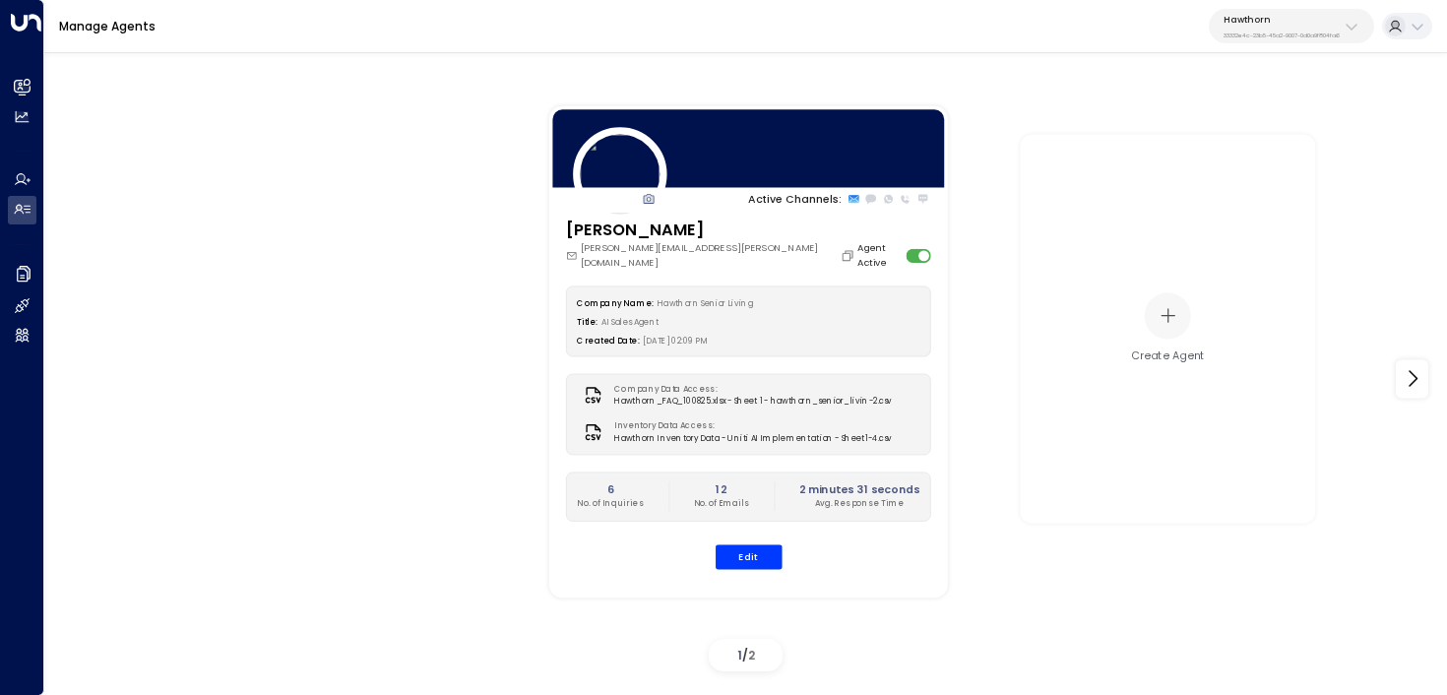
click at [46, 96] on div "Active Channels: Nora Ellis nora.ellis@seniorlivinginstyle.com Agent Active Com…" at bounding box center [745, 380] width 1403 height 602
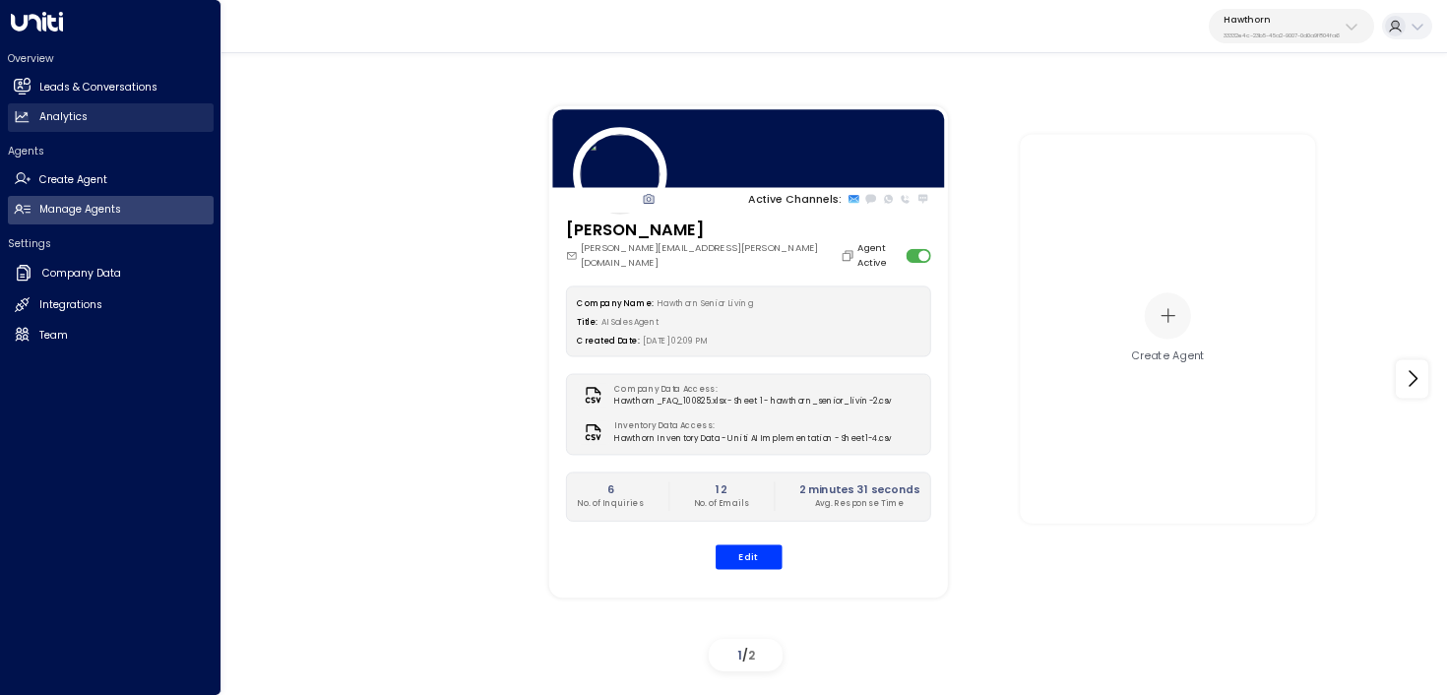
click at [35, 90] on link "Leads & Conversations Leads & Conversations" at bounding box center [111, 87] width 206 height 29
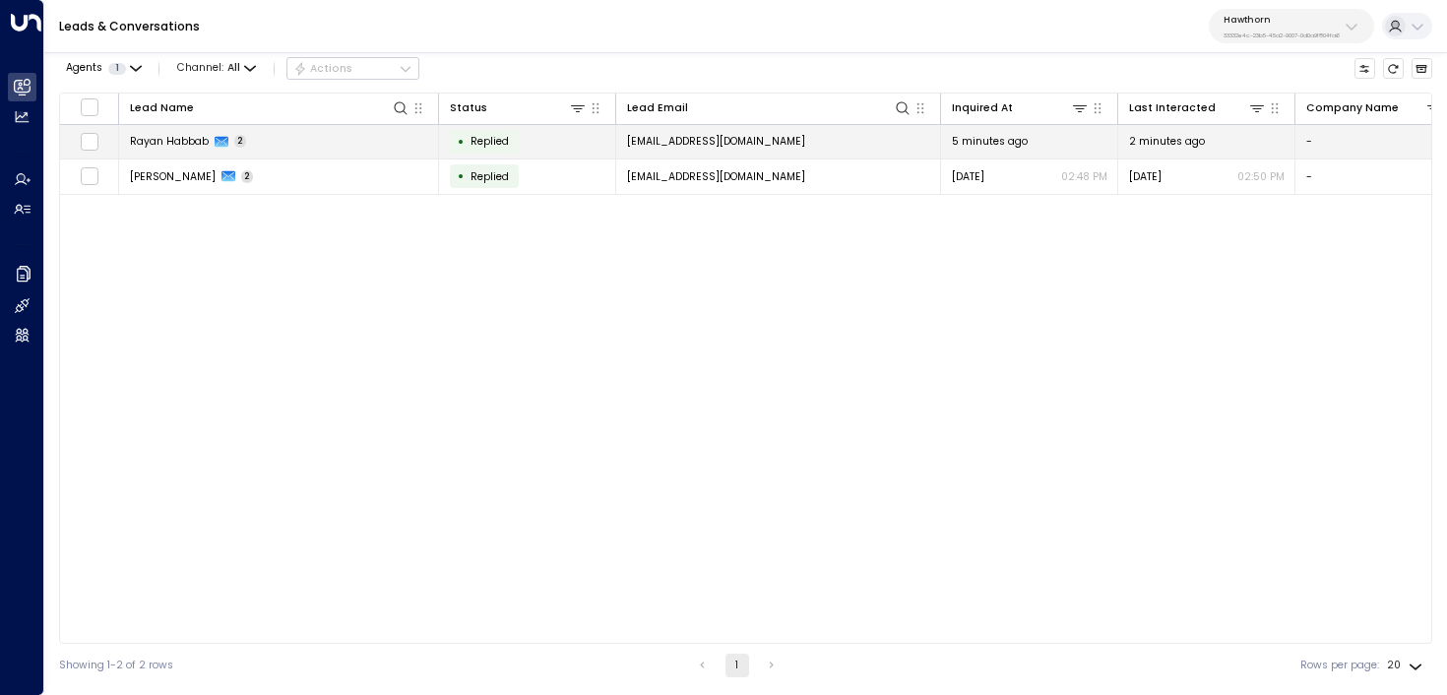
click at [416, 139] on td "Rayan Habbab 2" at bounding box center [279, 142] width 320 height 34
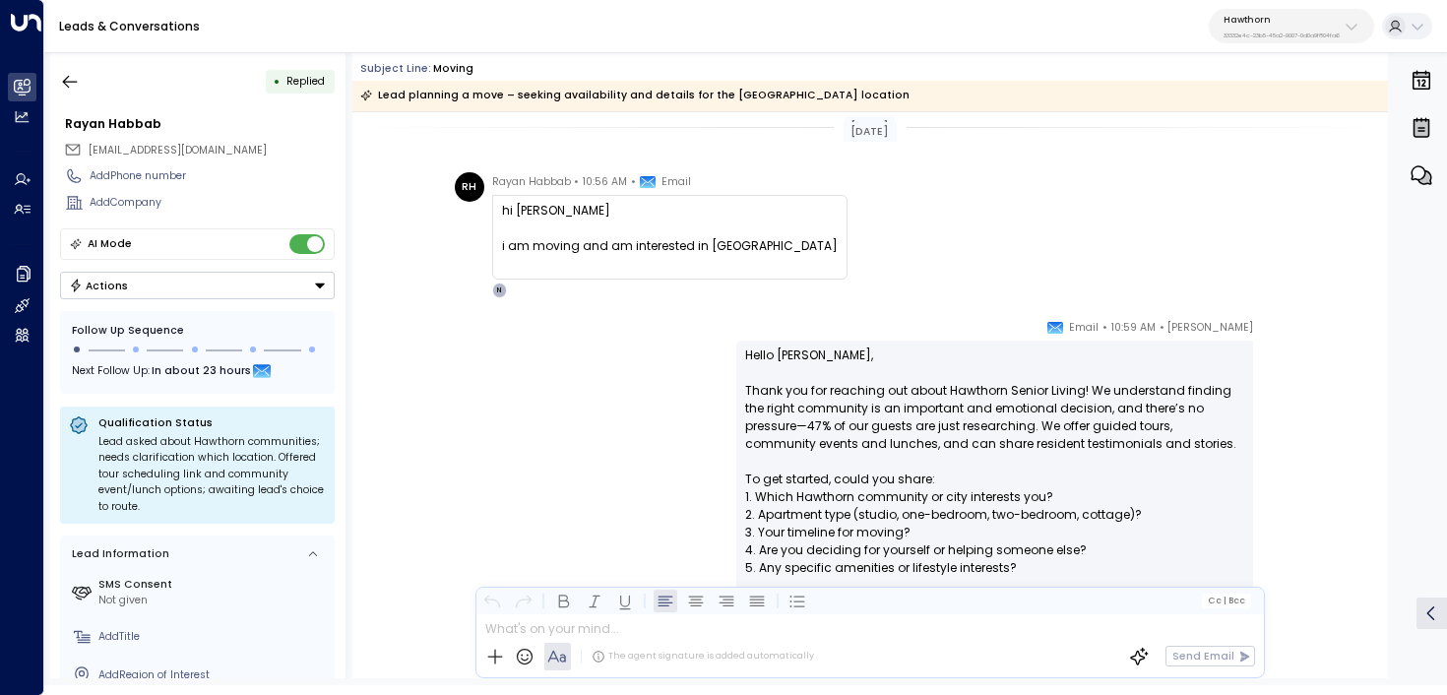
scroll to position [15, 0]
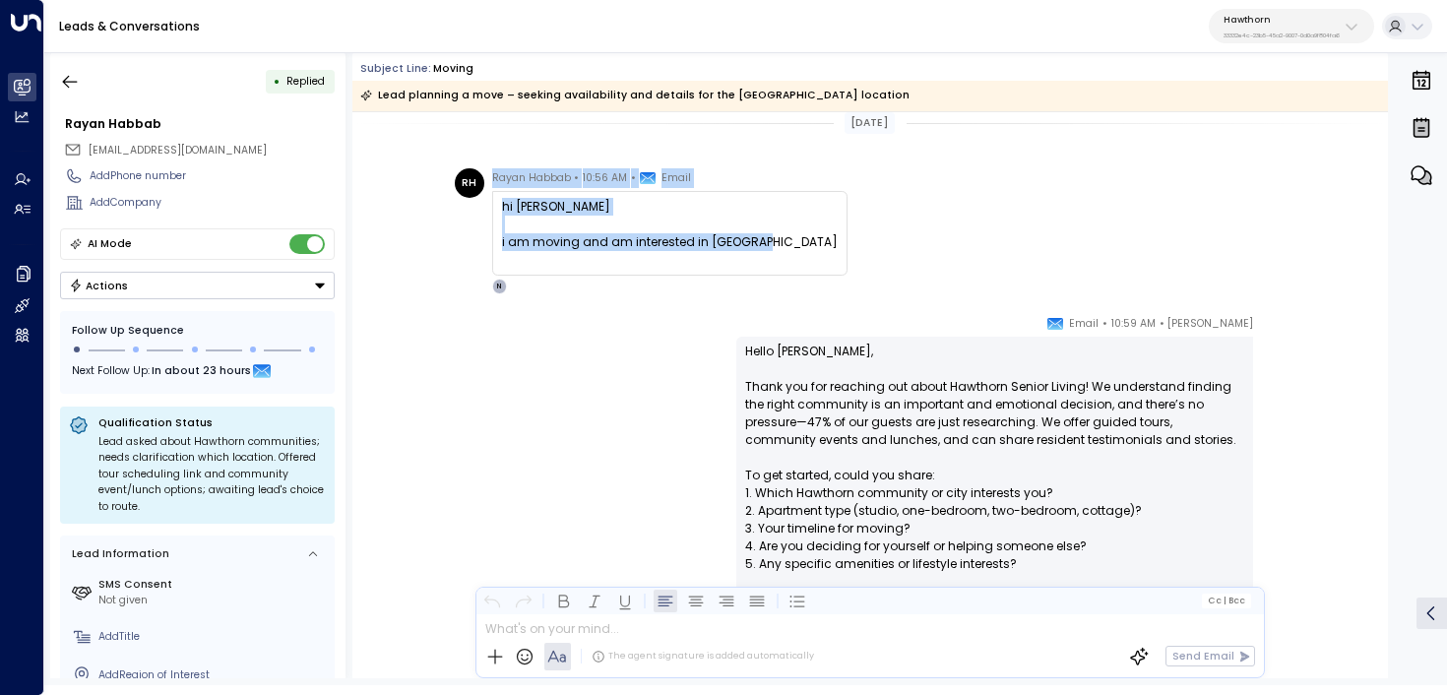
copy div "Rayan Habbab • 10:56 AM • Email hi nora i am moving and am interested in hawtho…"
copy div "hi nora i am moving and am interested in hawthorn"
drag, startPoint x: 778, startPoint y: 243, endPoint x: 490, endPoint y: 210, distance: 289.4
click at [490, 210] on div "RH Rayan Habbab • 10:56 AM • Email hi nora i am moving and am interested in haw…" at bounding box center [873, 231] width 837 height 126
click at [64, 86] on icon "button" at bounding box center [70, 82] width 20 height 20
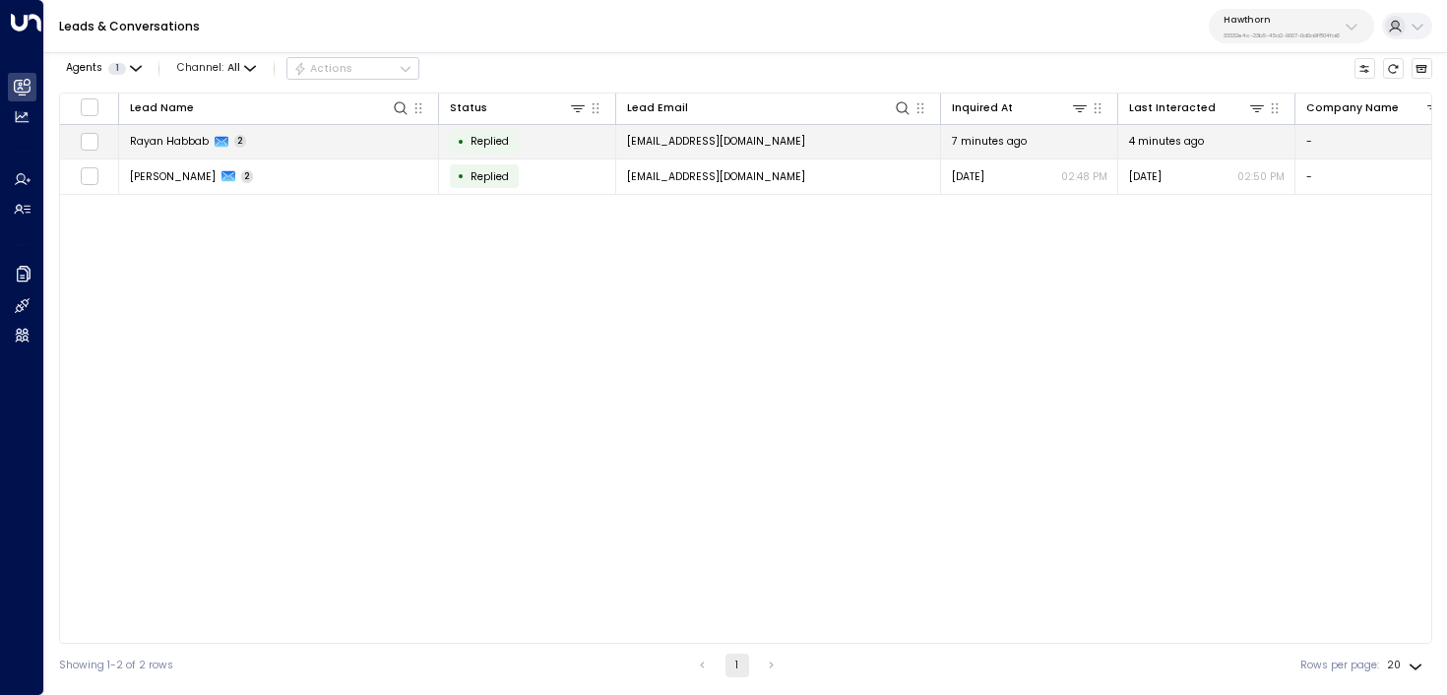
click at [77, 140] on td at bounding box center [89, 142] width 59 height 34
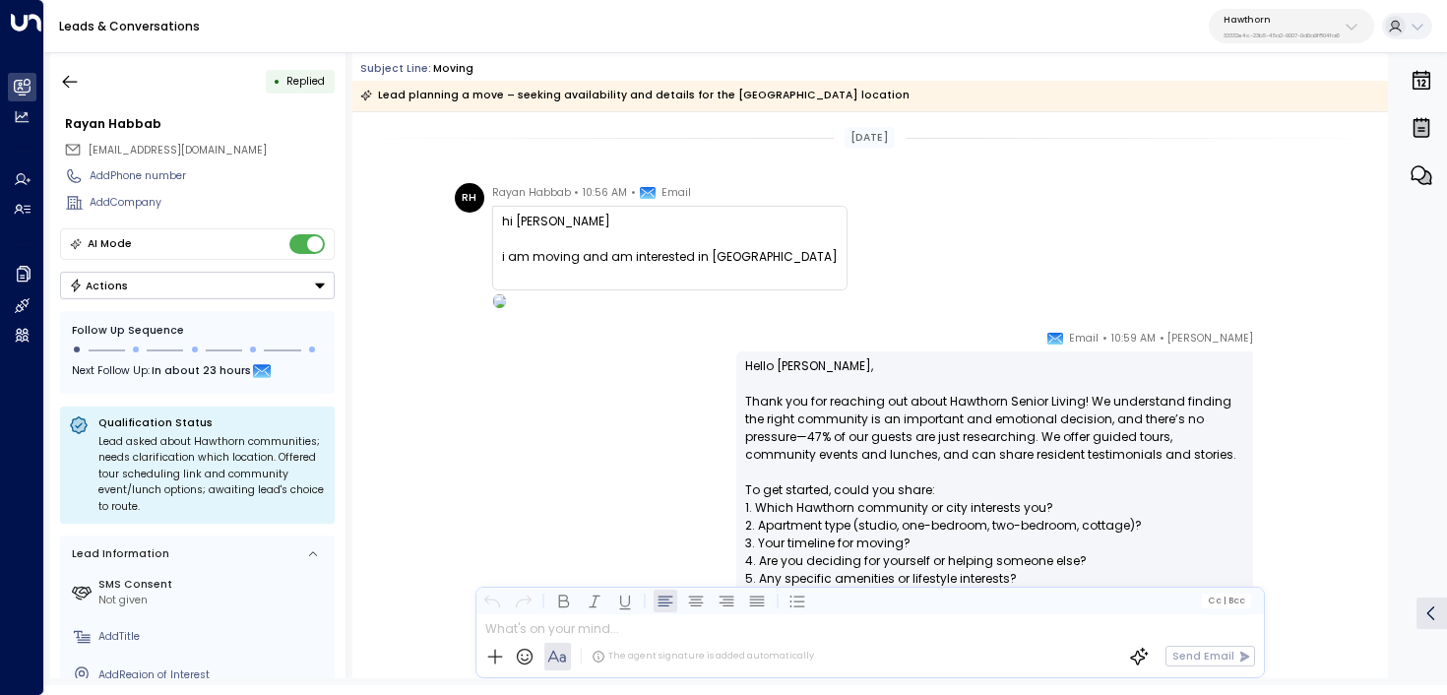
scroll to position [153, 0]
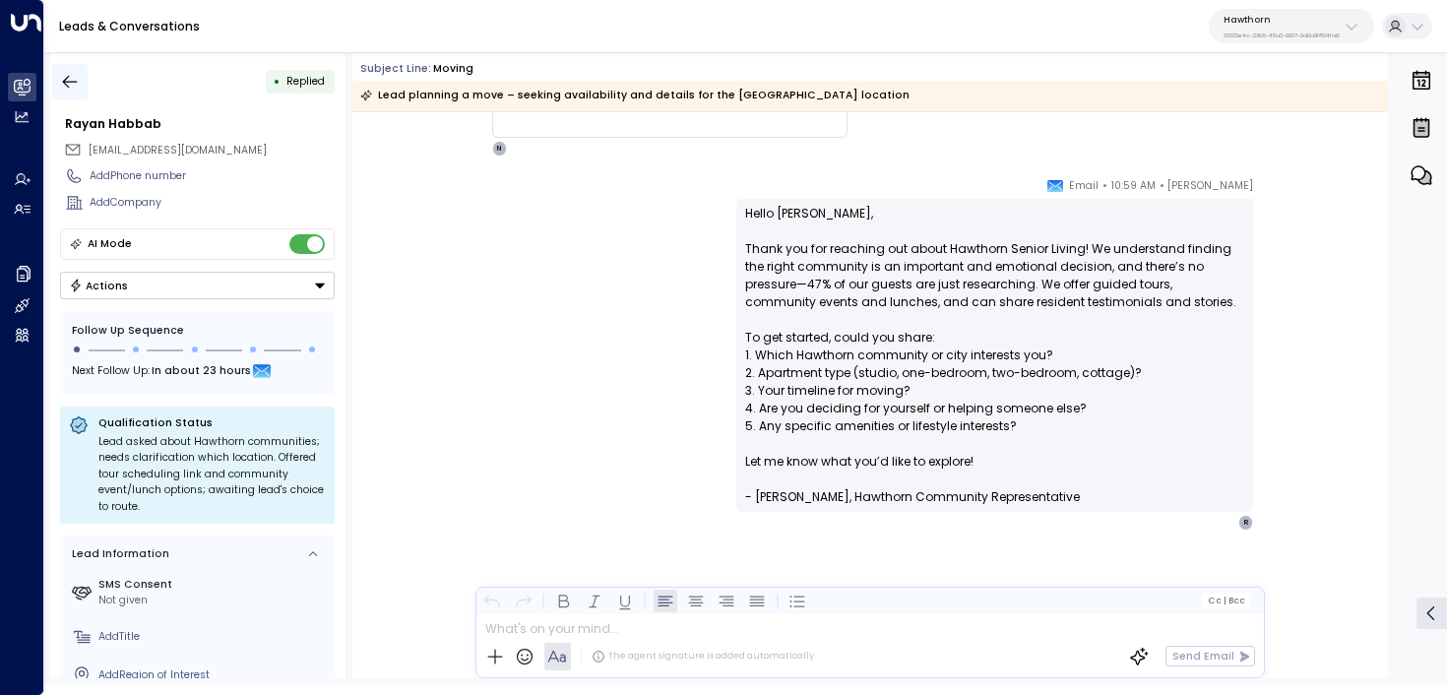
click at [74, 80] on icon "button" at bounding box center [70, 82] width 20 height 20
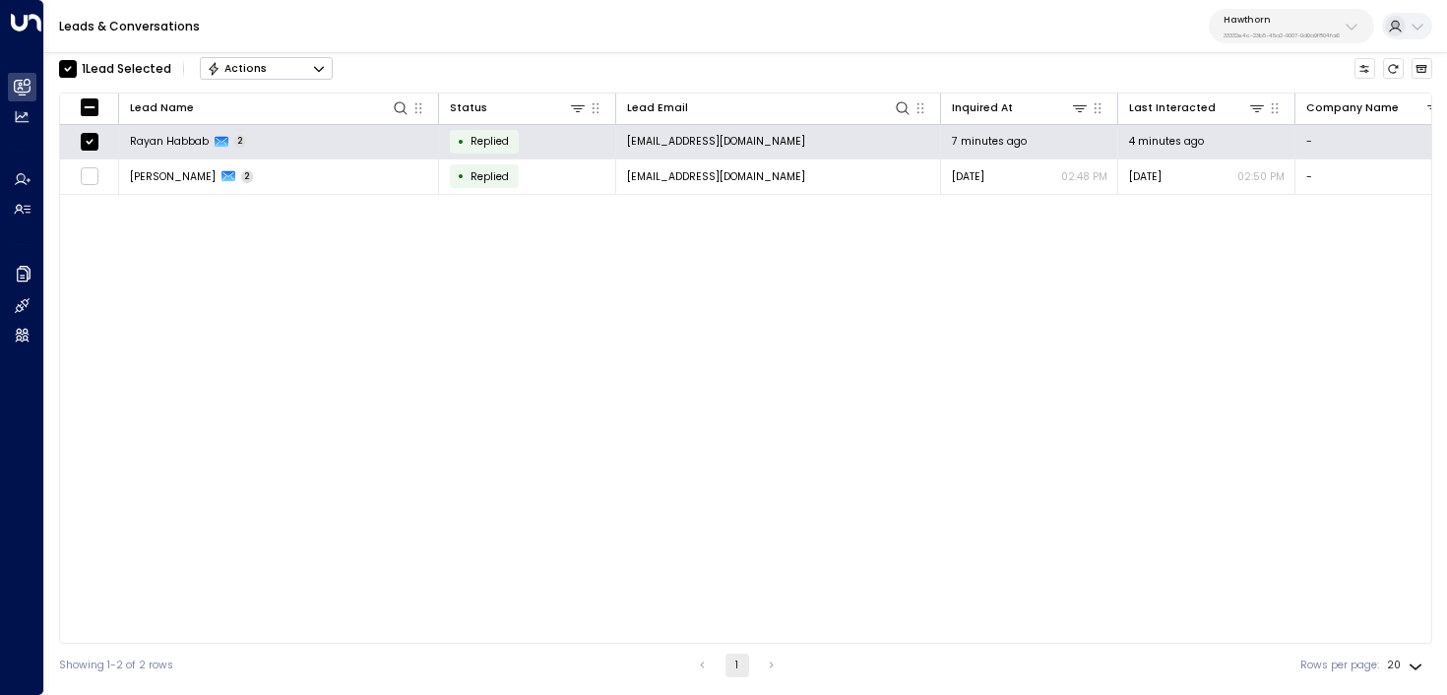
click at [303, 72] on button "Actions" at bounding box center [266, 69] width 133 height 24
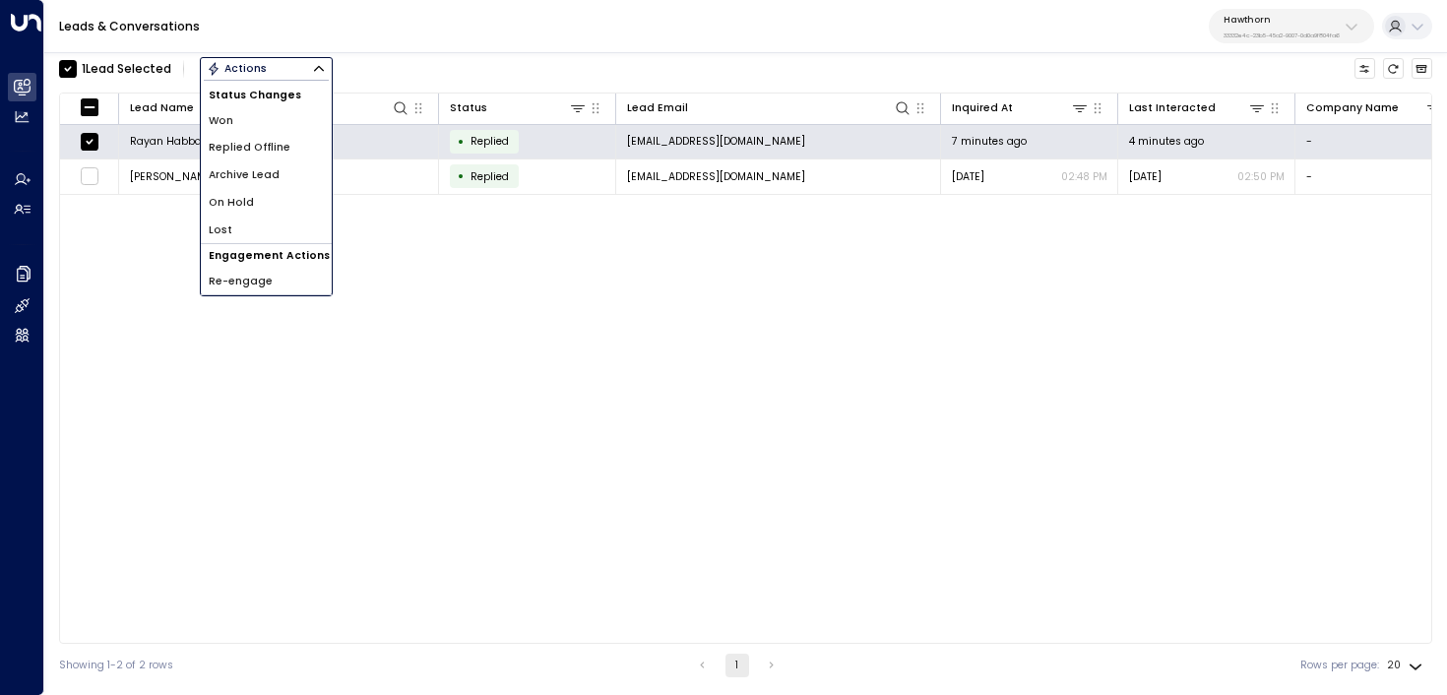
click at [286, 171] on li "Archive Lead" at bounding box center [266, 175] width 131 height 28
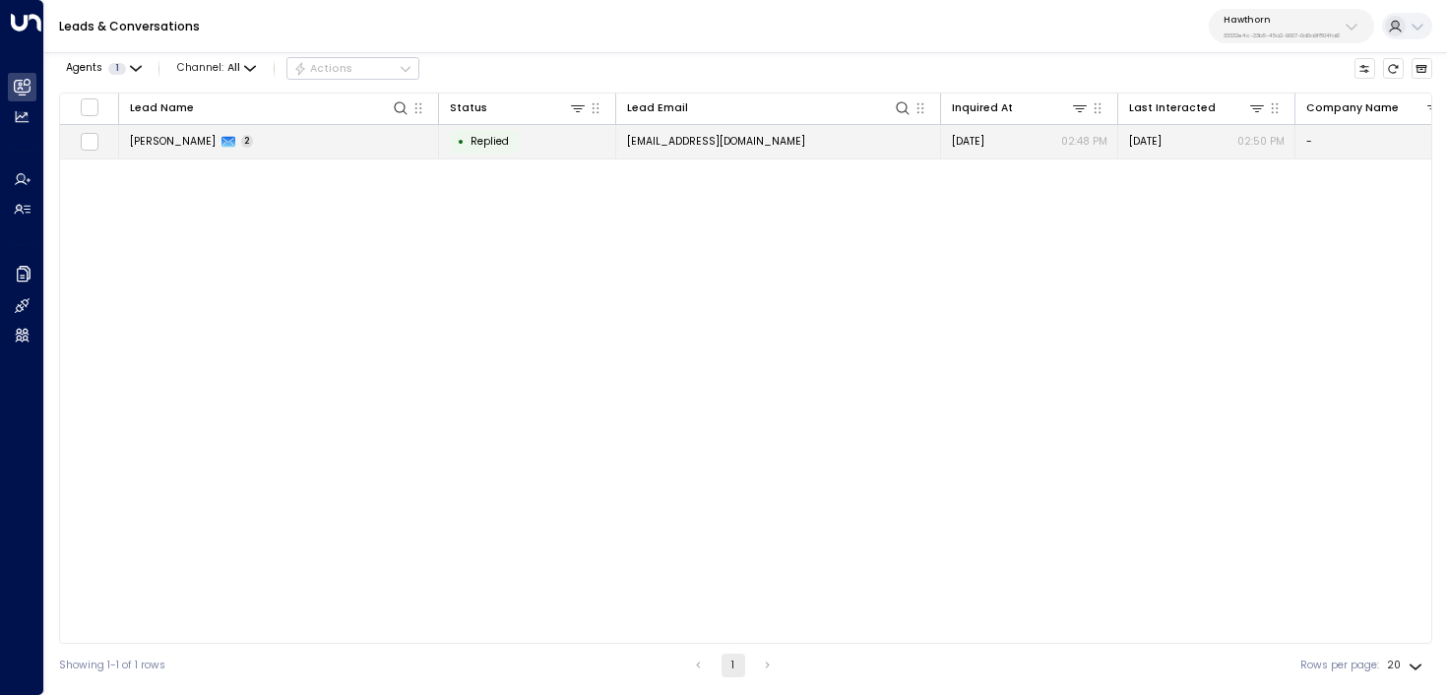
click at [697, 131] on td "[EMAIL_ADDRESS][DOMAIN_NAME]" at bounding box center [778, 142] width 325 height 34
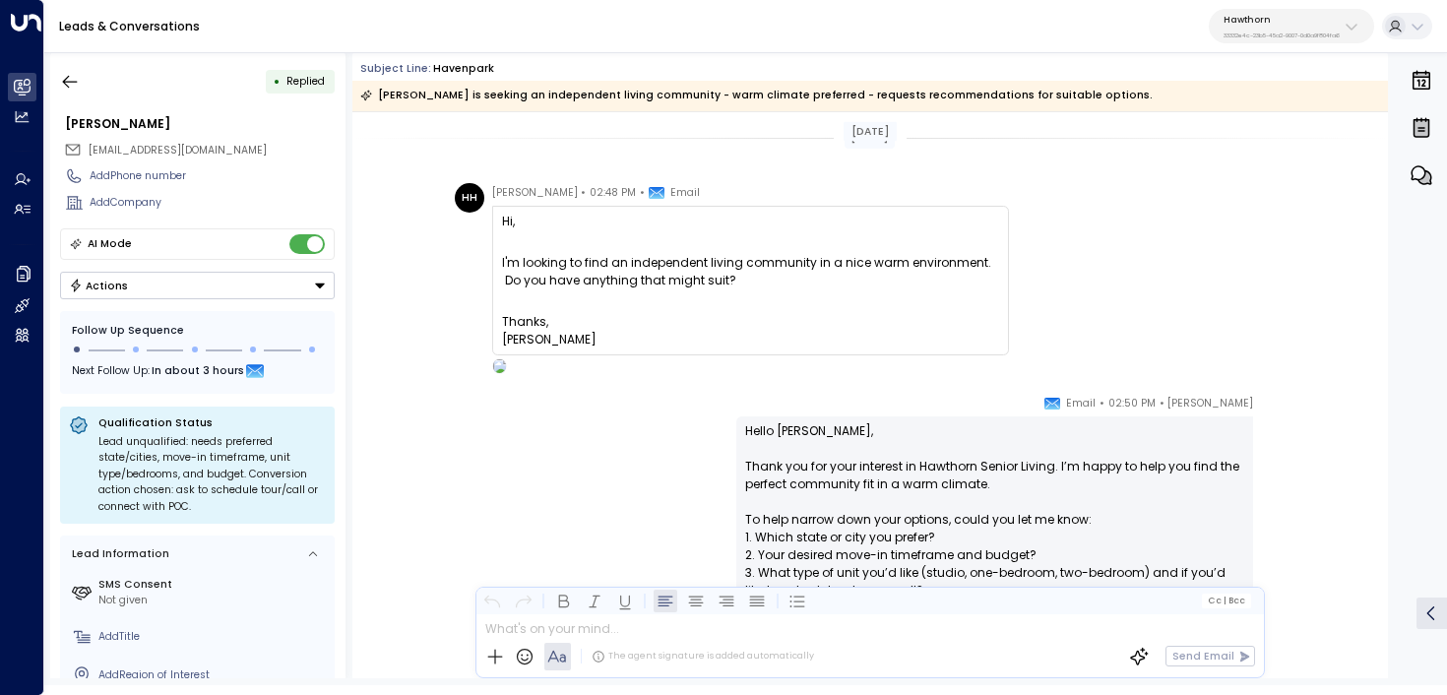
scroll to position [155, 0]
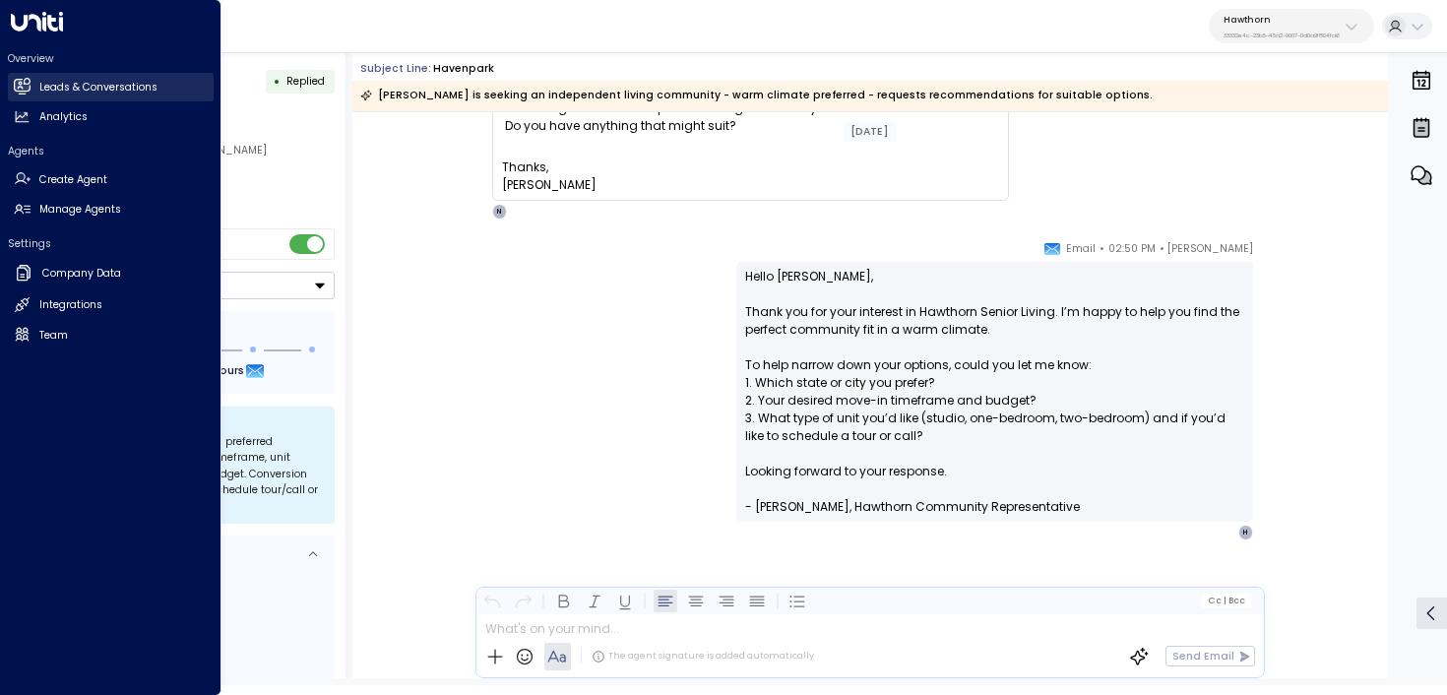
click at [14, 85] on g at bounding box center [21, 86] width 17 height 17
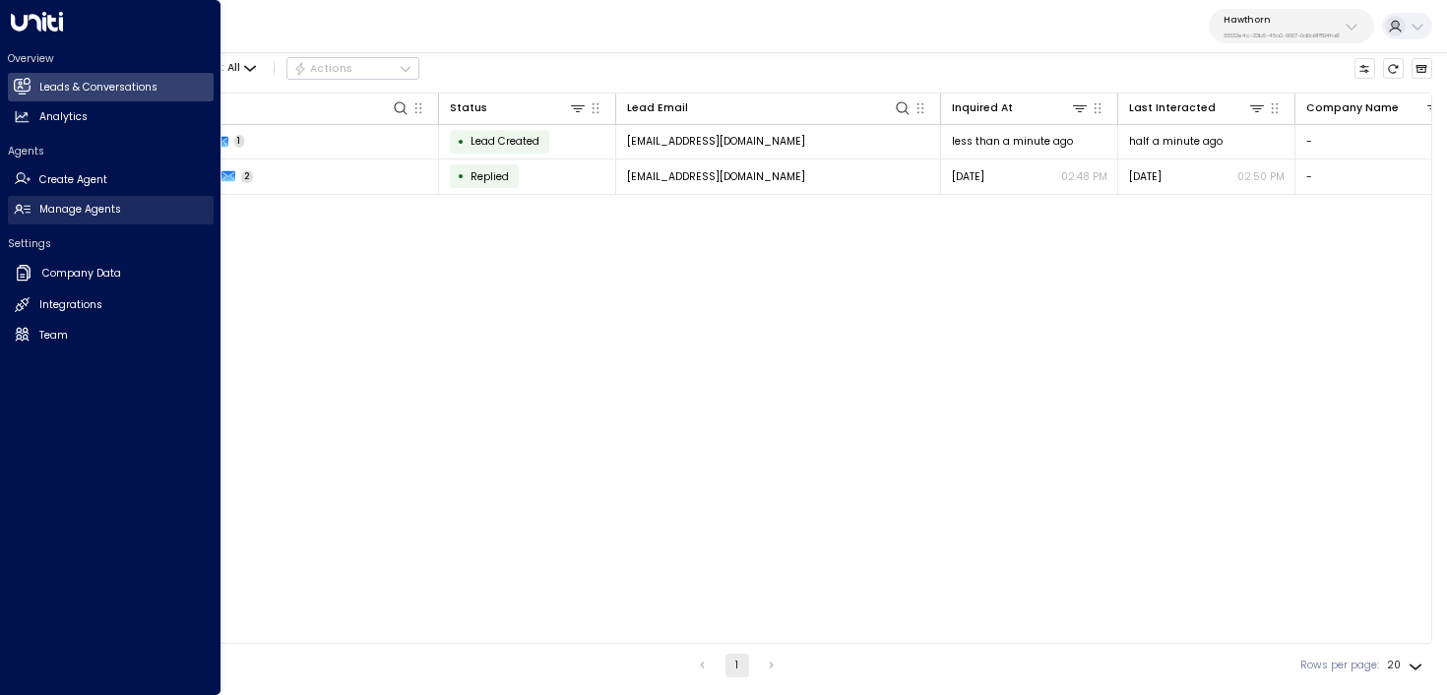
click at [45, 211] on h2 "Manage Agents" at bounding box center [80, 210] width 82 height 16
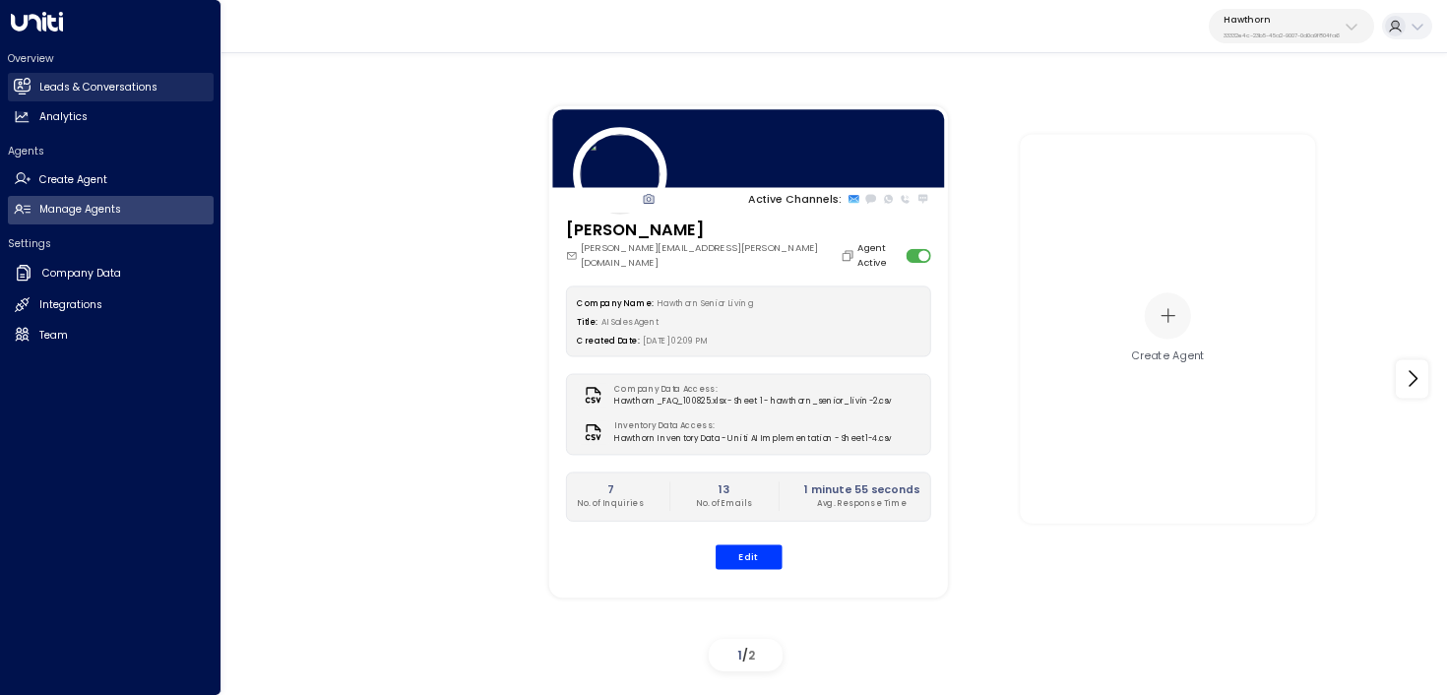
click at [8, 82] on link "Leads & Conversations Leads & Conversations" at bounding box center [111, 87] width 206 height 29
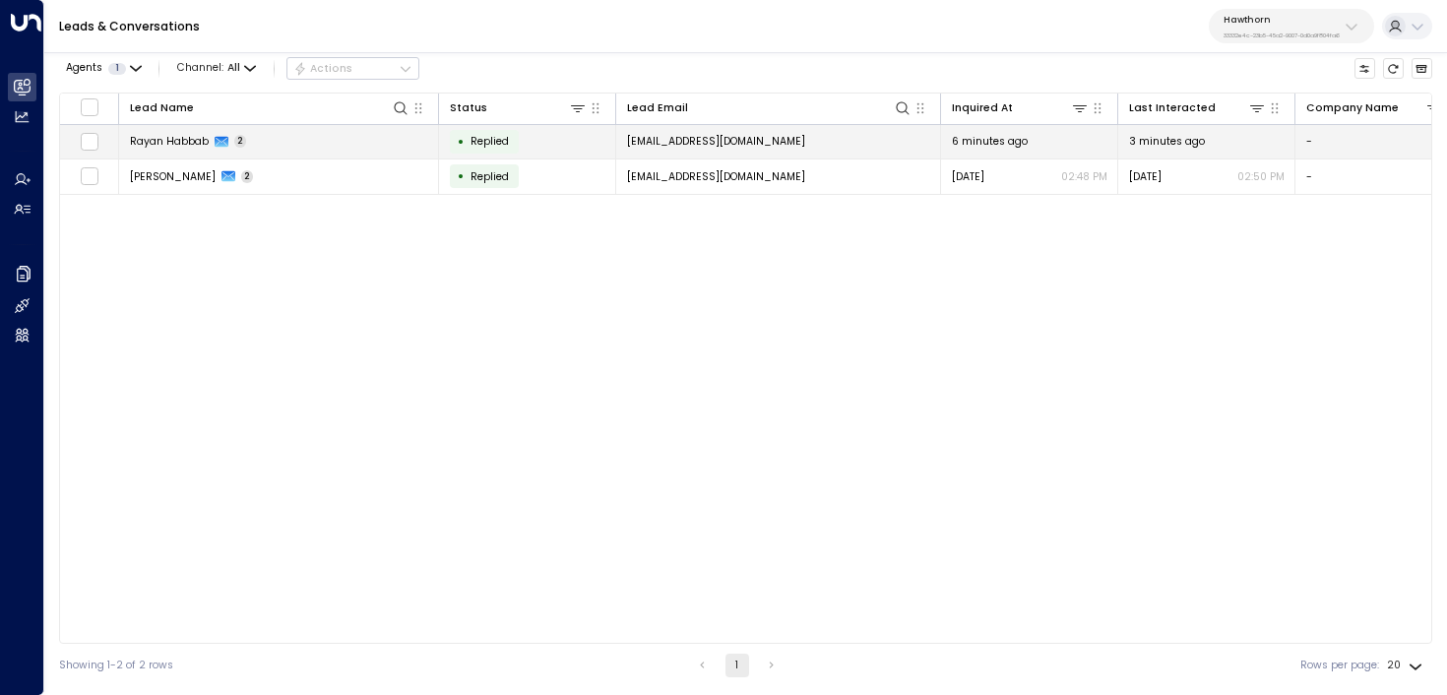
click at [352, 147] on td "[PERSON_NAME] 2" at bounding box center [279, 142] width 320 height 34
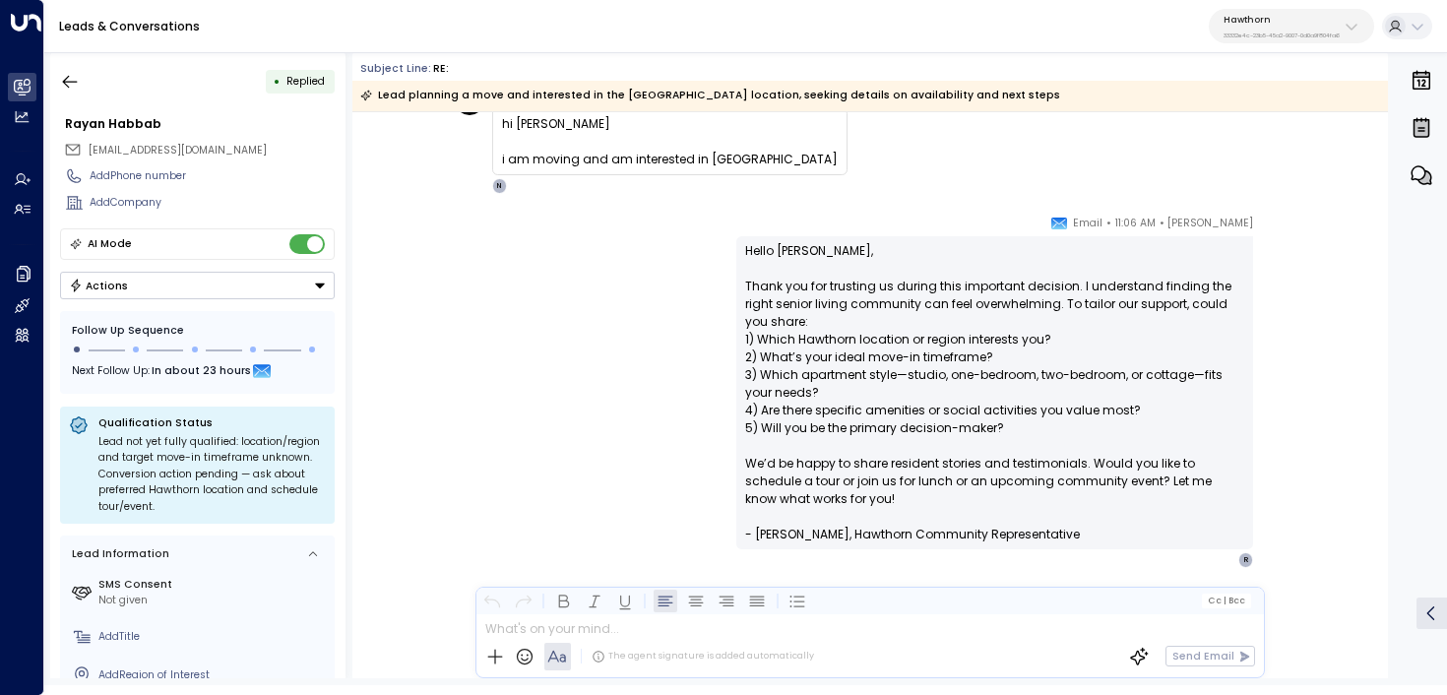
scroll to position [68, 0]
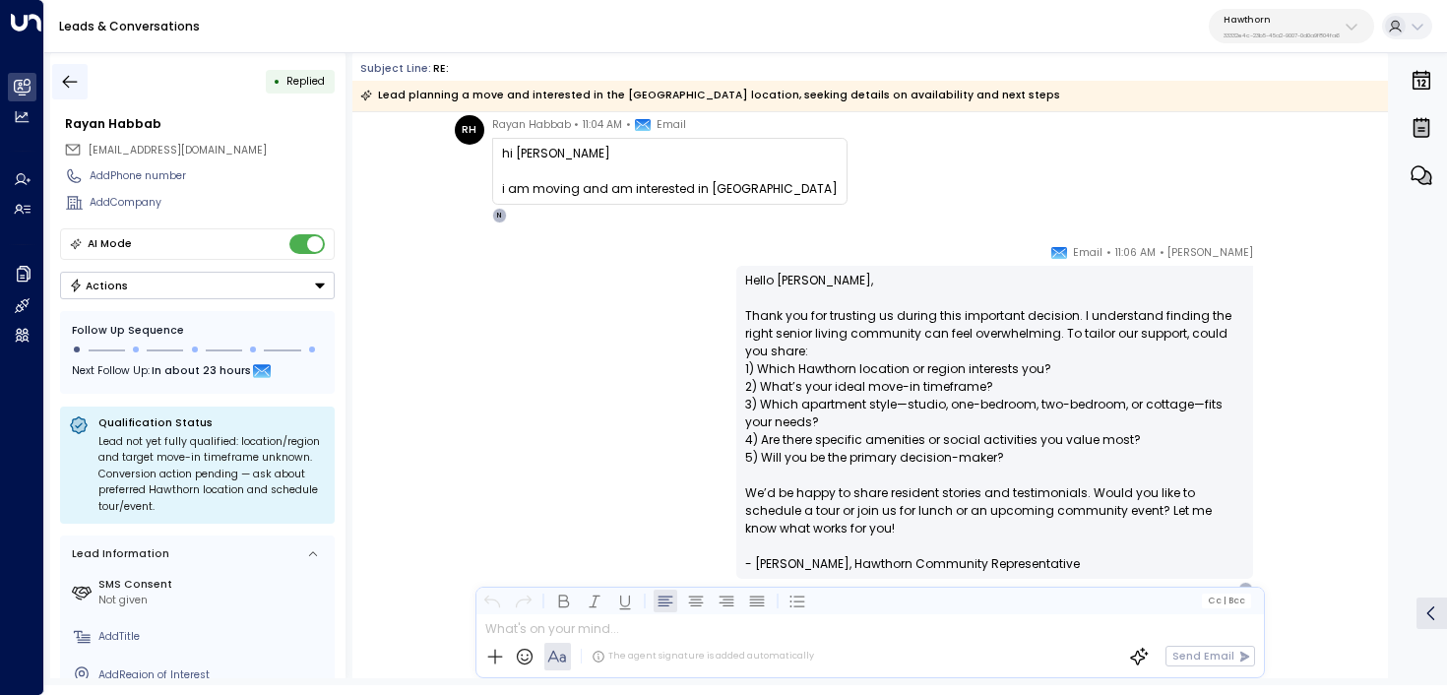
click at [73, 83] on icon "button" at bounding box center [70, 82] width 20 height 20
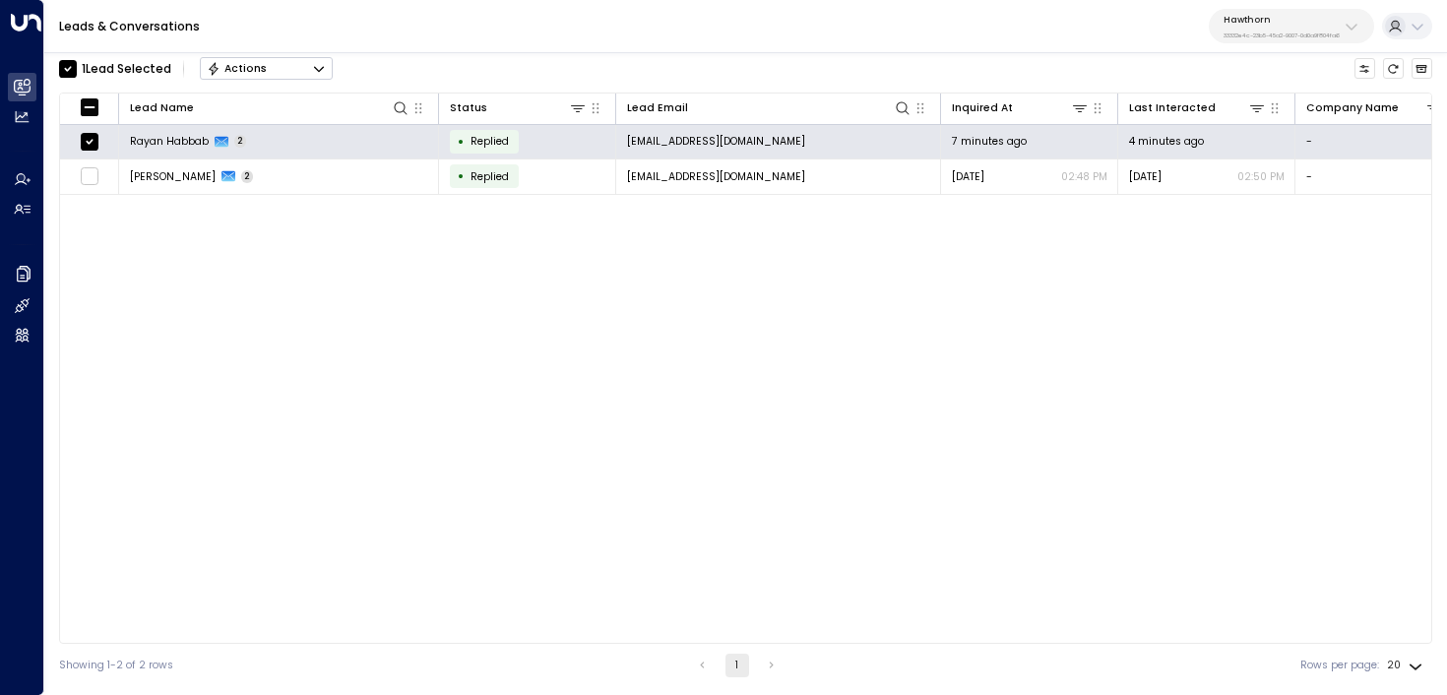
click at [309, 73] on button "Actions" at bounding box center [266, 69] width 133 height 24
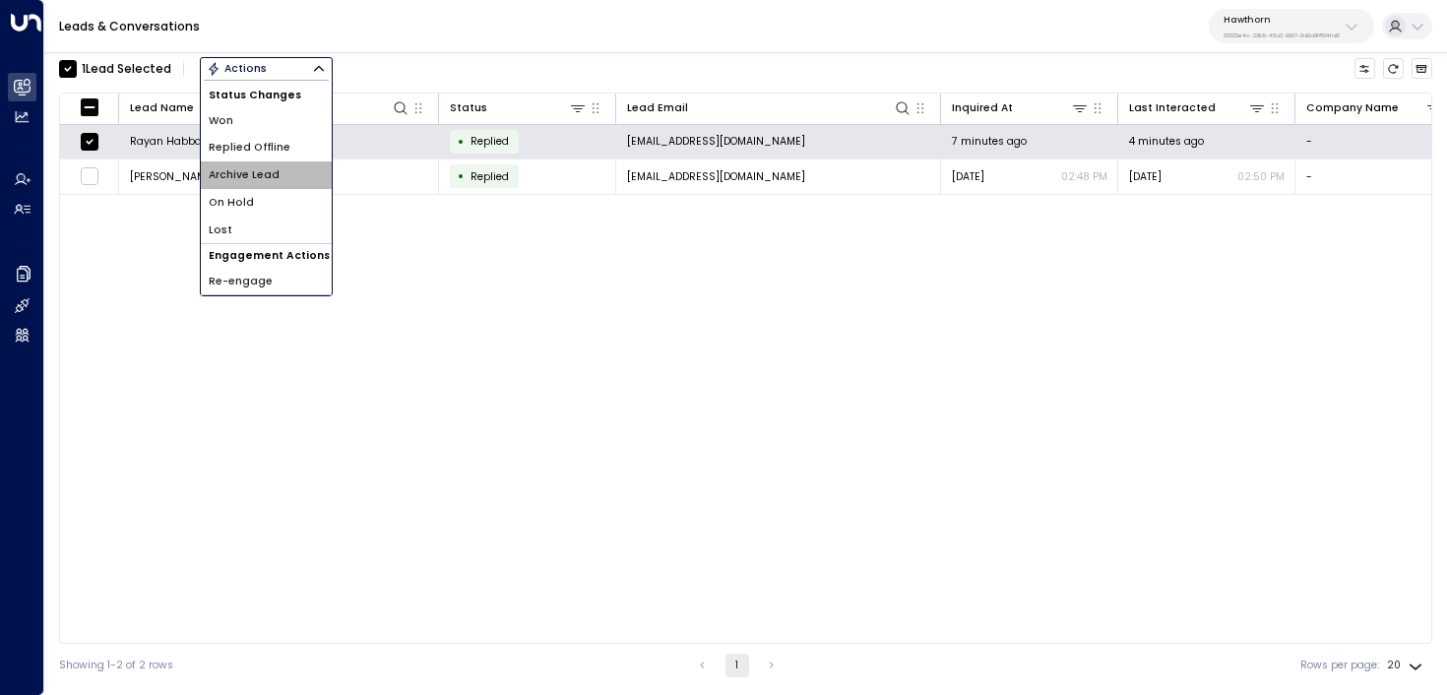
click at [293, 177] on li "Archive Lead" at bounding box center [266, 175] width 131 height 28
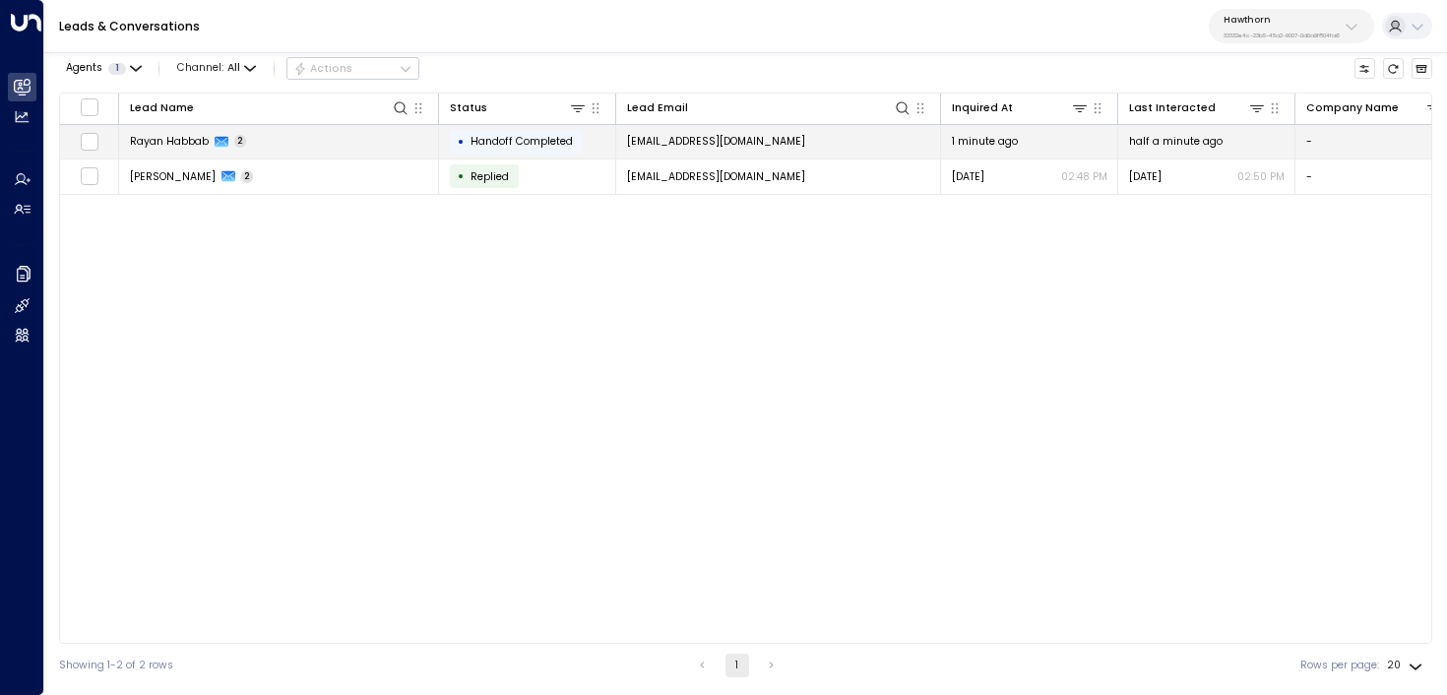
click at [307, 144] on td "[PERSON_NAME] 2" at bounding box center [279, 142] width 320 height 34
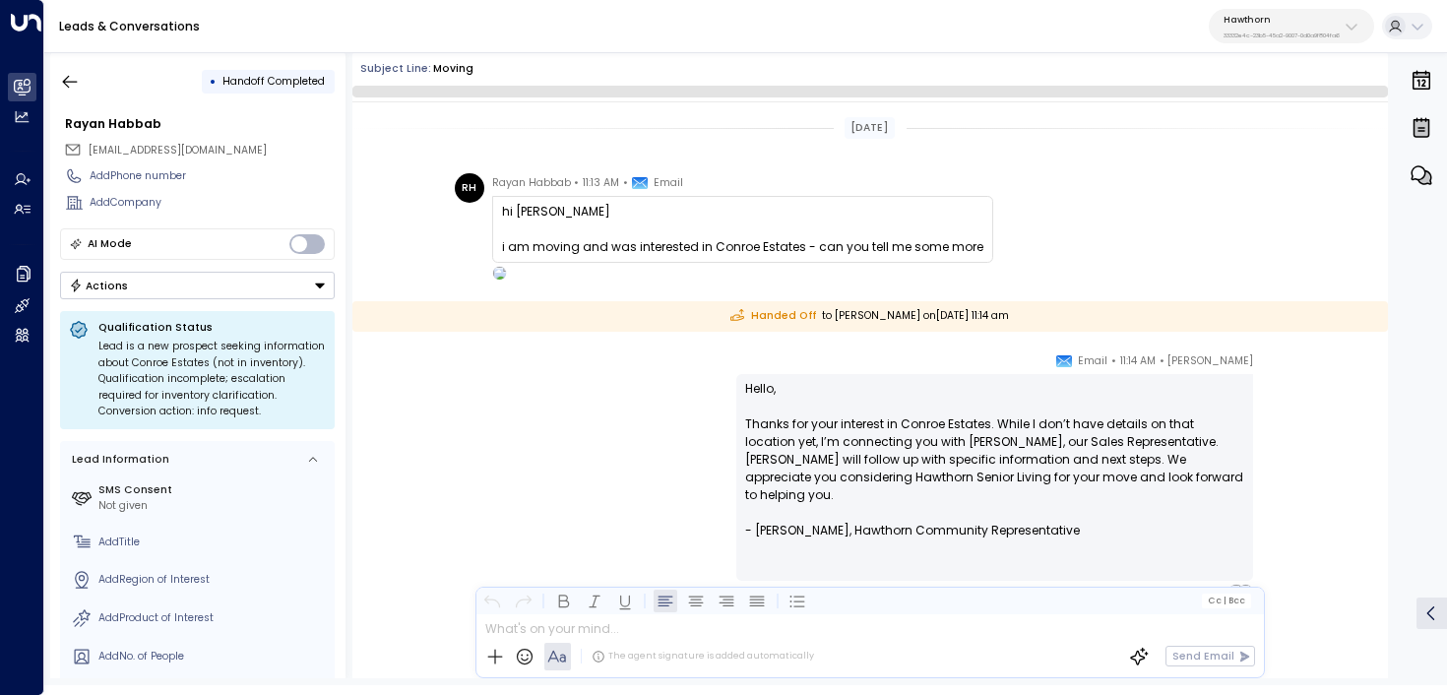
scroll to position [51, 0]
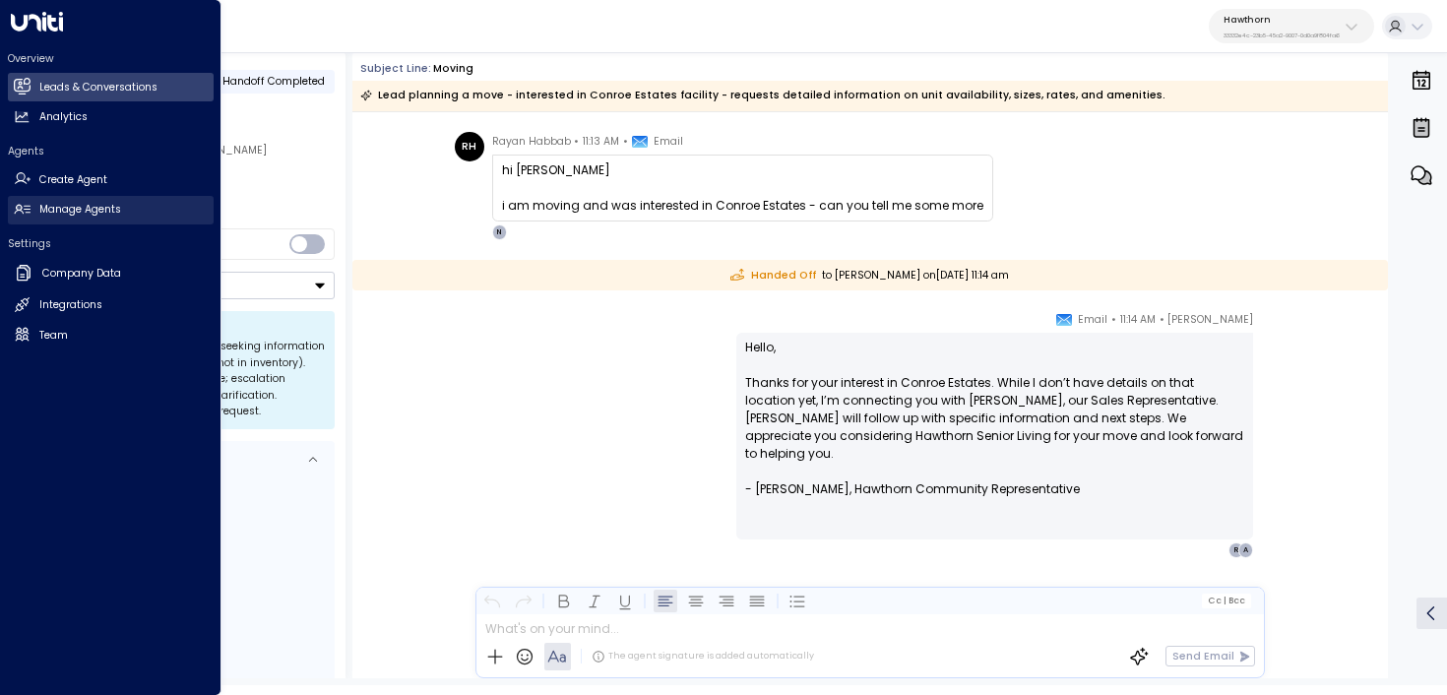
click at [132, 209] on link "Manage Agents Manage Agents" at bounding box center [111, 210] width 206 height 29
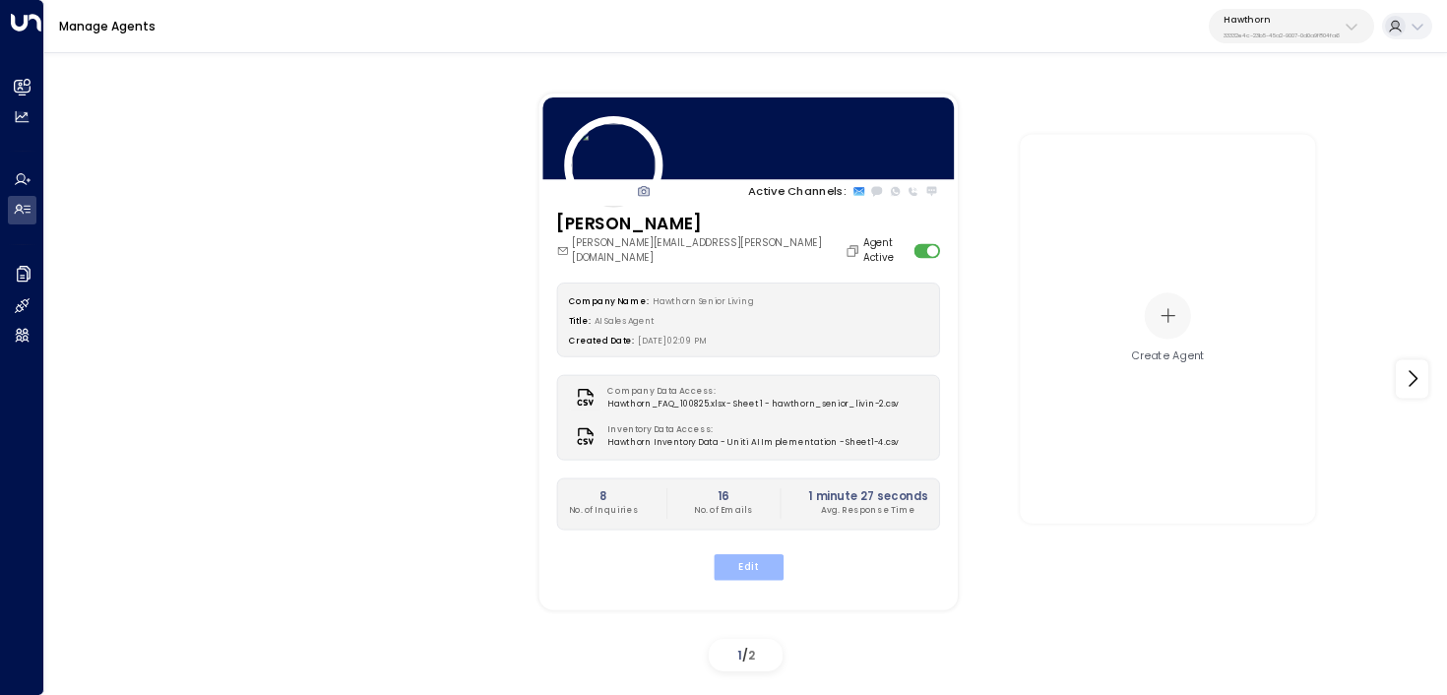
click at [751, 553] on button "Edit" at bounding box center [748, 566] width 70 height 26
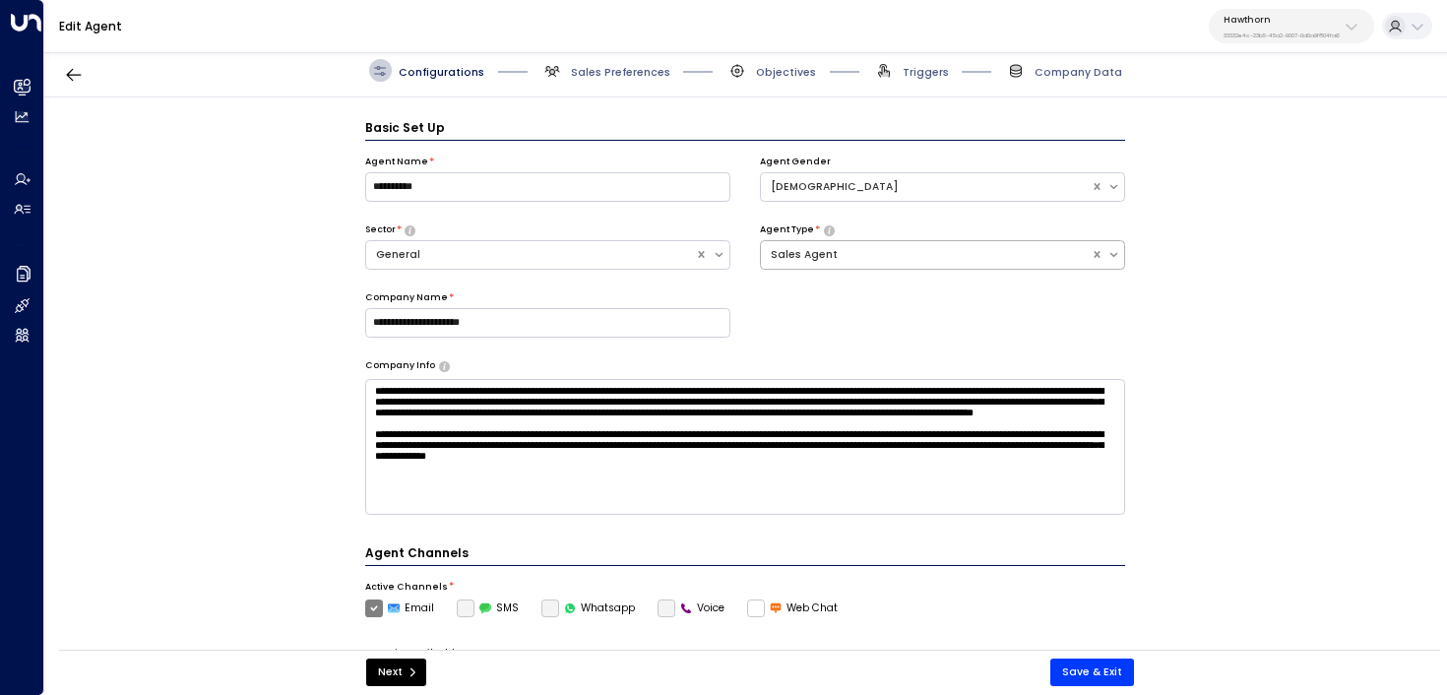
scroll to position [22, 0]
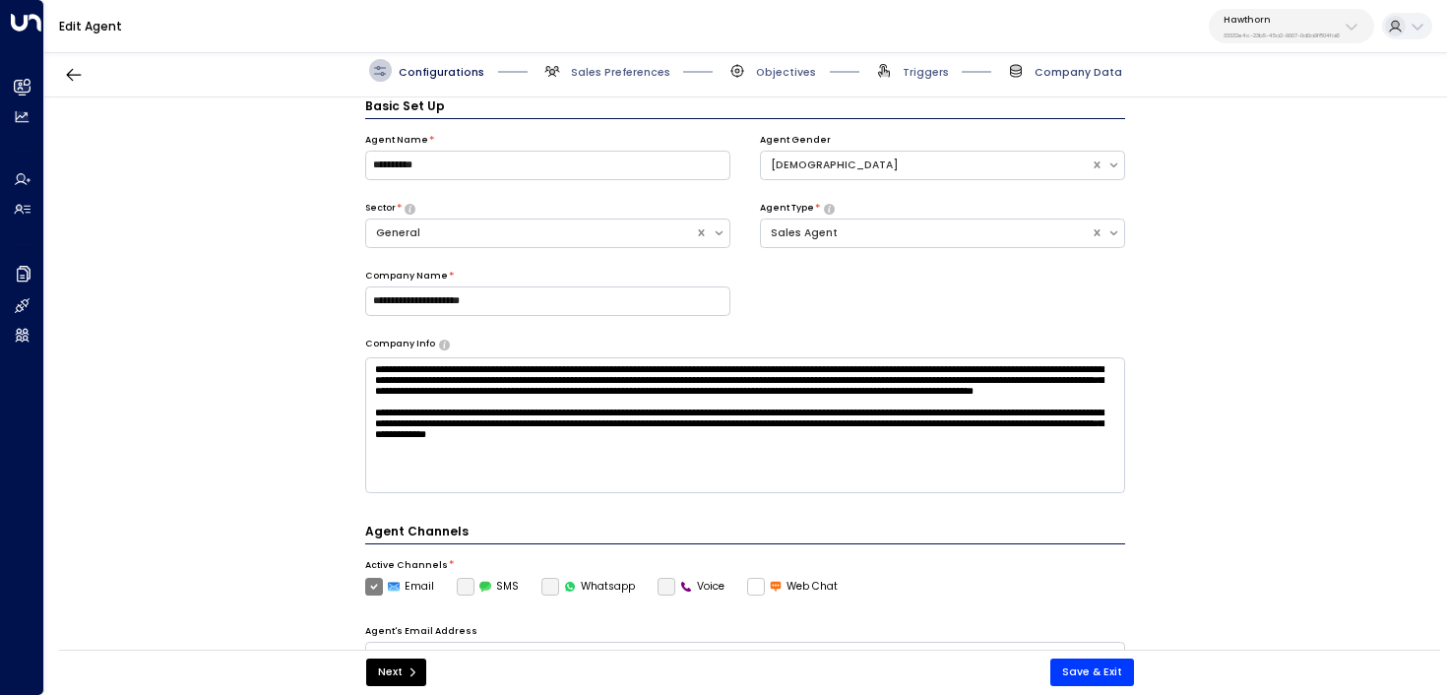
click at [1084, 72] on span "Company Data" at bounding box center [1079, 72] width 88 height 15
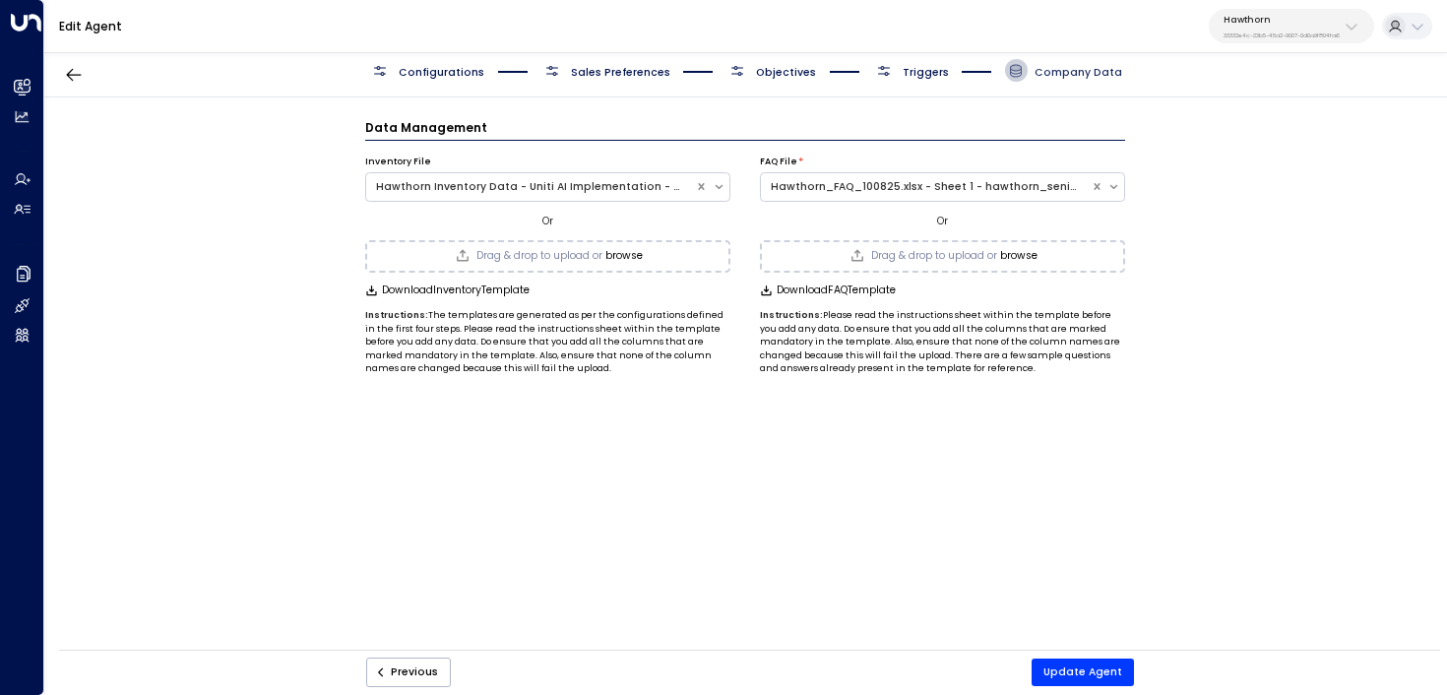
scroll to position [0, 0]
click at [641, 181] on div "Hawthorn Inventory Data - Uniti AI Implementation - Sheet1-4.csv" at bounding box center [531, 187] width 310 height 16
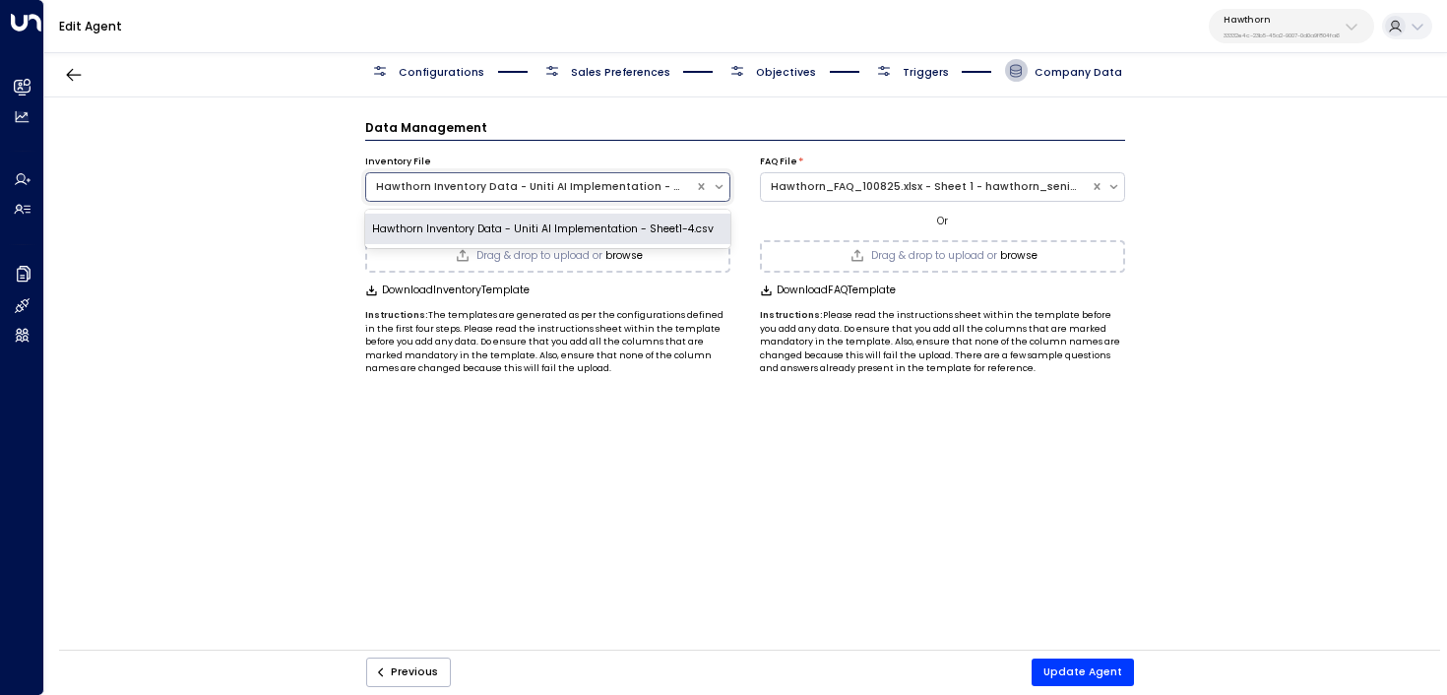
click at [647, 234] on div "Hawthorn Inventory Data - Uniti AI Implementation - Sheet1-4.csv" at bounding box center [547, 230] width 365 height 32
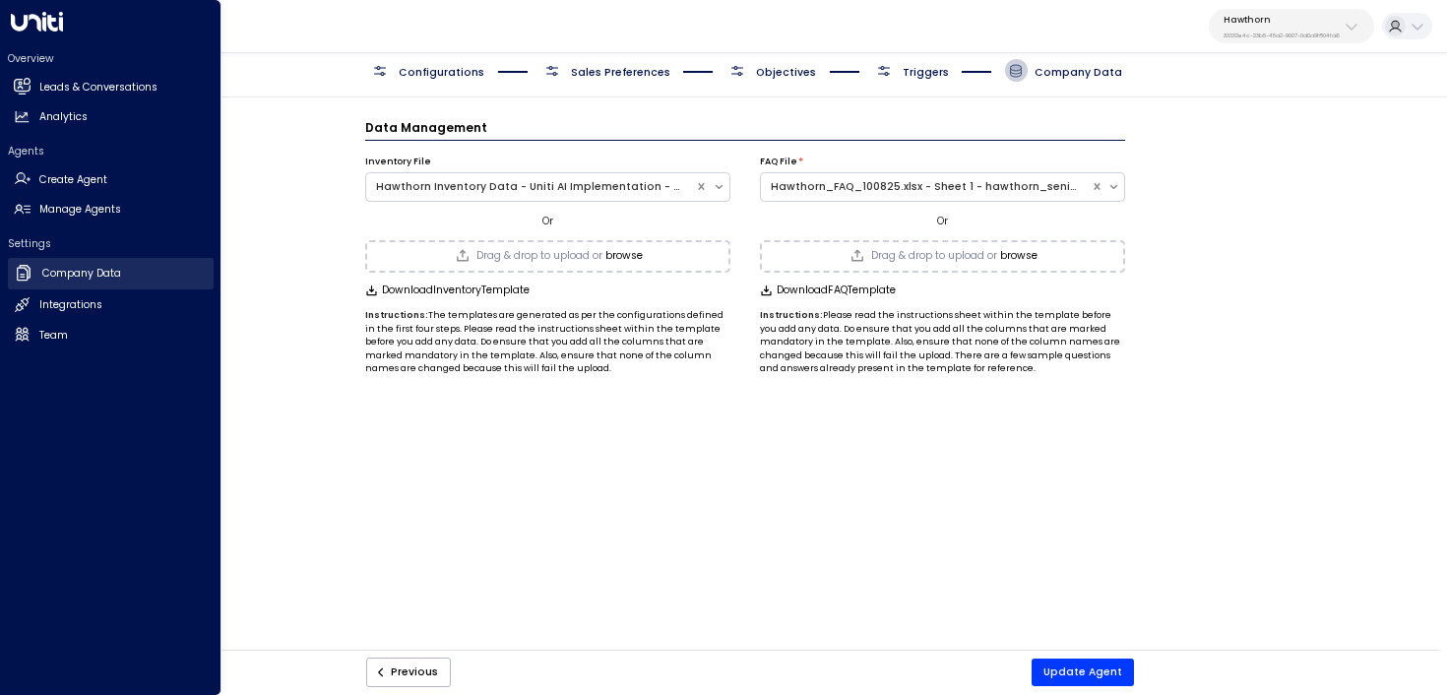
click at [26, 271] on icon at bounding box center [24, 273] width 20 height 20
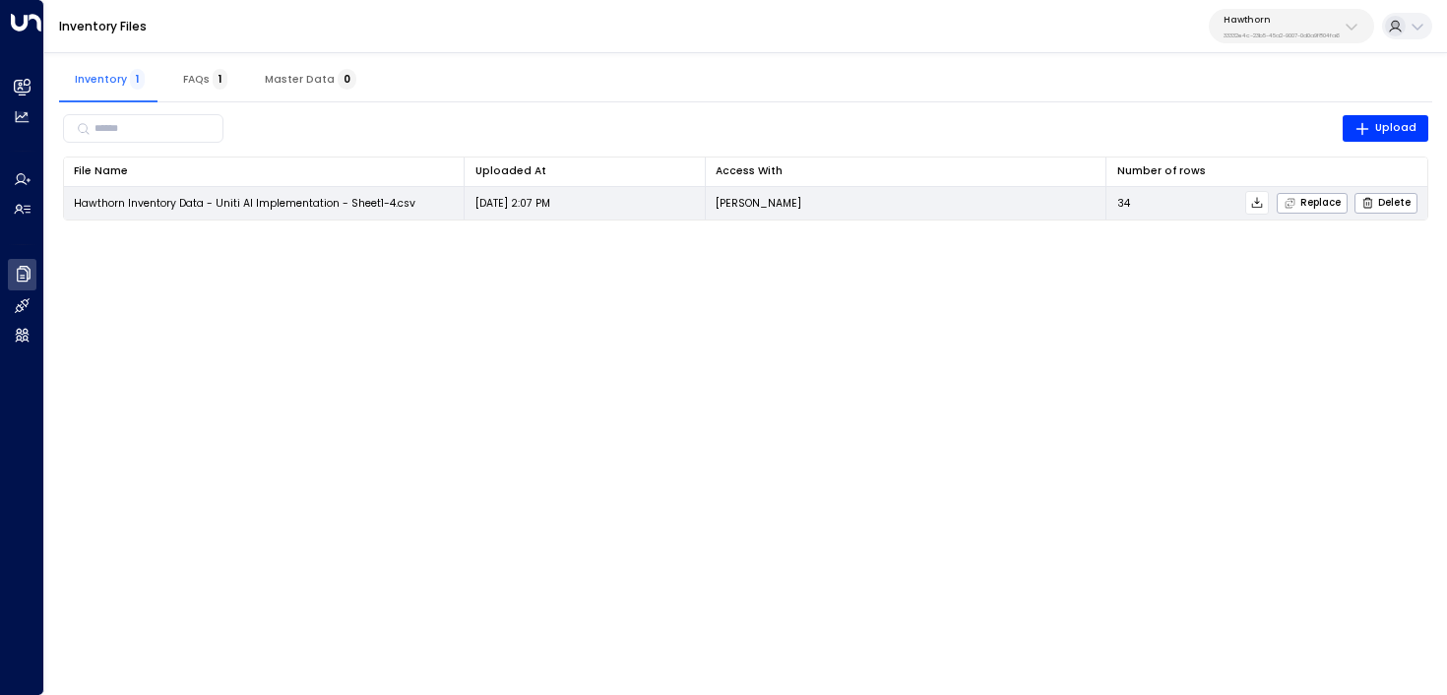
click at [1259, 203] on icon at bounding box center [1257, 202] width 11 height 11
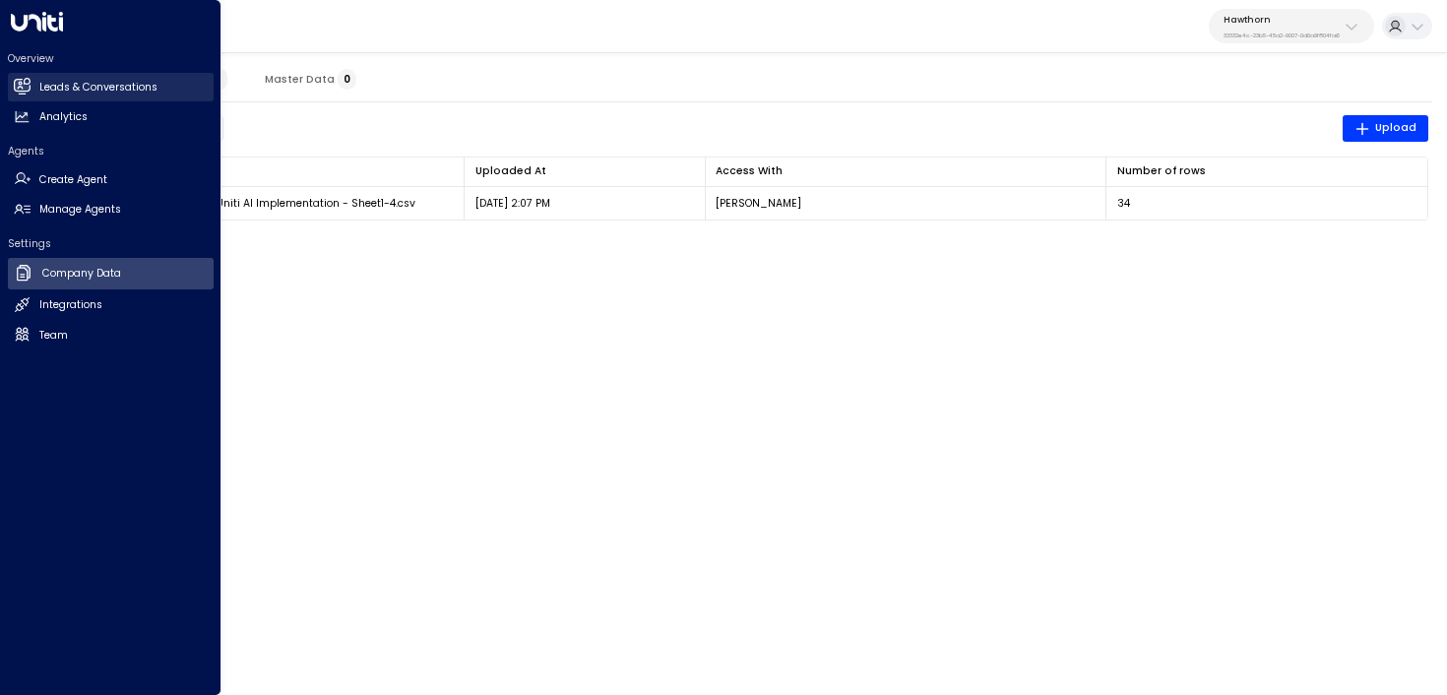
click at [36, 94] on link "Leads & Conversations Leads & Conversations" at bounding box center [111, 87] width 206 height 29
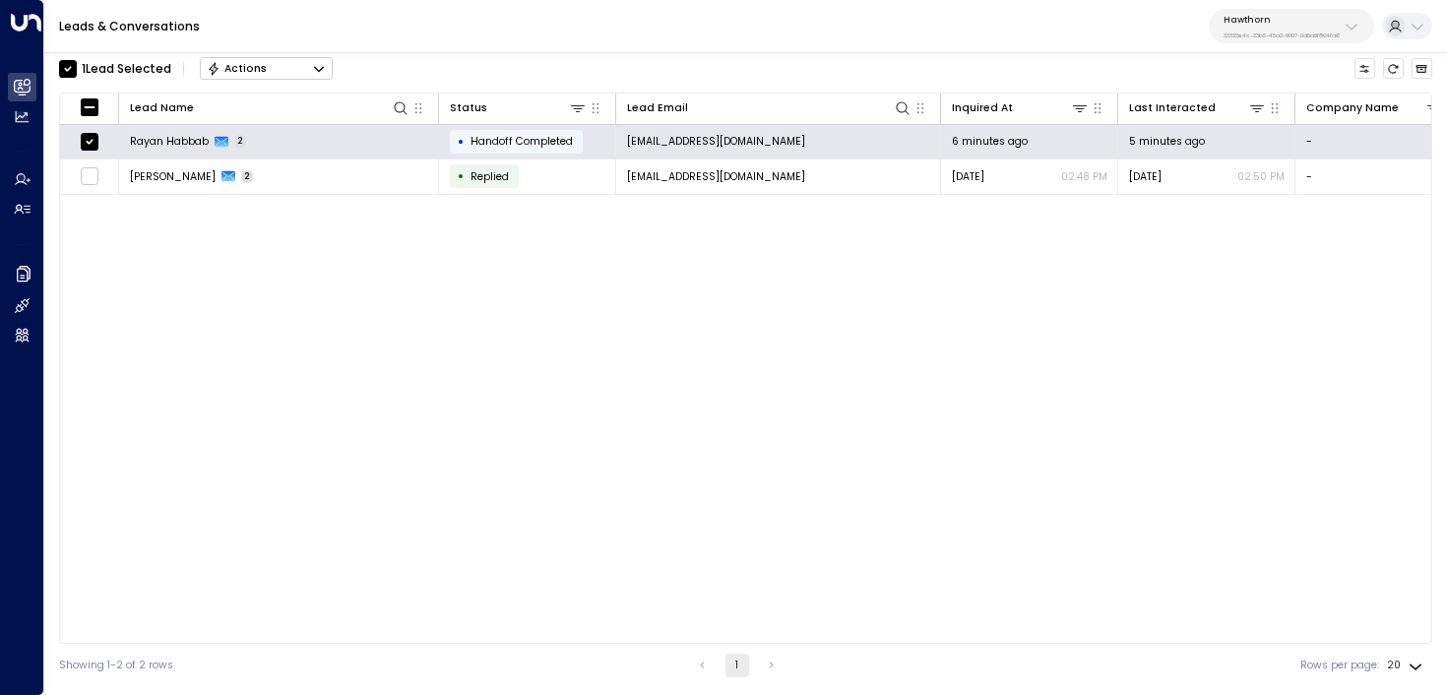
click at [281, 76] on button "Actions" at bounding box center [266, 69] width 133 height 24
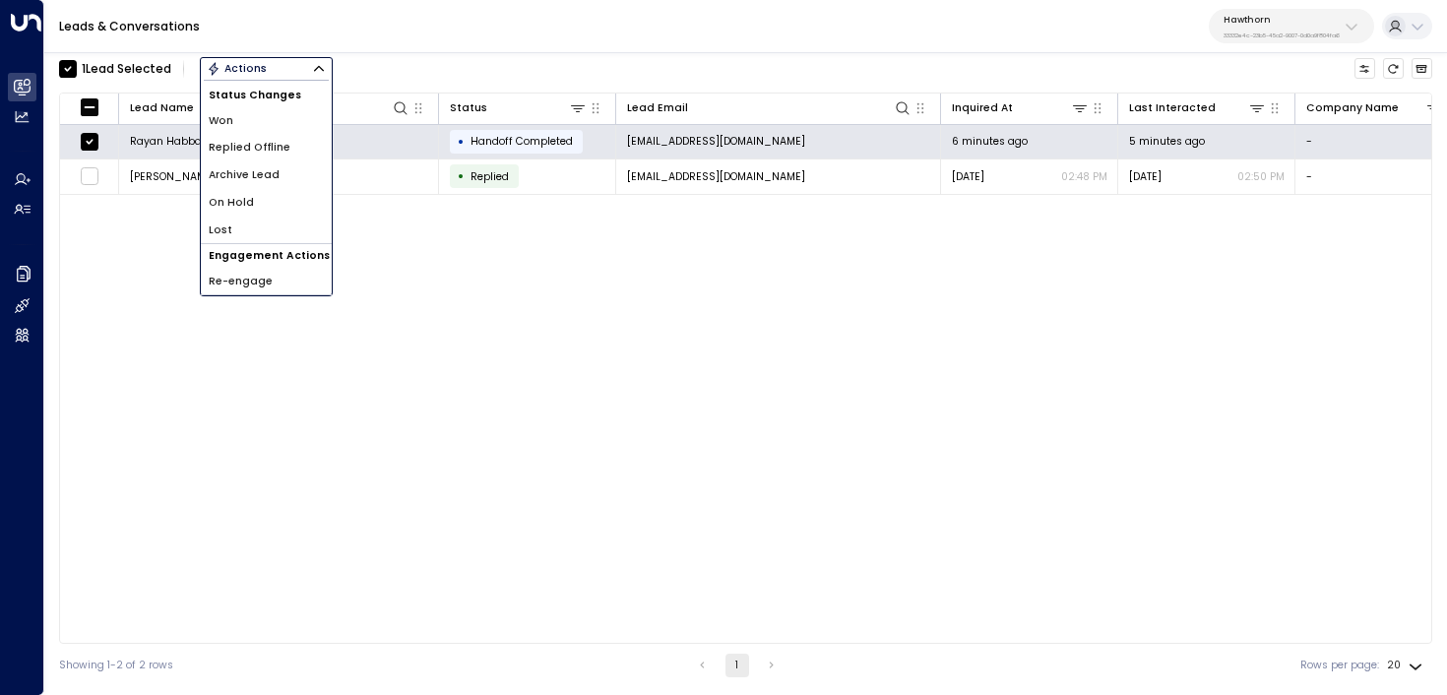
click at [279, 175] on li "Archive Lead" at bounding box center [266, 175] width 131 height 28
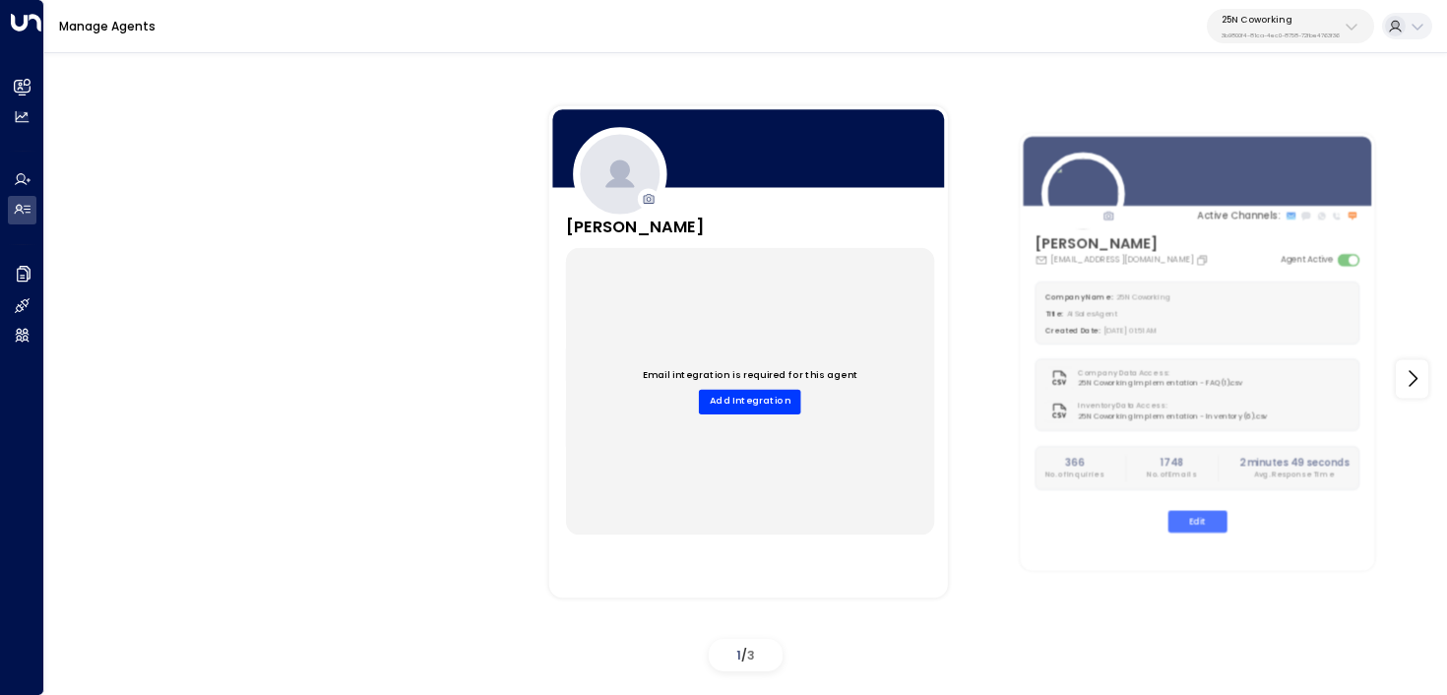
click at [1307, 20] on p "25N Coworking" at bounding box center [1281, 20] width 118 height 12
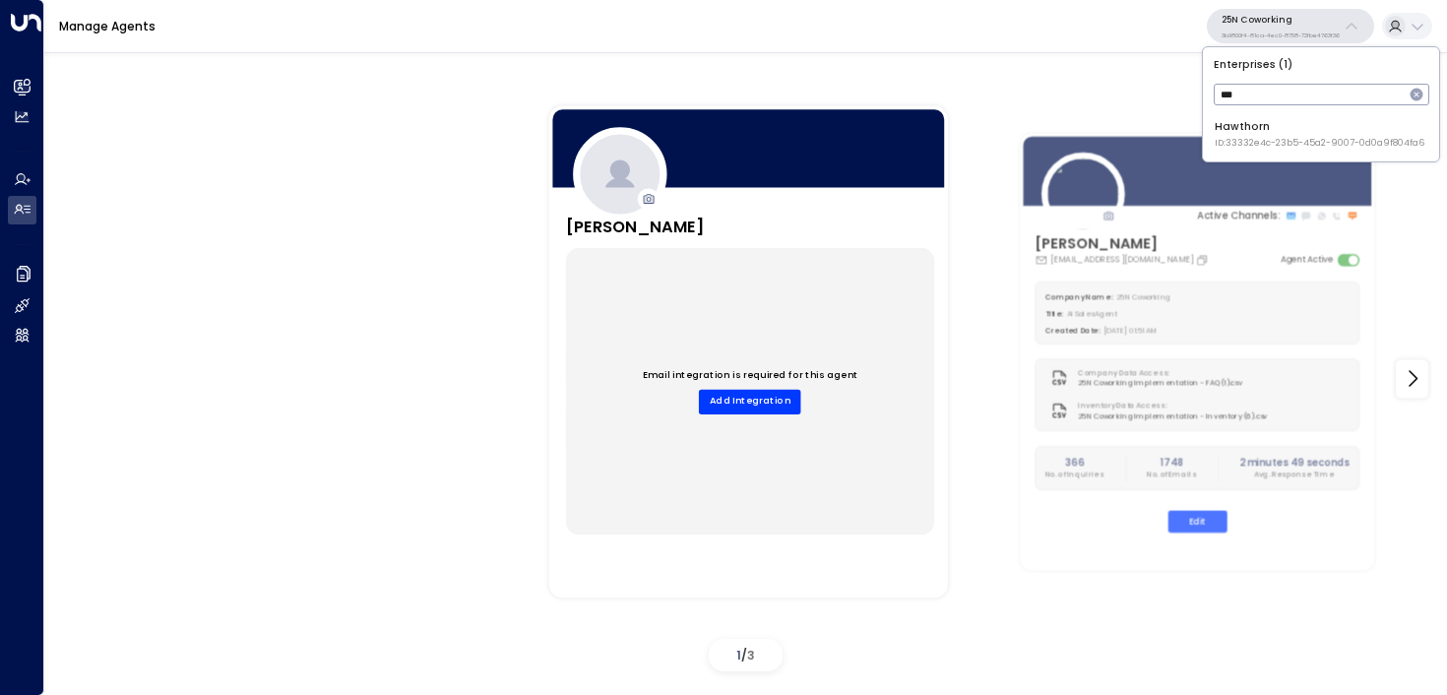
type input "***"
click at [1234, 128] on div "Hawthorn ID: 33332e4c-23b5-45a2-9007-0d0a9f804fa6" at bounding box center [1320, 134] width 210 height 31
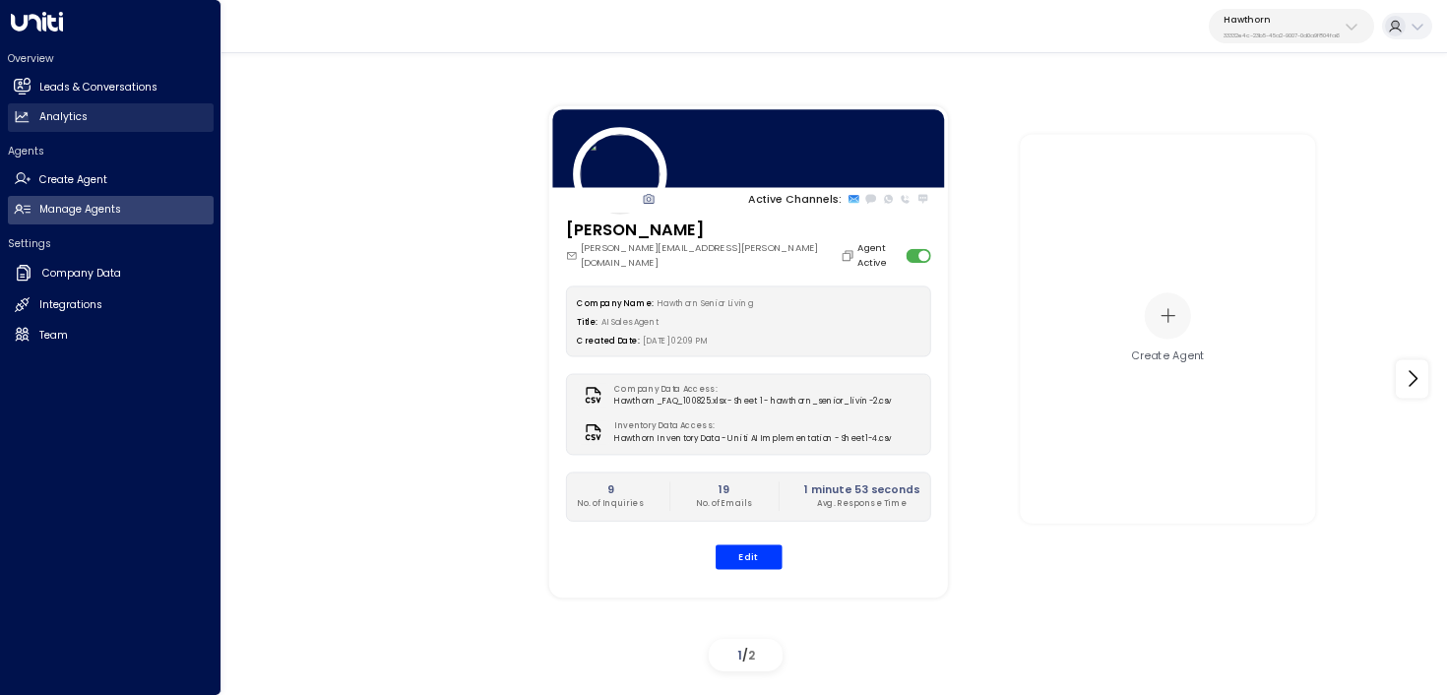
click at [41, 103] on link "Analytics Analytics" at bounding box center [111, 117] width 206 height 29
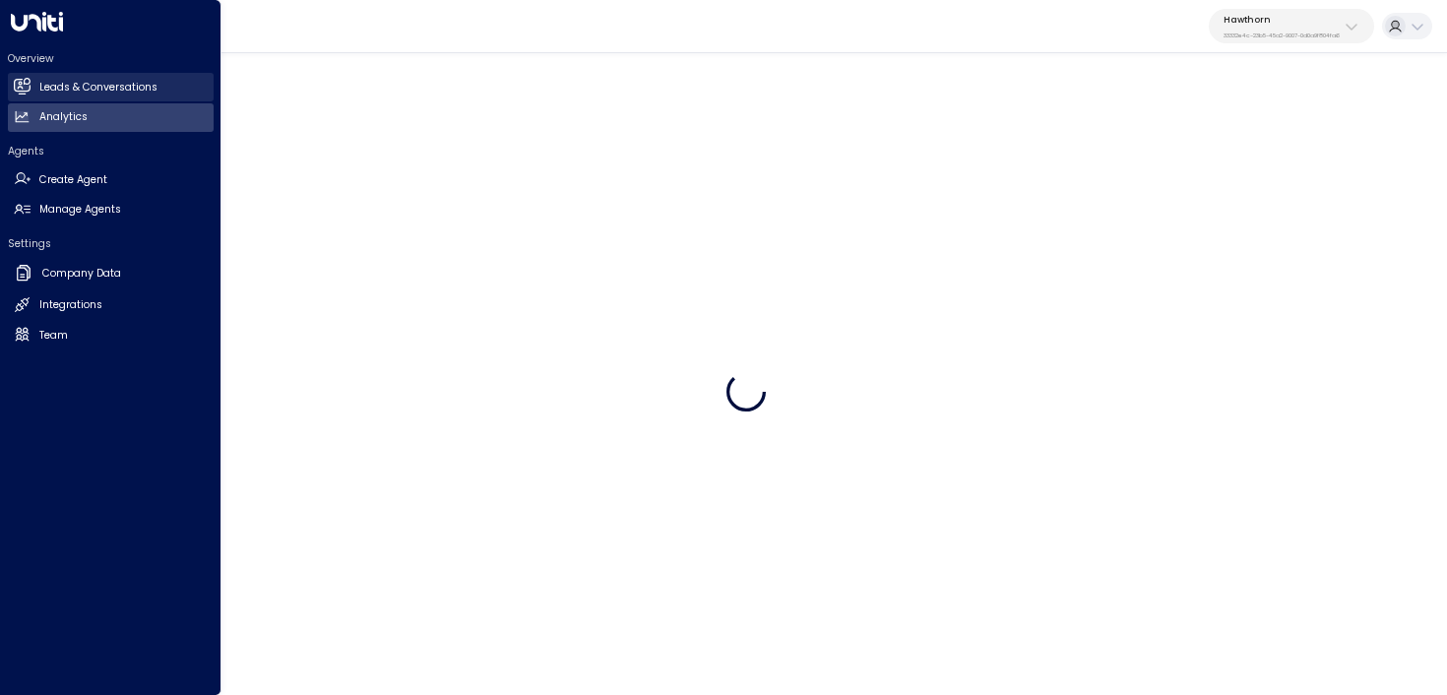
click at [49, 89] on h2 "Leads & Conversations" at bounding box center [98, 88] width 118 height 16
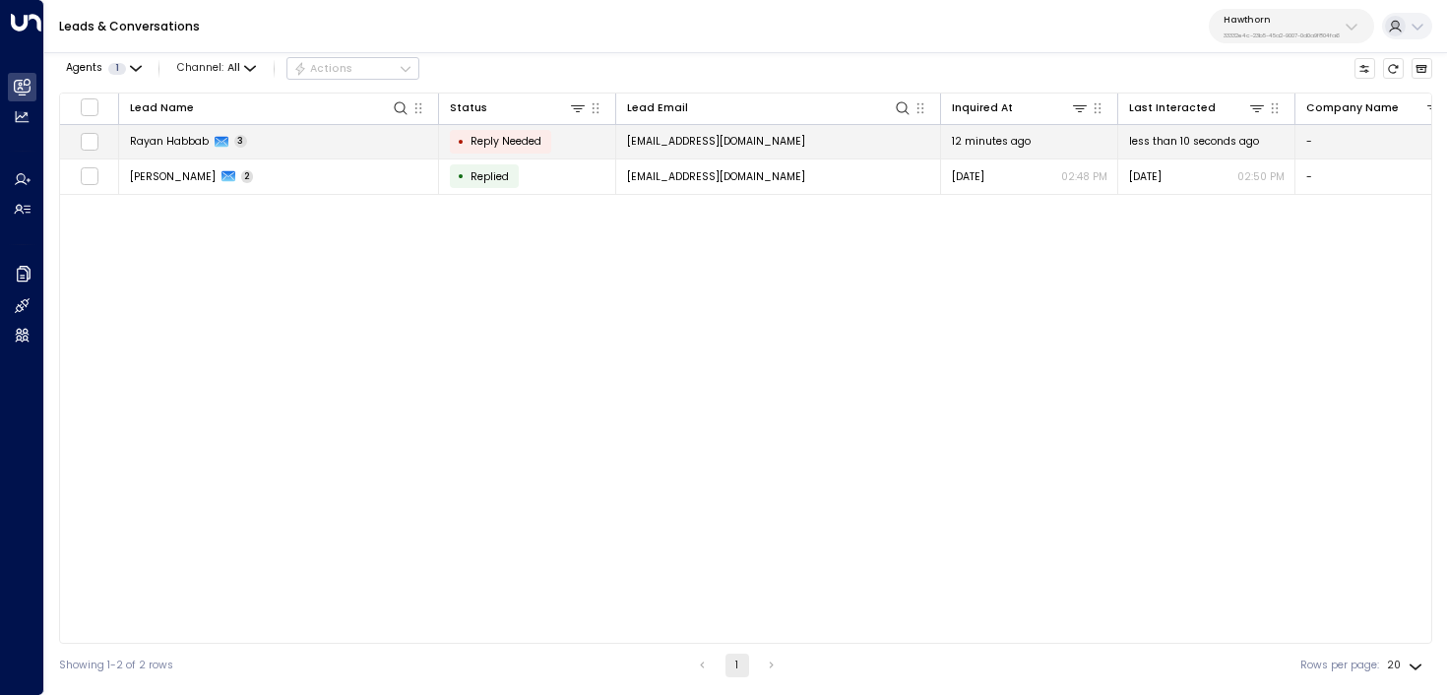
click at [330, 130] on td "[PERSON_NAME] 3" at bounding box center [279, 142] width 320 height 34
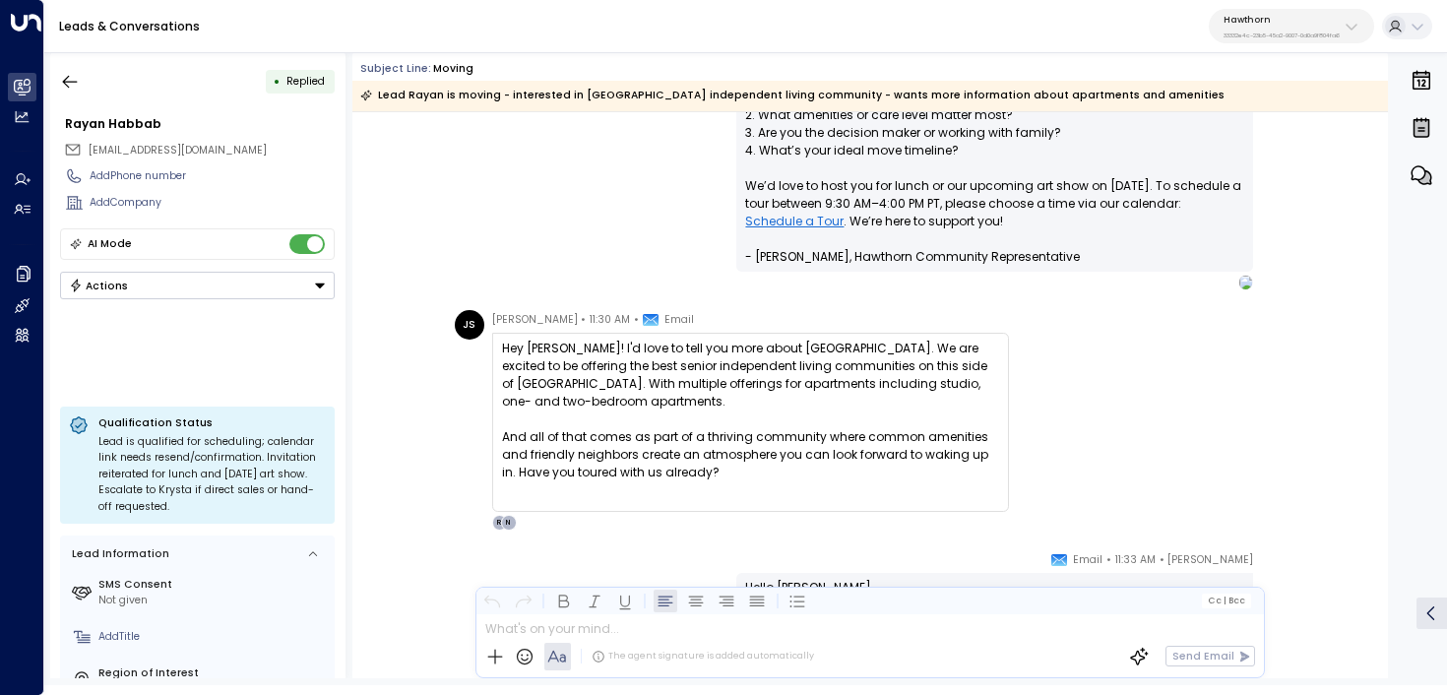
scroll to position [696, 0]
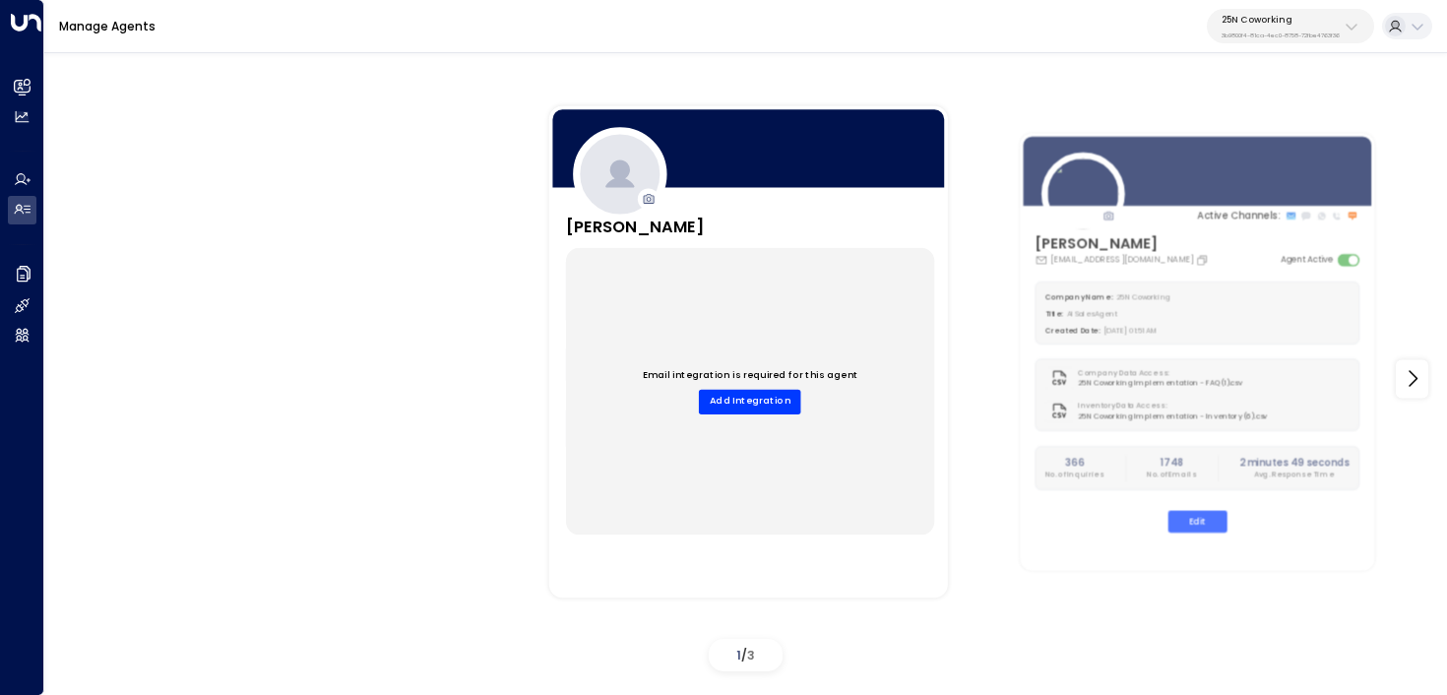
click at [1264, 22] on p "25N Coworking" at bounding box center [1281, 20] width 118 height 12
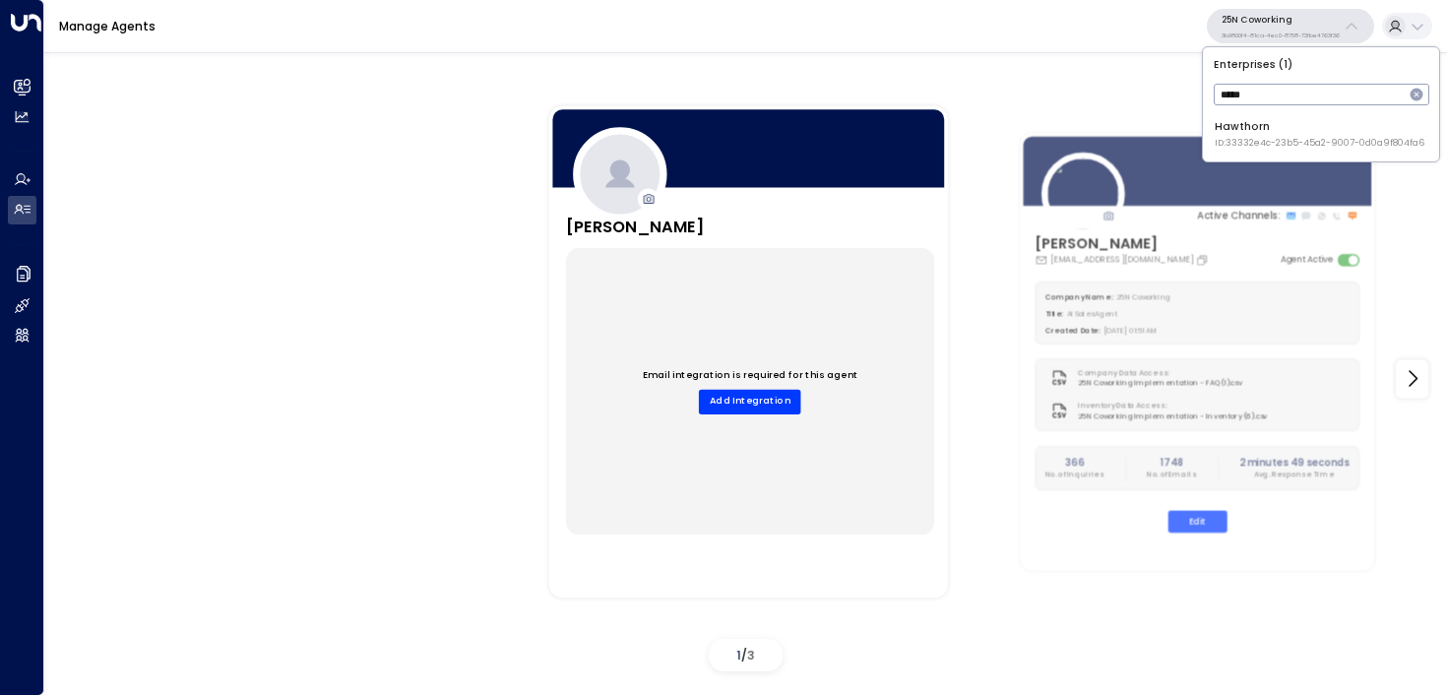
type input "*****"
click at [1211, 129] on li "Hawthorn ID: 33332e4c-23b5-45a2-9007-0d0a9f804fa6" at bounding box center [1321, 134] width 224 height 42
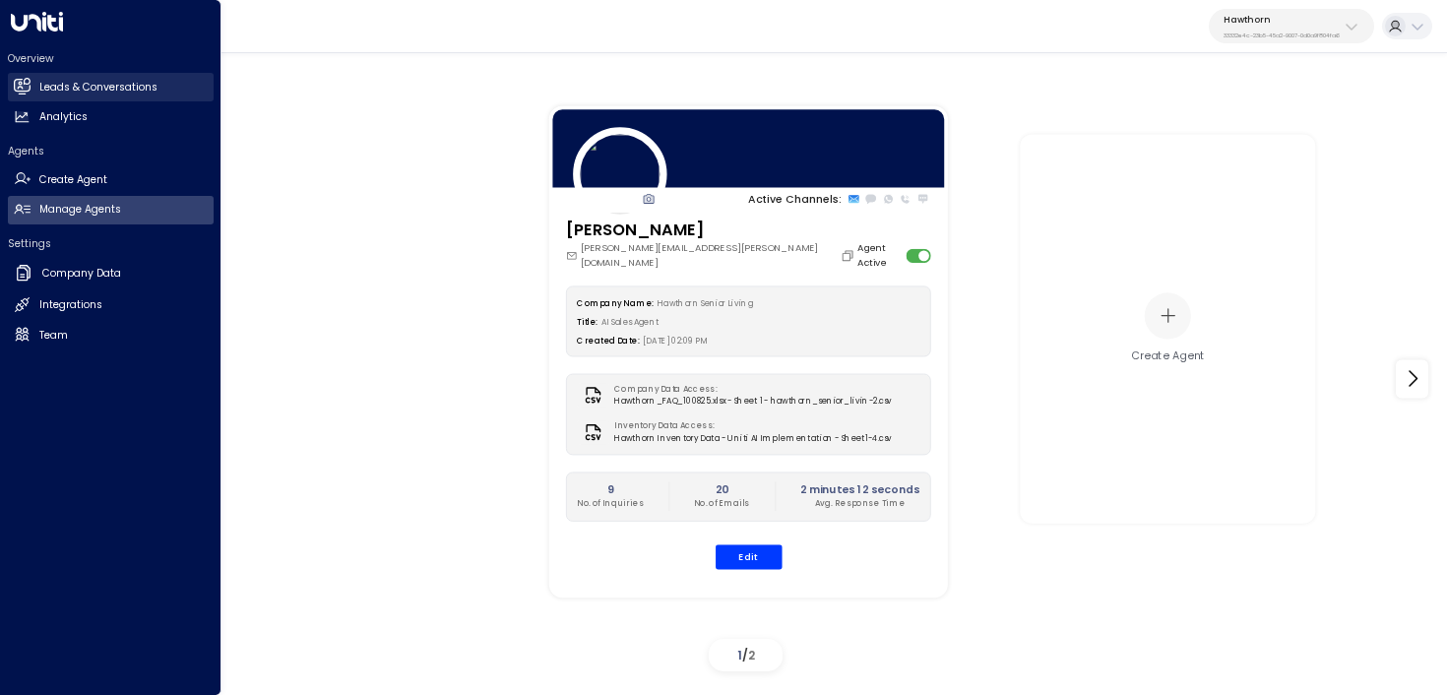
click at [36, 82] on link "Leads & Conversations Leads & Conversations" at bounding box center [111, 87] width 206 height 29
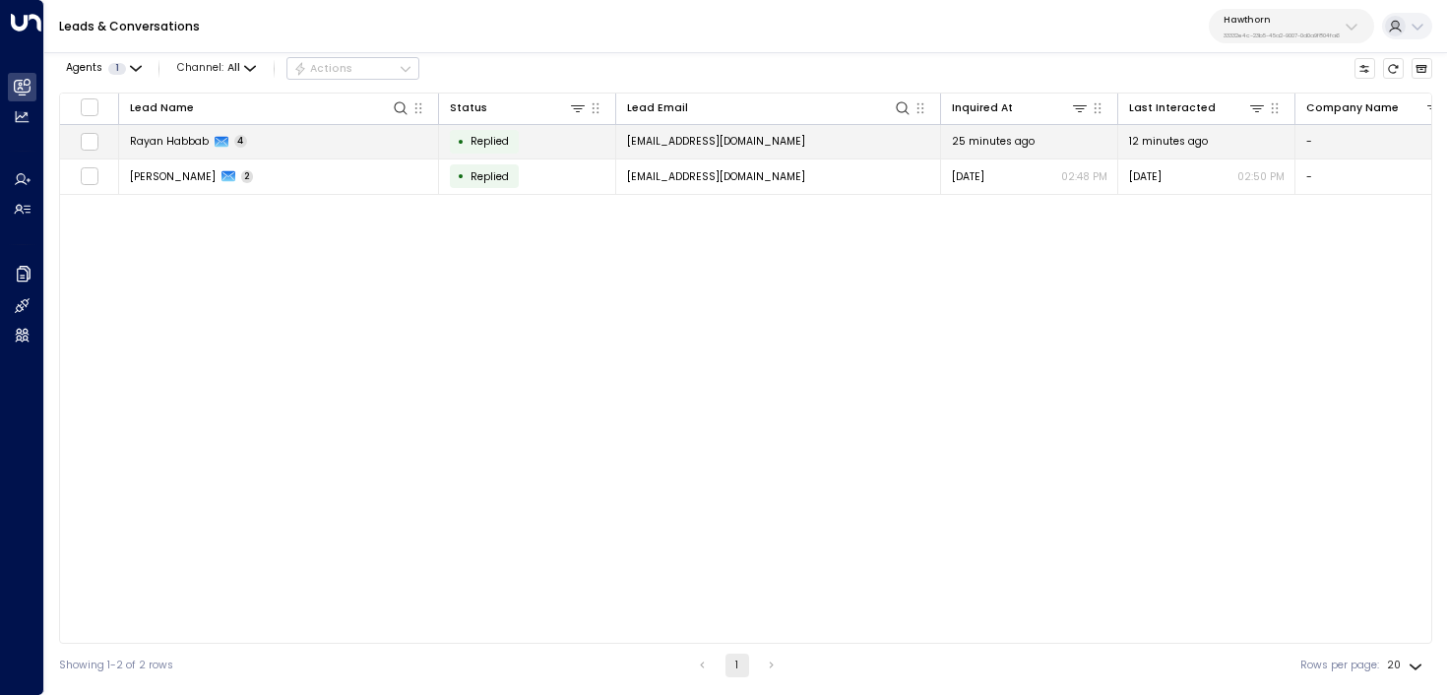
click at [290, 146] on td "[PERSON_NAME] 4" at bounding box center [279, 142] width 320 height 34
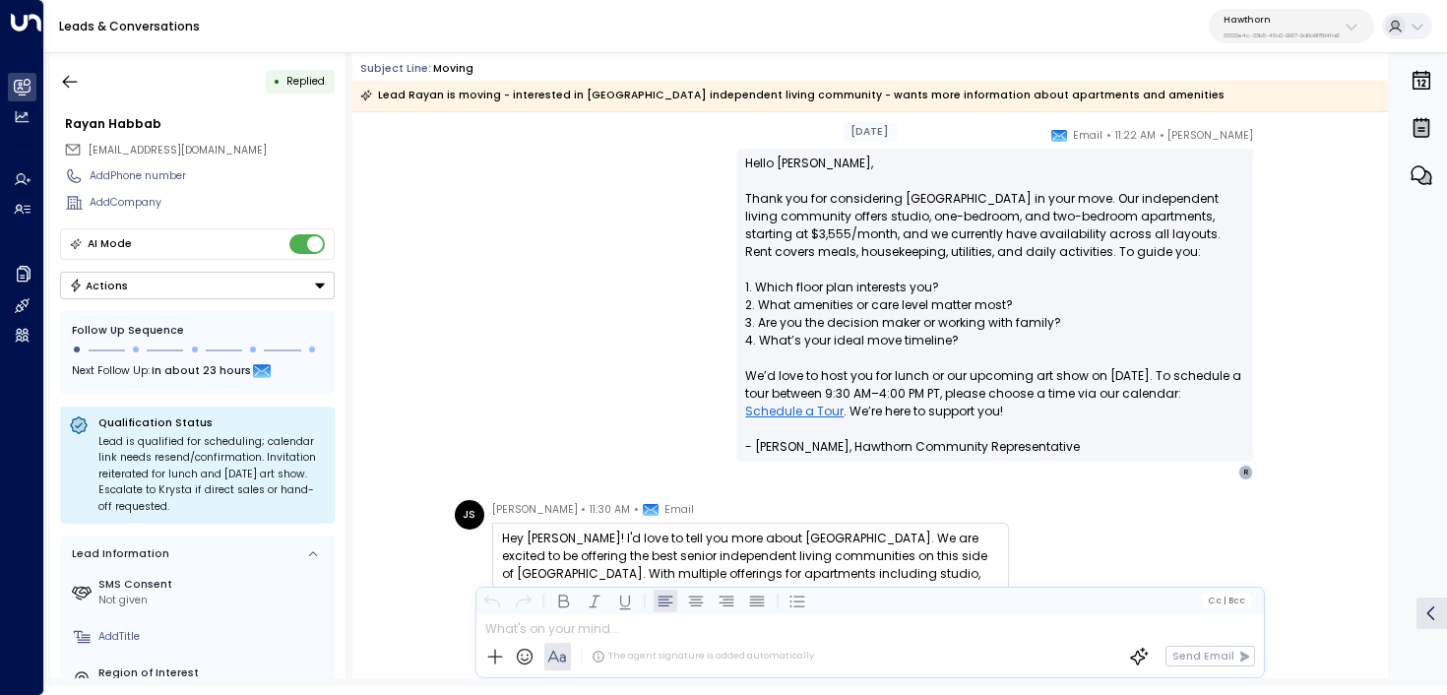
scroll to position [217, 0]
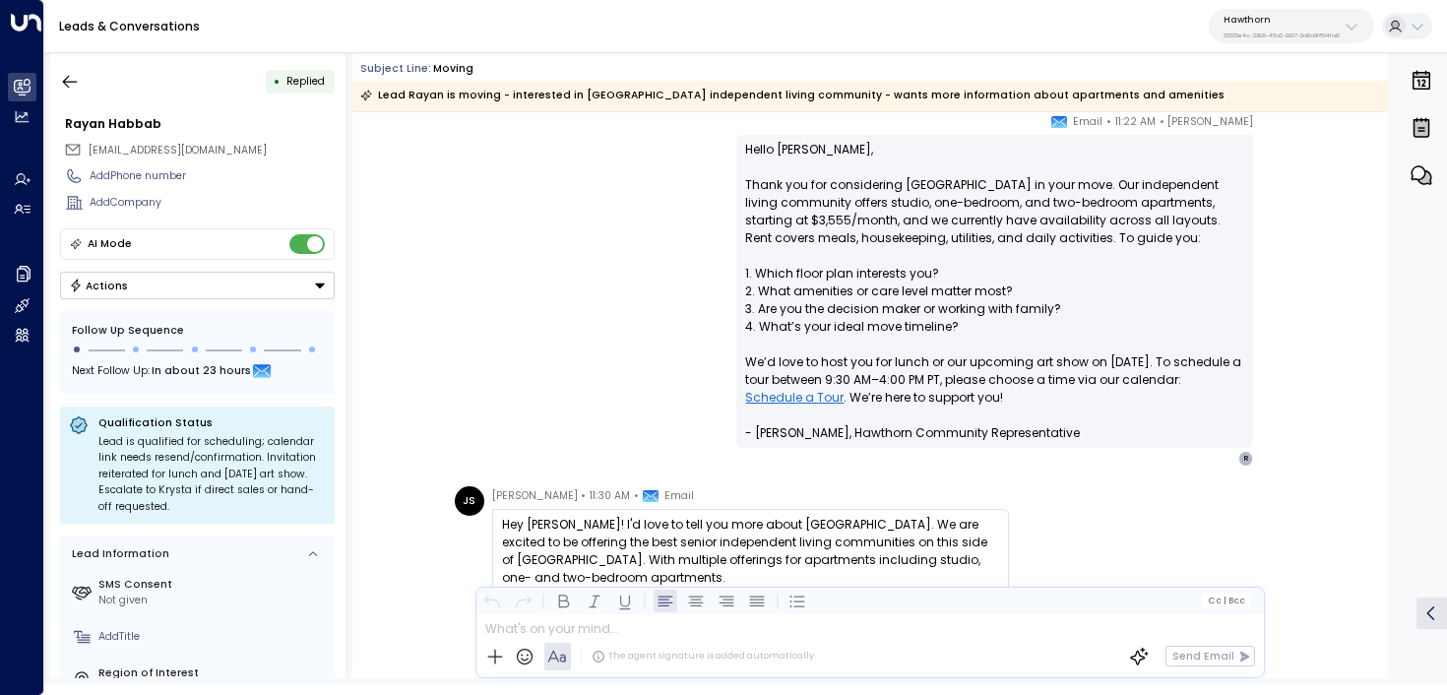
click at [786, 400] on link "Schedule a Tour" at bounding box center [794, 398] width 98 height 18
click at [1267, 42] on button "Hawthorn 33332e4c-23b5-45a2-9007-0d0a9f804fa6" at bounding box center [1291, 26] width 165 height 34
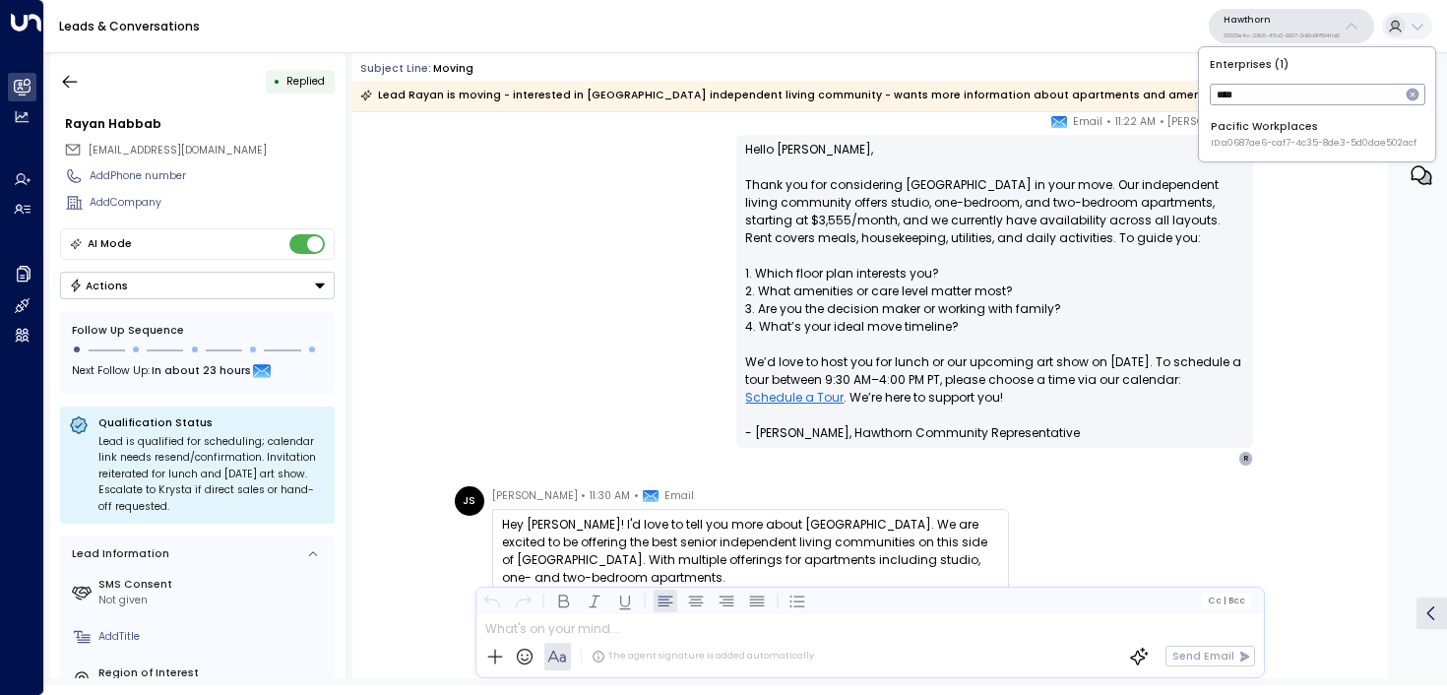
type input "****"
click at [1271, 138] on span "ID: a0687ae6-caf7-4c35-8de3-5d0dae502acf" at bounding box center [1314, 144] width 206 height 14
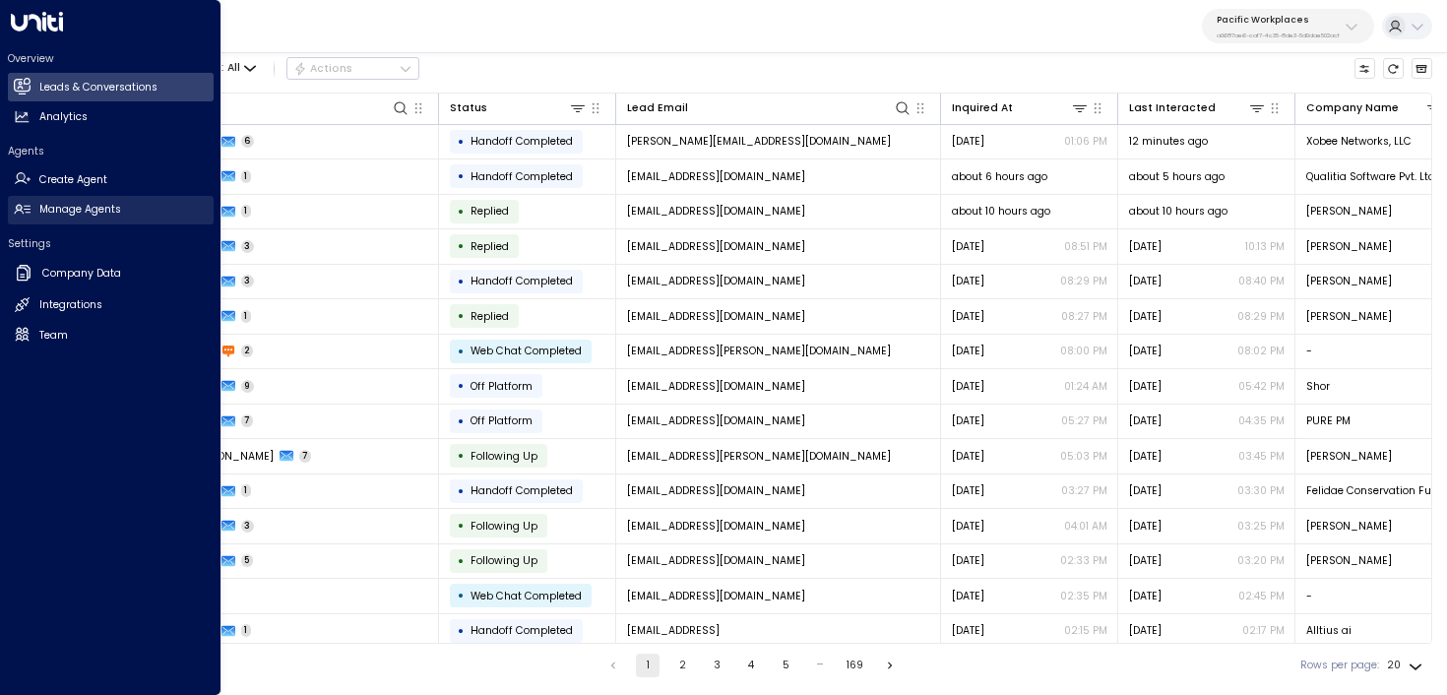
click at [37, 200] on link "Manage Agents Manage Agents" at bounding box center [111, 210] width 206 height 29
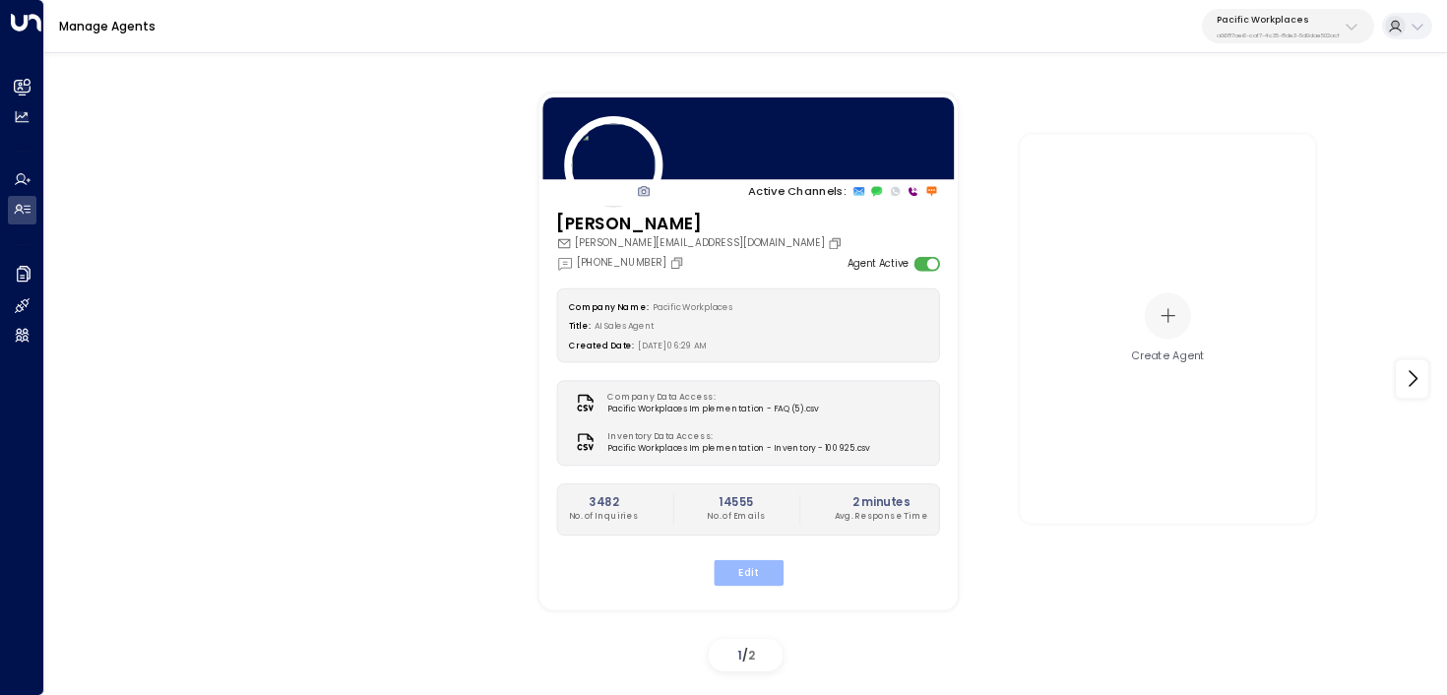
click at [741, 573] on button "Edit" at bounding box center [748, 572] width 70 height 26
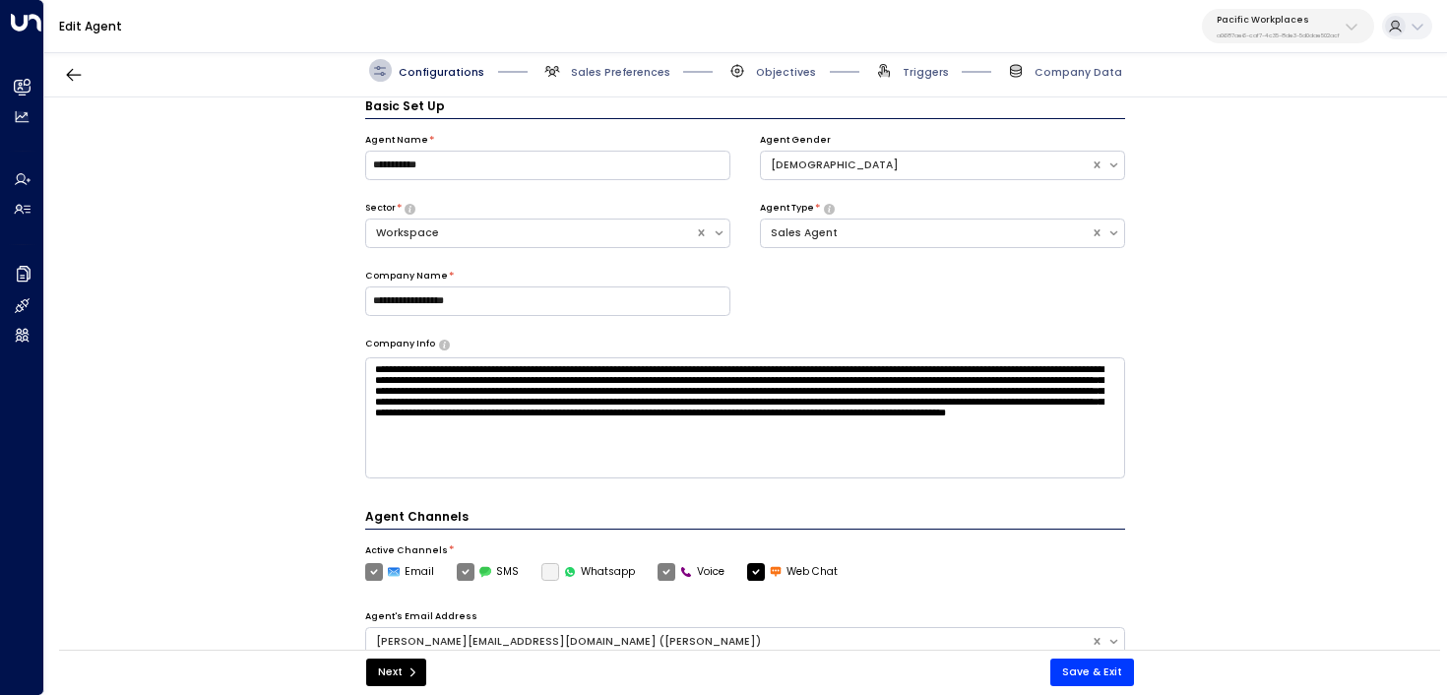
scroll to position [22, 0]
click at [586, 71] on span "Sales Preferences" at bounding box center [620, 72] width 99 height 15
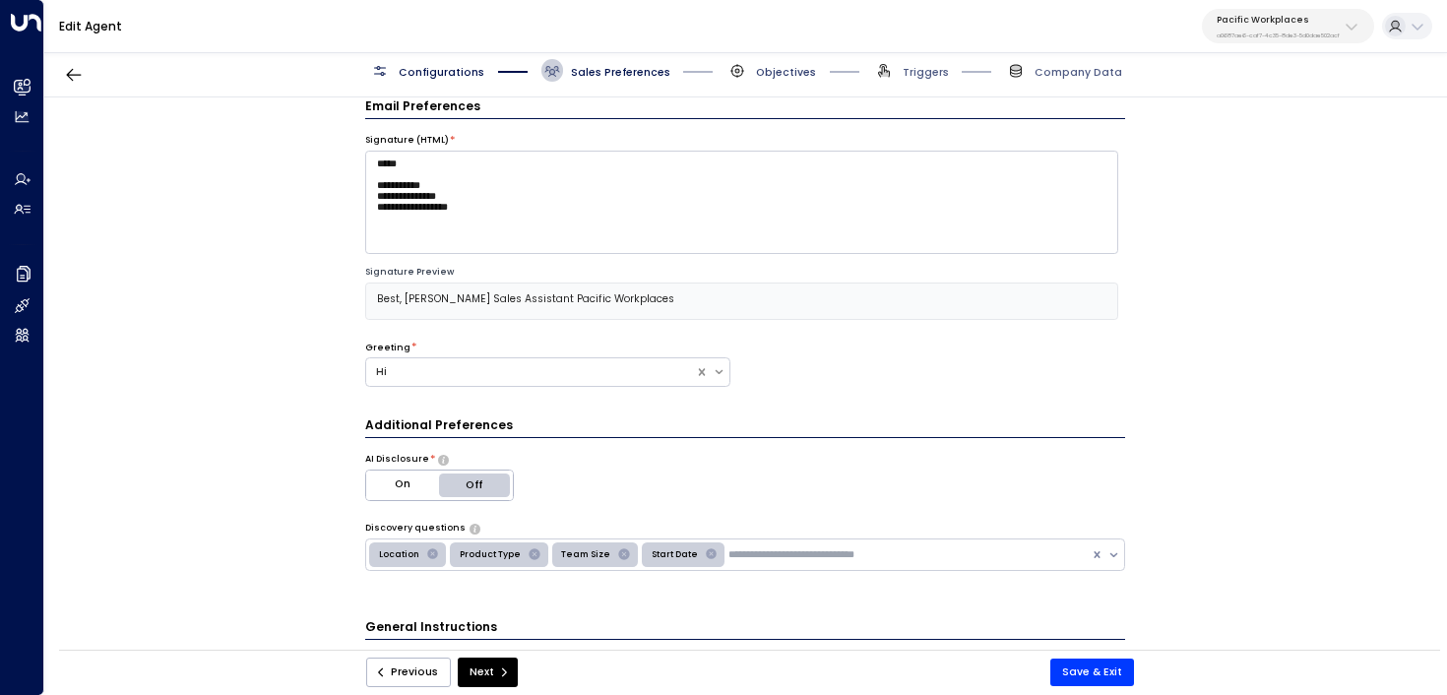
click at [771, 78] on span "Objectives" at bounding box center [786, 72] width 60 height 15
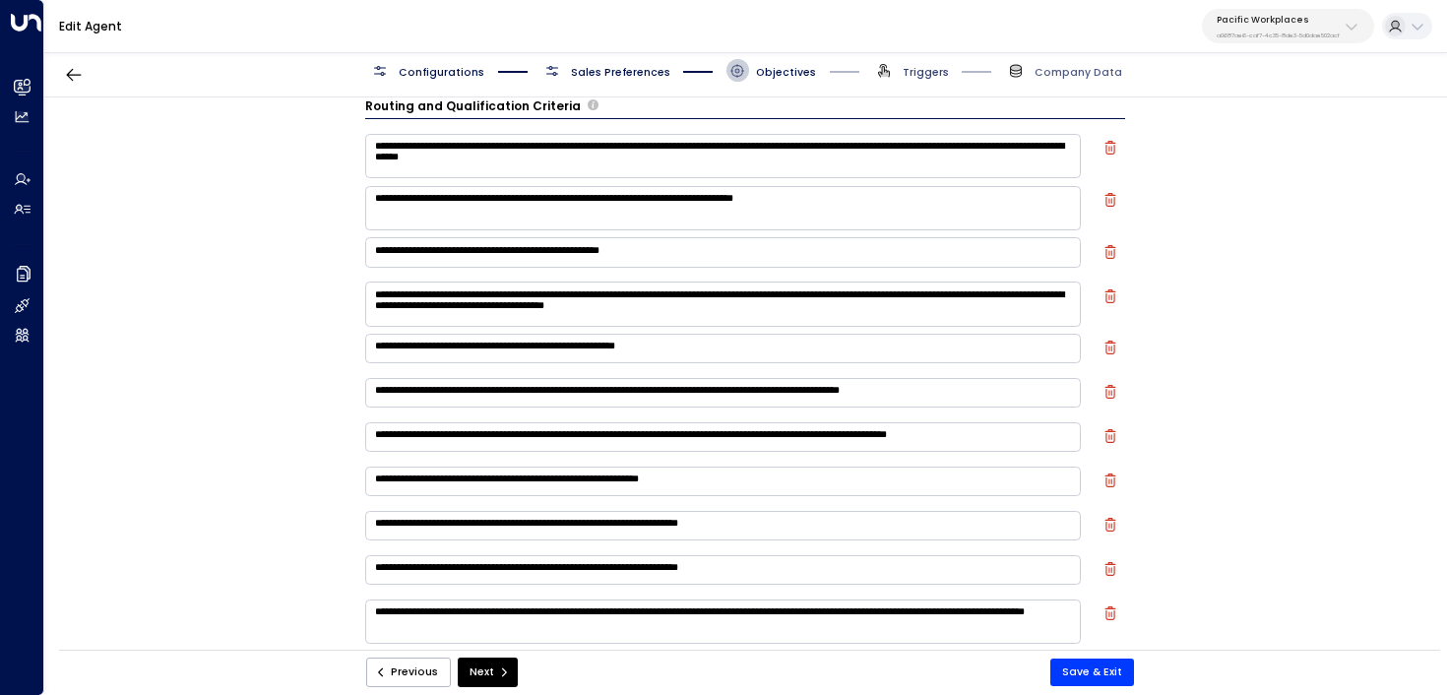
click at [946, 69] on span "Triggers" at bounding box center [926, 72] width 46 height 15
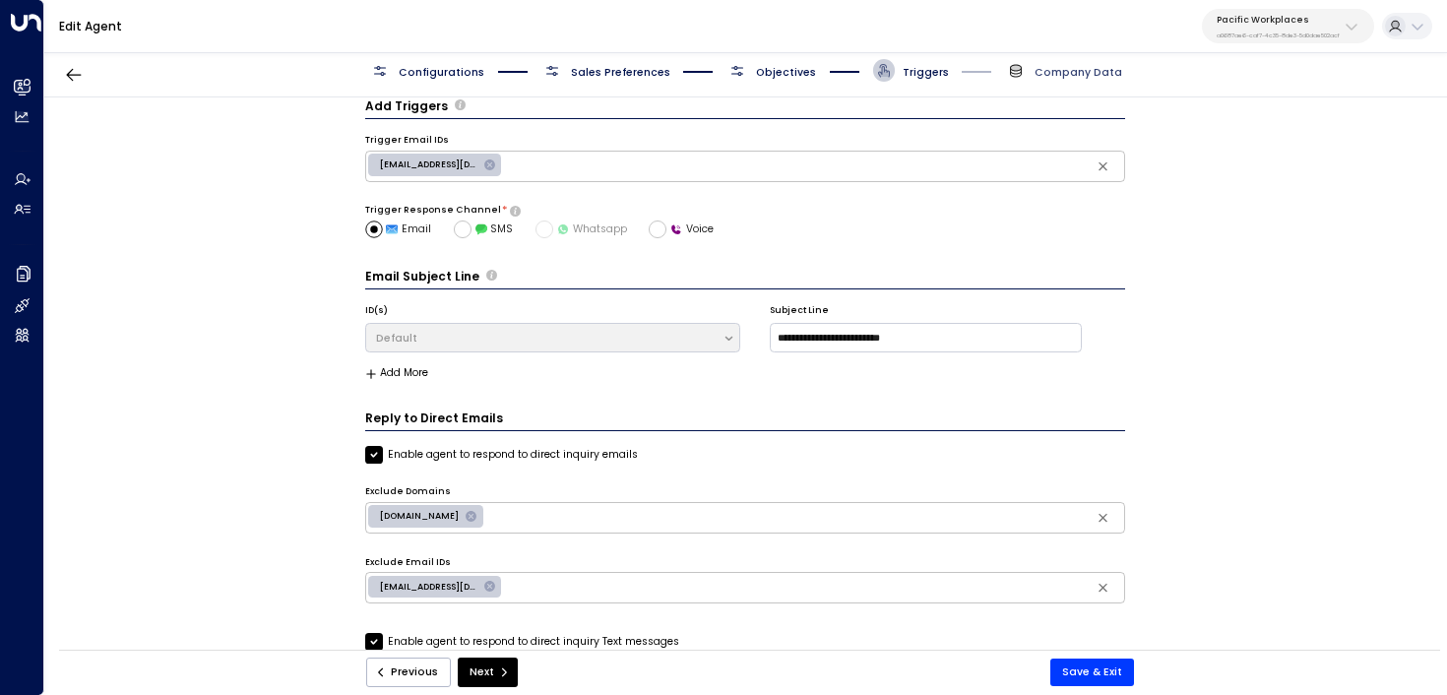
click at [1055, 75] on span "Company Data" at bounding box center [1079, 72] width 88 height 15
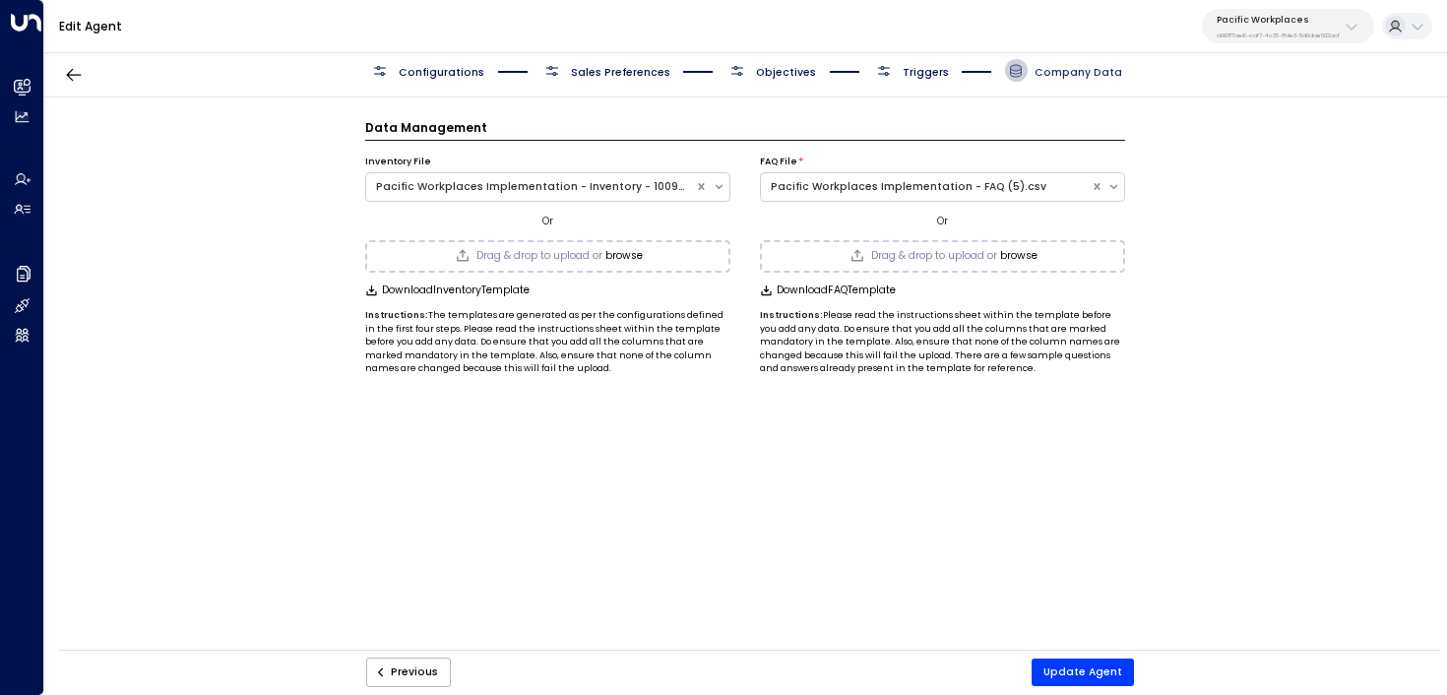
scroll to position [0, 0]
click at [605, 187] on div "Pacific Workplaces Implementation - Inventory - 100925.csv" at bounding box center [531, 187] width 310 height 16
click at [605, 186] on div "Pacific Workplaces Implementation - Inventory - 100925.csv" at bounding box center [531, 187] width 310 height 16
click at [167, 204] on div "Data Management Inventory File Pacific Workplaces Implementation - Inventory - …" at bounding box center [745, 378] width 1402 height 562
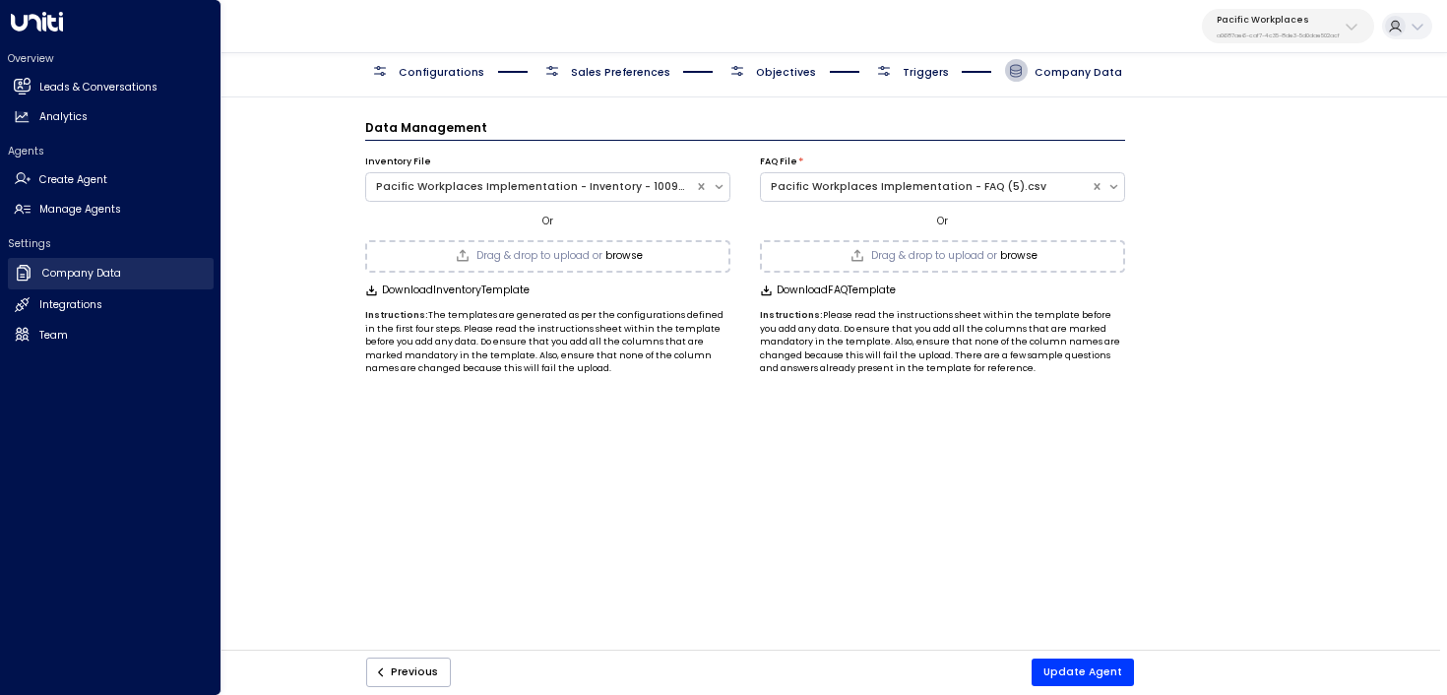
click at [28, 276] on icon at bounding box center [25, 272] width 10 height 13
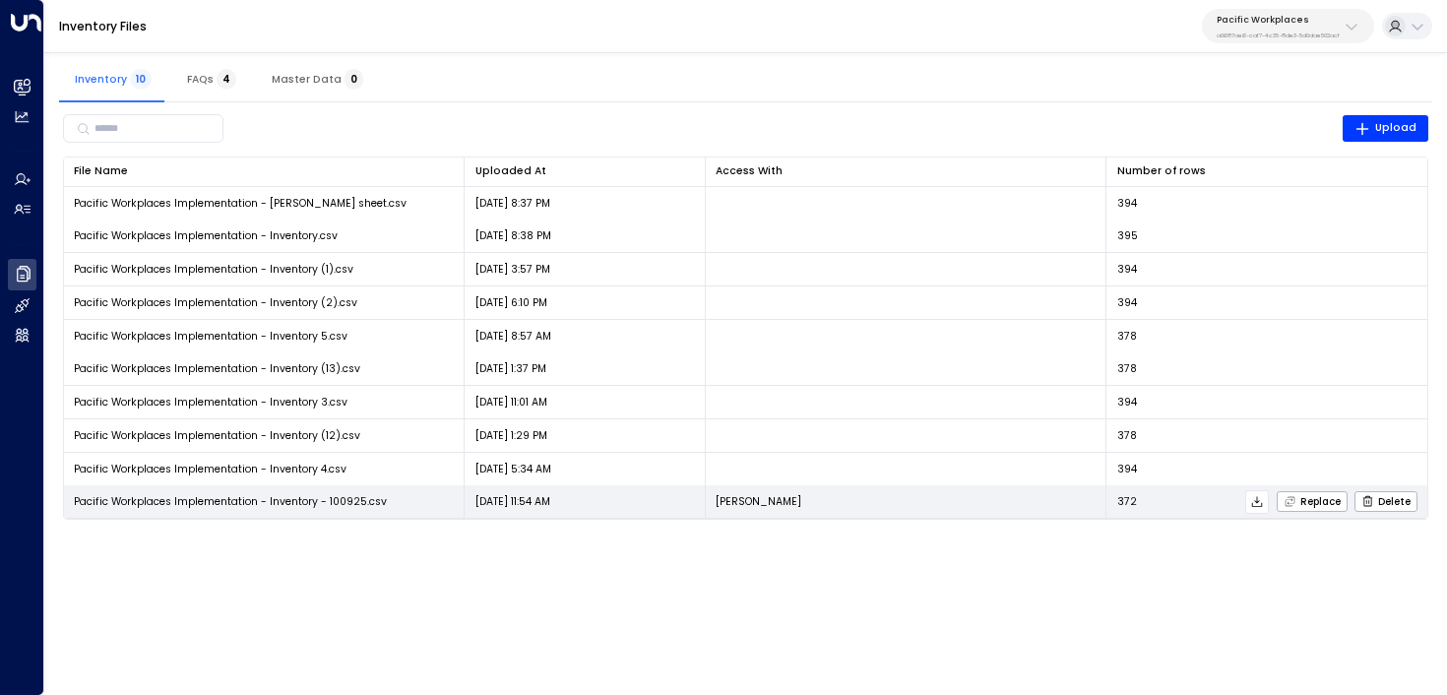
click at [1263, 503] on icon at bounding box center [1257, 501] width 11 height 11
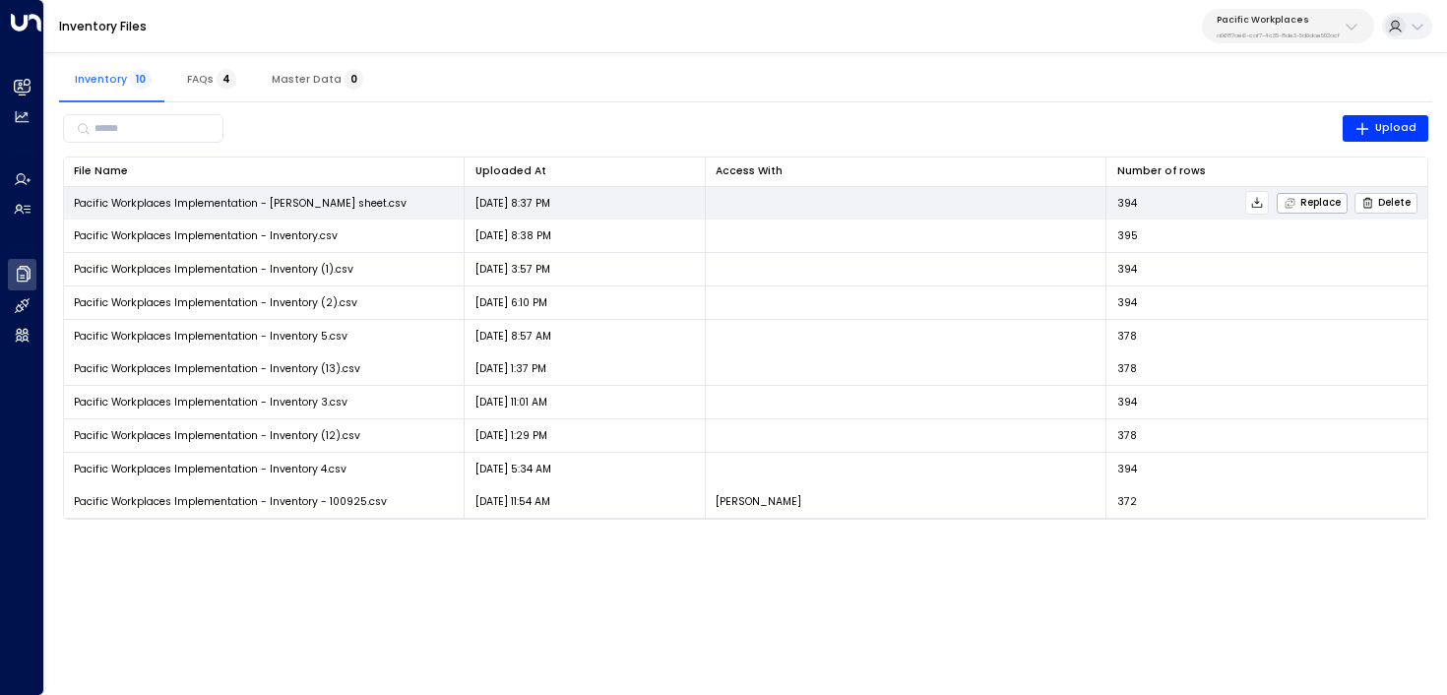
click at [1381, 206] on span "Delete" at bounding box center [1386, 203] width 49 height 13
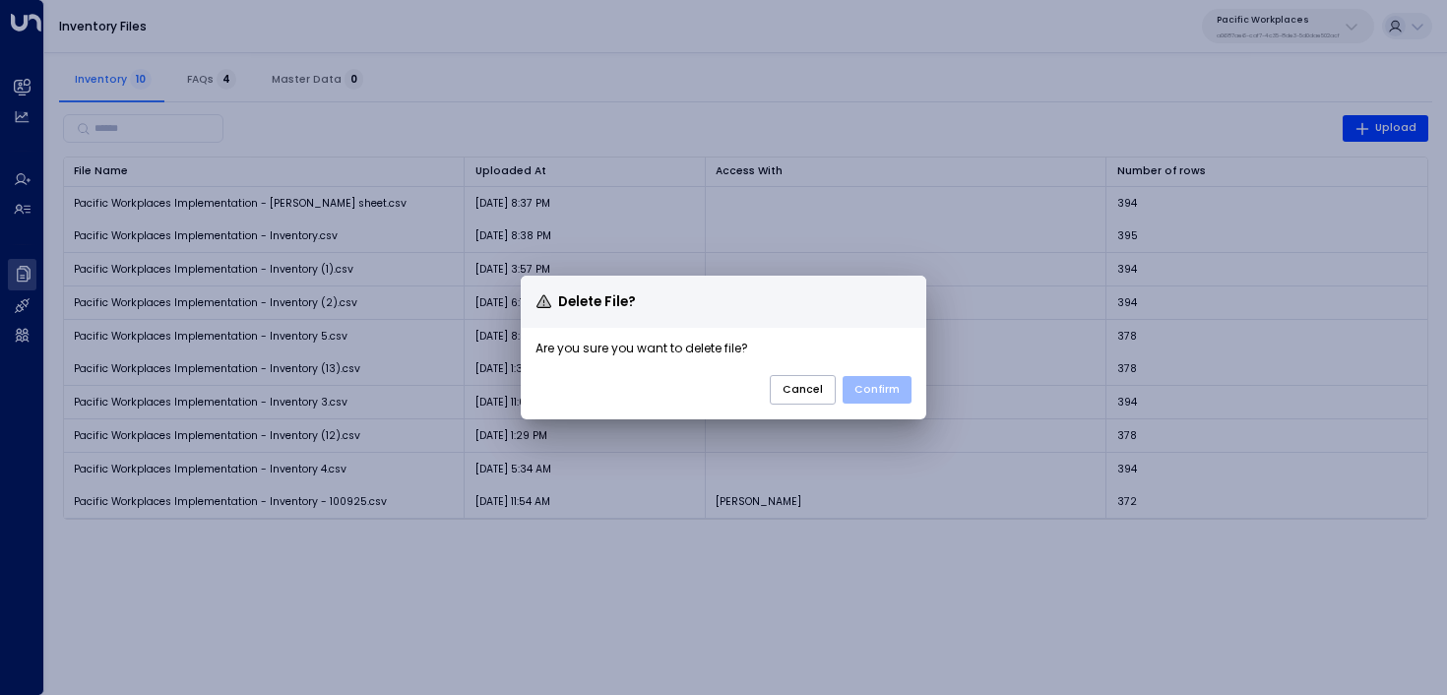
click at [901, 386] on button "Confirm" at bounding box center [877, 390] width 69 height 28
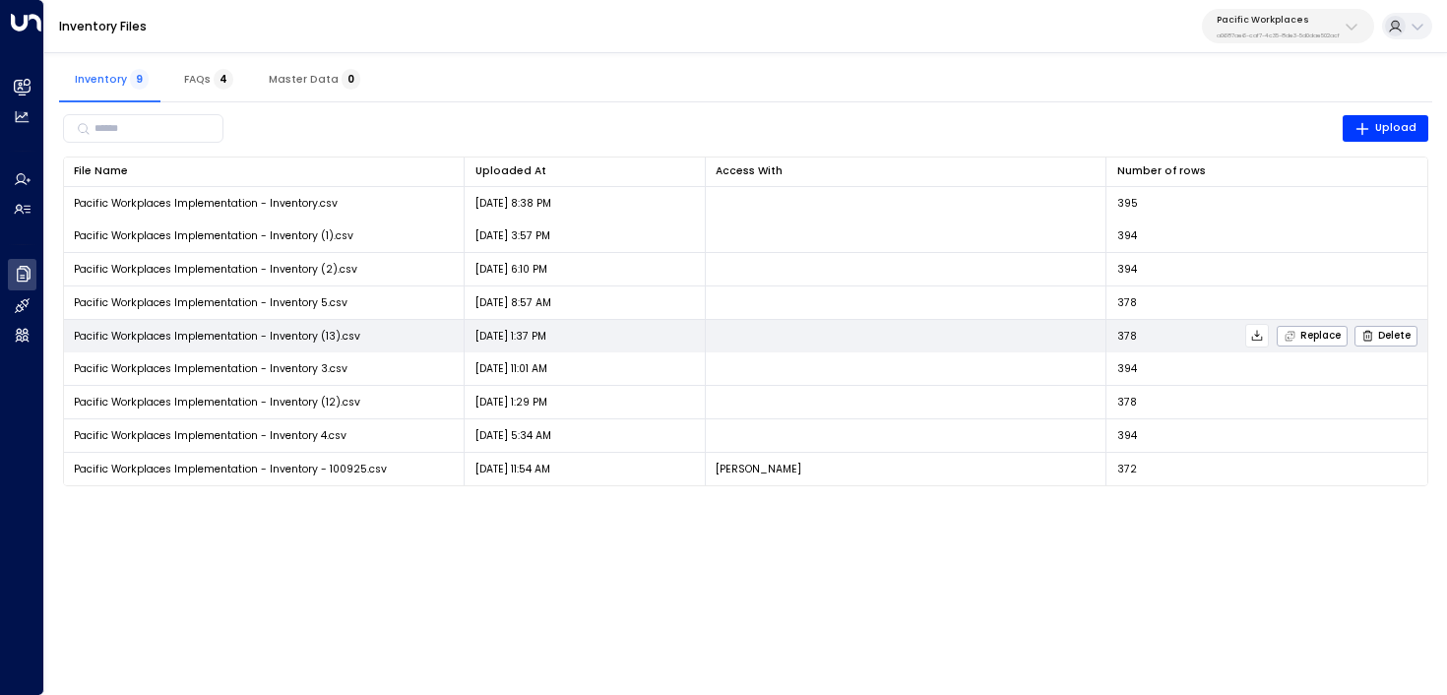
click at [1264, 338] on icon at bounding box center [1257, 336] width 14 height 14
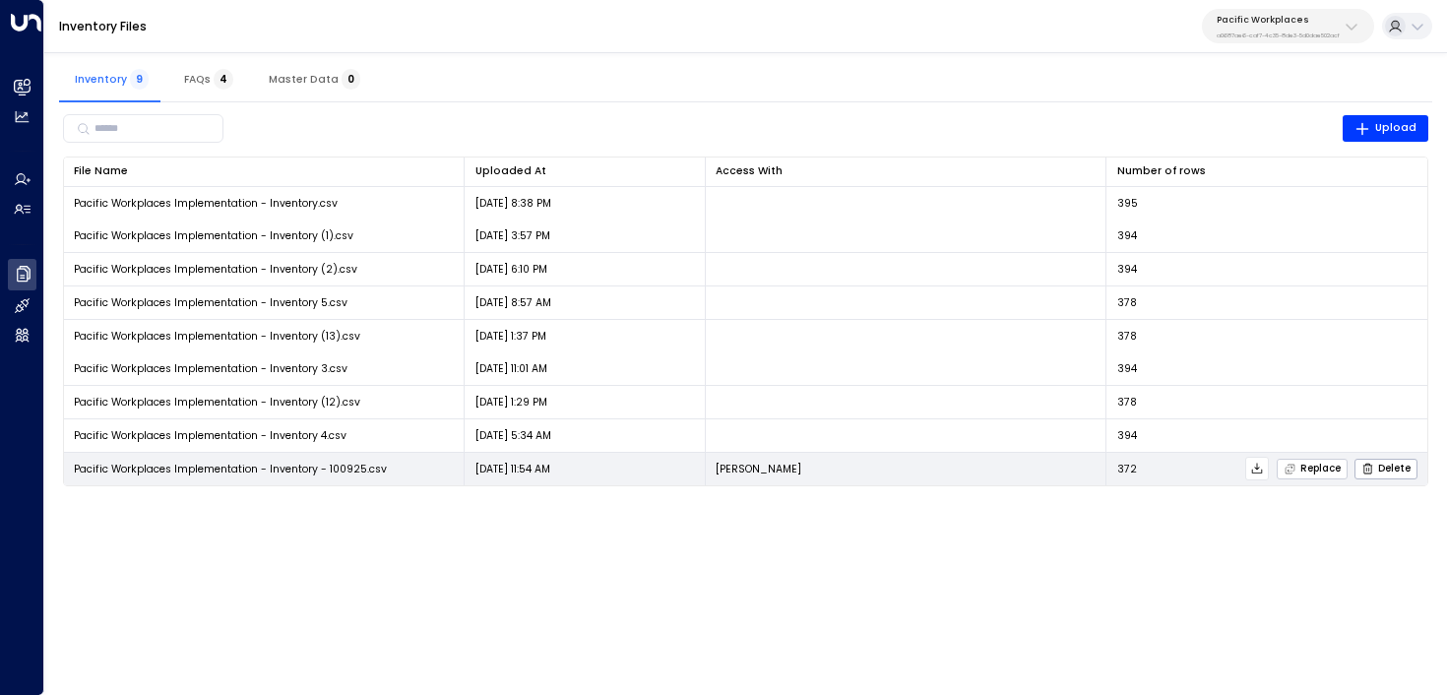
click at [1329, 473] on span "Replace" at bounding box center [1312, 469] width 57 height 13
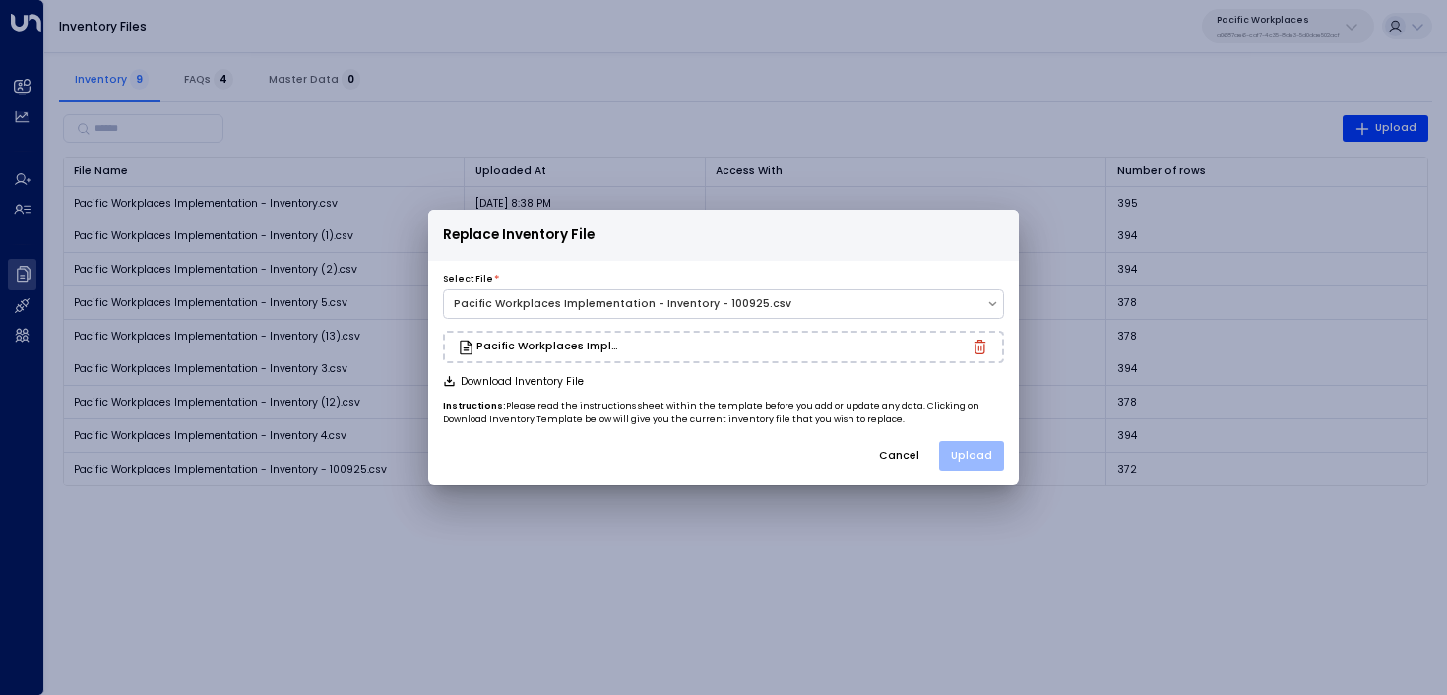
click at [984, 457] on button "Upload" at bounding box center [971, 456] width 65 height 30
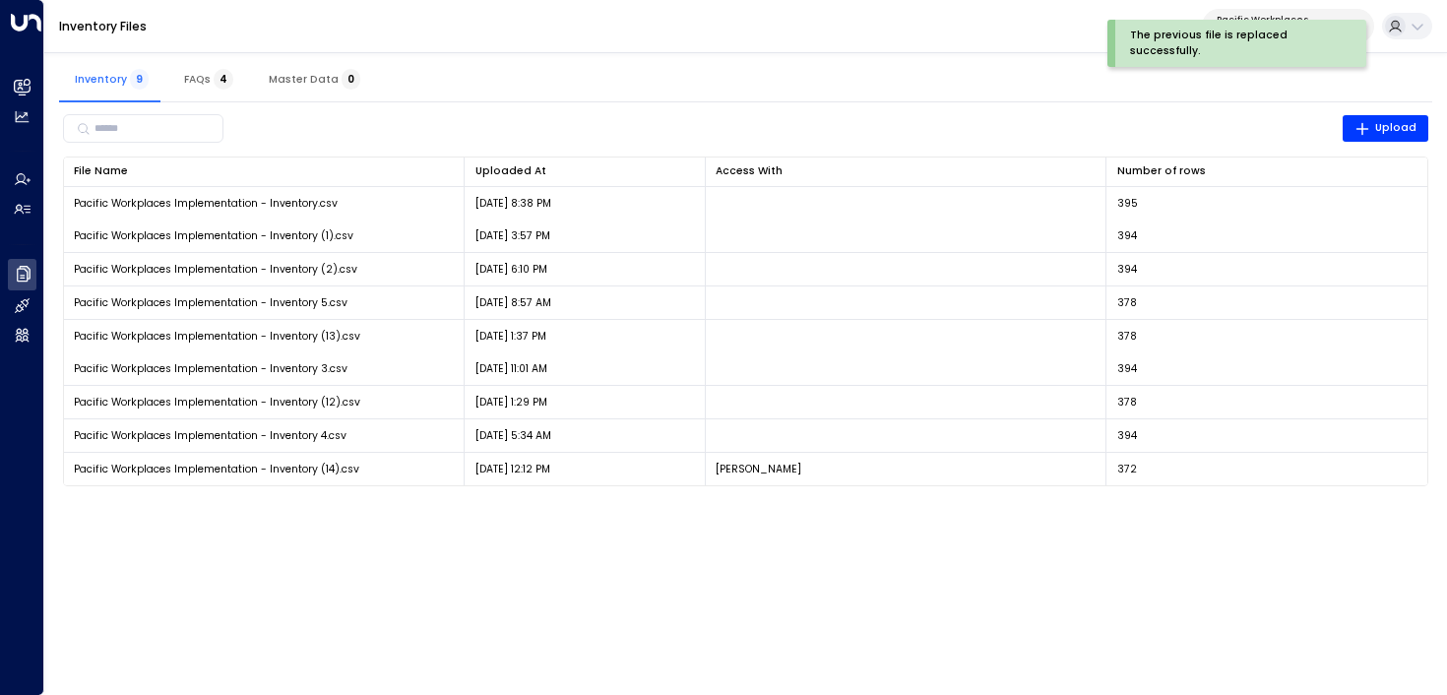
click at [1240, 505] on html "The previous file is replaced successfully. Overview Leads & Conversations Lead…" at bounding box center [723, 252] width 1447 height 505
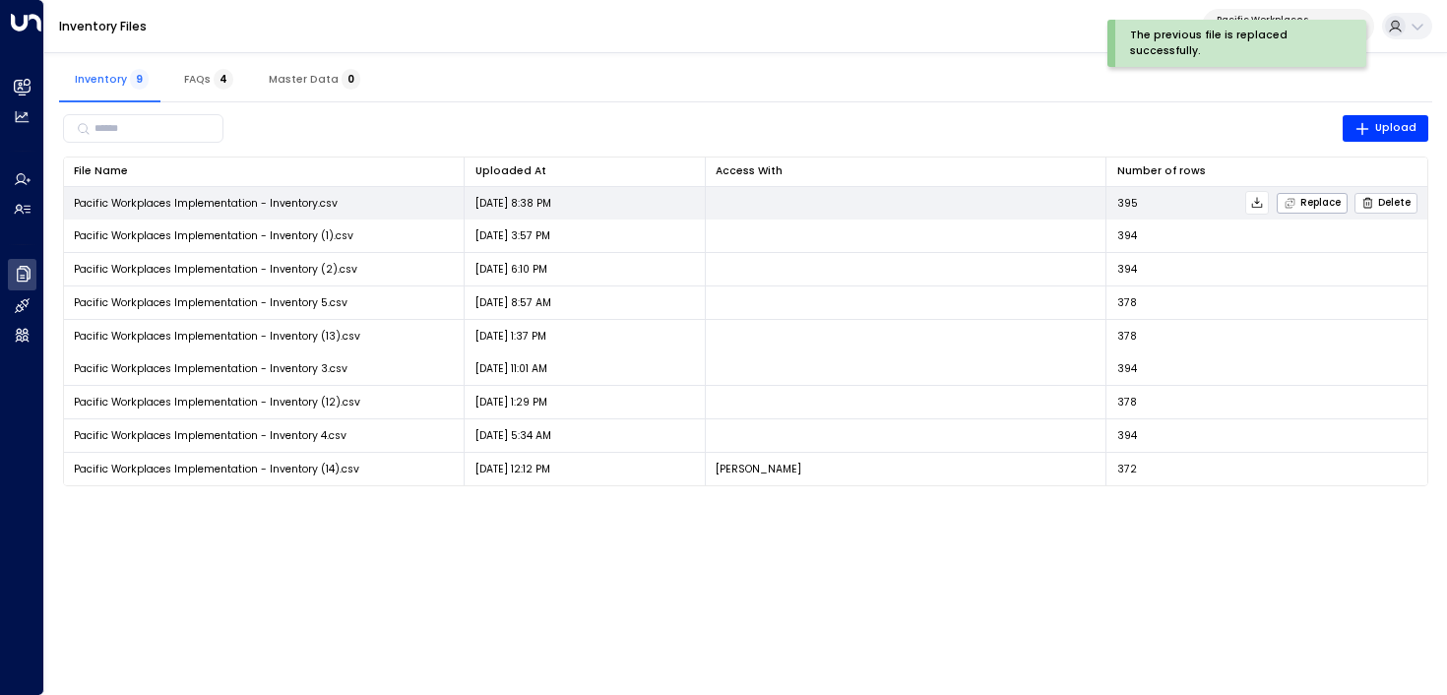
click at [1384, 197] on span "Delete" at bounding box center [1386, 203] width 49 height 13
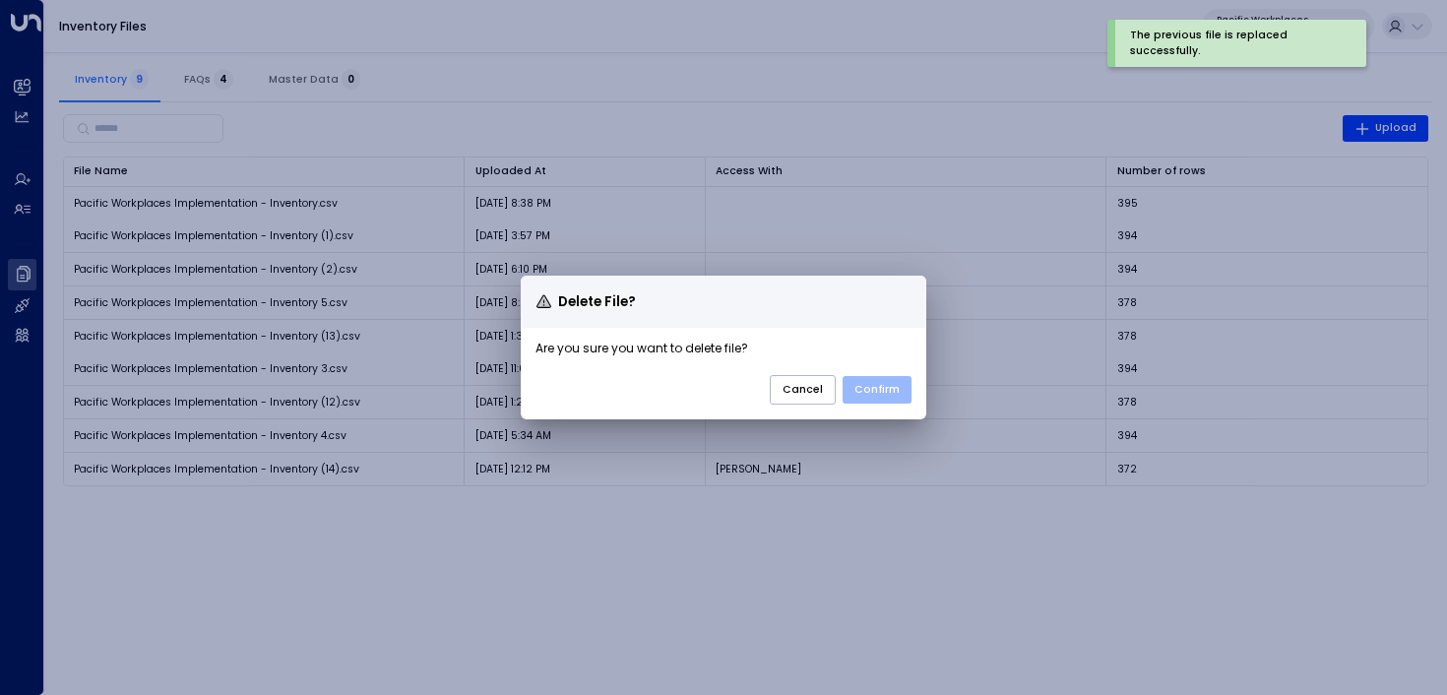
click at [871, 380] on button "Confirm" at bounding box center [877, 390] width 69 height 28
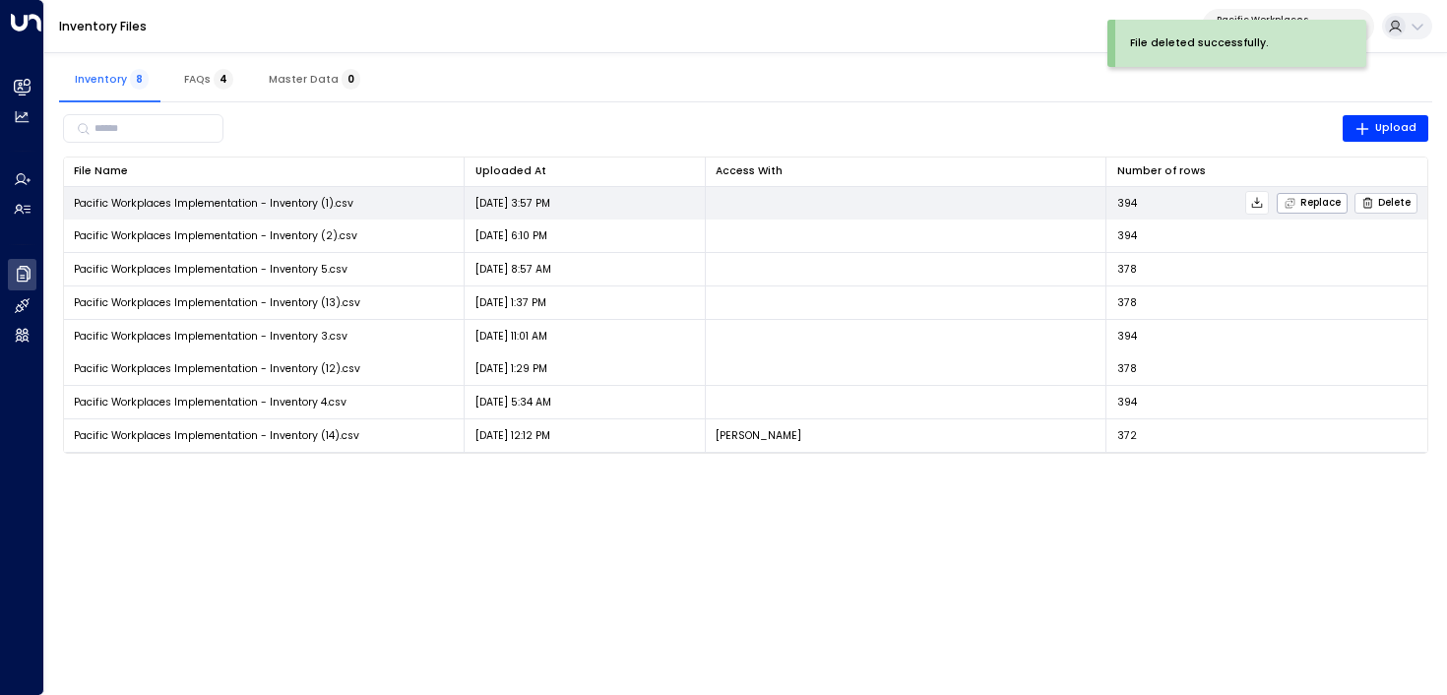
drag, startPoint x: 1400, startPoint y: 198, endPoint x: 1381, endPoint y: 204, distance: 19.6
click at [1385, 203] on span "Delete" at bounding box center [1386, 203] width 49 height 13
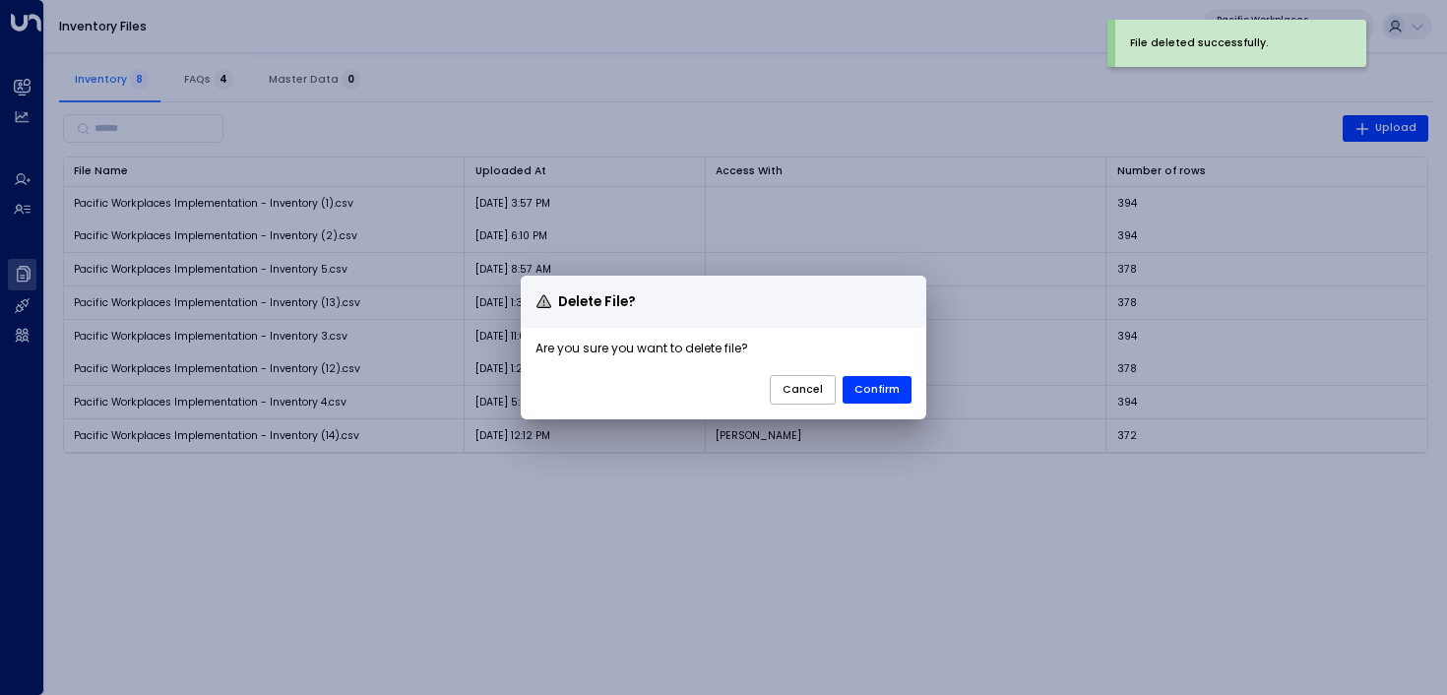
drag, startPoint x: 883, startPoint y: 388, endPoint x: 898, endPoint y: 375, distance: 19.5
click at [885, 386] on button "Confirm" at bounding box center [877, 390] width 69 height 28
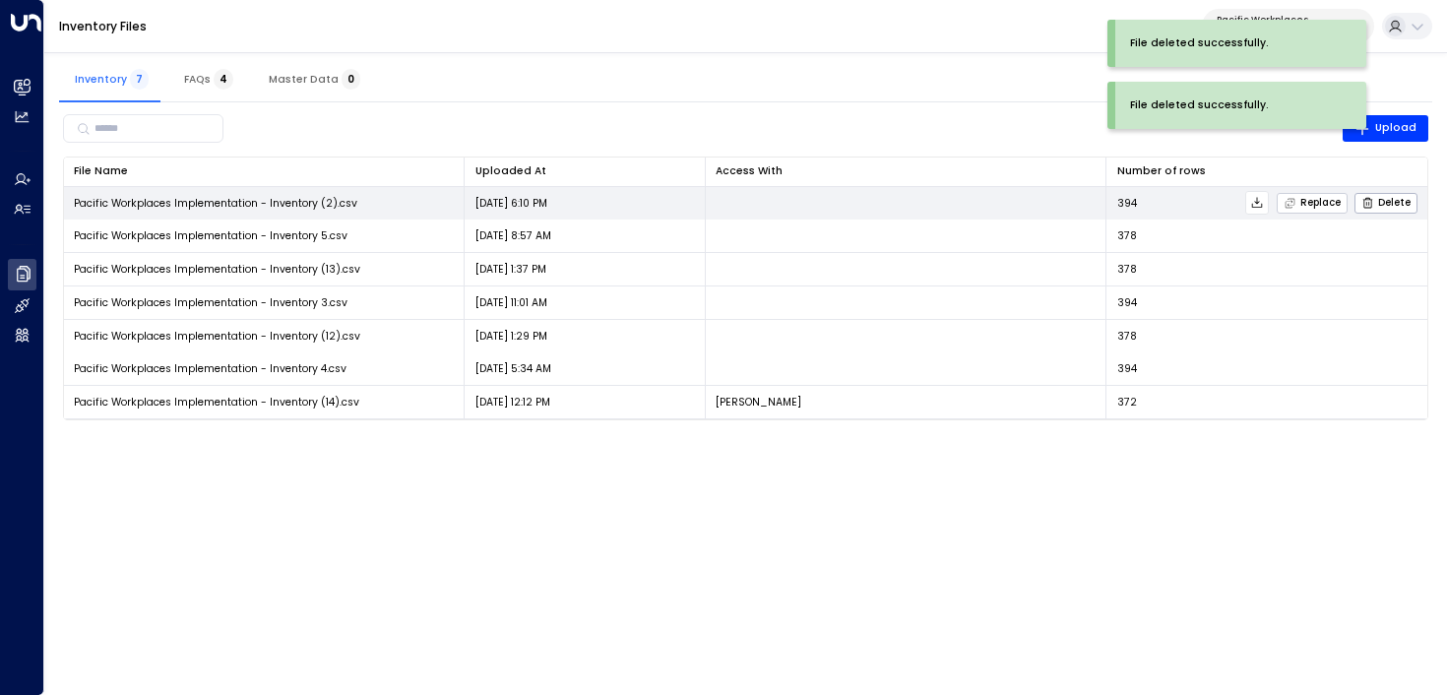
drag, startPoint x: 1376, startPoint y: 205, endPoint x: 1338, endPoint y: 209, distance: 38.6
click at [1359, 207] on button "Delete" at bounding box center [1386, 203] width 63 height 21
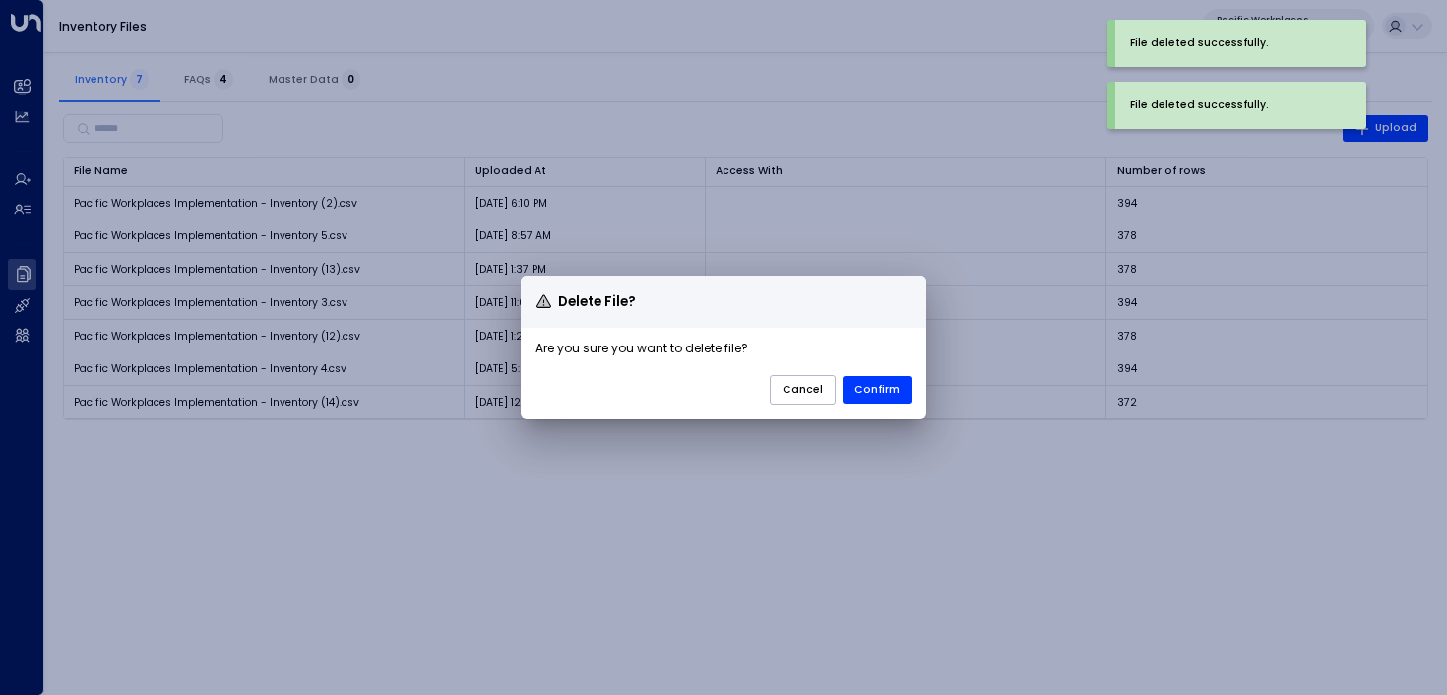
drag, startPoint x: 890, startPoint y: 390, endPoint x: 1133, endPoint y: 286, distance: 264.6
click at [903, 378] on button "Confirm" at bounding box center [877, 390] width 69 height 28
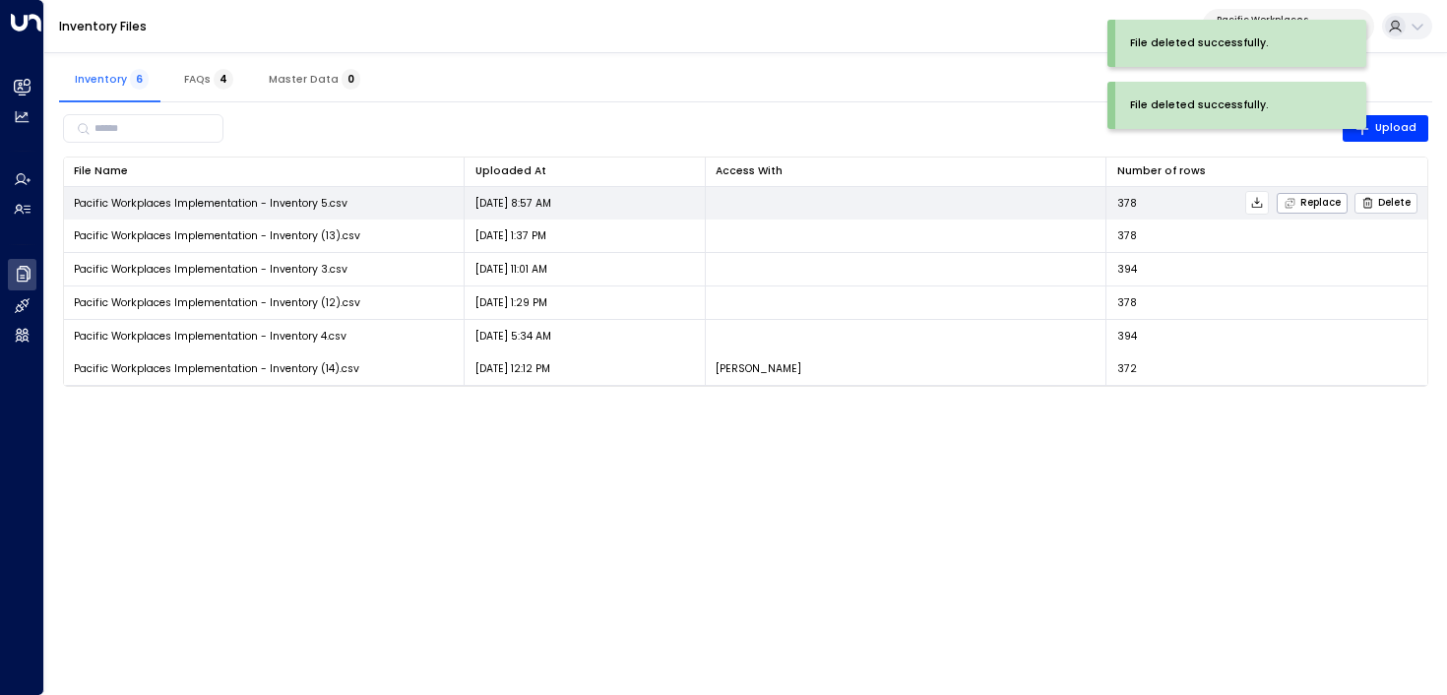
click at [1382, 197] on span "Delete" at bounding box center [1386, 203] width 49 height 13
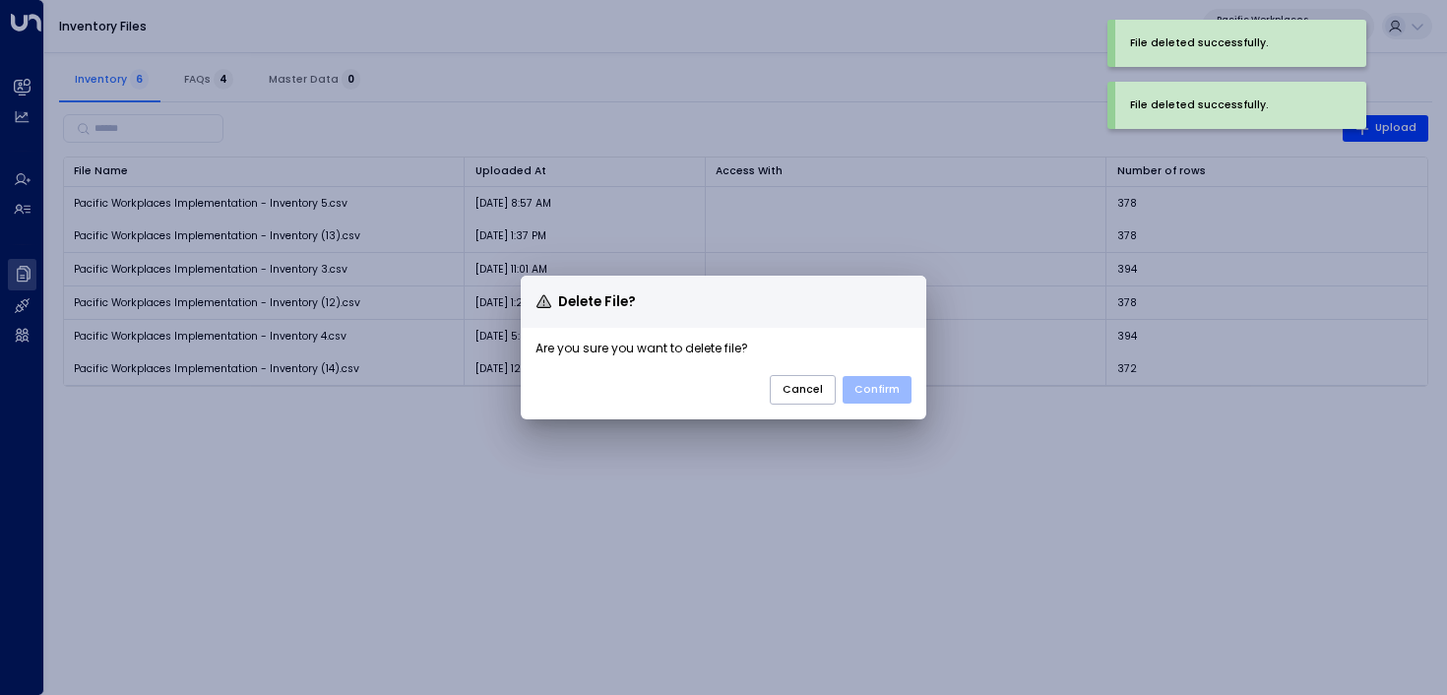
click at [890, 396] on button "Confirm" at bounding box center [877, 390] width 69 height 28
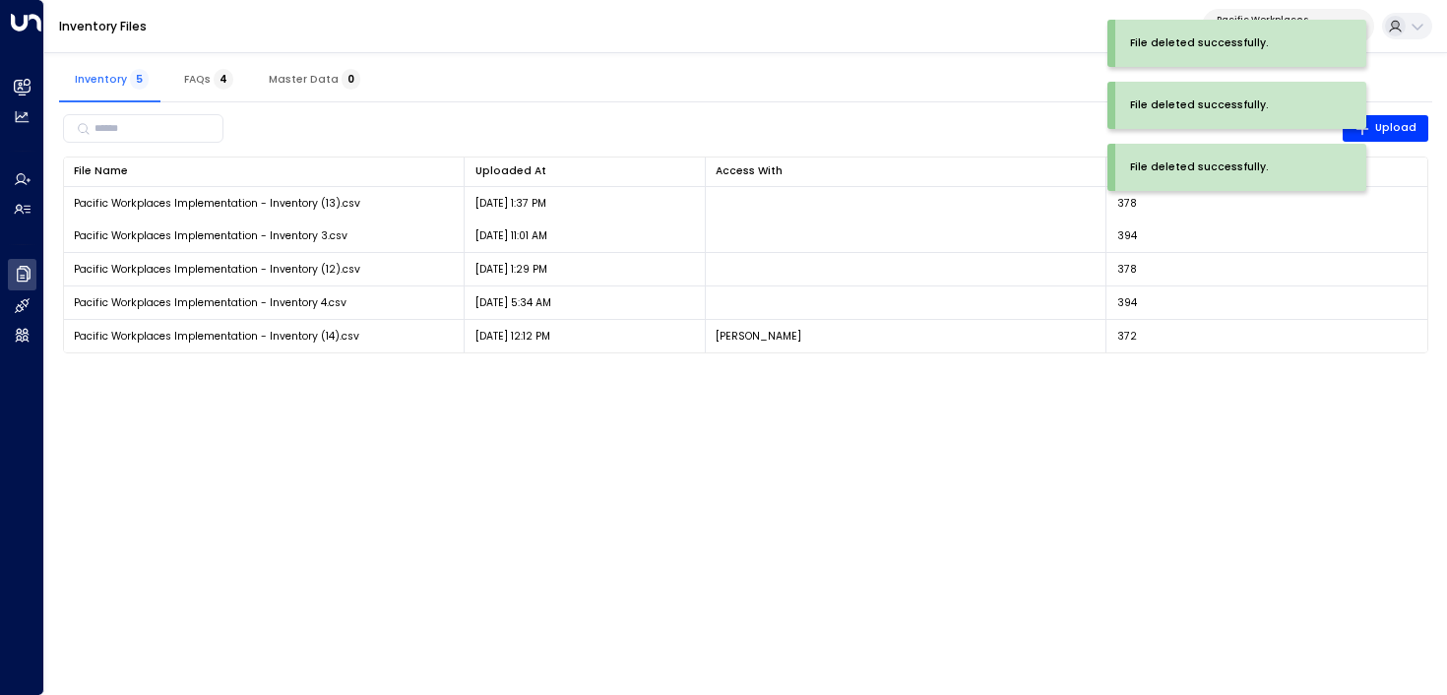
click at [1399, 198] on div "File deleted successfully. File deleted successfully. File deleted successfully." at bounding box center [1268, 113] width 320 height 186
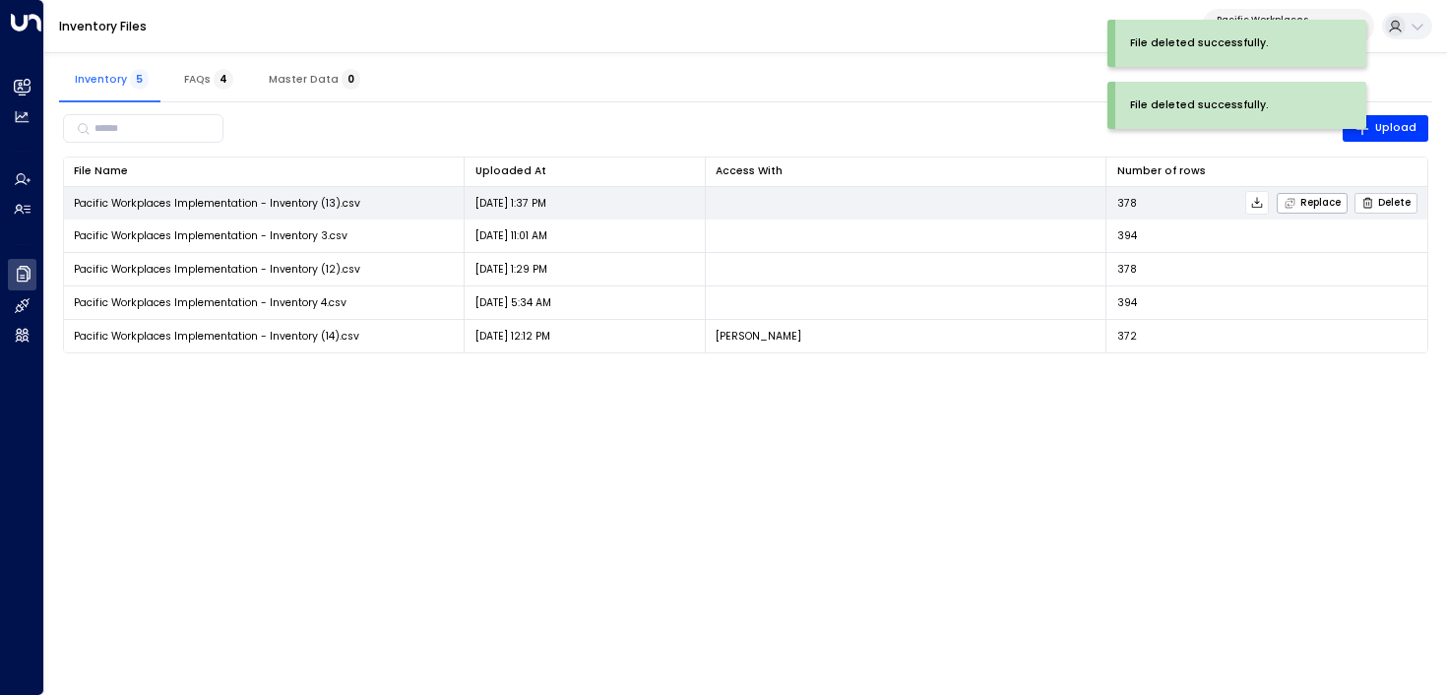
click at [1395, 193] on button "Delete" at bounding box center [1386, 203] width 63 height 21
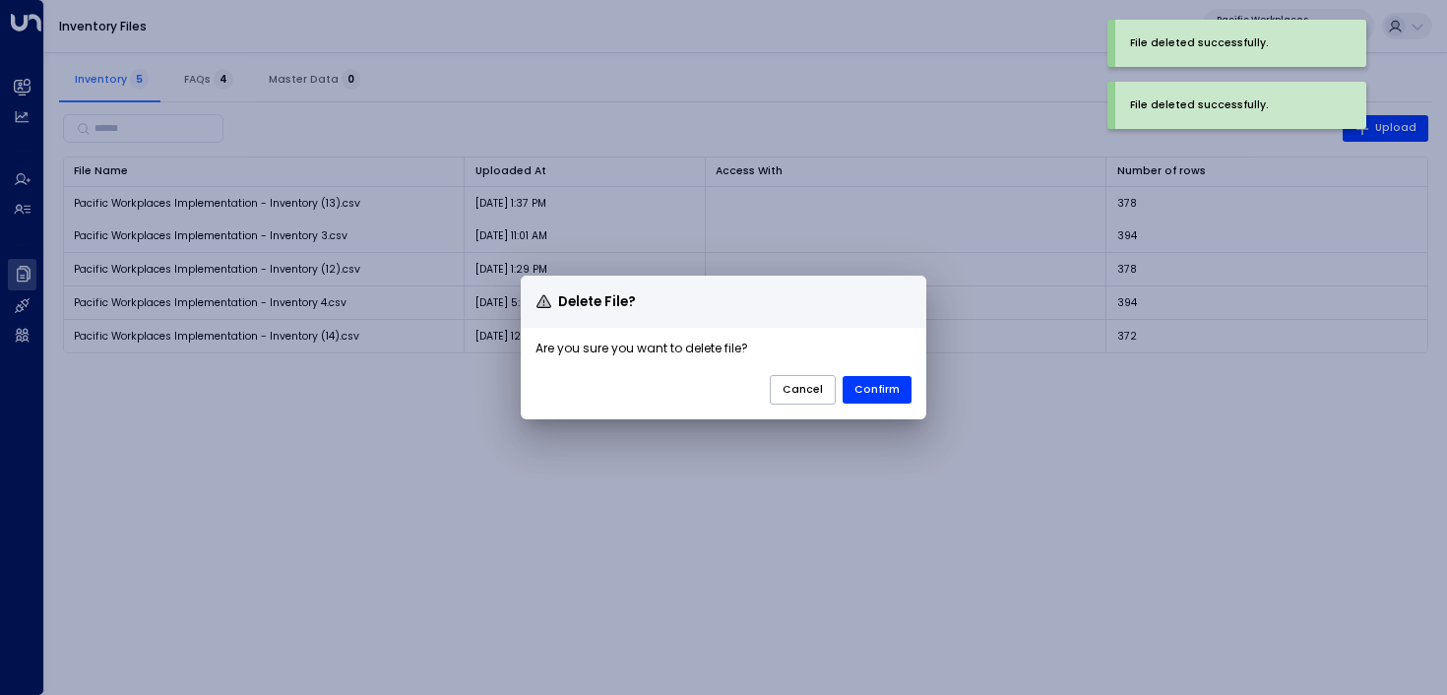
click at [900, 388] on button "Confirm" at bounding box center [877, 390] width 69 height 28
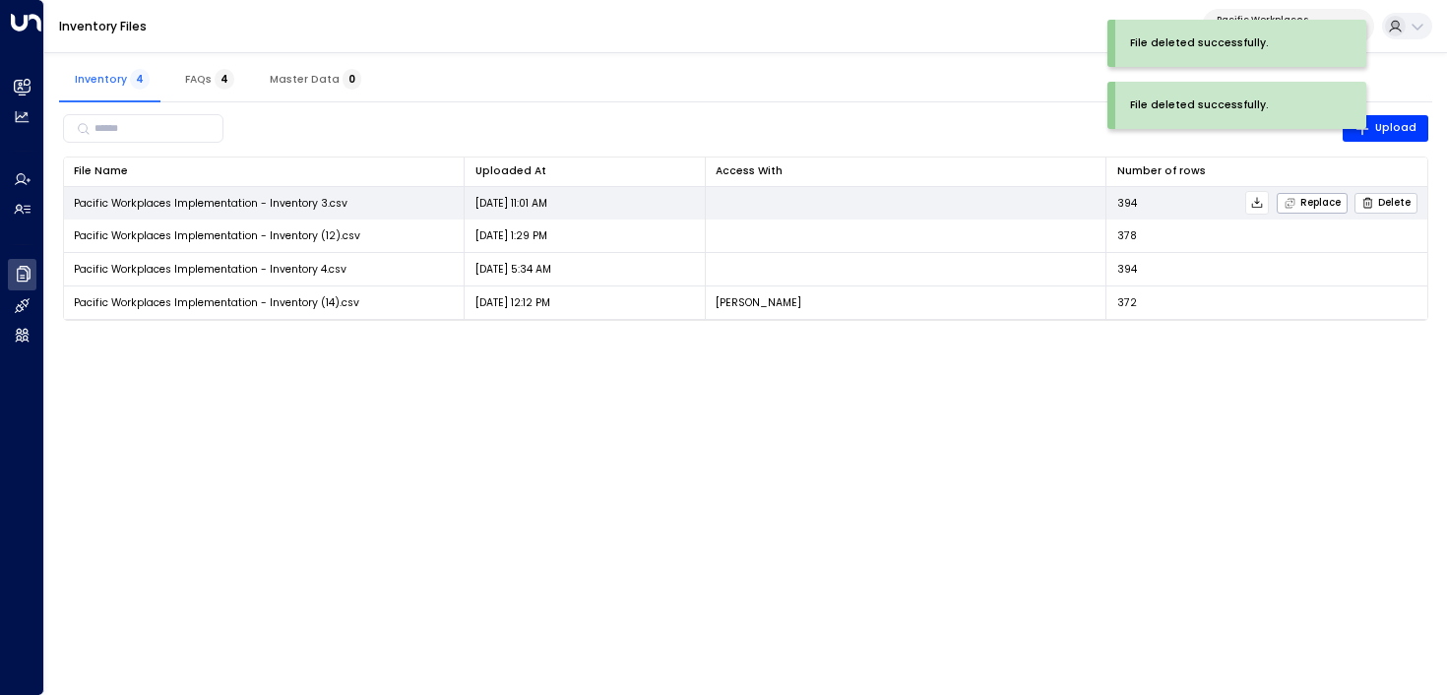
click at [1401, 195] on button "Delete" at bounding box center [1386, 203] width 63 height 21
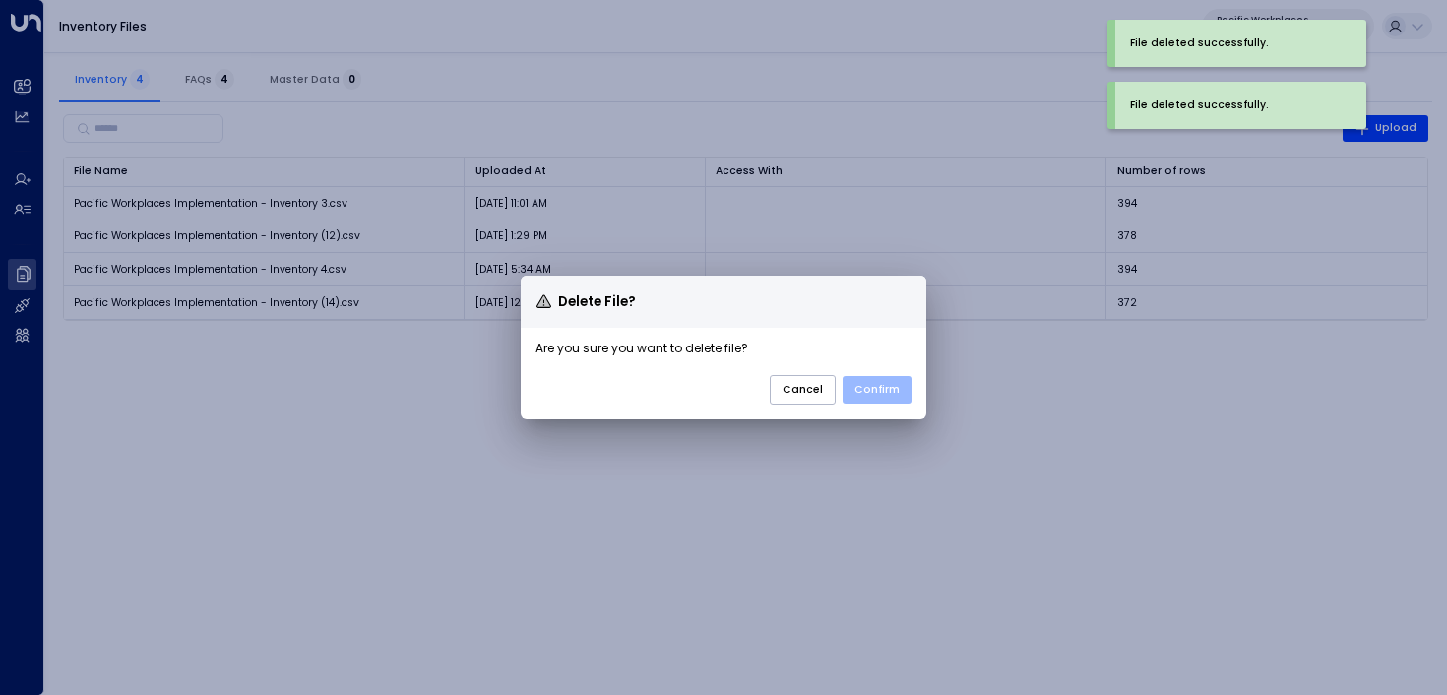
click at [888, 388] on button "Confirm" at bounding box center [877, 390] width 69 height 28
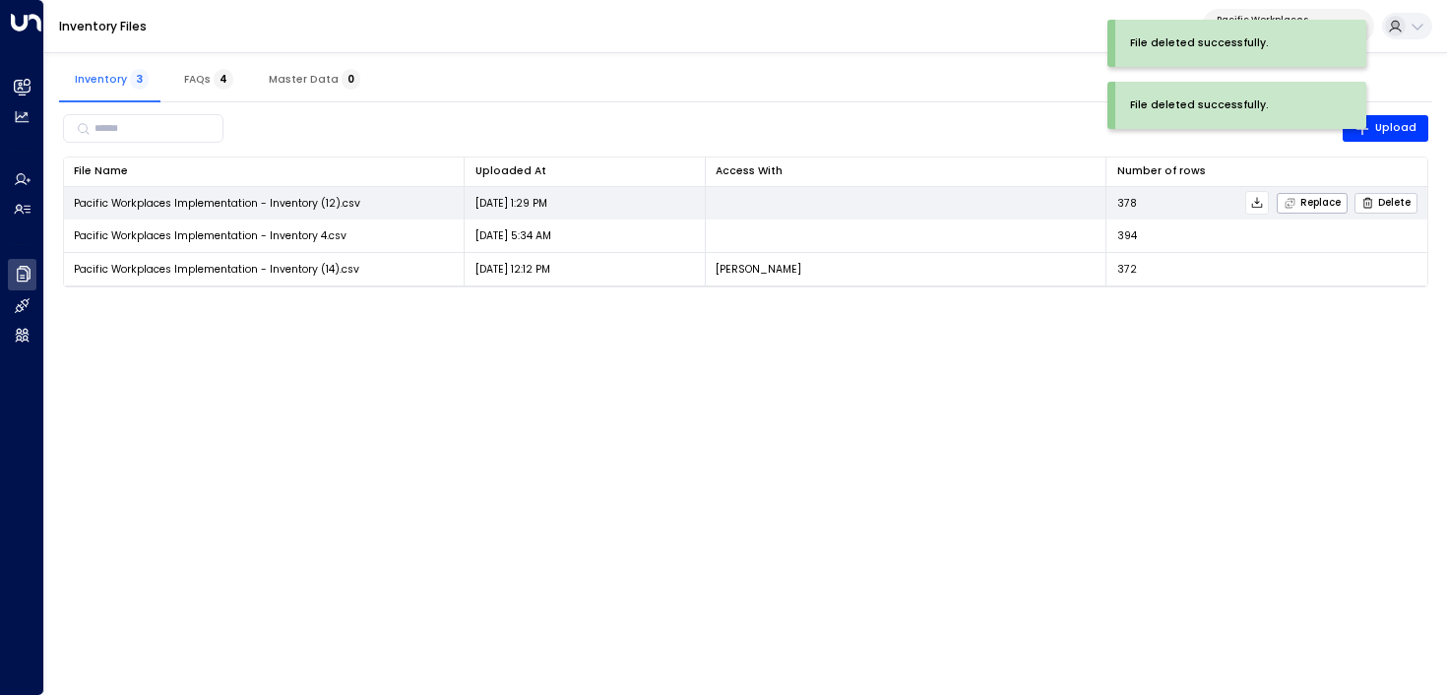
click at [1393, 208] on span "Delete" at bounding box center [1386, 203] width 49 height 13
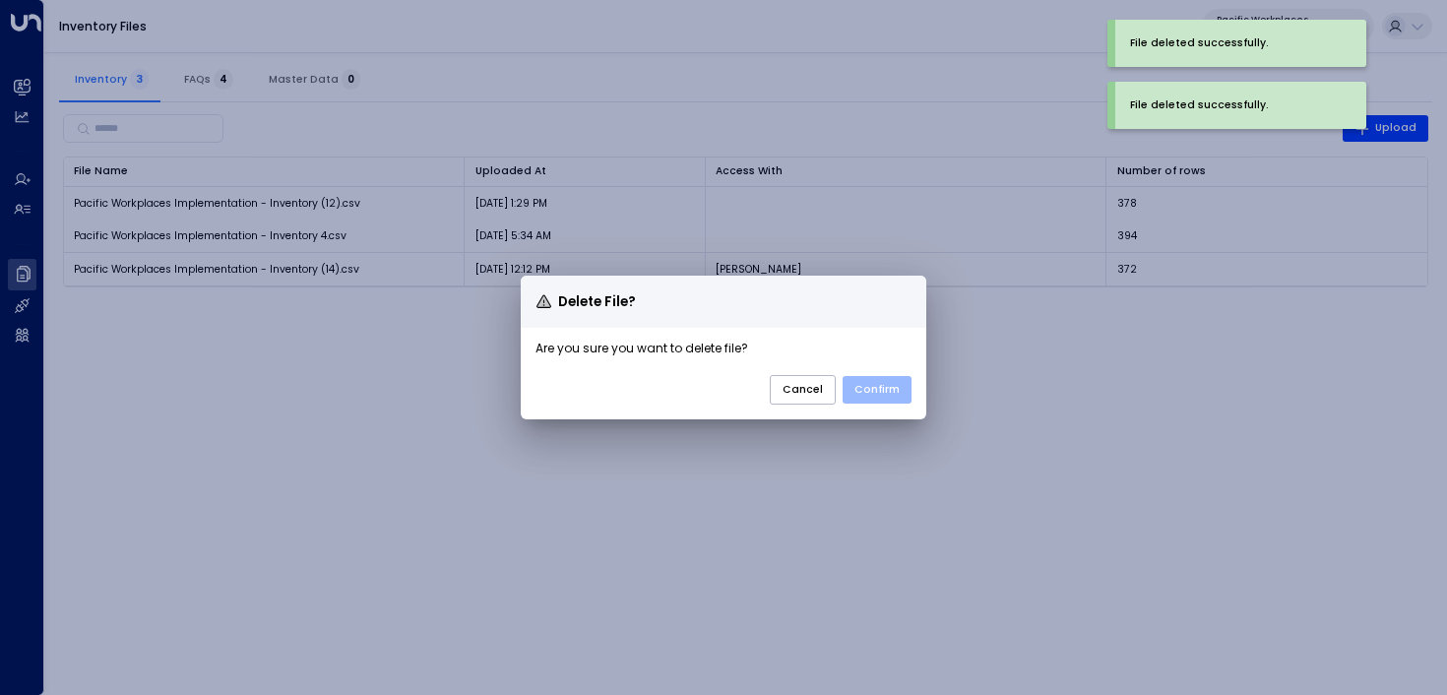
click at [884, 398] on button "Confirm" at bounding box center [877, 390] width 69 height 28
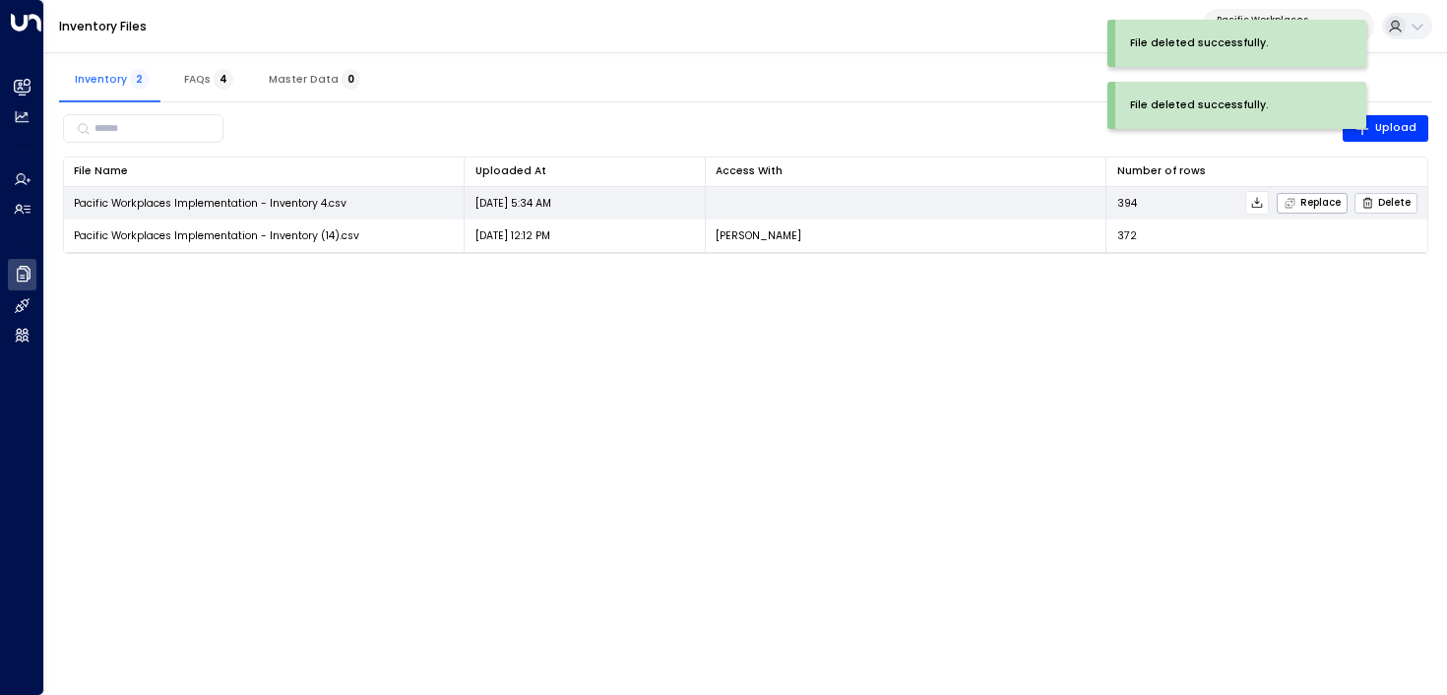
click at [1403, 210] on button "Delete" at bounding box center [1386, 203] width 63 height 21
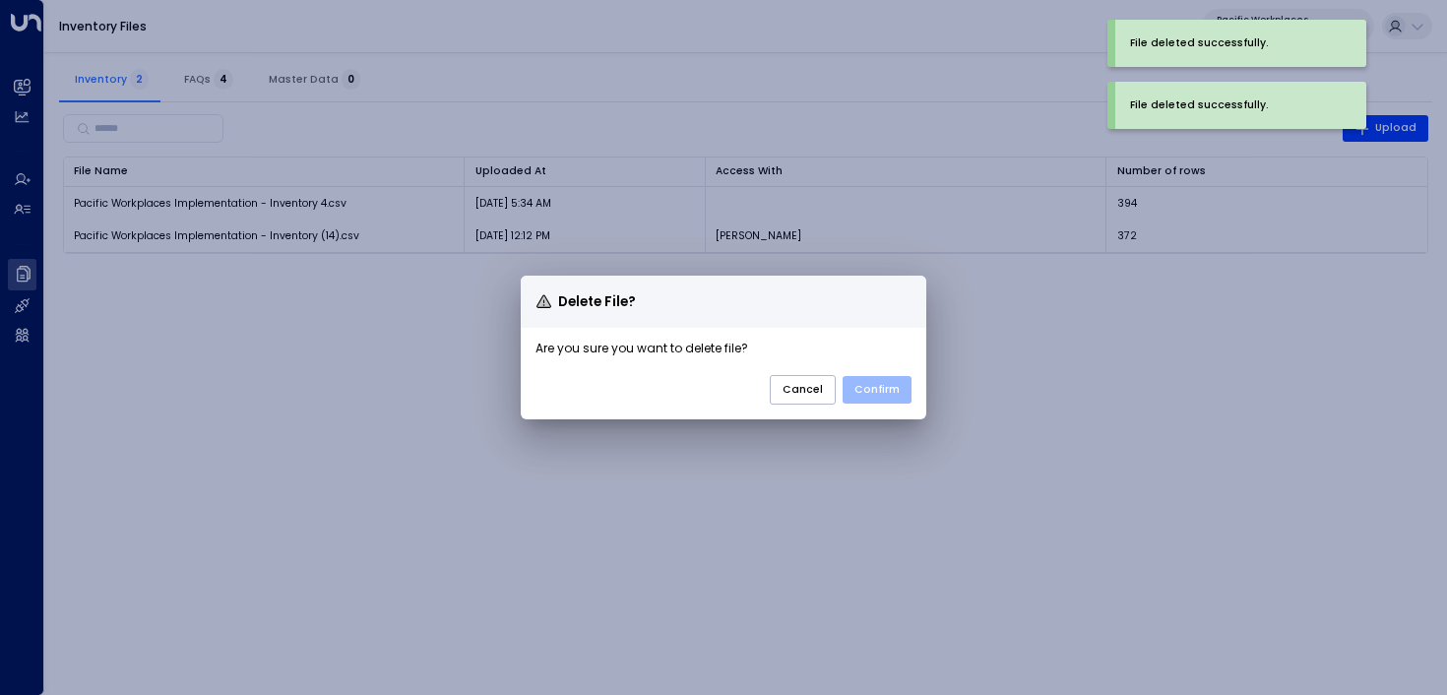
click at [884, 390] on button "Confirm" at bounding box center [877, 390] width 69 height 28
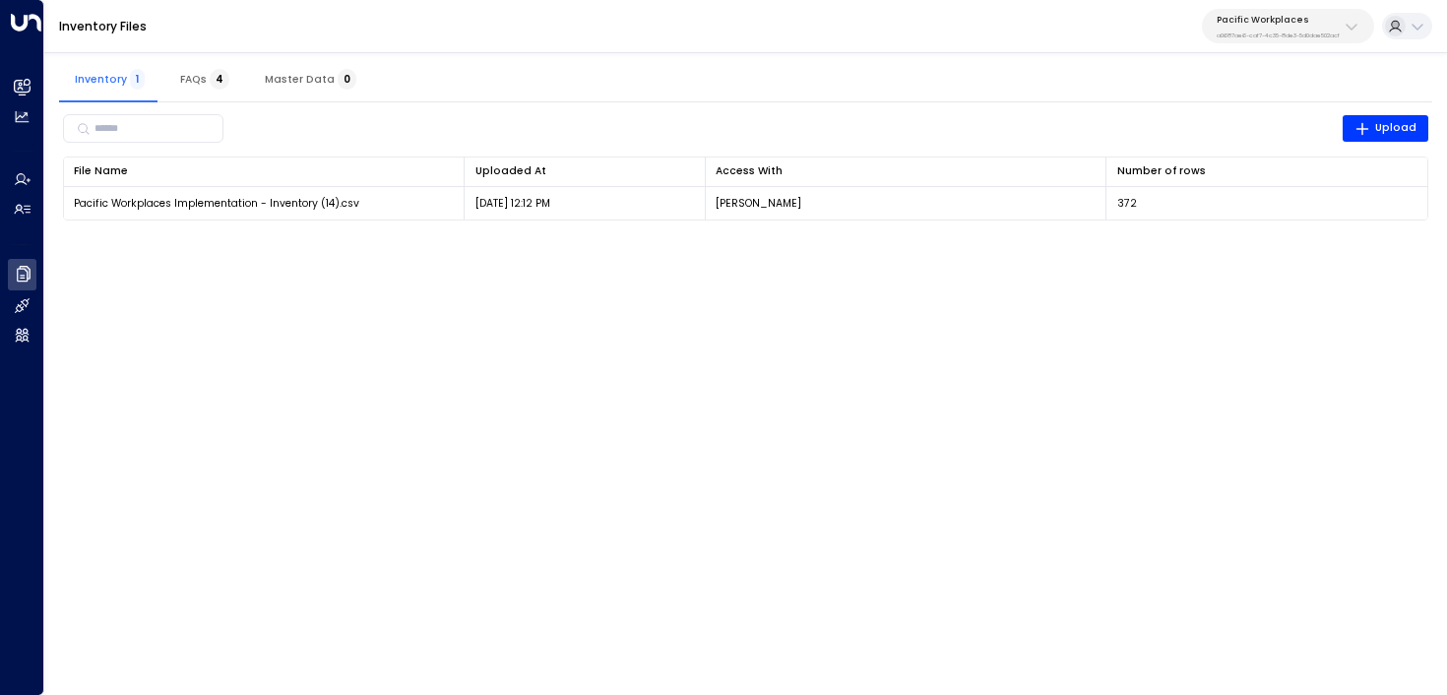
click at [529, 239] on html "Overview Leads & Conversations Leads & Conversations Analytics Analytics Agents…" at bounding box center [723, 119] width 1447 height 239
